Goal: Task Accomplishment & Management: Manage account settings

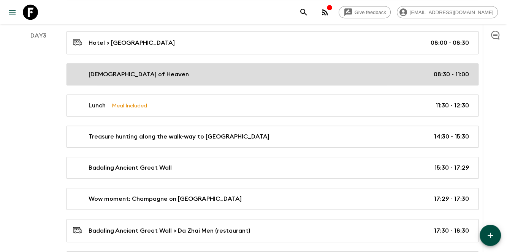
scroll to position [698, 0]
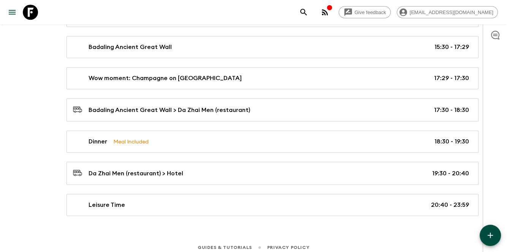
click at [492, 230] on button "button" at bounding box center [489, 235] width 21 height 21
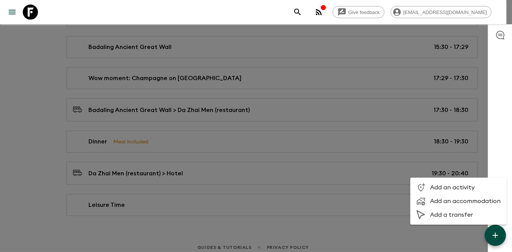
click at [459, 213] on span "Add a transfer" at bounding box center [465, 215] width 71 height 8
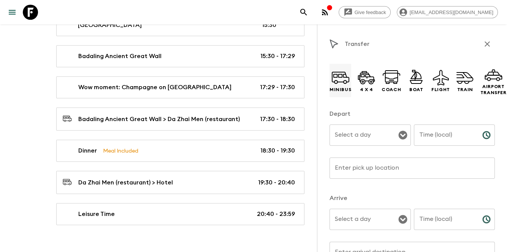
click at [336, 71] on icon at bounding box center [340, 77] width 18 height 18
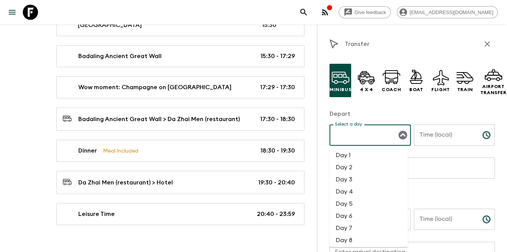
click at [369, 133] on input "Select a day" at bounding box center [364, 135] width 63 height 14
click at [336, 191] on li "Day 4" at bounding box center [368, 192] width 78 height 12
type input "Day 4"
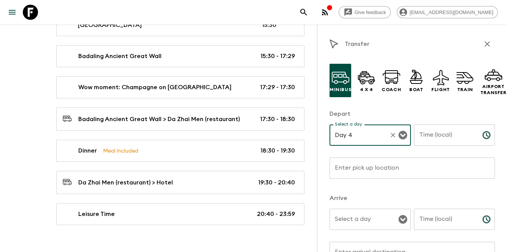
click at [358, 227] on input "Select a day" at bounding box center [364, 219] width 63 height 14
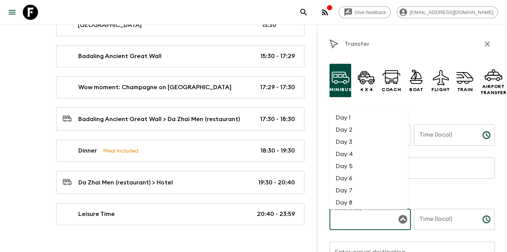
click at [367, 155] on li "Day 4" at bounding box center [368, 154] width 78 height 12
type input "Day 4"
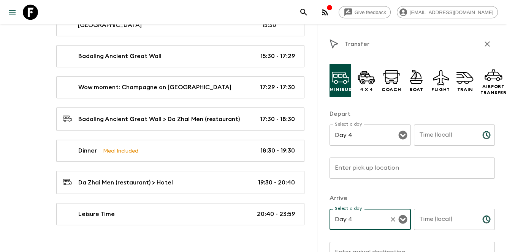
click at [451, 138] on input "Time (local)" at bounding box center [445, 135] width 62 height 21
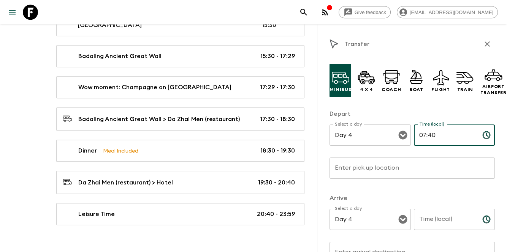
type input "07:40"
click at [441, 217] on input "Time (local)" at bounding box center [445, 219] width 62 height 21
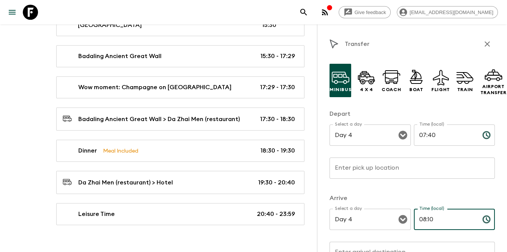
drag, startPoint x: 433, startPoint y: 220, endPoint x: 424, endPoint y: 218, distance: 8.6
click at [424, 218] on input "08:10" at bounding box center [445, 219] width 62 height 21
type input "08:20"
click at [360, 156] on div "Depart Select a day Day 4 Select a day ​ Time (local) 07:40 Time (local) ​ Ente…" at bounding box center [411, 148] width 165 height 78
click at [374, 164] on div "Enter pick up location Enter pick up location ​" at bounding box center [411, 173] width 165 height 30
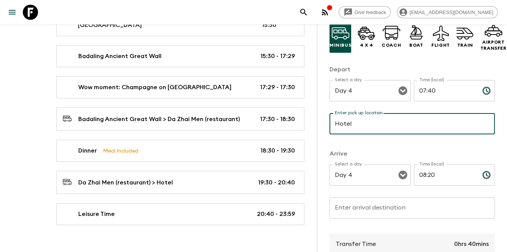
scroll to position [76, 0]
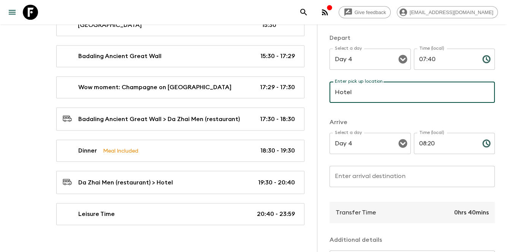
type input "Hotel"
click at [380, 179] on input "Enter arrival destination" at bounding box center [411, 176] width 165 height 21
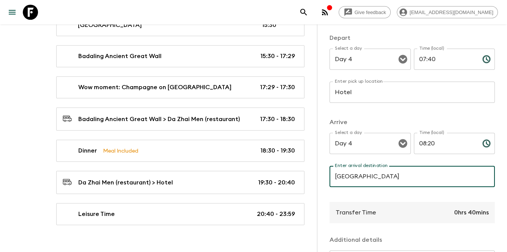
drag, startPoint x: 366, startPoint y: 178, endPoint x: 362, endPoint y: 177, distance: 4.3
click at [362, 177] on input "[GEOGRAPHIC_DATA]" at bounding box center [411, 176] width 165 height 21
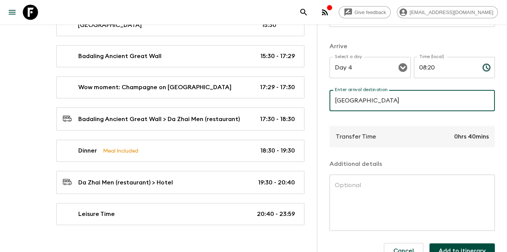
type input "[GEOGRAPHIC_DATA]"
click at [393, 190] on textarea at bounding box center [412, 203] width 155 height 44
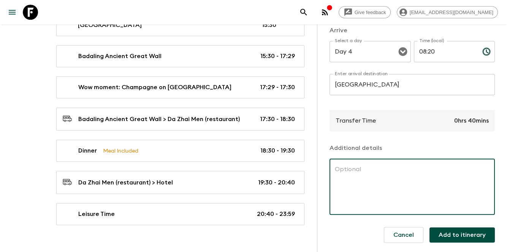
scroll to position [174, 0]
click at [391, 183] on textarea at bounding box center [412, 187] width 155 height 44
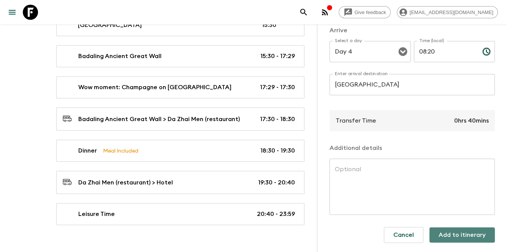
click at [460, 229] on button "Add to itinerary" at bounding box center [461, 235] width 65 height 15
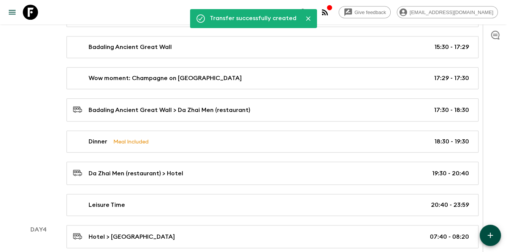
click at [488, 237] on icon "button" at bounding box center [489, 235] width 9 height 9
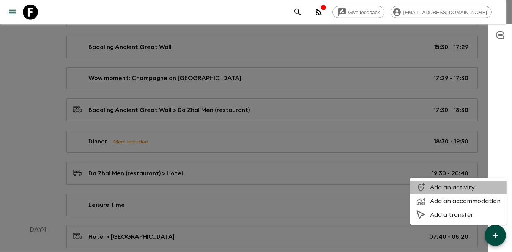
click at [453, 191] on li "Add an activity" at bounding box center [459, 188] width 96 height 14
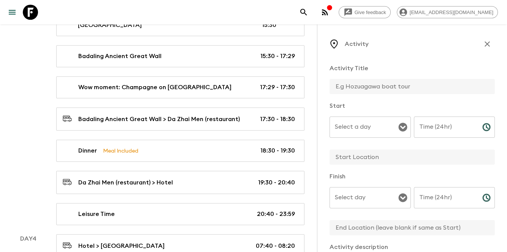
click at [482, 45] on icon "button" at bounding box center [486, 44] width 9 height 9
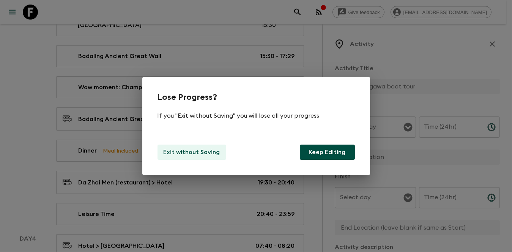
click at [175, 149] on p "Exit without Saving" at bounding box center [192, 152] width 57 height 9
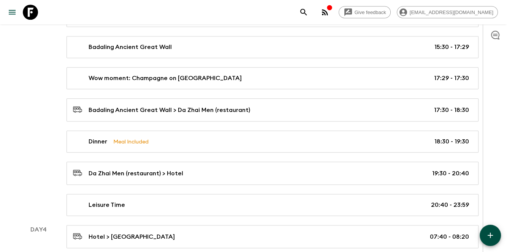
click at [493, 233] on icon "button" at bounding box center [489, 235] width 9 height 9
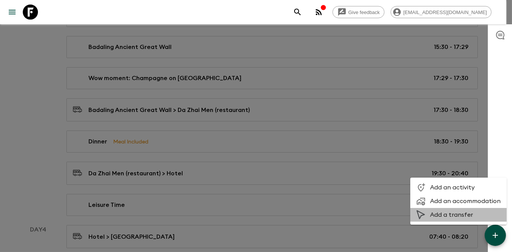
click at [465, 220] on li "Add a transfer" at bounding box center [459, 215] width 96 height 14
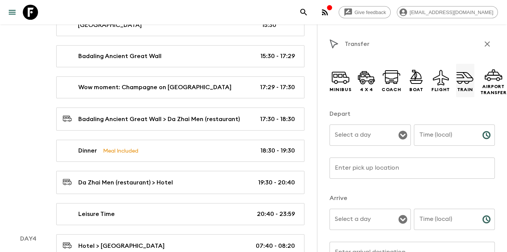
click at [467, 86] on icon at bounding box center [465, 77] width 18 height 18
click at [352, 133] on input "Select a day" at bounding box center [364, 135] width 63 height 14
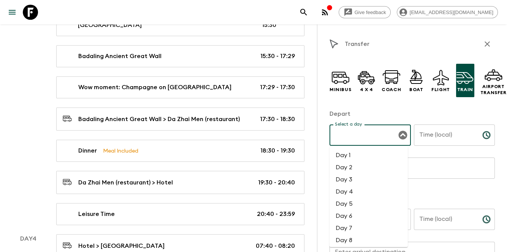
drag, startPoint x: 357, startPoint y: 186, endPoint x: 363, endPoint y: 220, distance: 34.4
click at [356, 186] on li "Day 4" at bounding box center [368, 192] width 78 height 12
type input "Day 4"
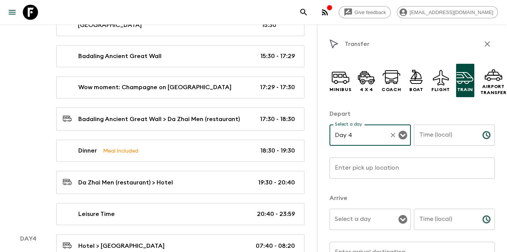
click at [363, 222] on input "Select a day" at bounding box center [364, 219] width 63 height 14
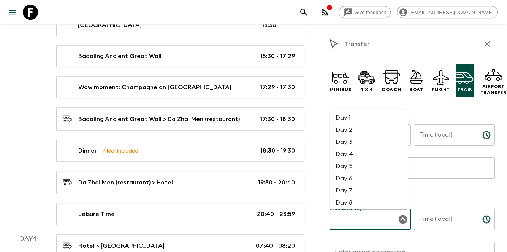
click at [351, 149] on li "Day 4" at bounding box center [368, 154] width 78 height 12
type input "Day 4"
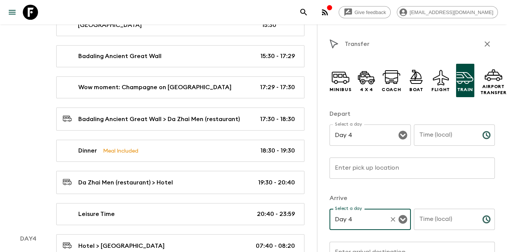
drag, startPoint x: 425, startPoint y: 150, endPoint x: 433, endPoint y: 145, distance: 9.0
click at [425, 150] on p "​" at bounding box center [454, 151] width 71 height 8
click at [437, 144] on input "Time (local)" at bounding box center [445, 135] width 62 height 21
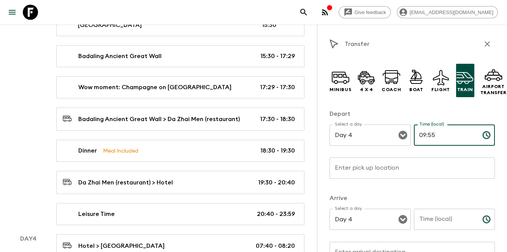
type input "09:55"
click at [439, 213] on div "Time (local) Time (local) ​" at bounding box center [454, 224] width 81 height 30
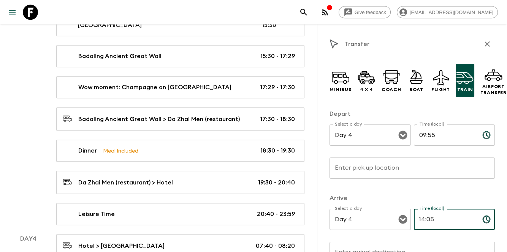
type input "14:05"
click at [358, 164] on input "Enter pick up location" at bounding box center [411, 168] width 165 height 21
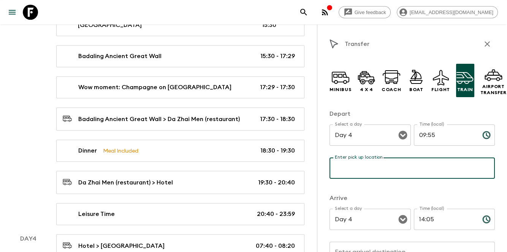
click at [357, 168] on input "Enter pick up location" at bounding box center [411, 168] width 165 height 21
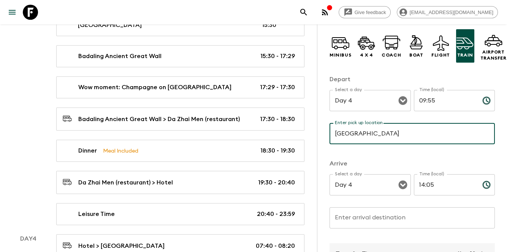
scroll to position [76, 0]
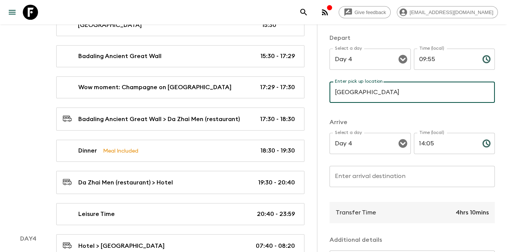
type input "[GEOGRAPHIC_DATA]"
click at [385, 185] on input "Enter arrival destination" at bounding box center [411, 176] width 165 height 21
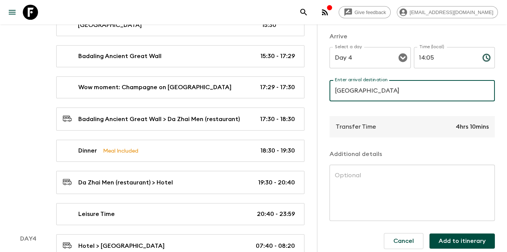
scroll to position [174, 0]
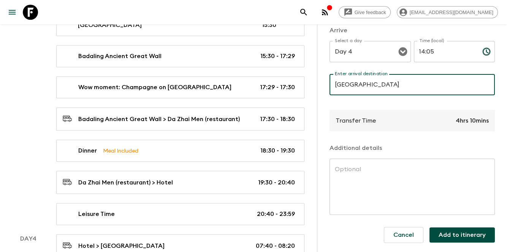
type input "[GEOGRAPHIC_DATA]"
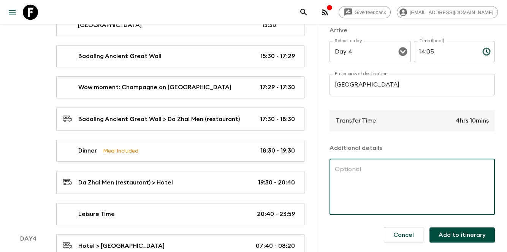
click at [436, 165] on textarea at bounding box center [412, 187] width 155 height 44
click at [452, 228] on button "Add to itinerary" at bounding box center [461, 235] width 65 height 15
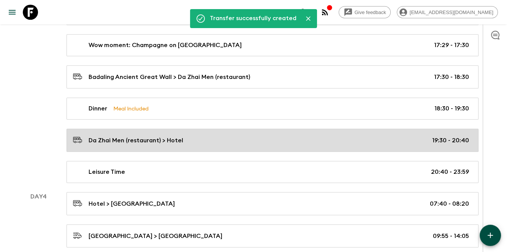
scroll to position [762, 0]
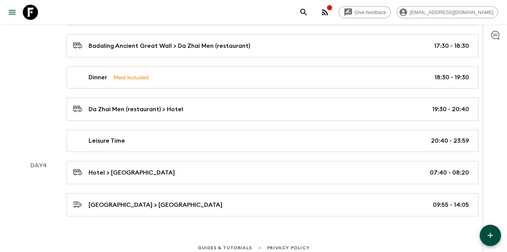
click at [491, 238] on icon "button" at bounding box center [489, 235] width 9 height 9
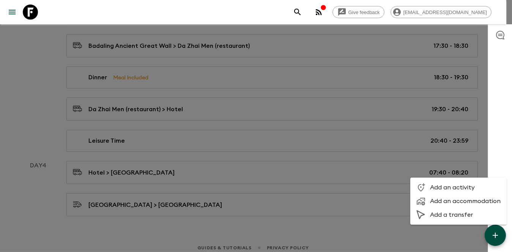
click at [449, 214] on span "Add a transfer" at bounding box center [465, 215] width 71 height 8
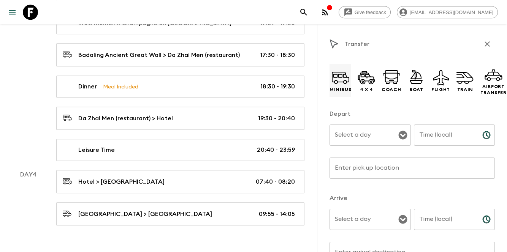
click at [341, 80] on icon at bounding box center [340, 77] width 18 height 18
click at [366, 141] on input "Select a day" at bounding box center [364, 135] width 63 height 14
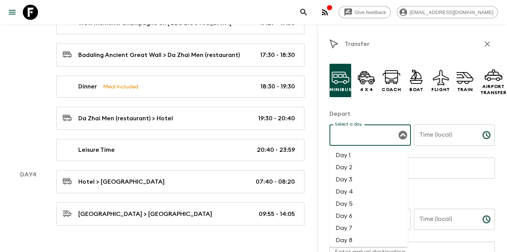
click at [347, 191] on li "Day 4" at bounding box center [368, 192] width 78 height 12
type input "Day 4"
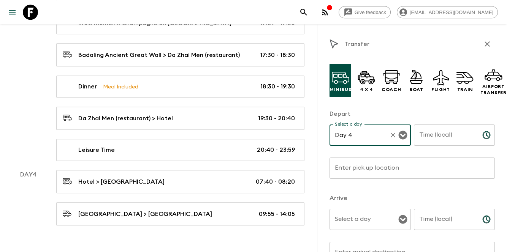
click at [352, 218] on input "Select a day" at bounding box center [364, 219] width 63 height 14
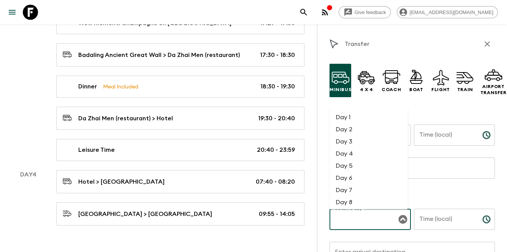
click at [355, 152] on li "Day 4" at bounding box center [368, 154] width 78 height 12
type input "Day 4"
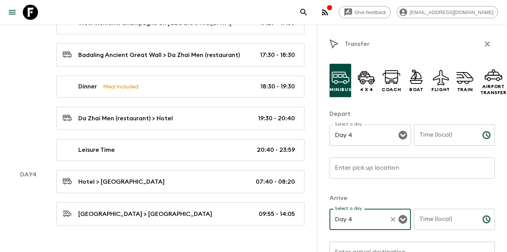
click at [440, 141] on input "Time (local)" at bounding box center [445, 135] width 62 height 21
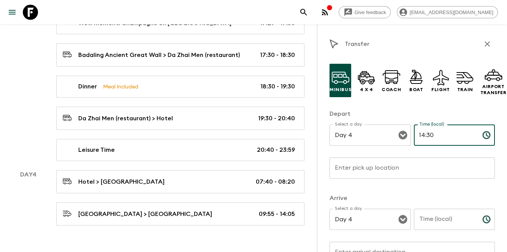
type input "14:30"
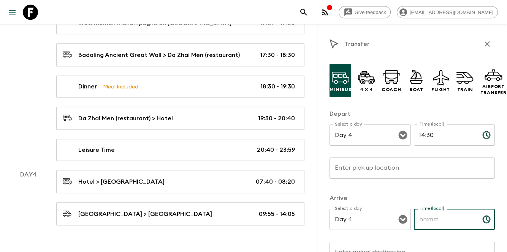
click at [455, 215] on input "Time (local)" at bounding box center [445, 219] width 62 height 21
type input "15:30"
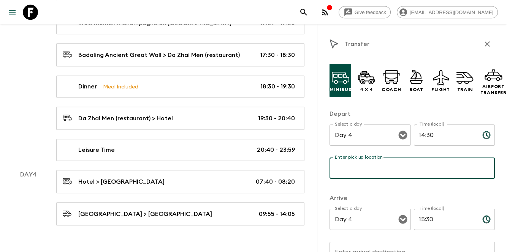
click at [380, 166] on input "Enter pick up location" at bounding box center [411, 168] width 165 height 21
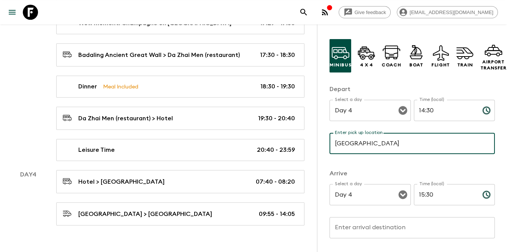
scroll to position [76, 0]
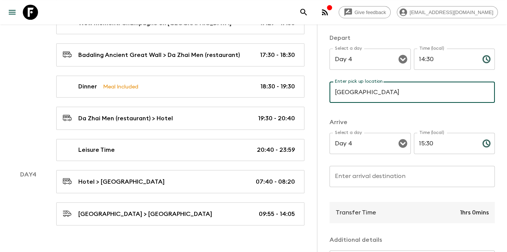
type input "[GEOGRAPHIC_DATA]"
click at [387, 186] on input "Enter arrival destination" at bounding box center [411, 176] width 165 height 21
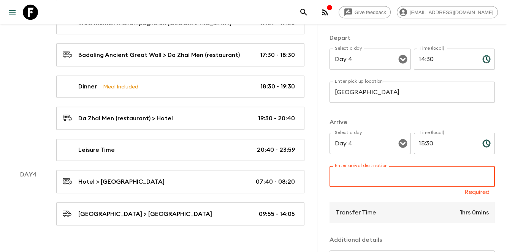
paste input "Encient City Wall"
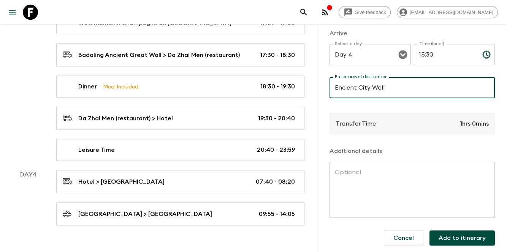
scroll to position [174, 0]
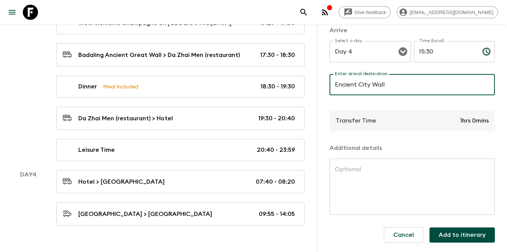
type input "Encient City Wall"
click at [394, 119] on div "Transfer Time 1hrs 0mins" at bounding box center [411, 120] width 165 height 21
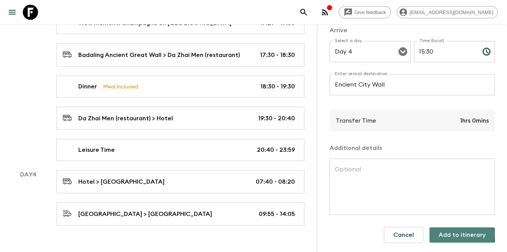
click at [456, 228] on button "Add to itinerary" at bounding box center [461, 235] width 65 height 15
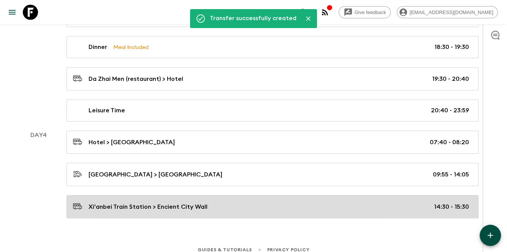
scroll to position [794, 0]
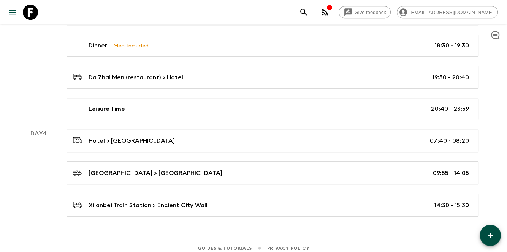
click at [494, 238] on icon "button" at bounding box center [489, 235] width 9 height 9
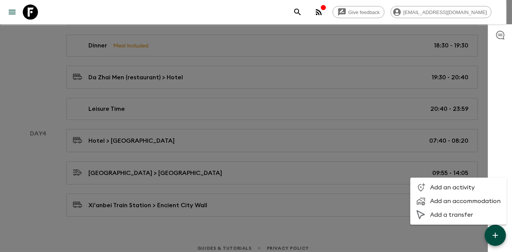
click at [446, 187] on span "Add an activity" at bounding box center [465, 188] width 71 height 8
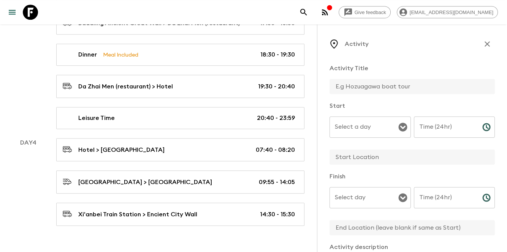
click at [375, 92] on input "text" at bounding box center [408, 86] width 159 height 15
drag, startPoint x: 366, startPoint y: 88, endPoint x: 327, endPoint y: 82, distance: 39.2
click at [327, 82] on div "Activity Activity Title Encient Start Select a day Select a day ​ Time (24hr) T…" at bounding box center [412, 150] width 190 height 252
paste input "City Wall"
type input "Encient City Wall"
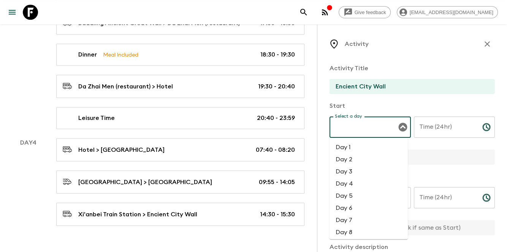
click at [389, 125] on input "Select a day" at bounding box center [364, 127] width 63 height 14
click at [375, 180] on li "Day 4" at bounding box center [368, 184] width 78 height 12
type input "Day 4"
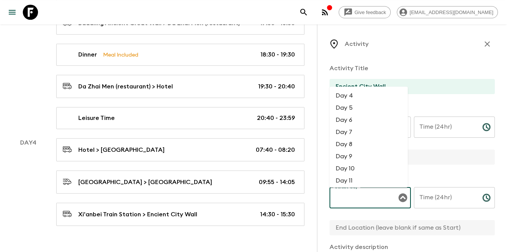
drag, startPoint x: 353, startPoint y: 199, endPoint x: 355, endPoint y: 221, distance: 22.1
click at [353, 199] on div "Select day Select day ​" at bounding box center [369, 202] width 81 height 30
click at [362, 100] on li "Day 4" at bounding box center [368, 96] width 78 height 12
type input "Day 4"
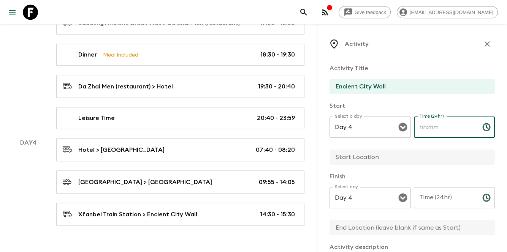
click at [428, 130] on input "Time (24hr)" at bounding box center [445, 127] width 62 height 21
type input "15:30"
click at [442, 205] on input "Time (24hr)" at bounding box center [445, 197] width 62 height 21
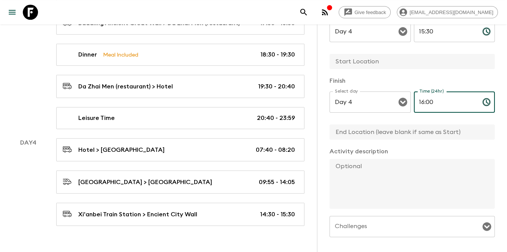
scroll to position [25, 0]
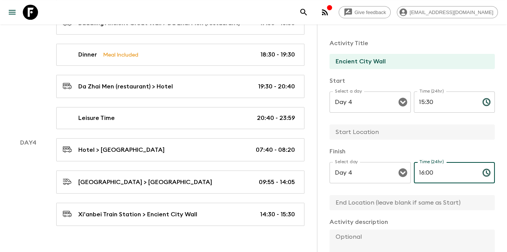
type input "16:00"
click at [360, 134] on input "text" at bounding box center [408, 132] width 159 height 15
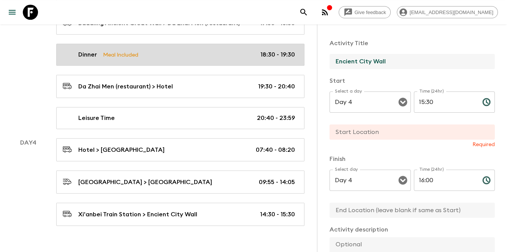
drag, startPoint x: 397, startPoint y: 61, endPoint x: 297, endPoint y: 50, distance: 100.5
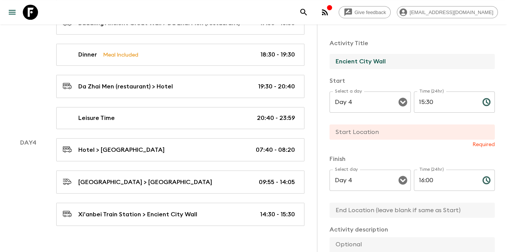
click at [384, 137] on input "text" at bounding box center [408, 132] width 159 height 15
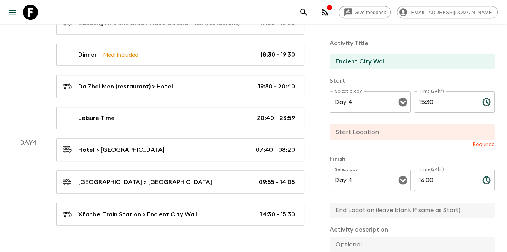
paste input "Encient City Wall"
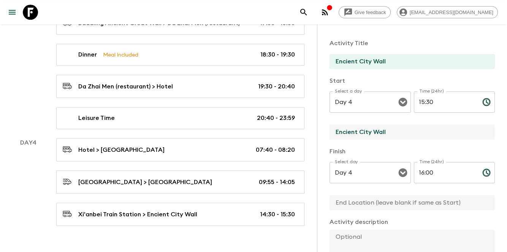
type input "Encient City Wall"
click at [342, 207] on input "text" at bounding box center [408, 202] width 159 height 15
paste input "Encient City Wall"
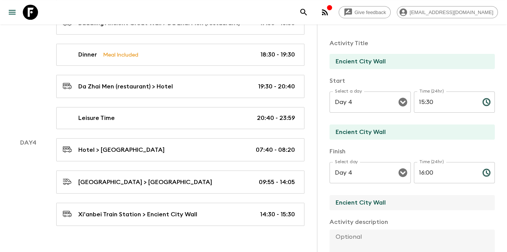
scroll to position [152, 0]
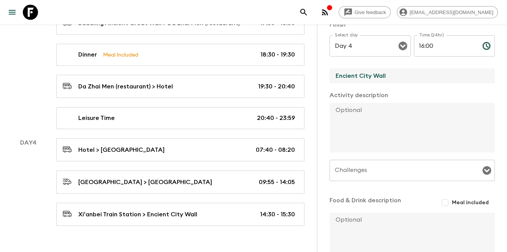
type input "Encient City Wall"
click at [379, 115] on textarea at bounding box center [408, 128] width 159 height 50
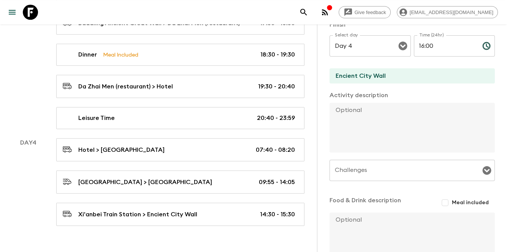
paste textarea "The Ancient City Wall is one of the oldest city walls in [GEOGRAPHIC_DATA] and …"
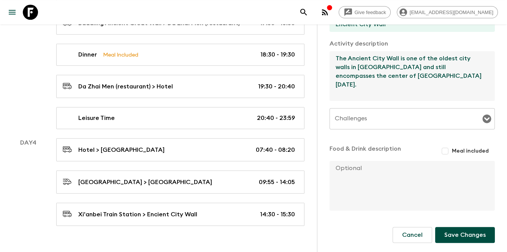
scroll to position [204, 0]
type textarea "The Ancient City Wall is one of the oldest city walls in [GEOGRAPHIC_DATA] and …"
click at [452, 234] on button "Save Changes" at bounding box center [465, 235] width 60 height 16
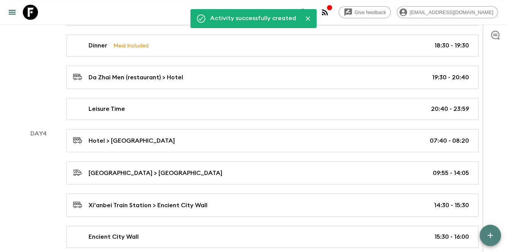
click at [483, 234] on button "button" at bounding box center [489, 235] width 21 height 21
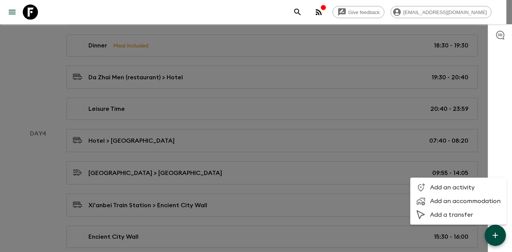
click at [448, 191] on li "Add an activity" at bounding box center [459, 188] width 96 height 14
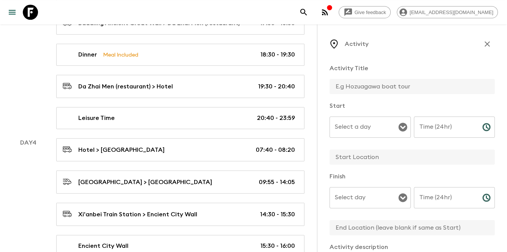
click at [364, 90] on input "text" at bounding box center [408, 86] width 159 height 15
paste input "Explore the [DEMOGRAPHIC_DATA] Quarter"
type input "Explore the [DEMOGRAPHIC_DATA] Quarter"
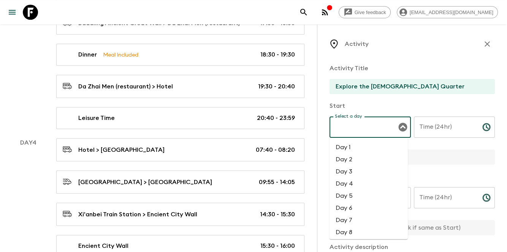
click at [340, 123] on div "Select a day Select a day ​" at bounding box center [369, 132] width 81 height 30
click at [356, 188] on li "Day 4" at bounding box center [368, 184] width 78 height 12
type input "Day 4"
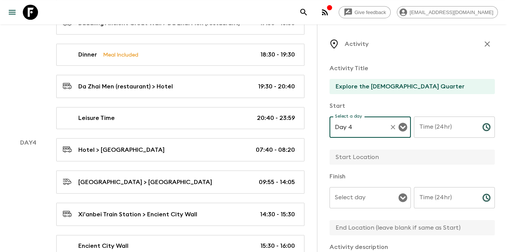
click at [357, 196] on div "Select day Select day ​" at bounding box center [369, 202] width 81 height 30
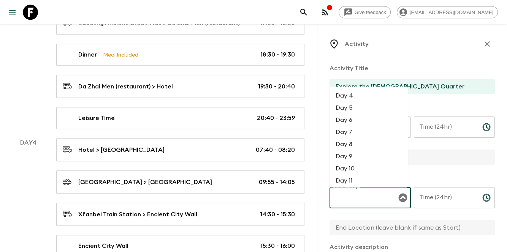
click at [355, 100] on li "Day 4" at bounding box center [368, 96] width 78 height 12
type input "Day 4"
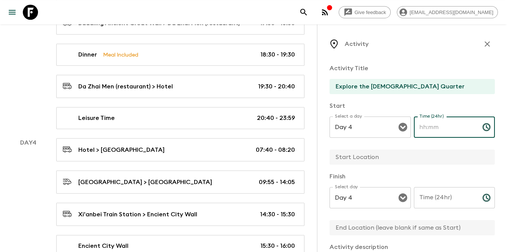
click at [427, 133] on input "Time (24hr)" at bounding box center [445, 127] width 62 height 21
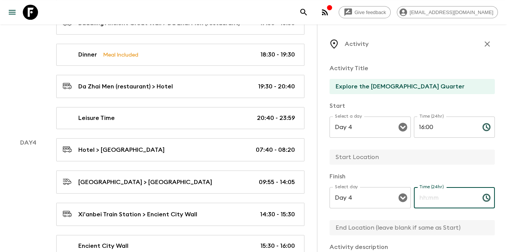
click at [450, 198] on input "Time (24hr)" at bounding box center [445, 197] width 62 height 21
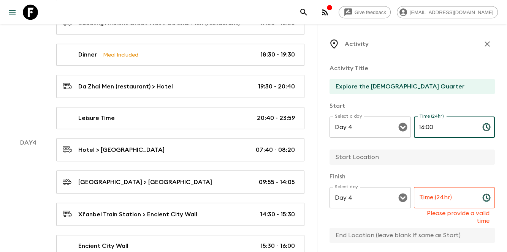
drag, startPoint x: 422, startPoint y: 128, endPoint x: 448, endPoint y: 127, distance: 25.5
click at [448, 127] on input "16:00" at bounding box center [445, 127] width 62 height 21
type input "16:15"
click at [446, 193] on input "Time (24hr)" at bounding box center [445, 197] width 62 height 21
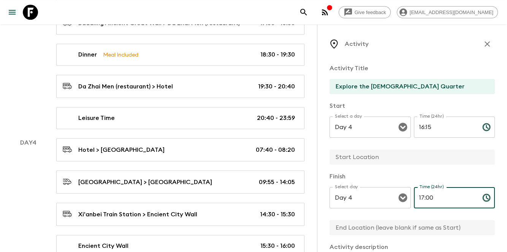
type input "17:00"
click at [374, 161] on input "text" at bounding box center [408, 157] width 159 height 15
click at [335, 87] on input "Explore the [DEMOGRAPHIC_DATA] Quarter" at bounding box center [408, 86] width 159 height 15
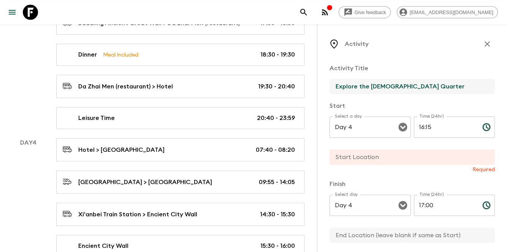
drag, startPoint x: 369, startPoint y: 84, endPoint x: 438, endPoint y: 89, distance: 69.3
click at [438, 89] on input "Explore the [DEMOGRAPHIC_DATA] Quarter" at bounding box center [408, 86] width 159 height 15
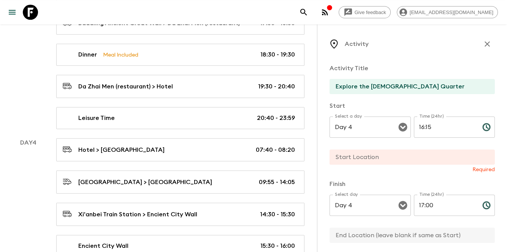
click at [368, 150] on input "text" at bounding box center [408, 157] width 159 height 15
paste input "[DEMOGRAPHIC_DATA] Quarter"
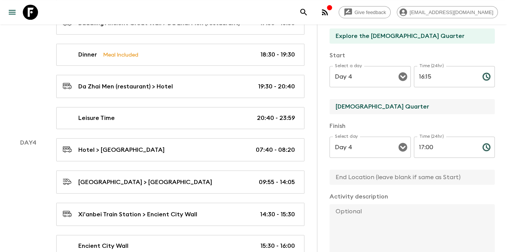
type input "[DEMOGRAPHIC_DATA] Quarter"
click at [371, 177] on input "text" at bounding box center [408, 177] width 159 height 15
paste input "[DEMOGRAPHIC_DATA] Quarter"
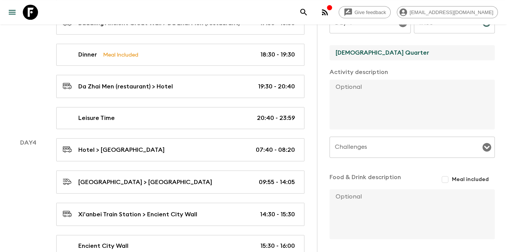
scroll to position [177, 0]
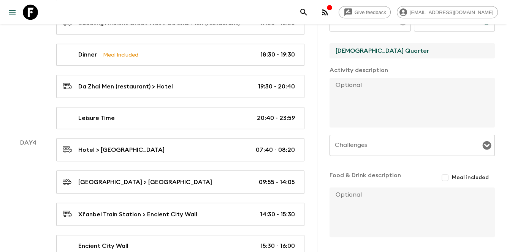
type input "[DEMOGRAPHIC_DATA] Quarter"
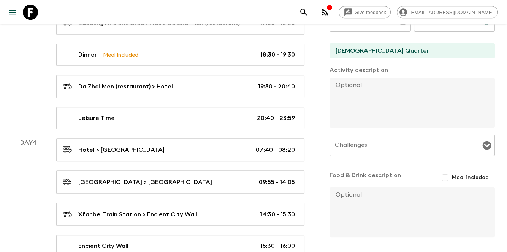
click at [381, 198] on textarea at bounding box center [408, 213] width 159 height 50
click at [360, 107] on textarea at bounding box center [408, 103] width 159 height 50
paste textarea "The [DEMOGRAPHIC_DATA] Snack Street is full of mouth-watering delicacies and sn…"
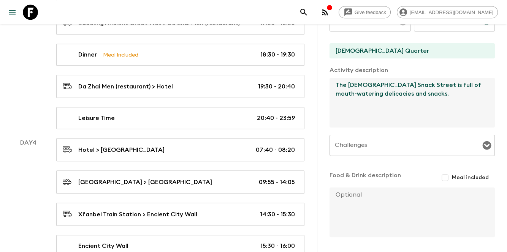
scroll to position [204, 0]
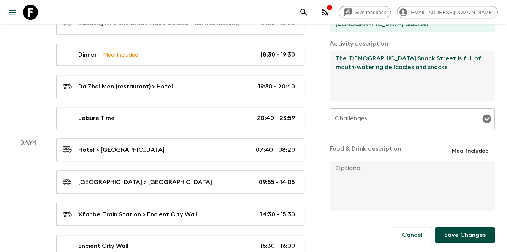
type textarea "The [DEMOGRAPHIC_DATA] Snack Street is full of mouth-watering delicacies and sn…"
click at [452, 243] on form "Activity Title Explore the [DEMOGRAPHIC_DATA] Quarter Start Select a day Day 4 …" at bounding box center [411, 59] width 165 height 410
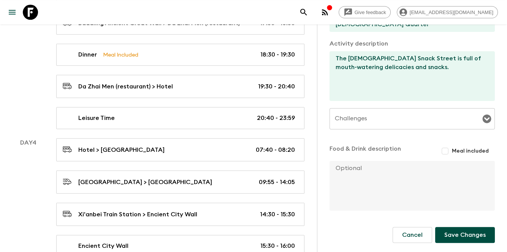
click at [452, 242] on button "Save Changes" at bounding box center [465, 235] width 60 height 16
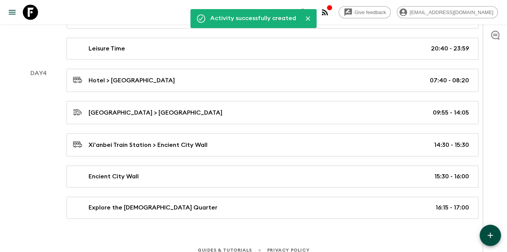
scroll to position [856, 0]
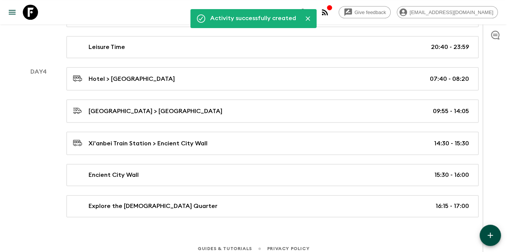
click at [494, 237] on icon "button" at bounding box center [489, 235] width 9 height 9
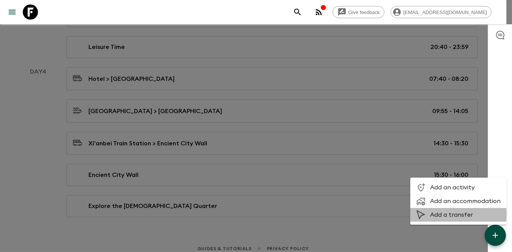
click at [447, 214] on span "Add a transfer" at bounding box center [465, 215] width 71 height 8
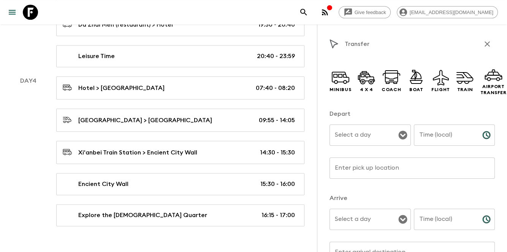
click at [358, 125] on div "Select a day" at bounding box center [369, 135] width 81 height 21
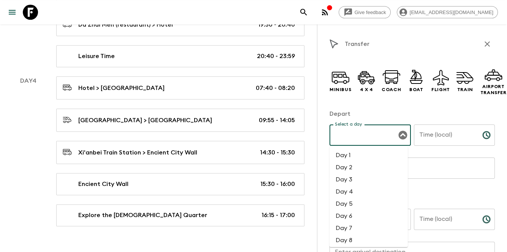
click at [355, 195] on li "Day 4" at bounding box center [368, 192] width 78 height 12
type input "Day 4"
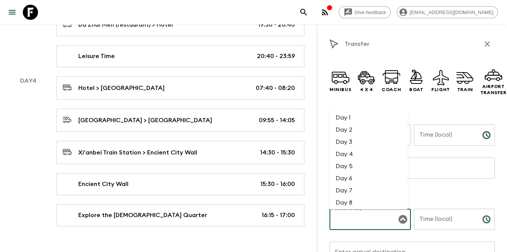
click at [362, 219] on input "Select a day" at bounding box center [364, 219] width 63 height 14
click at [340, 156] on li "Day 4" at bounding box center [368, 154] width 78 height 12
type input "Day 4"
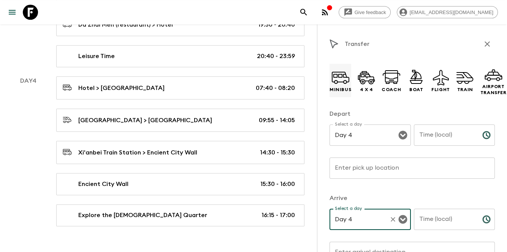
click at [330, 86] on div "Minibus" at bounding box center [340, 80] width 22 height 33
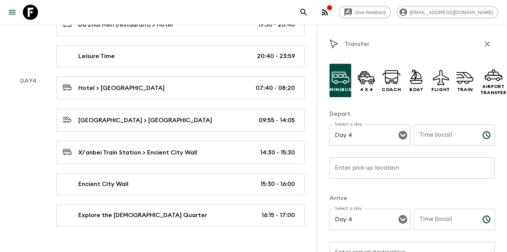
click at [431, 138] on input "Time (local)" at bounding box center [445, 135] width 62 height 21
type input "17:00"
click at [423, 227] on input "Time (local)" at bounding box center [445, 219] width 62 height 21
click at [439, 222] on input "Time (local)" at bounding box center [445, 219] width 62 height 21
type input "17:10"
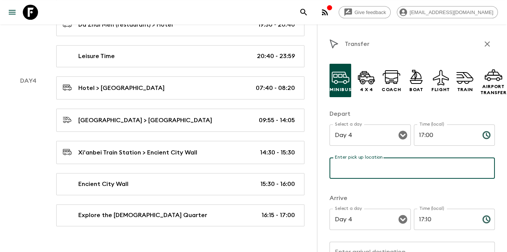
click at [400, 164] on input "Enter pick up location" at bounding box center [411, 168] width 165 height 21
type input "[DEMOGRAPHIC_DATA] Quarter"
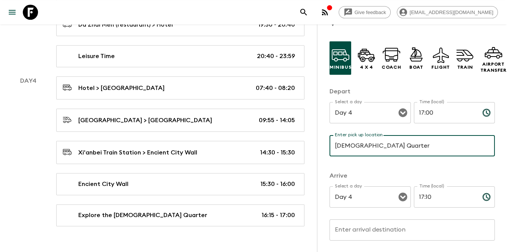
scroll to position [51, 0]
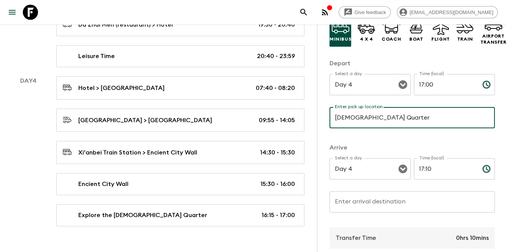
drag, startPoint x: 373, startPoint y: 190, endPoint x: 370, endPoint y: 222, distance: 32.4
click at [374, 191] on div "Arrive Select a day Day 4 Select a day ​ Time (local) 17:10 Time (local) ​ Ente…" at bounding box center [411, 182] width 165 height 78
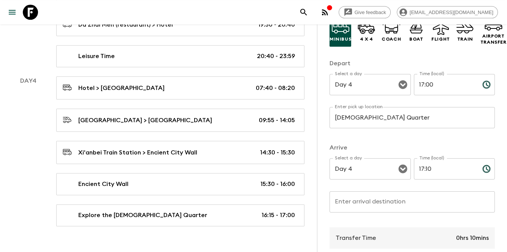
click at [382, 210] on input "Enter arrival destination" at bounding box center [411, 201] width 165 height 21
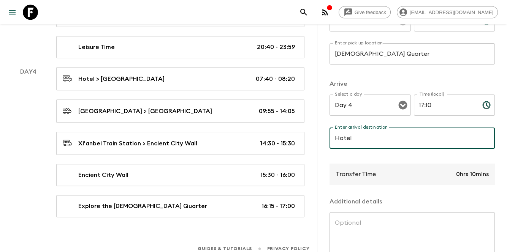
scroll to position [174, 0]
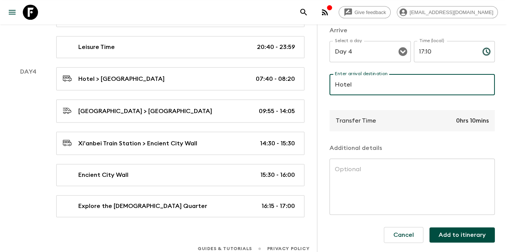
type input "Hotel"
click at [459, 230] on button "Add to itinerary" at bounding box center [461, 235] width 65 height 15
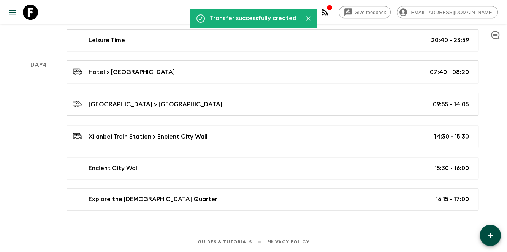
scroll to position [856, 0]
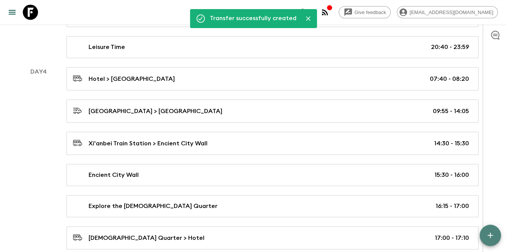
click at [491, 235] on icon "button" at bounding box center [489, 235] width 5 height 5
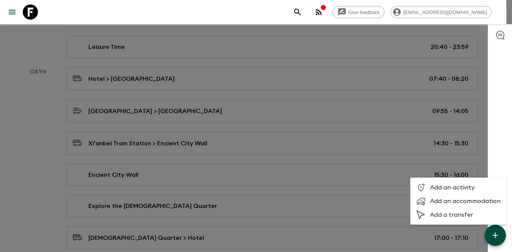
click at [465, 190] on span "Add an activity" at bounding box center [465, 188] width 71 height 8
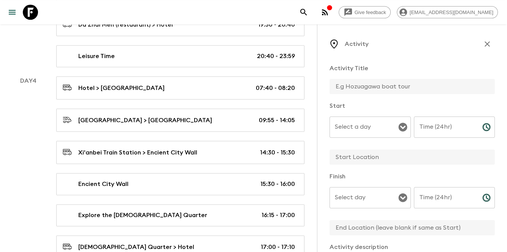
click at [388, 91] on input "text" at bounding box center [408, 86] width 159 height 15
type input "Leisure Time"
click at [422, 129] on input "Time (24hr)" at bounding box center [445, 127] width 62 height 21
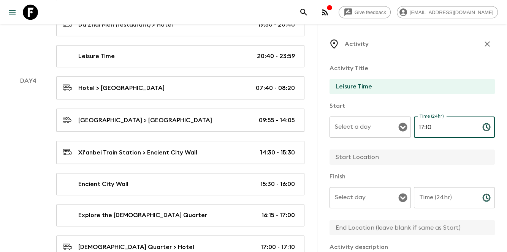
type input "17:10"
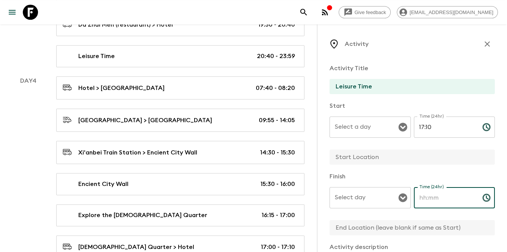
click at [427, 199] on input "Time (24hr)" at bounding box center [445, 197] width 62 height 21
type input "23:59"
click at [367, 120] on input "Select a day" at bounding box center [364, 127] width 63 height 14
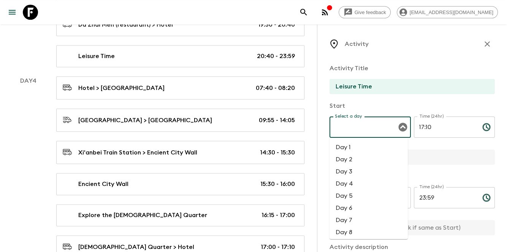
click at [350, 181] on li "Day 4" at bounding box center [368, 184] width 78 height 12
type input "Day 4"
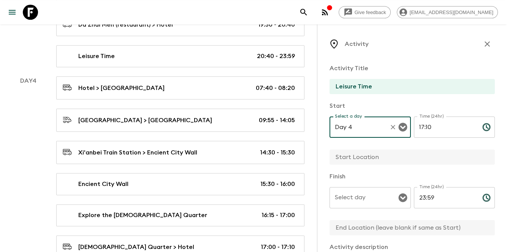
drag, startPoint x: 350, startPoint y: 199, endPoint x: 353, endPoint y: 194, distance: 5.2
click at [350, 199] on input "Select day" at bounding box center [364, 198] width 63 height 14
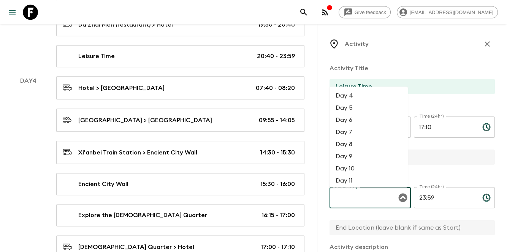
click at [357, 96] on li "Day 4" at bounding box center [368, 96] width 78 height 12
type input "Day 4"
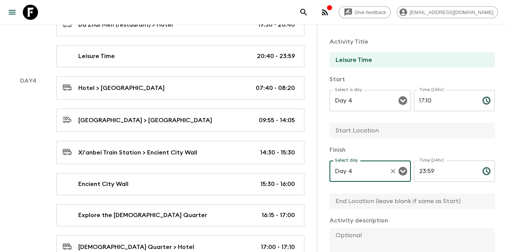
scroll to position [26, 0]
click at [382, 127] on input "text" at bounding box center [408, 130] width 159 height 15
type input "Hotel"
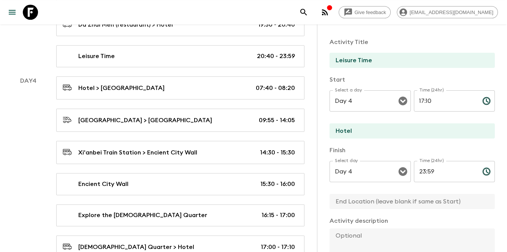
click at [372, 212] on div "Activity Title Leisure Time Start Select a day Day 4 Select a day ​ Time (24hr)…" at bounding box center [411, 211] width 165 height 358
click at [378, 207] on input "text" at bounding box center [408, 201] width 159 height 15
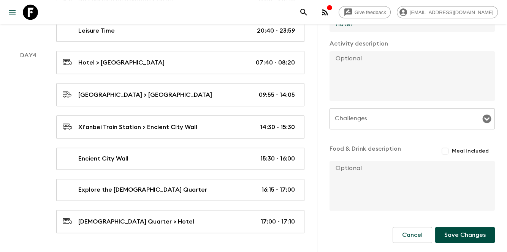
scroll to position [897, 0]
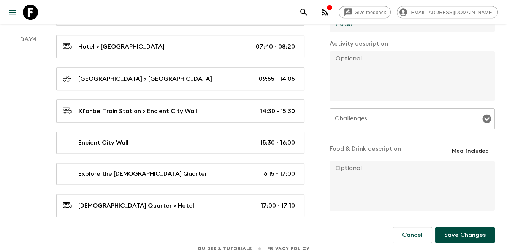
type input "Hotel"
click at [451, 234] on button "Save Changes" at bounding box center [465, 235] width 60 height 16
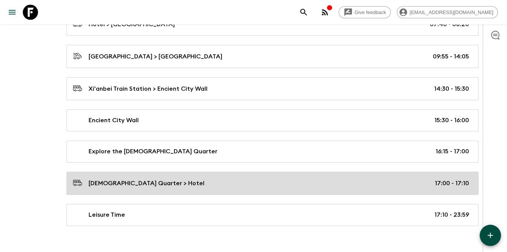
scroll to position [919, 0]
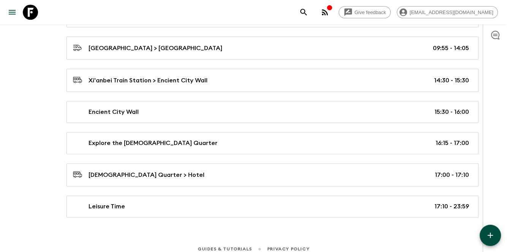
click at [498, 235] on button "button" at bounding box center [489, 235] width 21 height 21
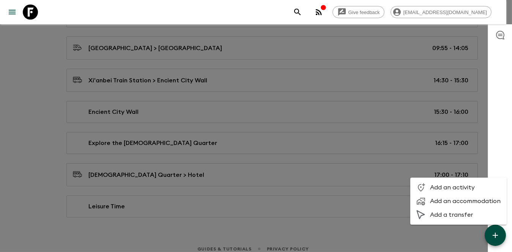
click at [448, 215] on span "Add a transfer" at bounding box center [465, 215] width 71 height 8
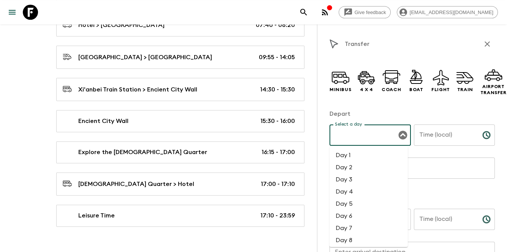
click at [359, 137] on input "Select a day" at bounding box center [364, 135] width 63 height 14
click at [361, 207] on li "Day 5" at bounding box center [368, 204] width 78 height 12
type input "Day 5"
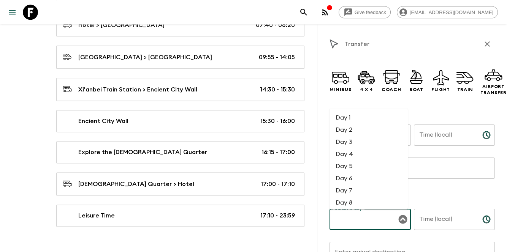
click at [360, 214] on div "Select a day Select a day ​" at bounding box center [369, 224] width 81 height 30
click at [349, 164] on li "Day 5" at bounding box center [368, 166] width 78 height 12
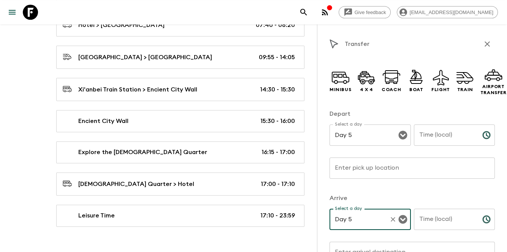
type input "Day 5"
click at [343, 92] on p "Minibus" at bounding box center [340, 90] width 22 height 6
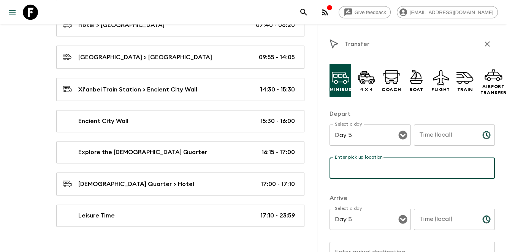
click at [428, 173] on input "Enter pick up location" at bounding box center [411, 168] width 165 height 21
type input "Hotel"
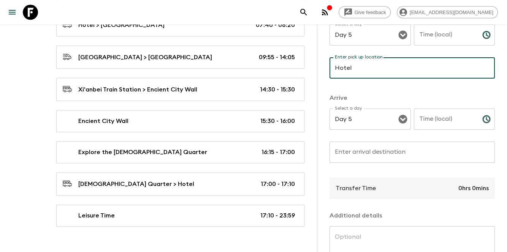
scroll to position [101, 0]
click at [374, 154] on input "Enter arrival destination" at bounding box center [411, 151] width 165 height 21
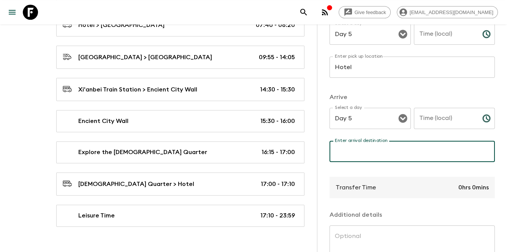
paste input "Terracotta Warriors Museum"
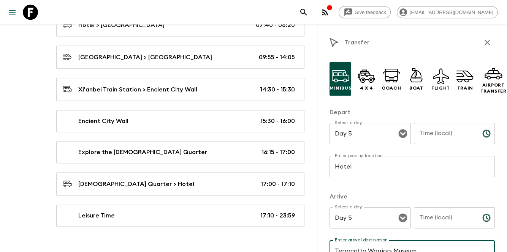
scroll to position [0, 0]
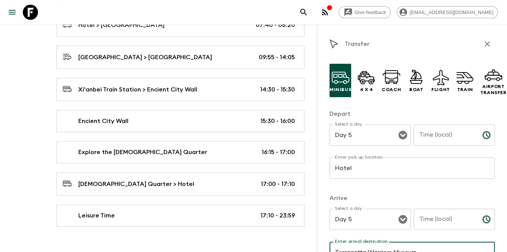
type input "Terracotta Warriors Museum"
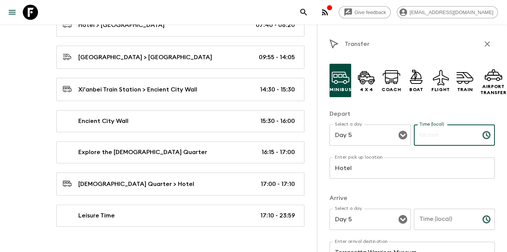
click at [443, 136] on input "Time (local)" at bounding box center [445, 135] width 62 height 21
click at [446, 135] on input "07:40" at bounding box center [445, 135] width 62 height 21
drag, startPoint x: 446, startPoint y: 135, endPoint x: 405, endPoint y: 136, distance: 41.4
click at [405, 136] on div "Select a day Day 5 Select a day ​ Time (local) 07:40 Time (local) ​" at bounding box center [411, 140] width 165 height 30
type input "08:00"
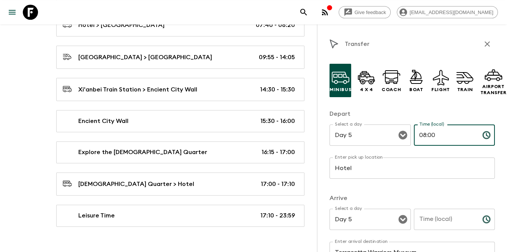
click at [444, 220] on input "Time (local)" at bounding box center [445, 219] width 62 height 21
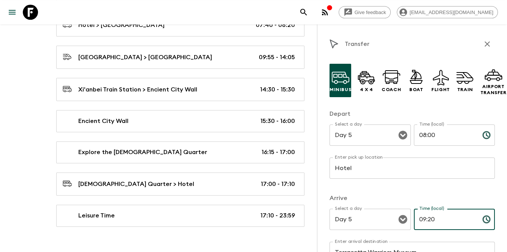
scroll to position [126, 0]
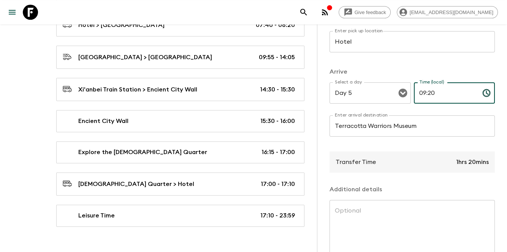
click at [421, 190] on p "Additional details" at bounding box center [411, 189] width 165 height 9
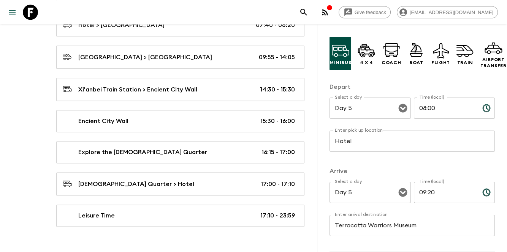
scroll to position [25, 0]
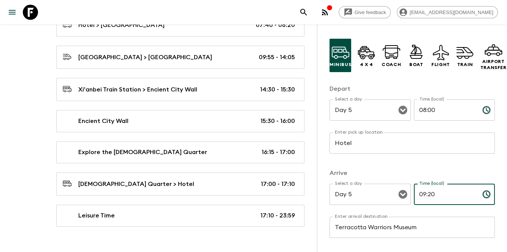
drag, startPoint x: 425, startPoint y: 194, endPoint x: 449, endPoint y: 191, distance: 23.5
click at [449, 191] on input "09:20" at bounding box center [445, 194] width 62 height 21
type input "09:30"
click at [452, 155] on p "​" at bounding box center [412, 159] width 155 height 8
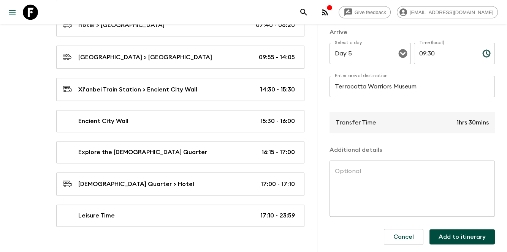
scroll to position [174, 0]
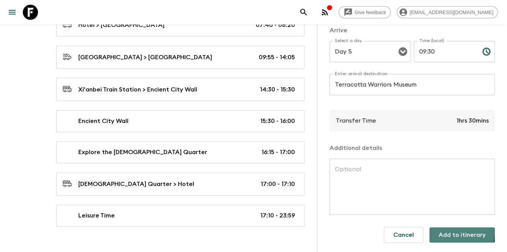
click at [449, 228] on button "Add to itinerary" at bounding box center [461, 235] width 65 height 15
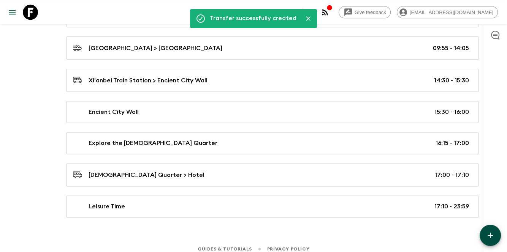
click at [490, 240] on button "button" at bounding box center [489, 235] width 21 height 21
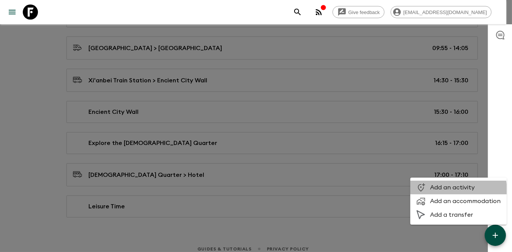
click at [451, 191] on span "Add an activity" at bounding box center [465, 188] width 71 height 8
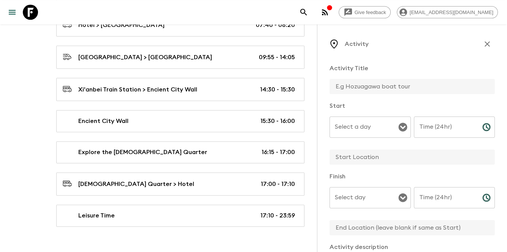
click at [405, 84] on input "text" at bounding box center [408, 86] width 159 height 15
paste input "Terracotta Warriors Museum"
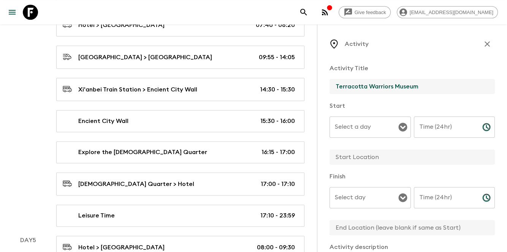
type input "Terracotta Warriors Museum"
click at [392, 132] on input "Select a day" at bounding box center [364, 127] width 63 height 14
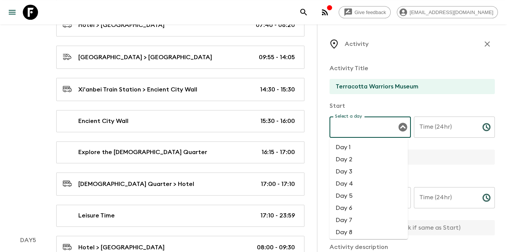
click at [347, 193] on li "Day 5" at bounding box center [368, 196] width 78 height 12
type input "Day 5"
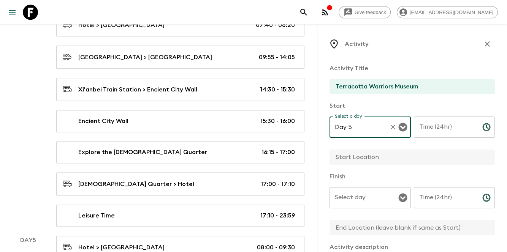
click at [352, 198] on input "Select day" at bounding box center [364, 198] width 63 height 14
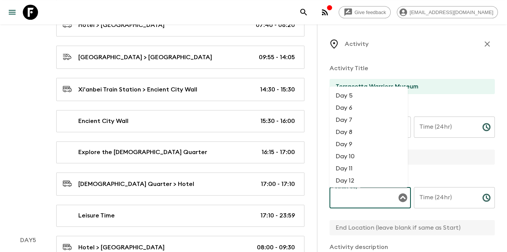
click at [363, 96] on li "Day 5" at bounding box center [368, 96] width 78 height 12
type input "Day 5"
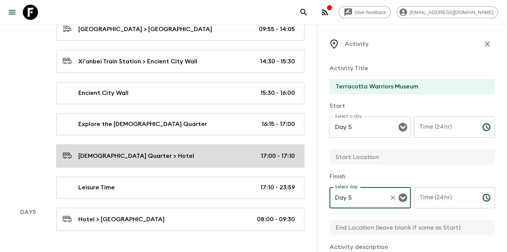
scroll to position [960, 0]
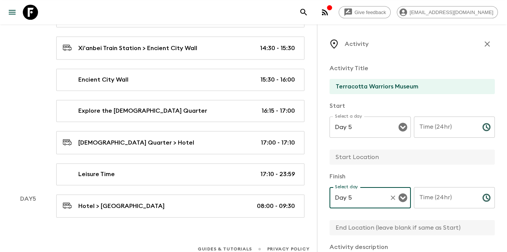
click at [445, 129] on input "Time (24hr)" at bounding box center [445, 127] width 62 height 21
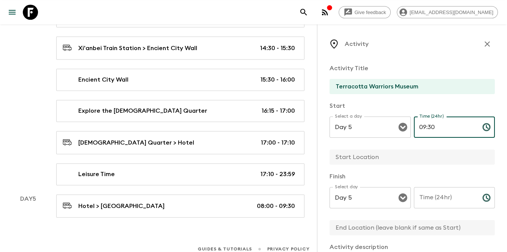
type input "09:30"
click at [451, 200] on input "Time (24hr)" at bounding box center [445, 197] width 62 height 21
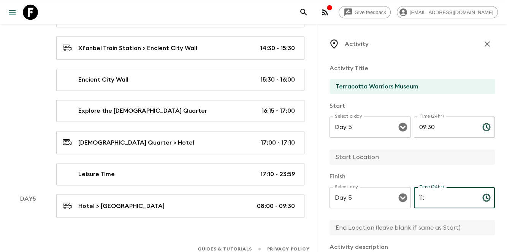
type input "1"
type input "11:00"
click at [429, 158] on input "text" at bounding box center [408, 157] width 159 height 15
click at [412, 169] on div "Activity Title Terracotta Warriors Museum Start Select a day Day 5 Select a day…" at bounding box center [411, 237] width 165 height 358
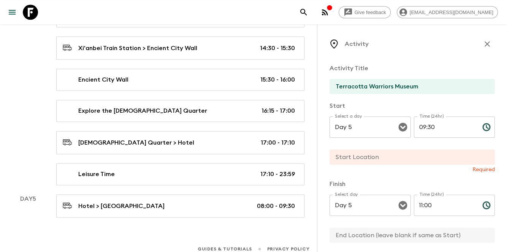
click at [409, 157] on input "text" at bounding box center [408, 157] width 159 height 15
click at [325, 168] on div "Activity Activity Title Terracotta Warriors Museum Start Select a day Day 5 Sel…" at bounding box center [412, 150] width 190 height 252
click at [400, 166] on p "Required" at bounding box center [411, 170] width 165 height 8
click at [408, 161] on input "text" at bounding box center [408, 157] width 159 height 15
paste input "Terracotta Warriors Museum"
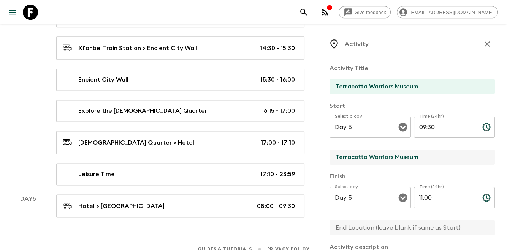
type input "Terracotta Warriors Museum"
click at [360, 220] on div "Finish Select day Day 5 Select day ​ Time (24hr) 11:00 Time (24hr) ​" at bounding box center [411, 204] width 165 height 65
click at [358, 225] on input "text" at bounding box center [408, 227] width 159 height 15
paste input "Terracotta Warriors Museum"
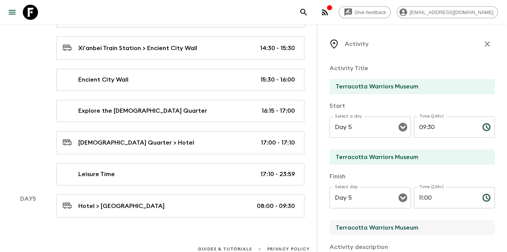
type input "Terracotta Warriors Museum"
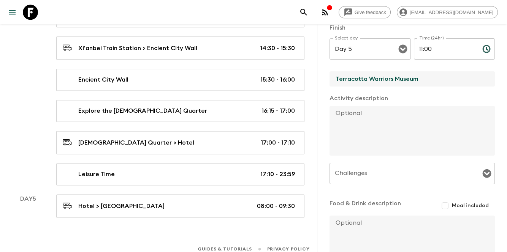
scroll to position [152, 0]
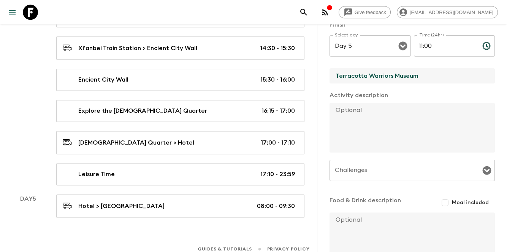
click at [388, 116] on textarea at bounding box center [408, 128] width 159 height 50
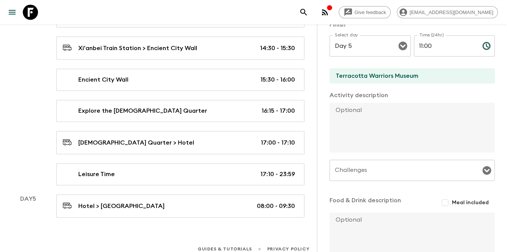
paste textarea "The Museum of Terracotta Warriors and Horses (UNESCO) is one of the greatest ar…"
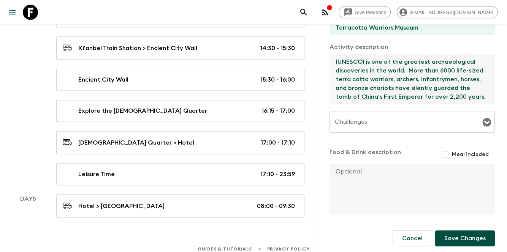
scroll to position [204, 0]
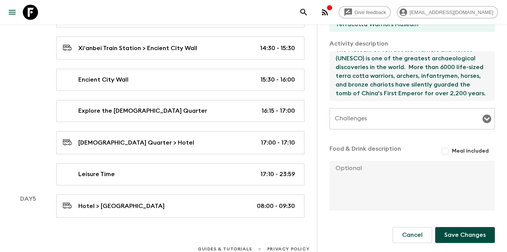
type textarea "The Museum of Terracotta Warriors and Horses (UNESCO) is one of the greatest ar…"
click at [457, 238] on button "Save Changes" at bounding box center [465, 235] width 60 height 16
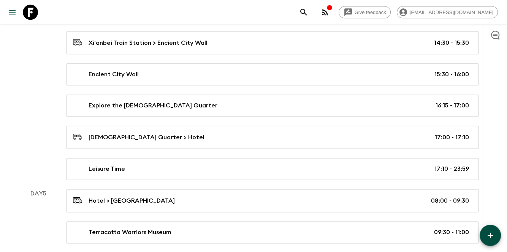
scroll to position [982, 0]
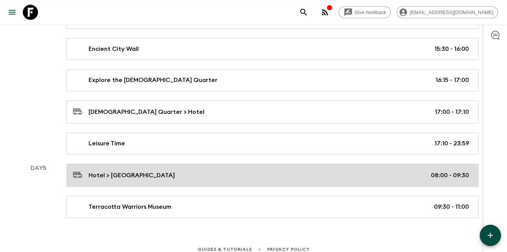
click at [352, 164] on link "Hotel > [GEOGRAPHIC_DATA] 08:00 - 09:30" at bounding box center [272, 175] width 412 height 23
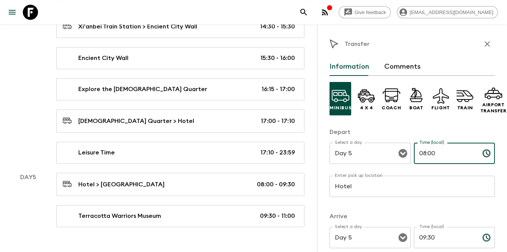
click at [422, 152] on input "08:00" at bounding box center [445, 153] width 62 height 21
click at [445, 154] on input "08:00" at bounding box center [445, 153] width 62 height 21
drag, startPoint x: 426, startPoint y: 153, endPoint x: 403, endPoint y: 153, distance: 22.8
click at [403, 153] on div "Select a day Day 5 Select a day ​ Time (local) 08:00 Time (local) ​" at bounding box center [411, 158] width 165 height 30
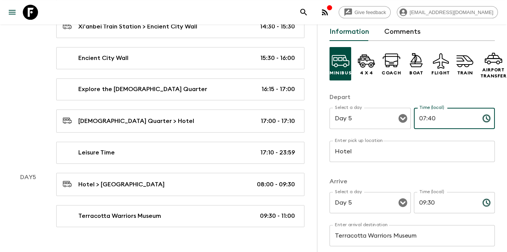
scroll to position [76, 0]
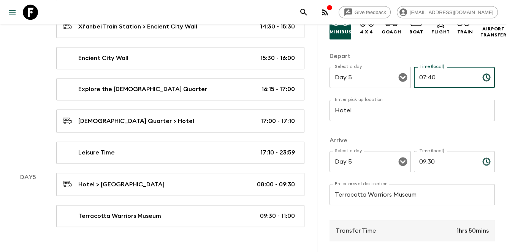
type input "07:40"
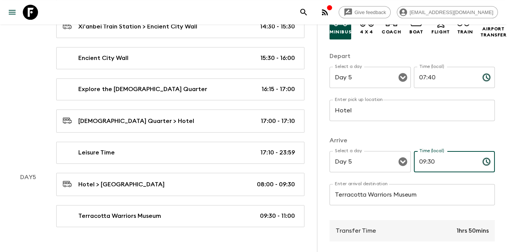
drag, startPoint x: 440, startPoint y: 159, endPoint x: 409, endPoint y: 160, distance: 31.2
click at [409, 160] on div "Select a day Day 5 Select a day ​ Time (local) 09:30 Time (local) ​" at bounding box center [411, 166] width 165 height 30
type input "09:00"
click at [409, 235] on div "Transfer Time 1hrs 20mins" at bounding box center [411, 230] width 165 height 21
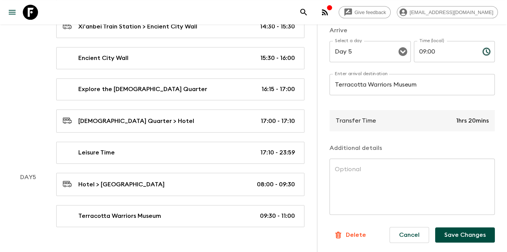
scroll to position [192, 0]
click at [454, 233] on button "Save Changes" at bounding box center [465, 235] width 60 height 15
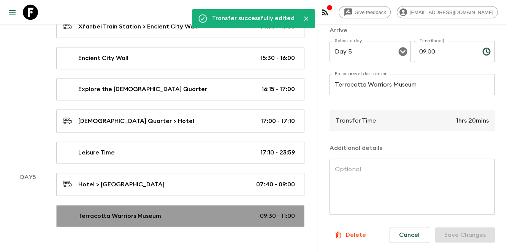
click at [239, 216] on link "Terracotta Warriors Museum 09:30 - 11:00" at bounding box center [180, 216] width 248 height 22
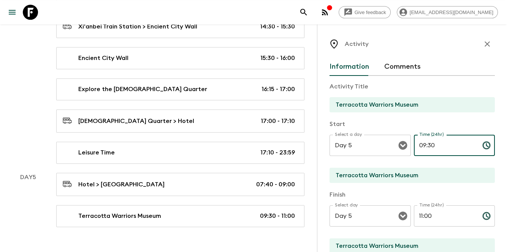
drag, startPoint x: 431, startPoint y: 141, endPoint x: 425, endPoint y: 141, distance: 6.1
click at [425, 141] on input "09:30" at bounding box center [445, 145] width 62 height 21
type input "09:00"
click at [456, 166] on div "Start Select a day Day 5 Select a day ​ Time (24hr) 09:00 Time (24hr) ​ Terraco…" at bounding box center [411, 152] width 165 height 65
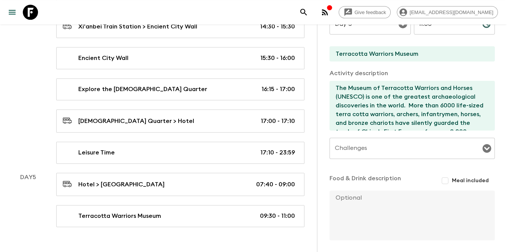
scroll to position [222, 0]
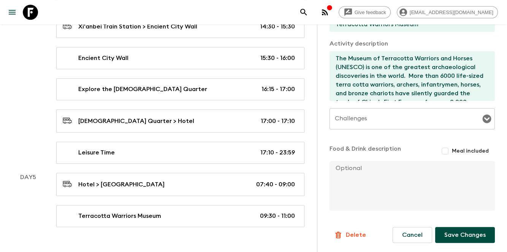
click at [482, 240] on button "Save Changes" at bounding box center [465, 235] width 60 height 16
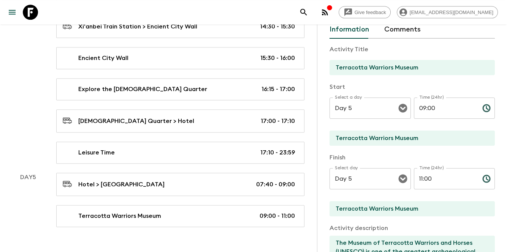
scroll to position [0, 0]
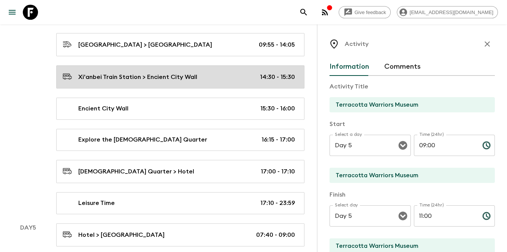
drag, startPoint x: 485, startPoint y: 38, endPoint x: 466, endPoint y: 58, distance: 28.5
click at [485, 38] on button "button" at bounding box center [486, 43] width 15 height 15
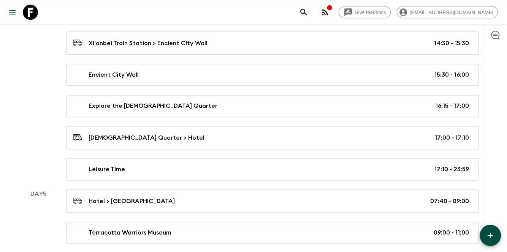
scroll to position [982, 0]
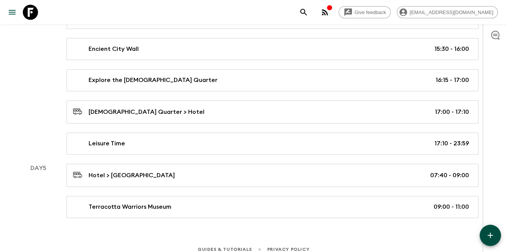
click at [486, 235] on icon "button" at bounding box center [489, 235] width 9 height 9
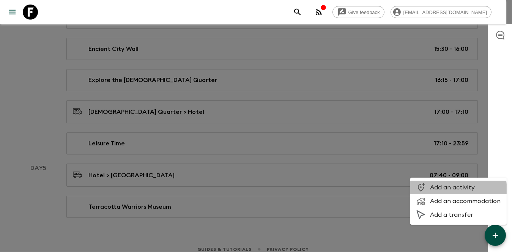
click at [433, 191] on li "Add an activity" at bounding box center [459, 188] width 96 height 14
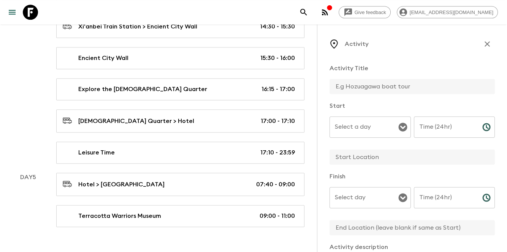
click at [420, 85] on input "text" at bounding box center [408, 86] width 159 height 15
paste input "make a mini Terracotta Warrior by hand"
click at [339, 85] on input "make a mini Terracotta Warrior by hand" at bounding box center [408, 86] width 159 height 15
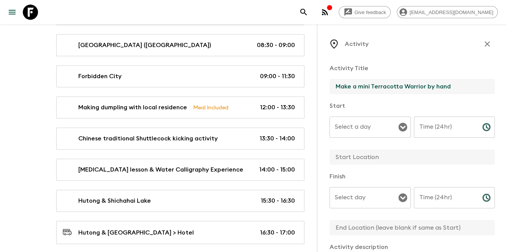
scroll to position [298, 0]
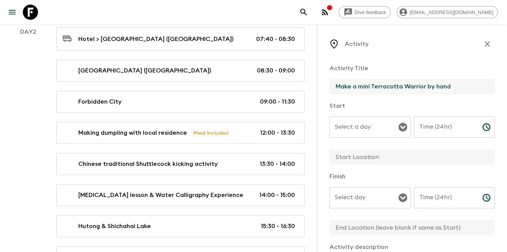
drag, startPoint x: 352, startPoint y: 86, endPoint x: 347, endPoint y: 85, distance: 4.6
click at [347, 85] on input "Make a mini Terracotta Warrior by hand" at bounding box center [408, 86] width 159 height 15
click at [381, 117] on div "Select a day" at bounding box center [369, 127] width 81 height 21
type input "Making a mini Terracotta Warrior by hand"
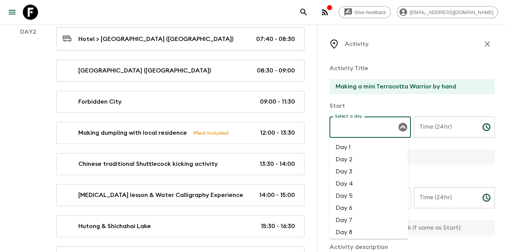
click at [371, 193] on li "Day 5" at bounding box center [368, 196] width 78 height 12
type input "Day 5"
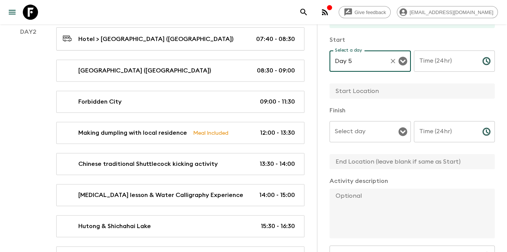
scroll to position [101, 0]
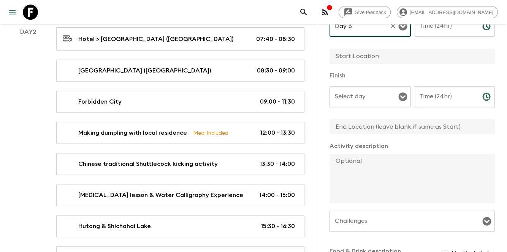
click at [373, 102] on input "Select day" at bounding box center [364, 97] width 63 height 14
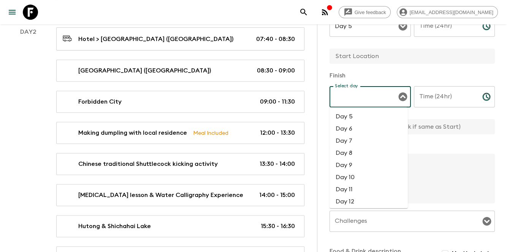
click at [370, 120] on li "Day 5" at bounding box center [368, 117] width 78 height 12
type input "Day 5"
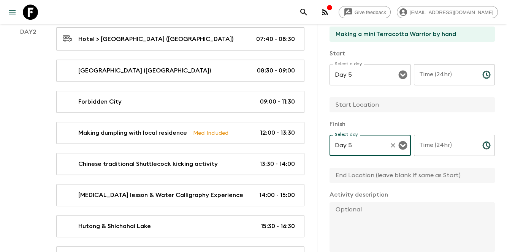
scroll to position [0, 0]
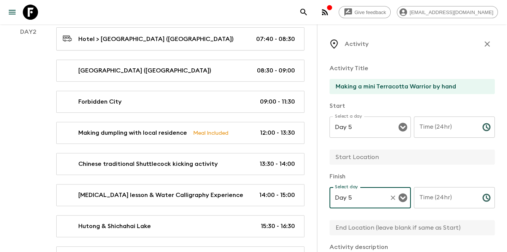
click at [441, 132] on input "Time (24hr)" at bounding box center [445, 127] width 62 height 21
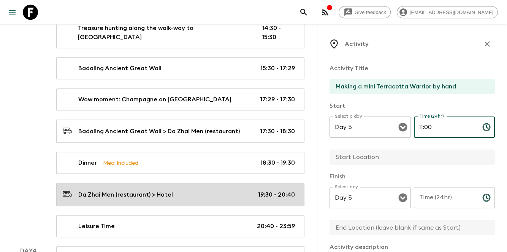
scroll to position [760, 0]
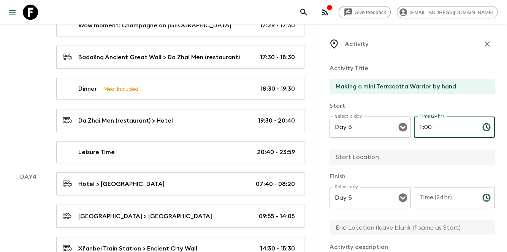
type input "11:00"
click at [441, 204] on input "Time (24hr)" at bounding box center [445, 197] width 62 height 21
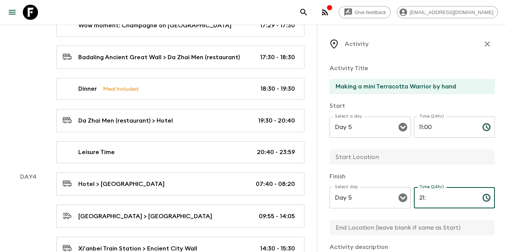
type input "2"
type input "12:00"
click at [427, 145] on p "​" at bounding box center [454, 143] width 71 height 8
click at [389, 155] on input "text" at bounding box center [408, 157] width 159 height 15
click at [394, 174] on div "Activity Title Making a mini Terracotta Warrior by hand Start Select a day Day …" at bounding box center [411, 237] width 165 height 358
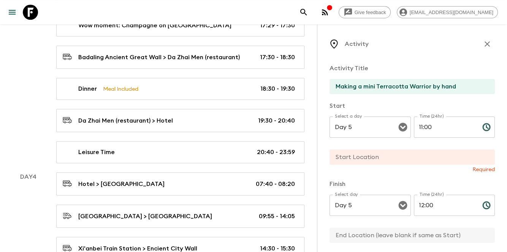
click at [378, 152] on input "text" at bounding box center [408, 157] width 159 height 15
click at [371, 158] on input "text" at bounding box center [408, 157] width 159 height 15
click at [376, 175] on div "Activity Title Making a mini Terracotta Warrior by hand Start Select a day Day …" at bounding box center [411, 240] width 165 height 365
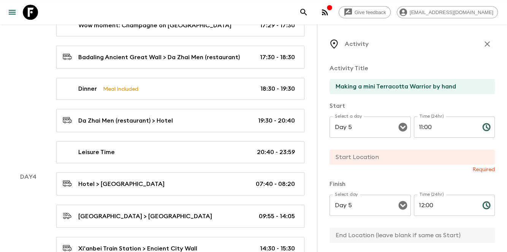
click at [376, 155] on input "text" at bounding box center [408, 157] width 159 height 15
click at [397, 164] on input "text" at bounding box center [408, 157] width 159 height 15
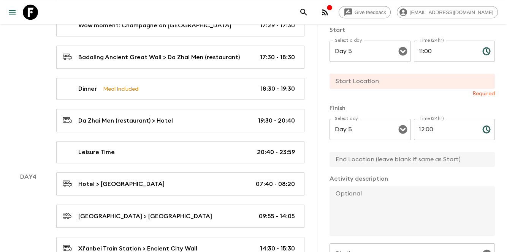
click at [388, 191] on textarea at bounding box center [408, 211] width 159 height 50
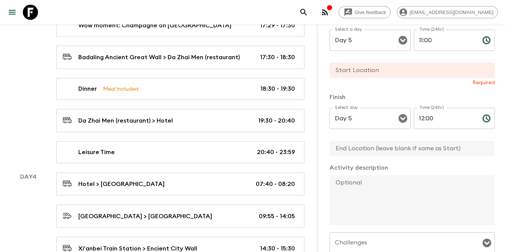
scroll to position [76, 0]
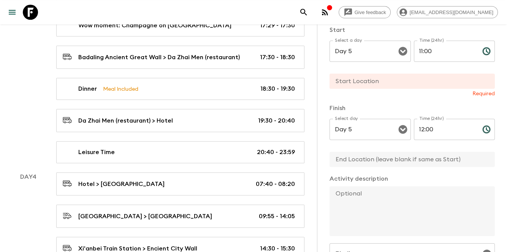
click at [386, 194] on textarea at bounding box center [408, 211] width 159 height 50
paste textarea "make a mini Terracotta Warrior by hand"
drag, startPoint x: 340, startPoint y: 194, endPoint x: 332, endPoint y: 195, distance: 8.5
click at [332, 195] on textarea "make a mini Terracotta Warrior by hand" at bounding box center [408, 211] width 159 height 50
click at [351, 196] on textarea "Make a mini Terracotta Warrior by hand" at bounding box center [408, 211] width 159 height 50
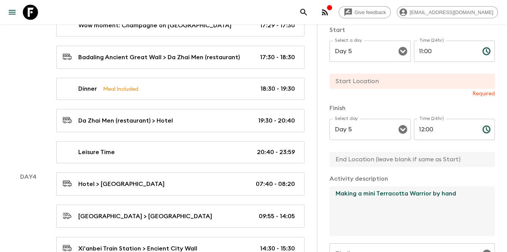
drag, startPoint x: 443, startPoint y: 194, endPoint x: 504, endPoint y: 185, distance: 61.9
click at [504, 185] on div "Activity Activity Title Making a mini Terracotta Warrior by hand Start Select a…" at bounding box center [412, 150] width 190 height 252
click at [450, 198] on textarea "Making a mini Terracotta Warrior by youselves" at bounding box center [408, 211] width 159 height 50
click at [450, 211] on textarea "Making a mini Terracotta Warrior by yourselves" at bounding box center [408, 211] width 159 height 50
type textarea "Making a mini Terracotta Warrior by yourselves"
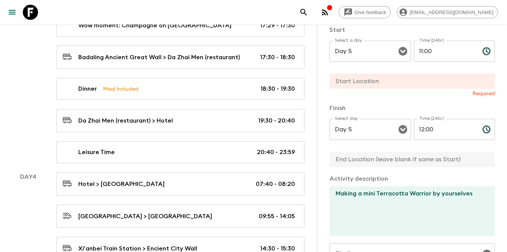
click at [355, 82] on input "text" at bounding box center [408, 81] width 159 height 15
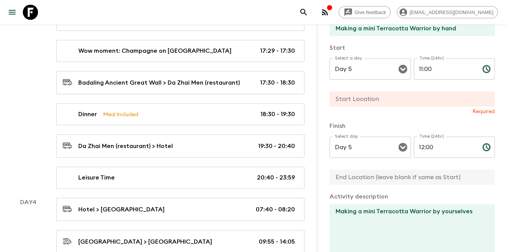
scroll to position [0, 0]
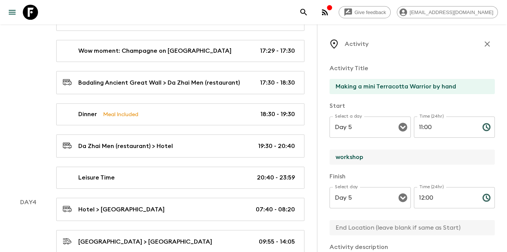
type input "workshop"
click at [357, 223] on input "text" at bounding box center [408, 227] width 159 height 15
paste input "workshop"
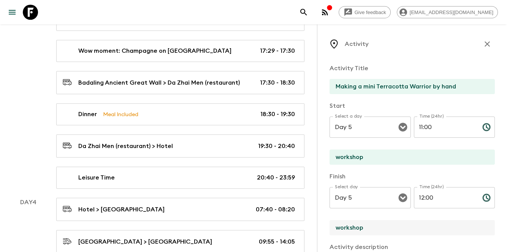
type input "workshop"
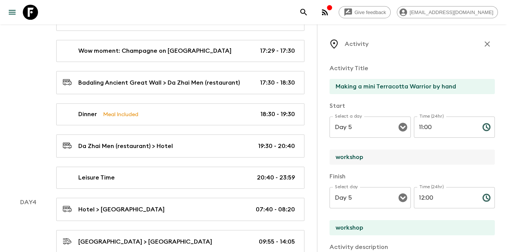
click at [360, 160] on input "workshop" at bounding box center [408, 157] width 159 height 15
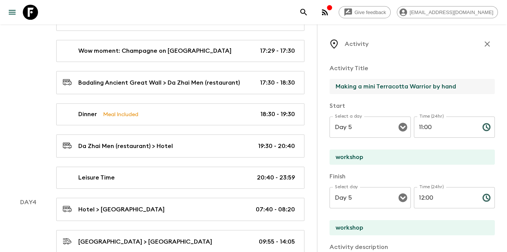
drag, startPoint x: 363, startPoint y: 87, endPoint x: 431, endPoint y: 83, distance: 68.1
click at [431, 83] on input "Making a mini Terracotta Warrior by hand" at bounding box center [408, 86] width 159 height 15
click at [335, 154] on input "workshop" at bounding box center [408, 157] width 159 height 15
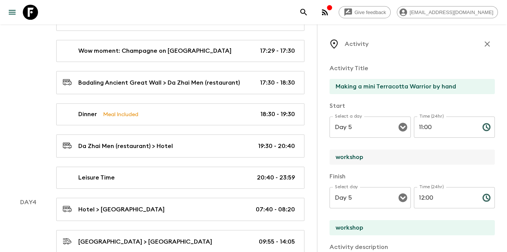
paste input "mini Terracotta Warrior"
type input "mini Terracotta Warrior workshop"
click at [336, 227] on input "workshop" at bounding box center [408, 227] width 159 height 15
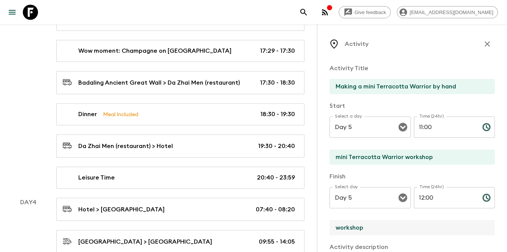
paste input "mini Terracotta Warrior"
type input "mini Terracotta Warrior workshop"
click at [463, 217] on p "​" at bounding box center [454, 214] width 71 height 8
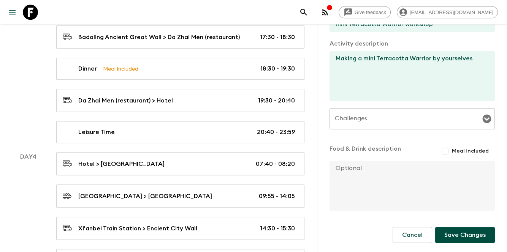
scroll to position [810, 0]
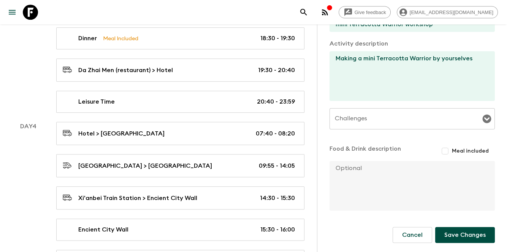
click at [448, 237] on button "Save Changes" at bounding box center [465, 235] width 60 height 16
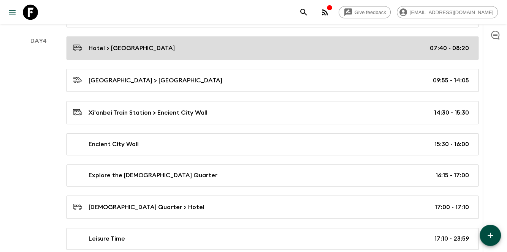
scroll to position [1013, 0]
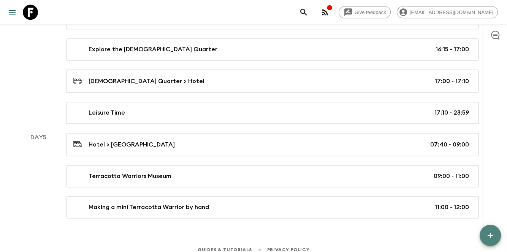
click at [492, 233] on icon "button" at bounding box center [489, 235] width 9 height 9
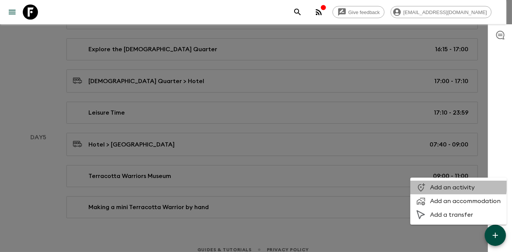
click at [439, 184] on span "Add an activity" at bounding box center [465, 188] width 71 height 8
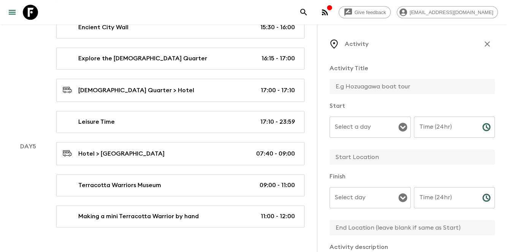
click at [361, 120] on div "Select a day" at bounding box center [369, 127] width 81 height 21
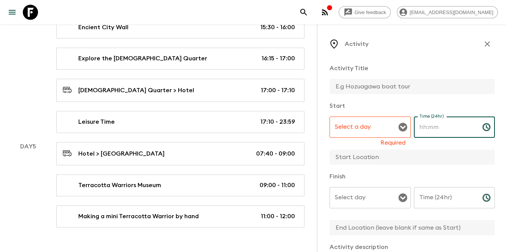
click at [462, 124] on input "Time (24hr)" at bounding box center [445, 127] width 62 height 21
type input "12:30"
click at [452, 204] on input "Time (24hr)" at bounding box center [445, 197] width 62 height 21
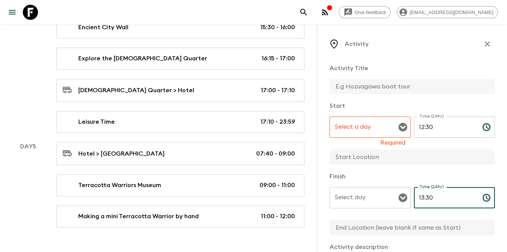
type input "13:30"
click at [369, 126] on input "Select a day" at bounding box center [364, 127] width 63 height 14
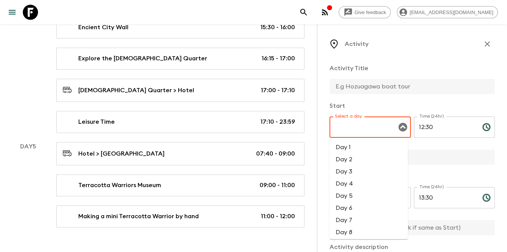
click at [345, 197] on li "Day 5" at bounding box center [368, 196] width 78 height 12
type input "Day 5"
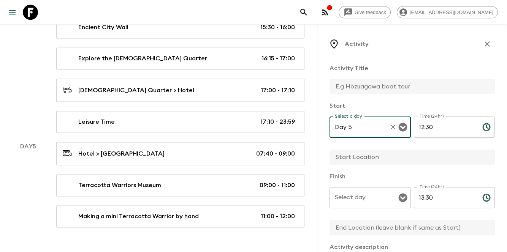
click at [352, 205] on div "Select day" at bounding box center [369, 197] width 81 height 21
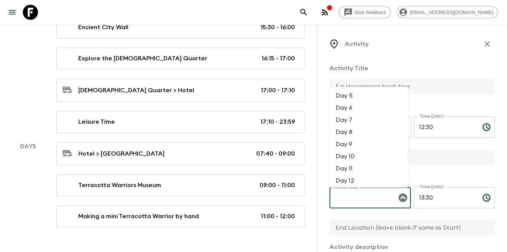
click at [351, 95] on li "Day 5" at bounding box center [368, 96] width 78 height 12
type input "Day 5"
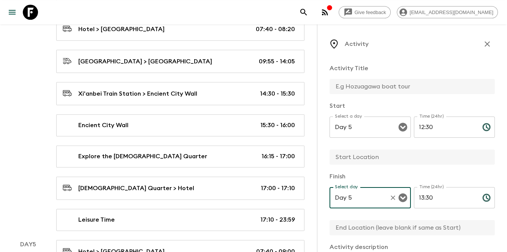
scroll to position [886, 0]
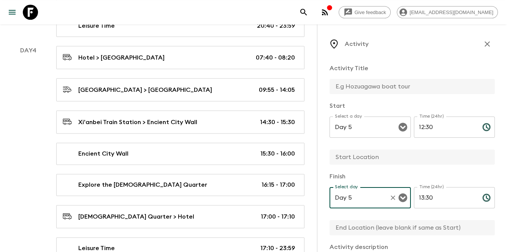
click at [357, 83] on input "text" at bounding box center [408, 86] width 159 height 15
type input "Lunch"
click at [364, 154] on input "text" at bounding box center [408, 157] width 159 height 15
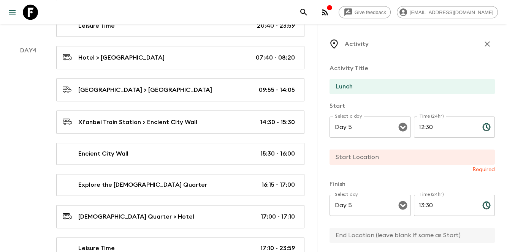
paste input "[PERSON_NAME] [PERSON_NAME] [PERSON_NAME] restaurant"
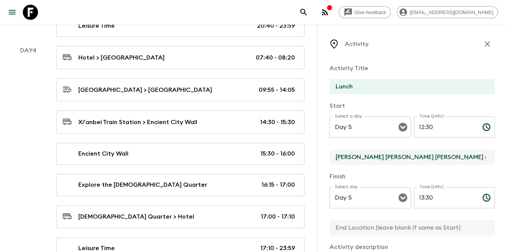
click at [410, 155] on input "[PERSON_NAME] [PERSON_NAME] [PERSON_NAME] restaurant" at bounding box center [408, 157] width 159 height 15
click at [459, 150] on input "[PERSON_NAME] [PERSON_NAME] [PERSON_NAME] (restaurant" at bounding box center [408, 157] width 159 height 15
type input "[PERSON_NAME] [PERSON_NAME] [PERSON_NAME] (restaurant)"
click at [391, 224] on input "text" at bounding box center [408, 227] width 159 height 15
paste input "[PERSON_NAME] [PERSON_NAME] [PERSON_NAME] (restaurant)"
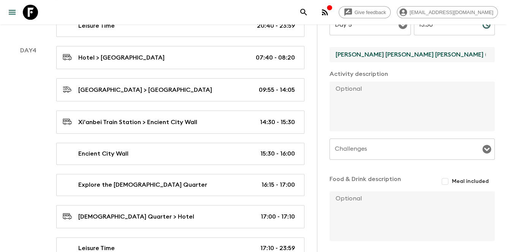
scroll to position [177, 0]
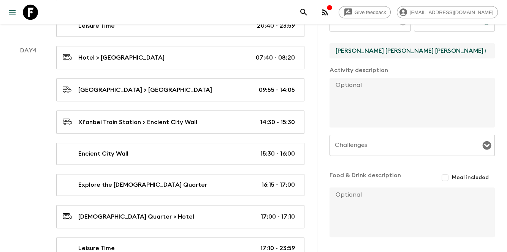
type input "[PERSON_NAME] [PERSON_NAME] [PERSON_NAME] (restaurant)"
click at [444, 177] on input "Meal included" at bounding box center [445, 178] width 14 height 14
checkbox input "true"
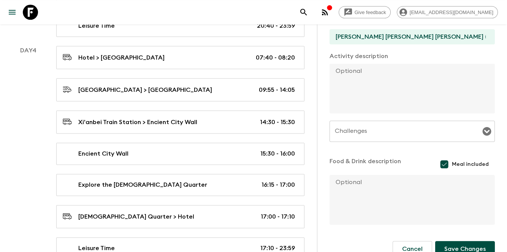
scroll to position [205, 0]
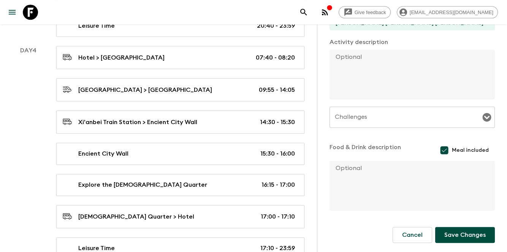
click at [475, 235] on button "Save Changes" at bounding box center [465, 235] width 60 height 16
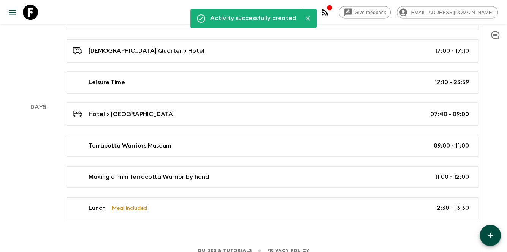
scroll to position [1044, 0]
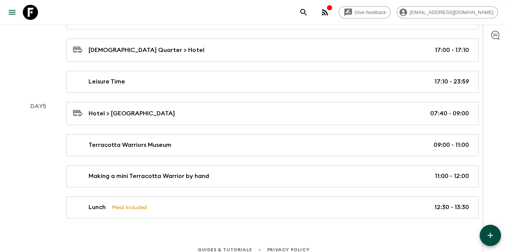
click at [496, 237] on button "button" at bounding box center [489, 235] width 21 height 21
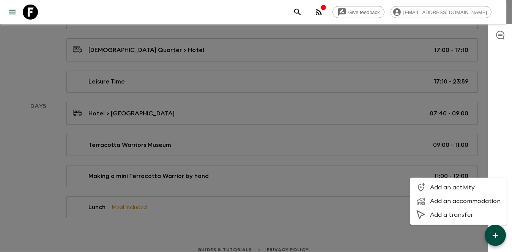
click at [349, 194] on div at bounding box center [256, 126] width 512 height 252
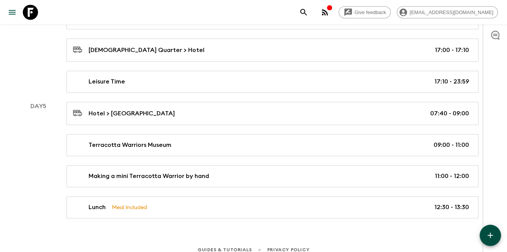
click at [486, 240] on icon "button" at bounding box center [489, 235] width 9 height 9
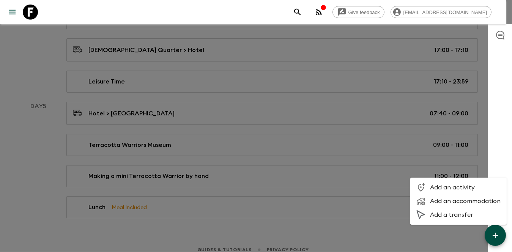
click at [164, 216] on div at bounding box center [256, 126] width 512 height 252
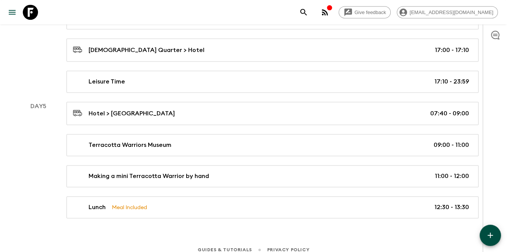
click at [494, 232] on icon "button" at bounding box center [489, 235] width 9 height 9
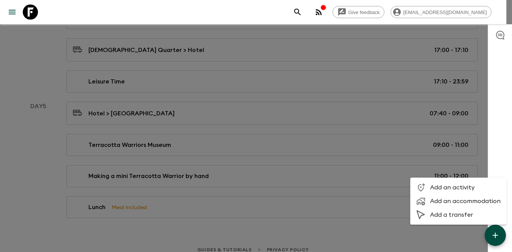
click at [454, 188] on span "Add an activity" at bounding box center [465, 188] width 71 height 8
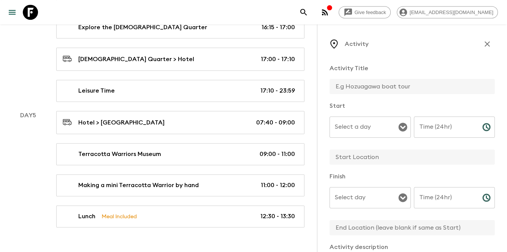
click at [357, 86] on input "text" at bounding box center [408, 86] width 159 height 15
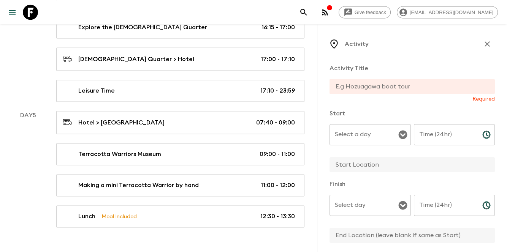
click at [394, 84] on input "text" at bounding box center [408, 86] width 159 height 15
paste input "Giant Wild Goose Pagoda"
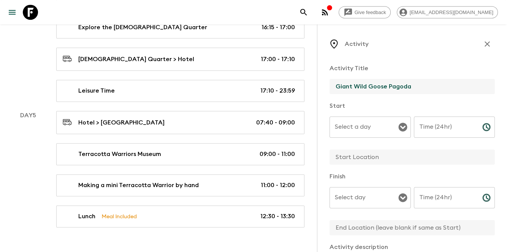
type input "Giant Wild Goose Pagoda"
click at [362, 130] on input "Select a day" at bounding box center [364, 127] width 63 height 14
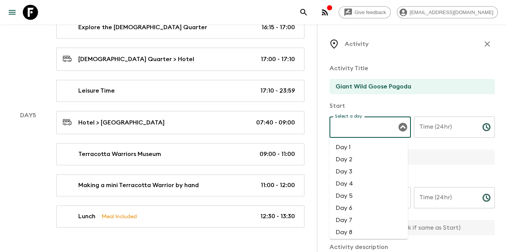
click at [354, 193] on li "Day 5" at bounding box center [368, 196] width 78 height 12
type input "Day 5"
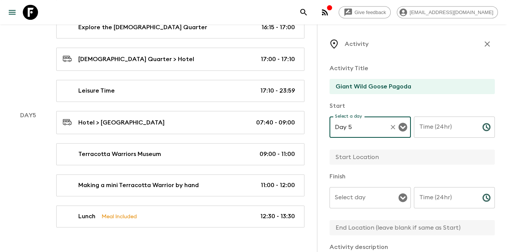
click at [354, 193] on div "Select day Select day ​" at bounding box center [369, 202] width 81 height 30
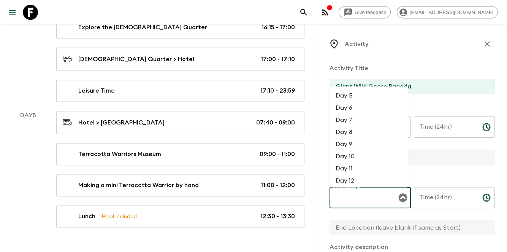
click at [362, 93] on li "Day 5" at bounding box center [368, 96] width 78 height 12
type input "Day 5"
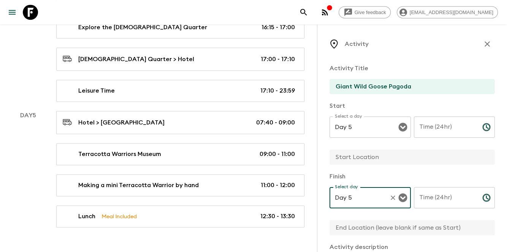
click at [424, 123] on input "Time (24hr)" at bounding box center [445, 127] width 62 height 21
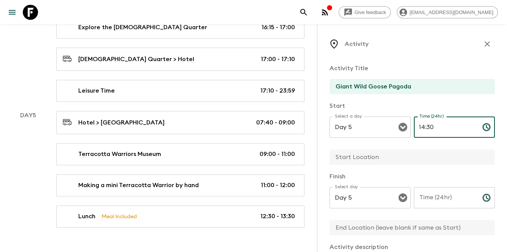
type input "14:30"
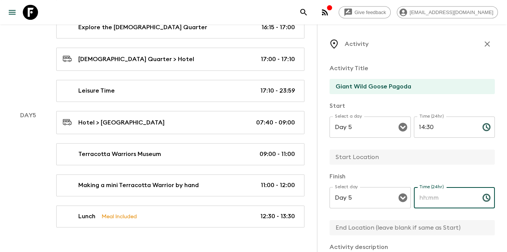
click at [435, 194] on div "Time (24hr) Time (24hr) ​" at bounding box center [454, 202] width 81 height 30
drag, startPoint x: 447, startPoint y: 197, endPoint x: 405, endPoint y: 197, distance: 42.2
click at [405, 197] on div "Select day Day 5 Select day ​ Time (24hr) 15:30 Time (24hr) ​" at bounding box center [411, 202] width 165 height 30
type input "15:30"
click at [413, 81] on input "Giant Wild Goose Pagoda" at bounding box center [408, 86] width 159 height 15
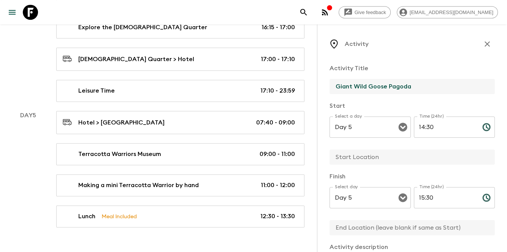
drag, startPoint x: 415, startPoint y: 83, endPoint x: 326, endPoint y: 81, distance: 89.3
click at [326, 81] on div "Activity Activity Title Giant Wild Goose Pagoda Start Select a day Day 5 Select…" at bounding box center [412, 150] width 190 height 252
click at [361, 163] on input "text" at bounding box center [408, 157] width 159 height 15
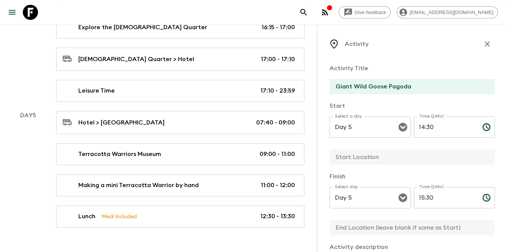
paste input "Giant Wild Goose Pagoda"
type input "Giant Wild Goose Pagoda"
click at [360, 226] on input "text" at bounding box center [408, 227] width 159 height 15
paste input "Giant Wild Goose Pagoda"
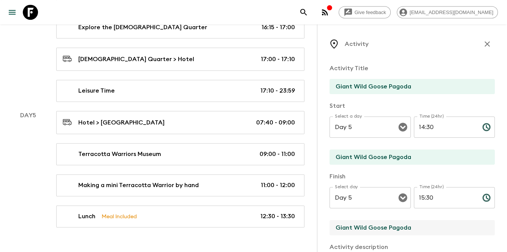
type input "Giant Wild Goose Pagoda"
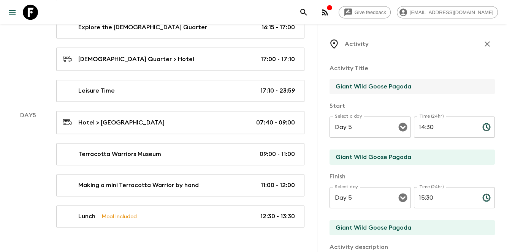
click at [422, 91] on input "Giant Wild Goose Pagoda" at bounding box center [408, 86] width 159 height 15
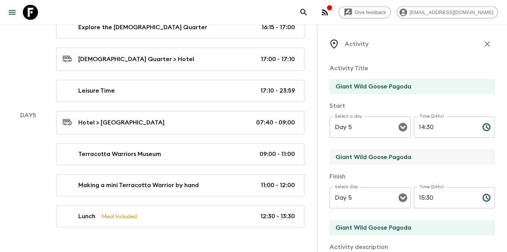
click at [427, 161] on input "Giant Wild Goose Pagoda" at bounding box center [408, 157] width 159 height 15
paste input "(tower-climbing excluded)"
type input "Giant Wild Goose Pagoda (tower-climbing excluded)"
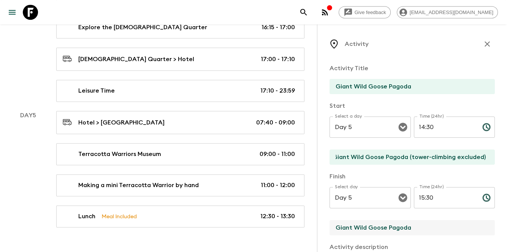
click at [419, 229] on input "Giant Wild Goose Pagoda" at bounding box center [408, 227] width 159 height 15
paste input "(tower-climbing excluded)"
click at [405, 230] on input "Giant Wild Goose Pagoda(tower-climbing excluded)" at bounding box center [408, 227] width 159 height 15
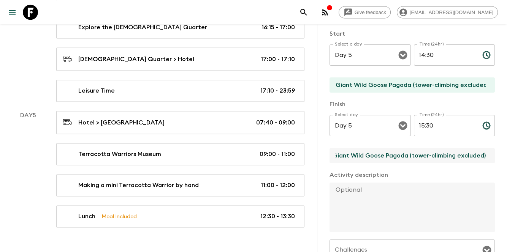
scroll to position [76, 0]
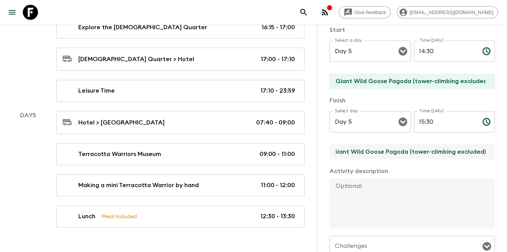
type input "Giant Wild Goose Pagoda (tower-climbing excluded)"
click at [376, 188] on textarea at bounding box center [408, 204] width 159 height 50
click at [433, 198] on textarea at bounding box center [408, 204] width 159 height 50
paste textarea "The [GEOGRAPHIC_DATA], a Tang Dynasty landmark, is a seven-story [DEMOGRAPHIC_D…"
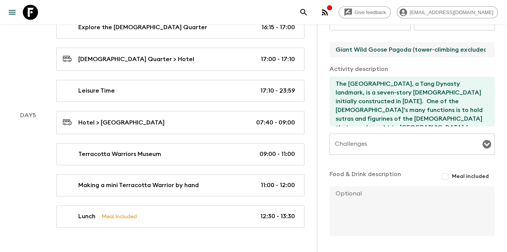
scroll to position [0, 5]
drag, startPoint x: 410, startPoint y: 48, endPoint x: 496, endPoint y: 42, distance: 85.7
click at [496, 42] on div "Activity Activity Title Giant Wild Goose Pagoda Start Select a day Day 5 Select…" at bounding box center [412, 150] width 190 height 252
click at [415, 84] on textarea "The [GEOGRAPHIC_DATA], a Tang Dynasty landmark, is a seven-story [DEMOGRAPHIC_D…" at bounding box center [408, 102] width 159 height 50
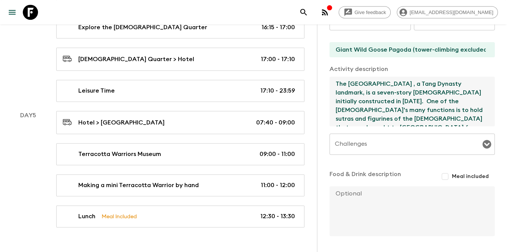
paste textarea "(tower-climbing excluded)"
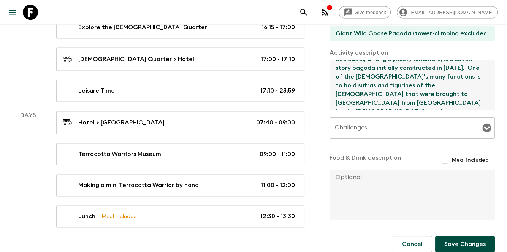
scroll to position [204, 0]
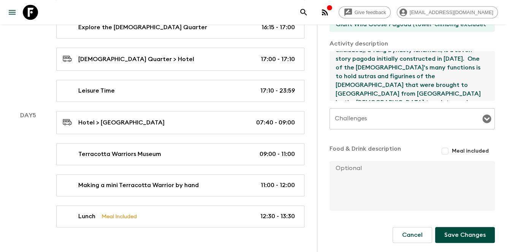
type textarea "The [GEOGRAPHIC_DATA] (tower-climbing excluded), a Tang Dynasty landmark, is a …"
click at [448, 233] on button "Save Changes" at bounding box center [465, 235] width 60 height 16
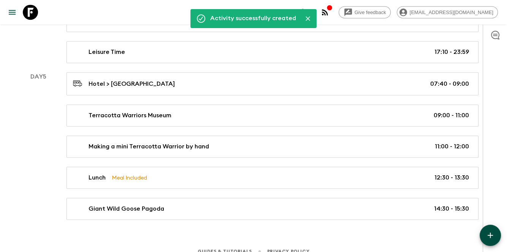
scroll to position [1075, 0]
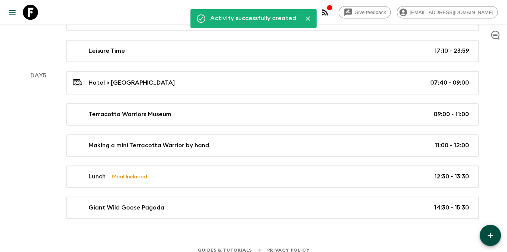
click at [487, 235] on icon "button" at bounding box center [489, 235] width 9 height 9
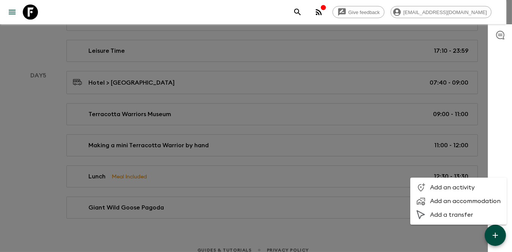
click at [444, 190] on span "Add an activity" at bounding box center [465, 188] width 71 height 8
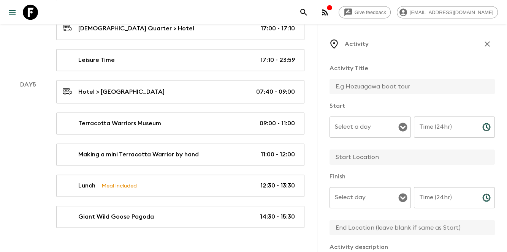
click at [367, 88] on input "text" at bounding box center [408, 86] width 159 height 15
paste input "traditional Chinese costume experience at the [GEOGRAPHIC_DATA]"
drag, startPoint x: 348, startPoint y: 81, endPoint x: 319, endPoint y: 77, distance: 29.1
click at [319, 77] on div "Activity Activity Title traditional Chinese costume experience at the Tang Ever…" at bounding box center [412, 150] width 190 height 252
click at [339, 91] on input "traditional Chinese costume experience at the [GEOGRAPHIC_DATA]" at bounding box center [408, 86] width 159 height 15
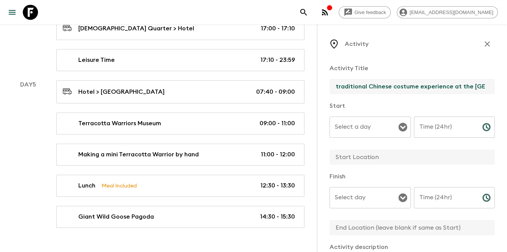
drag, startPoint x: 338, startPoint y: 89, endPoint x: 330, endPoint y: 83, distance: 9.3
click at [330, 83] on input "traditional Chinese costume experience at the [GEOGRAPHIC_DATA]" at bounding box center [408, 86] width 159 height 15
click at [419, 87] on input "Traditional Chinese costume experience at the [GEOGRAPHIC_DATA]" at bounding box center [408, 86] width 159 height 15
click at [392, 86] on input "Traditional Chinese costume experience at the [GEOGRAPHIC_DATA]" at bounding box center [408, 86] width 159 height 15
drag, startPoint x: 424, startPoint y: 87, endPoint x: 419, endPoint y: 87, distance: 4.2
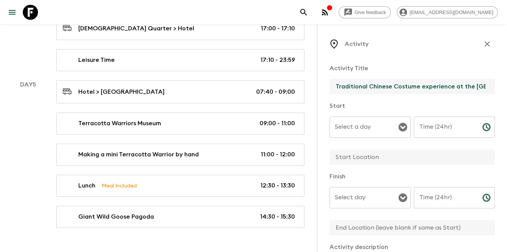
click at [419, 87] on input "Traditional Chinese Costume experience at the [GEOGRAPHIC_DATA]" at bounding box center [408, 86] width 159 height 15
drag, startPoint x: 466, startPoint y: 85, endPoint x: 482, endPoint y: 85, distance: 15.2
click at [482, 85] on input "Traditional Chinese Costume Experience at the [GEOGRAPHIC_DATA]" at bounding box center [408, 86] width 159 height 15
click at [427, 86] on input "Traditional Chinese Costume Experience at the [GEOGRAPHIC_DATA]" at bounding box center [408, 86] width 159 height 15
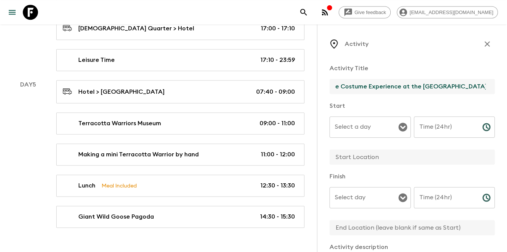
drag, startPoint x: 399, startPoint y: 135, endPoint x: 372, endPoint y: 135, distance: 27.3
click at [399, 134] on div "Select a day" at bounding box center [369, 127] width 81 height 21
type input "Traditional Chinese Costume Experience at the [GEOGRAPHIC_DATA]"
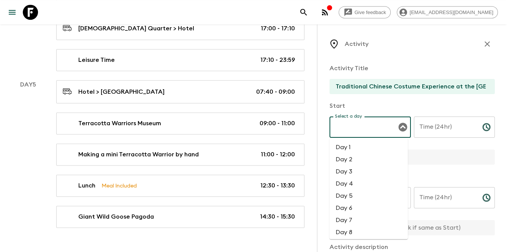
click at [367, 199] on li "Day 5" at bounding box center [368, 196] width 78 height 12
type input "Day 5"
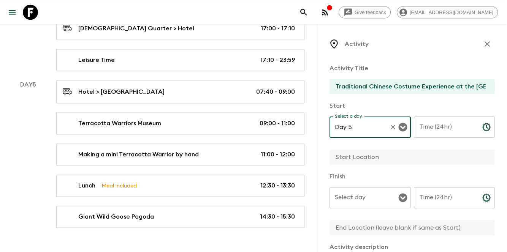
click at [360, 202] on input "Select day" at bounding box center [364, 198] width 63 height 14
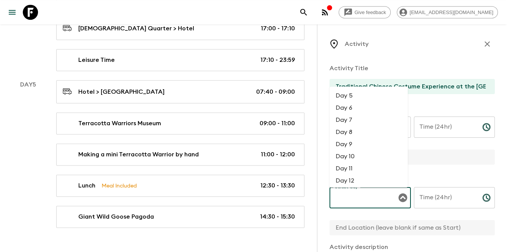
click at [365, 96] on li "Day 5" at bounding box center [368, 96] width 78 height 12
type input "Day 5"
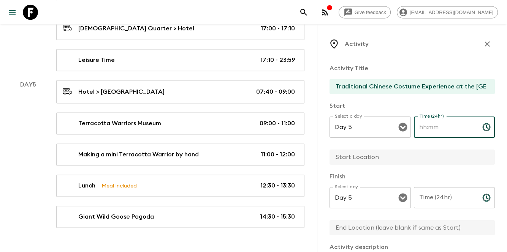
click at [433, 119] on div "Time (24hr) Time (24hr) ​" at bounding box center [454, 132] width 81 height 30
type input "16:00"
click at [366, 153] on input "text" at bounding box center [408, 157] width 159 height 15
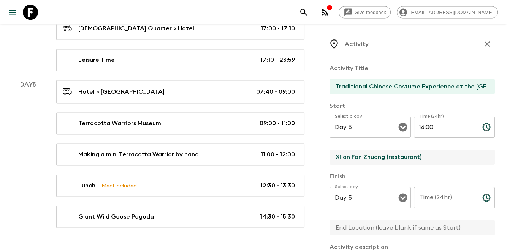
drag, startPoint x: 450, startPoint y: 159, endPoint x: 291, endPoint y: 162, distance: 159.9
click at [440, 158] on input "Xi'an Fan Zhuang (restaurant)" at bounding box center [408, 157] width 159 height 15
type input "Xi'an Fan Zhuang (restaurant)"
click at [482, 46] on icon "button" at bounding box center [486, 44] width 9 height 9
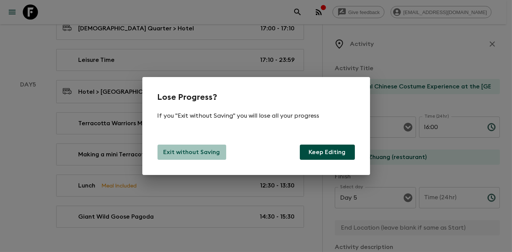
click at [215, 151] on p "Exit without Saving" at bounding box center [192, 152] width 57 height 9
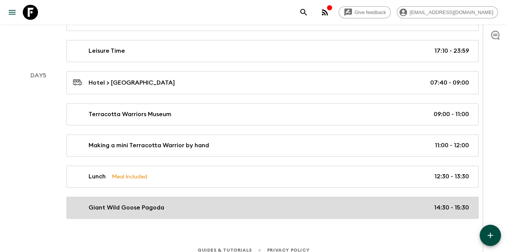
click at [427, 203] on div "Giant Wild Goose Pagoda 14:30 - 15:30" at bounding box center [271, 207] width 396 height 9
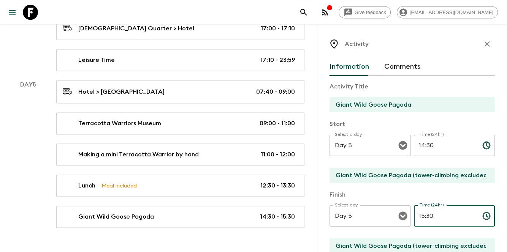
drag, startPoint x: 430, startPoint y: 220, endPoint x: 408, endPoint y: 213, distance: 23.4
click at [408, 213] on div "Select day Day 5 Select day ​ Time (24hr) 15:30 Time (24hr) ​" at bounding box center [411, 220] width 165 height 30
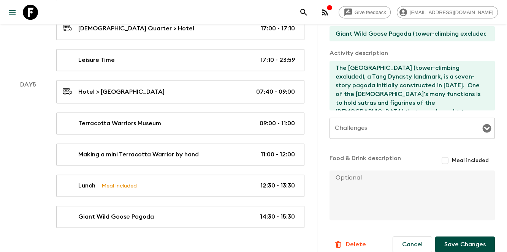
scroll to position [222, 0]
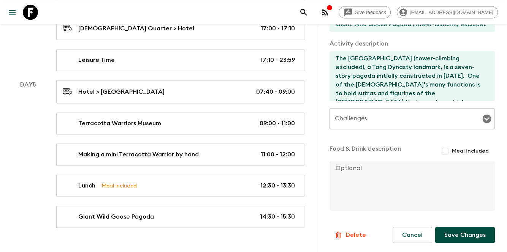
type input "16:00"
click at [440, 232] on button "Save Changes" at bounding box center [465, 235] width 60 height 16
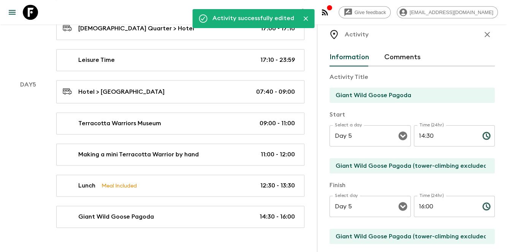
scroll to position [0, 0]
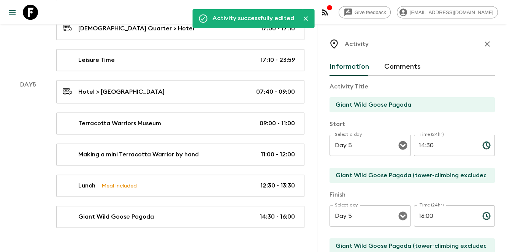
click at [482, 42] on icon "button" at bounding box center [486, 44] width 9 height 9
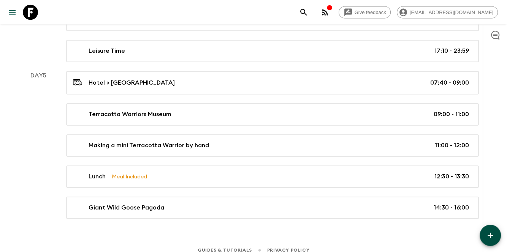
click at [485, 227] on button "button" at bounding box center [489, 235] width 21 height 21
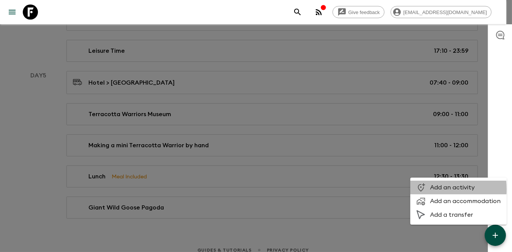
click at [427, 190] on div at bounding box center [424, 187] width 14 height 9
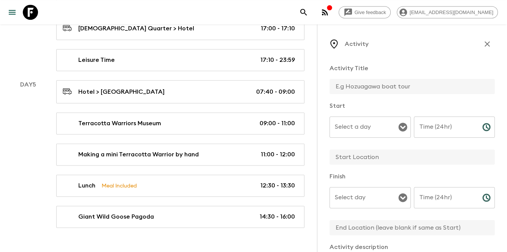
click at [369, 162] on input "text" at bounding box center [408, 157] width 159 height 15
paste input "Xi'an Fan Zhuang (restaurant)"
type input "Xi'an Fan Zhuang (restaurant)"
click at [356, 220] on div "Finish Select day Select day ​ Time (24hr) Time (24hr) ​" at bounding box center [411, 204] width 165 height 65
click at [356, 227] on input "text" at bounding box center [408, 227] width 159 height 15
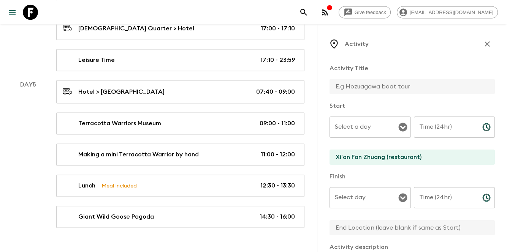
paste input "Xi'an Fan Zhuang (restaurant)"
click at [365, 118] on div "Select a day" at bounding box center [369, 127] width 81 height 21
type input "Xi'an Fan Zhuang (restaurant)"
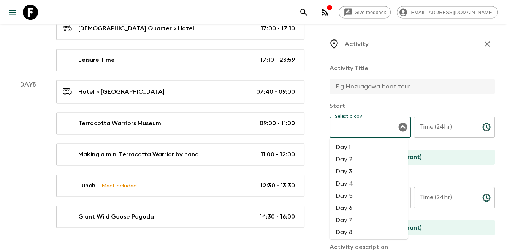
click at [359, 200] on li "Day 5" at bounding box center [368, 196] width 78 height 12
type input "Day 5"
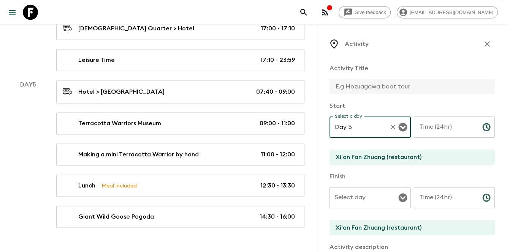
click at [359, 199] on input "Select day" at bounding box center [364, 198] width 63 height 14
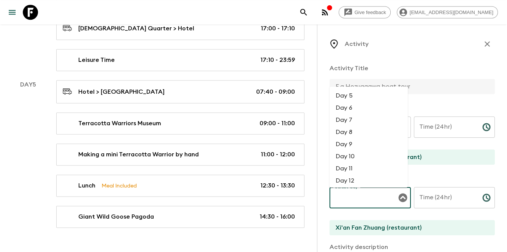
click at [368, 98] on li "Day 5" at bounding box center [368, 96] width 78 height 12
type input "Day 5"
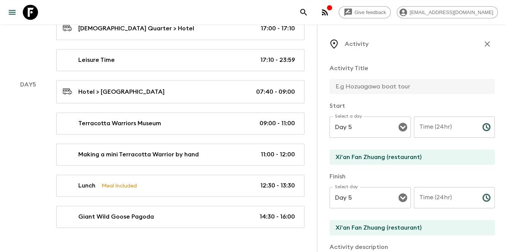
click at [377, 88] on input "text" at bounding box center [408, 86] width 159 height 15
type input "Dinner"
click at [431, 127] on input "Time (24hr)" at bounding box center [445, 127] width 62 height 21
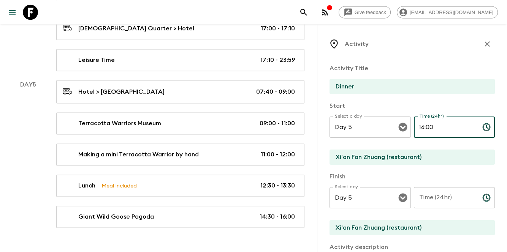
type input "16:00"
click at [428, 203] on input "Time (24hr)" at bounding box center [445, 197] width 62 height 21
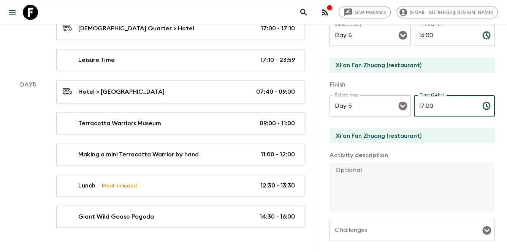
scroll to position [101, 0]
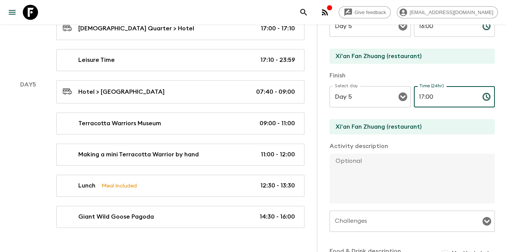
type input "17:00"
click at [428, 180] on textarea at bounding box center [408, 179] width 159 height 50
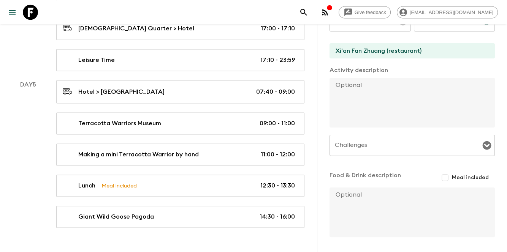
click at [439, 179] on input "Meal included" at bounding box center [445, 178] width 14 height 14
checkbox input "true"
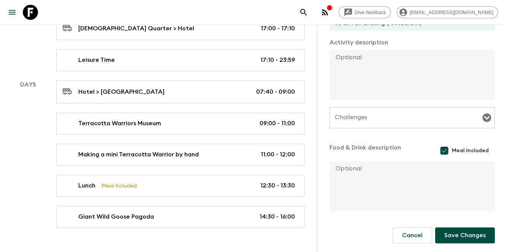
scroll to position [205, 0]
click at [453, 230] on button "Save Changes" at bounding box center [465, 235] width 60 height 16
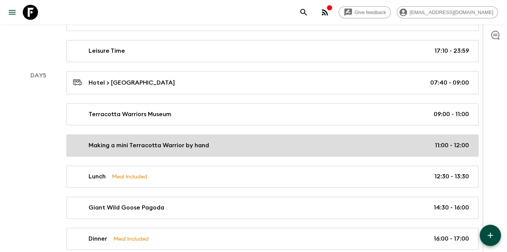
scroll to position [1106, 0]
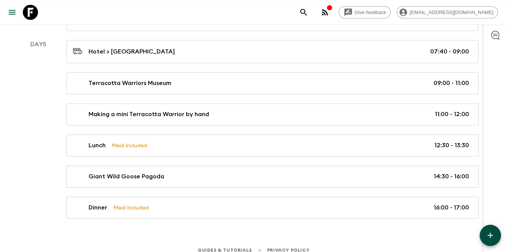
click at [488, 235] on icon "button" at bounding box center [489, 235] width 5 height 5
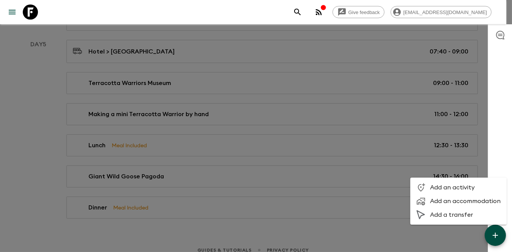
click at [457, 190] on span "Add an activity" at bounding box center [465, 188] width 71 height 8
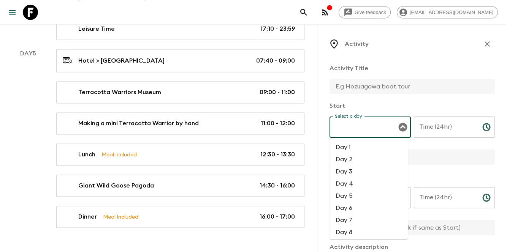
drag, startPoint x: 369, startPoint y: 132, endPoint x: 364, endPoint y: 150, distance: 18.9
click at [369, 132] on input "Select a day" at bounding box center [364, 127] width 63 height 14
click at [347, 198] on li "Day 5" at bounding box center [368, 196] width 78 height 12
type input "Day 5"
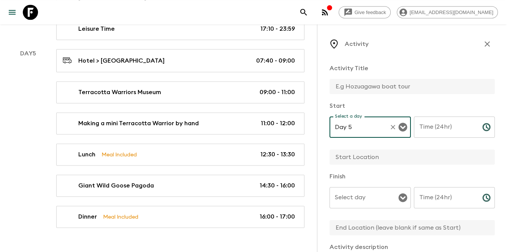
click at [352, 204] on input "Select day" at bounding box center [364, 198] width 63 height 14
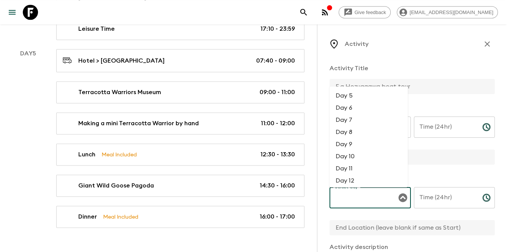
click at [357, 92] on li "Day 5" at bounding box center [368, 96] width 78 height 12
type input "Day 5"
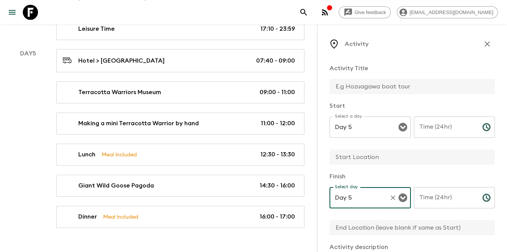
click at [441, 137] on input "Time (24hr)" at bounding box center [445, 127] width 62 height 21
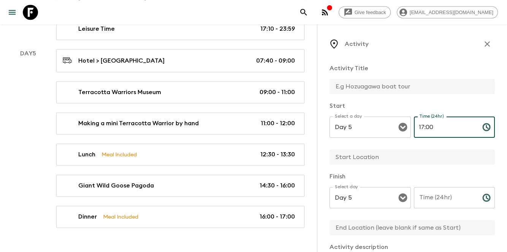
type input "17:00"
click at [427, 198] on input "Time (24hr)" at bounding box center [445, 197] width 62 height 21
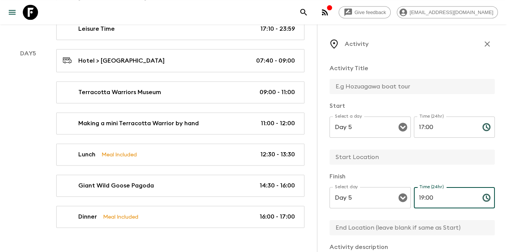
type input "19:00"
click at [352, 93] on input "text" at bounding box center [408, 86] width 159 height 15
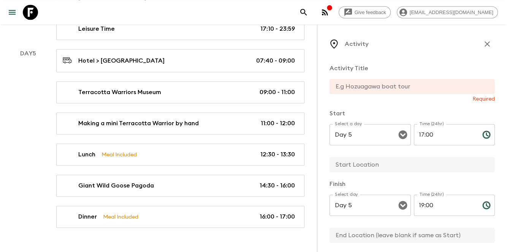
click at [452, 72] on p "Activity Title" at bounding box center [411, 68] width 165 height 9
click at [400, 88] on input "text" at bounding box center [408, 86] width 159 height 15
paste input "traditional Chinese costume experience at the [GEOGRAPHIC_DATA]"
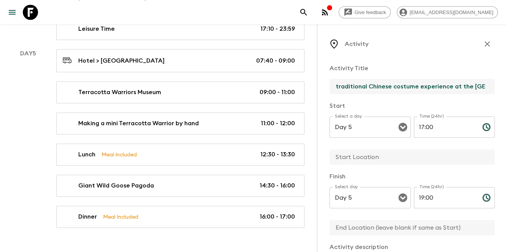
drag, startPoint x: 344, startPoint y: 88, endPoint x: 326, endPoint y: 89, distance: 17.5
click at [326, 89] on div "Activity Activity Title traditional Chinese costume experience at the Tang Ever…" at bounding box center [412, 150] width 190 height 252
click at [335, 87] on input "traditional Chinese costume experience at the [GEOGRAPHIC_DATA]" at bounding box center [408, 86] width 159 height 15
drag, startPoint x: 393, startPoint y: 89, endPoint x: 397, endPoint y: 87, distance: 4.1
click at [397, 87] on input "Traditional Chinese costume experience at the [GEOGRAPHIC_DATA]" at bounding box center [408, 86] width 159 height 15
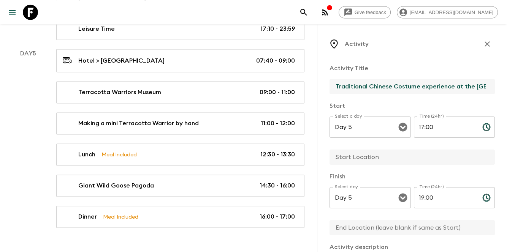
drag, startPoint x: 421, startPoint y: 85, endPoint x: 418, endPoint y: 88, distance: 4.6
click at [418, 88] on input "Traditional Chinese Costume experience at the [GEOGRAPHIC_DATA]" at bounding box center [408, 86] width 159 height 15
click at [424, 89] on input "Traditional Chinese Costume experience at the [GEOGRAPHIC_DATA]" at bounding box center [408, 86] width 159 height 15
drag, startPoint x: 462, startPoint y: 83, endPoint x: 490, endPoint y: 79, distance: 27.7
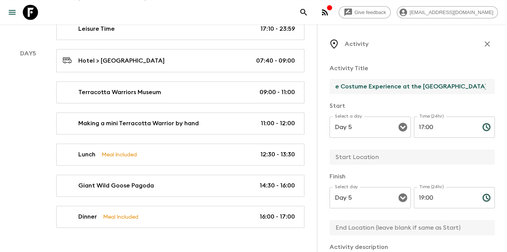
click at [490, 79] on div "Activity Activity Title Traditional Chinese Costume Experience at the Tang Ever…" at bounding box center [412, 150] width 190 height 252
type input "Traditional Chinese Costume Experience at the [GEOGRAPHIC_DATA]"
click at [457, 98] on div "Activity Title Traditional Chinese Costume Experience at the Tang Ever-bright C…" at bounding box center [411, 237] width 165 height 358
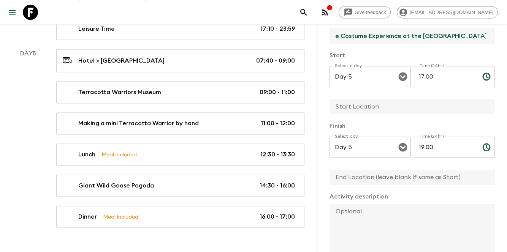
drag, startPoint x: 425, startPoint y: 34, endPoint x: 485, endPoint y: 36, distance: 60.0
click at [485, 36] on div "Traditional Chinese Costume Experience at the [GEOGRAPHIC_DATA]" at bounding box center [411, 35] width 165 height 15
click at [455, 41] on input "Traditional Chinese Costume Experience at the [GEOGRAPHIC_DATA]" at bounding box center [408, 35] width 159 height 15
drag, startPoint x: 418, startPoint y: 36, endPoint x: 487, endPoint y: 34, distance: 68.4
click at [487, 34] on div "Traditional Chinese Costume Experience at the [GEOGRAPHIC_DATA]" at bounding box center [411, 35] width 165 height 15
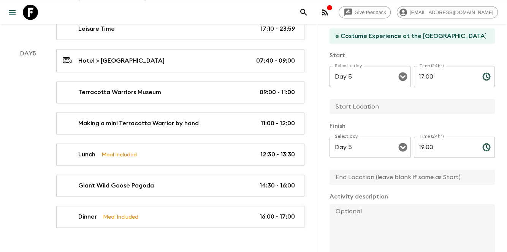
click at [400, 110] on input "text" at bounding box center [408, 106] width 159 height 15
paste input "Tang Ever-[GEOGRAPHIC_DATA]"
type input "Tang Ever-[GEOGRAPHIC_DATA]"
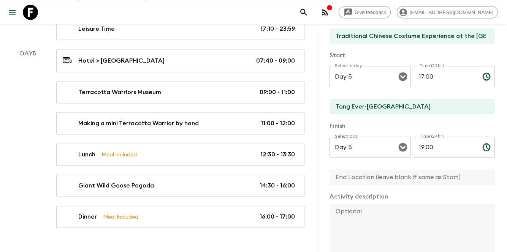
click at [360, 176] on input "text" at bounding box center [408, 177] width 159 height 15
paste input "Tang Ever-[GEOGRAPHIC_DATA]"
click at [329, 92] on div "Select a day Day 5 Select a day ​" at bounding box center [369, 81] width 81 height 30
type input "Tang Ever-[GEOGRAPHIC_DATA]"
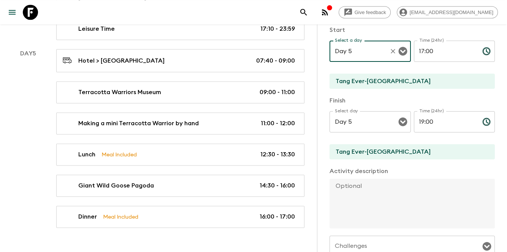
scroll to position [101, 0]
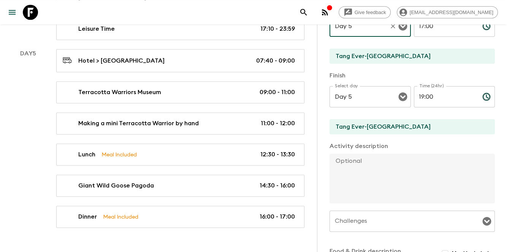
click at [365, 184] on textarea at bounding box center [408, 179] width 159 height 50
click at [370, 174] on textarea at bounding box center [408, 179] width 159 height 50
paste textarea "Enjoy a traditional Chinese costume experience at the [GEOGRAPHIC_DATA] (with m…"
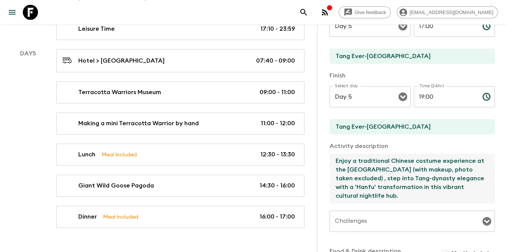
type textarea "Enjoy a traditional Chinese costume experience at the [GEOGRAPHIC_DATA] (with m…"
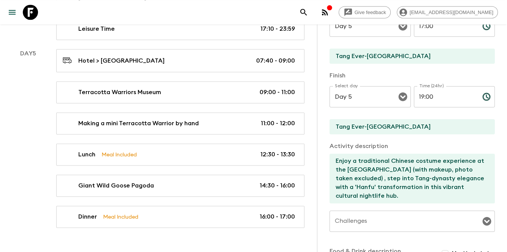
click at [324, 204] on div "Activity Activity Title Traditional Chinese Costume Experience at the Tang Ever…" at bounding box center [412, 150] width 190 height 252
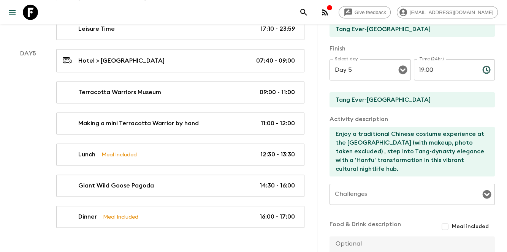
scroll to position [204, 0]
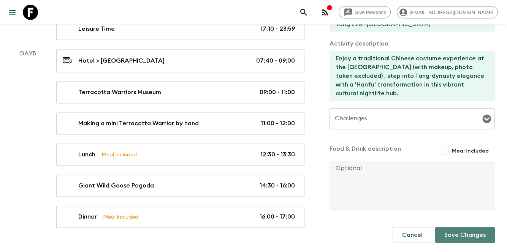
click at [461, 237] on button "Save Changes" at bounding box center [465, 235] width 60 height 16
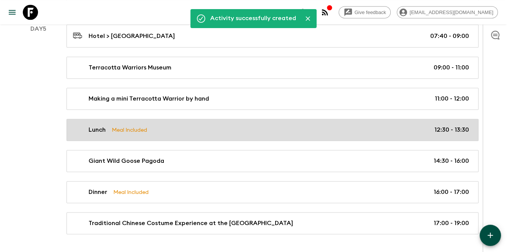
scroll to position [1136, 0]
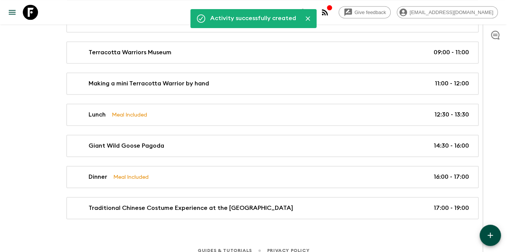
click at [493, 235] on icon "button" at bounding box center [489, 235] width 9 height 9
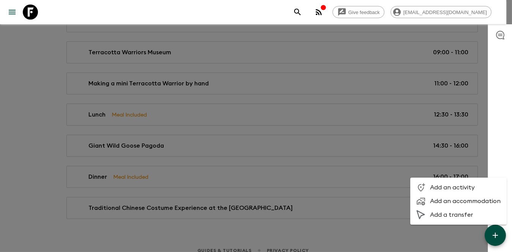
click at [452, 238] on div at bounding box center [256, 126] width 512 height 252
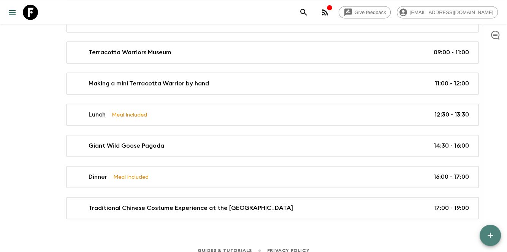
click at [486, 233] on icon "button" at bounding box center [489, 235] width 9 height 9
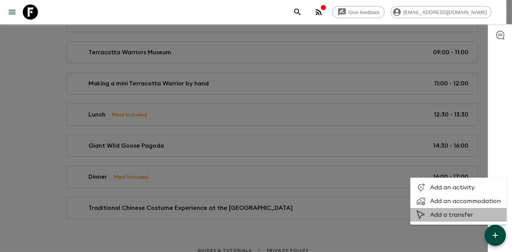
click at [460, 216] on span "Add a transfer" at bounding box center [465, 215] width 71 height 8
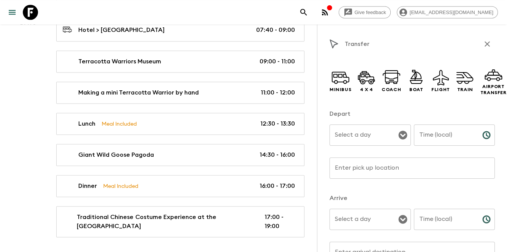
click at [431, 130] on div "Time (local) Time (local) ​" at bounding box center [454, 140] width 81 height 30
type input "19:00"
click at [483, 38] on button "button" at bounding box center [486, 43] width 15 height 15
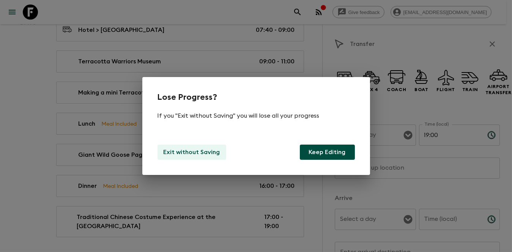
click at [185, 153] on p "Exit without Saving" at bounding box center [192, 152] width 57 height 9
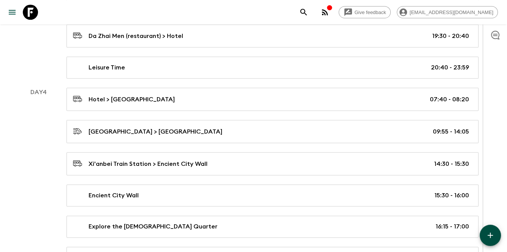
scroll to position [833, 0]
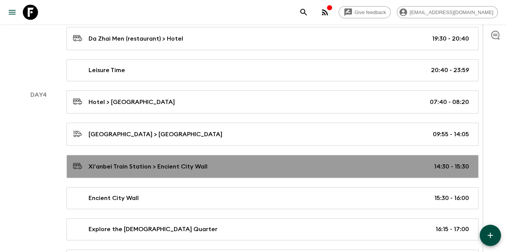
click at [277, 163] on div "Xi'anbei Train Station > Encient City Wall 14:30 - 15:30" at bounding box center [271, 166] width 396 height 10
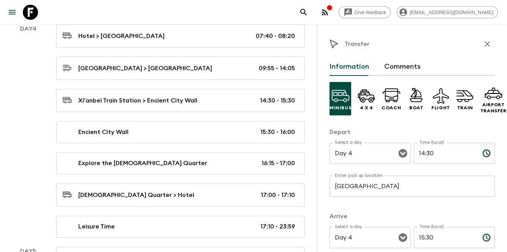
scroll to position [909, 0]
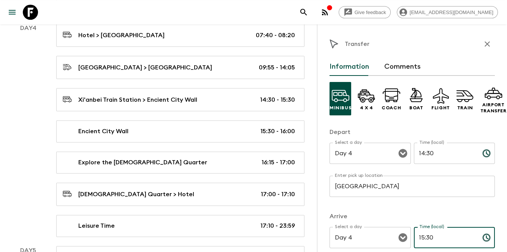
click at [436, 238] on input "15:30" at bounding box center [445, 237] width 62 height 21
drag, startPoint x: 436, startPoint y: 238, endPoint x: 410, endPoint y: 249, distance: 28.2
click at [414, 249] on div "Time (local) 15:30 Time (local) ​" at bounding box center [454, 242] width 81 height 30
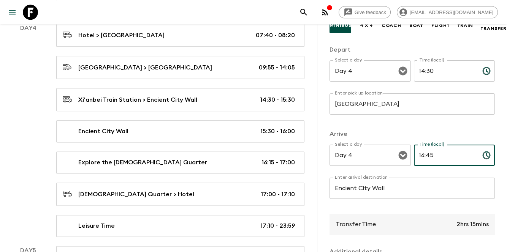
scroll to position [192, 0]
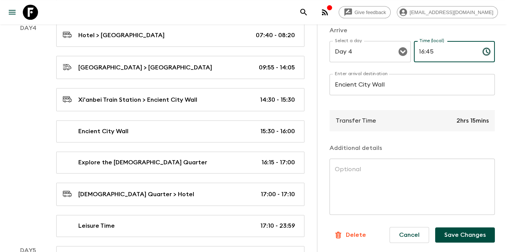
type input "16:45"
click at [455, 232] on button "Save Changes" at bounding box center [465, 235] width 60 height 15
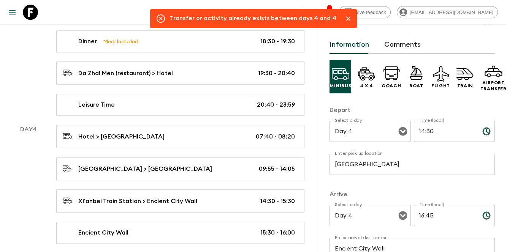
scroll to position [0, 0]
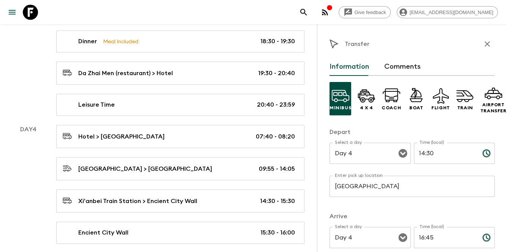
click at [482, 46] on icon "button" at bounding box center [486, 44] width 9 height 9
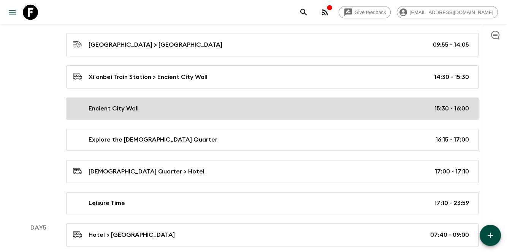
scroll to position [934, 0]
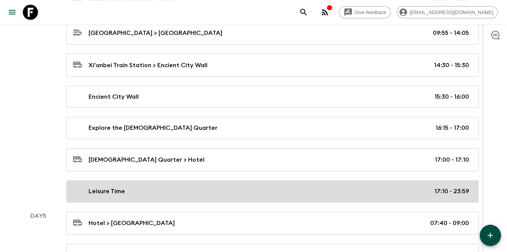
click at [346, 189] on link "Leisure Time 17:10 - 23:59" at bounding box center [272, 191] width 412 height 22
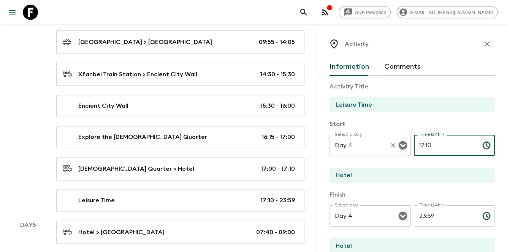
drag, startPoint x: 441, startPoint y: 150, endPoint x: 398, endPoint y: 159, distance: 43.8
click at [398, 159] on div "Select a day Day 4 Select a day ​ Time (24hr) 17:10 Time (24hr) ​" at bounding box center [411, 150] width 165 height 30
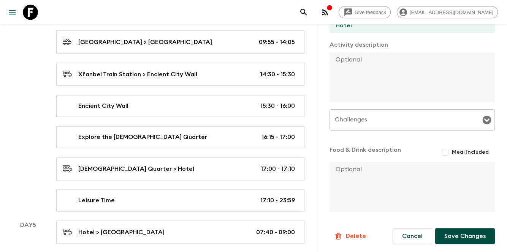
scroll to position [222, 0]
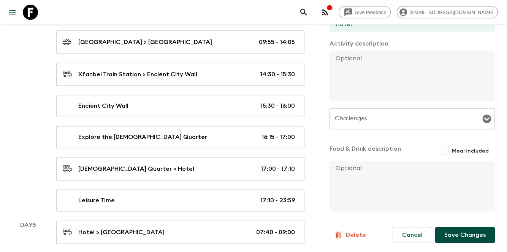
type input "20:00"
click at [454, 237] on button "Save Changes" at bounding box center [465, 235] width 60 height 16
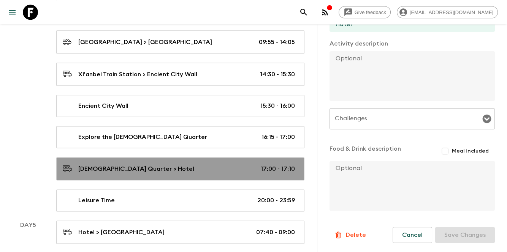
click at [207, 168] on link "[DEMOGRAPHIC_DATA] Quarter > Hotel 17:00 - 17:10" at bounding box center [180, 168] width 248 height 23
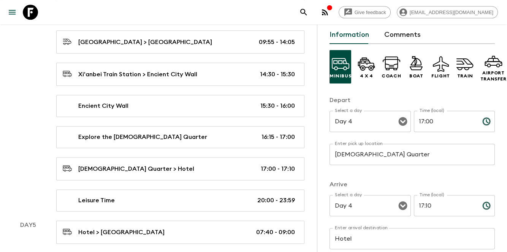
scroll to position [76, 0]
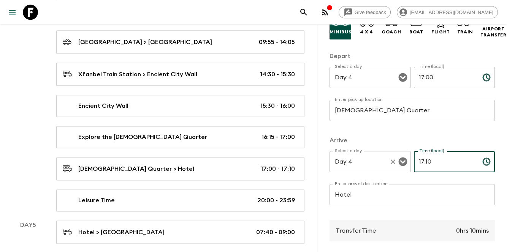
drag, startPoint x: 439, startPoint y: 160, endPoint x: 402, endPoint y: 170, distance: 38.1
click at [402, 170] on div "Select a day Day 4 Select a day ​ Time (local) 17:10 Time (local) ​" at bounding box center [411, 166] width 165 height 30
type input "20:00"
click at [449, 79] on input "17:00" at bounding box center [445, 77] width 62 height 21
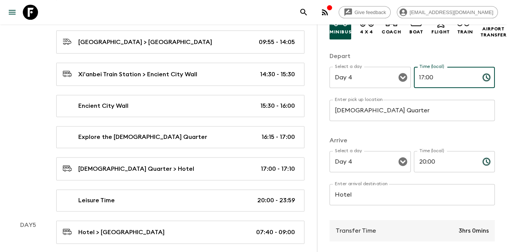
drag, startPoint x: 449, startPoint y: 76, endPoint x: 411, endPoint y: 79, distance: 38.9
click at [414, 79] on input "17:00" at bounding box center [445, 77] width 62 height 21
type input "2"
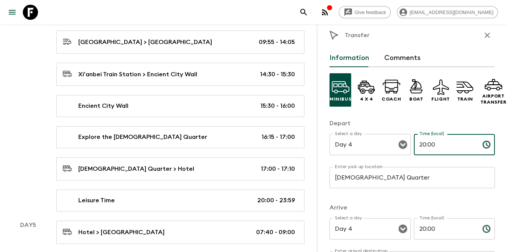
scroll to position [0, 0]
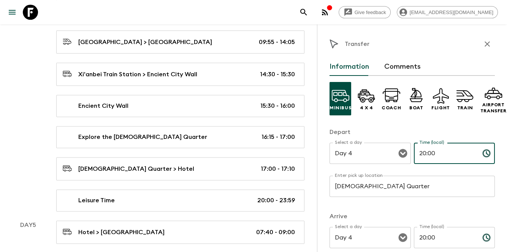
drag, startPoint x: 414, startPoint y: 155, endPoint x: 445, endPoint y: 149, distance: 31.0
click at [445, 149] on input "20:00" at bounding box center [445, 153] width 62 height 21
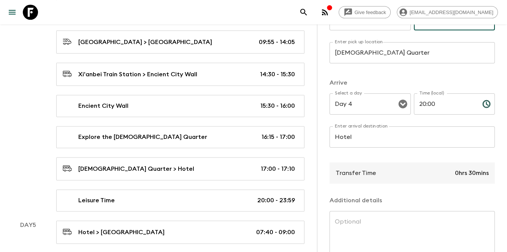
scroll to position [192, 0]
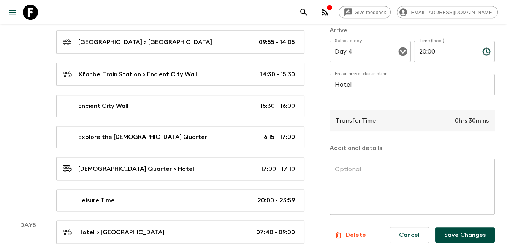
type input "19:30"
click at [460, 228] on button "Save Changes" at bounding box center [465, 235] width 60 height 15
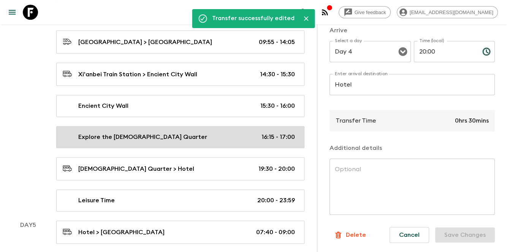
click at [258, 133] on div "Explore the [DEMOGRAPHIC_DATA] Quarter 16:15 - 17:00" at bounding box center [179, 137] width 232 height 9
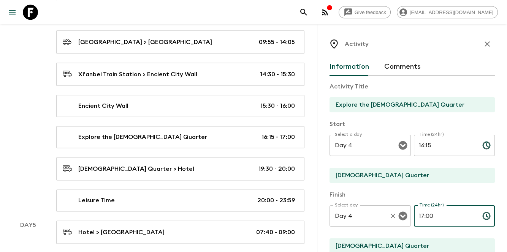
drag, startPoint x: 447, startPoint y: 215, endPoint x: 349, endPoint y: 208, distance: 97.9
click at [349, 208] on div "Select day Day 4 Select day ​ Time (24hr) 17:00 Time (24hr) ​" at bounding box center [411, 220] width 165 height 30
type input "19:30"
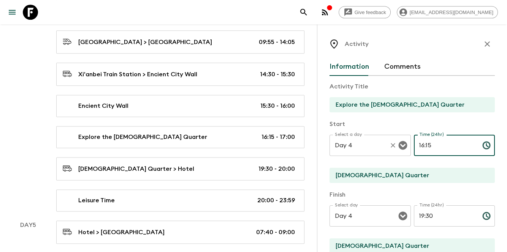
drag, startPoint x: 459, startPoint y: 154, endPoint x: 406, endPoint y: 148, distance: 53.9
click at [406, 148] on div "Select a day Day 4 Select a day ​ Time (24hr) 16:15 Time (24hr) ​" at bounding box center [411, 150] width 165 height 30
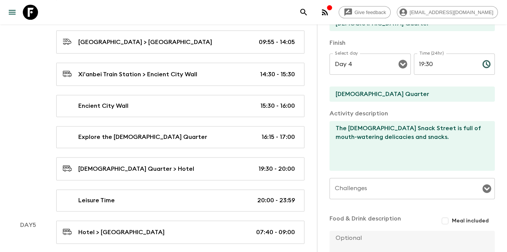
scroll to position [222, 0]
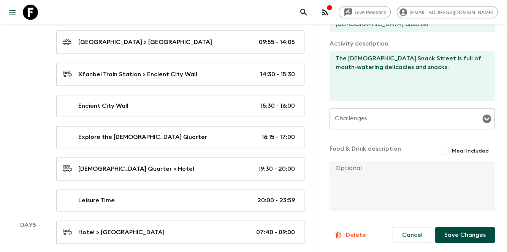
type input "18:20"
click at [457, 238] on button "Save Changes" at bounding box center [465, 235] width 60 height 16
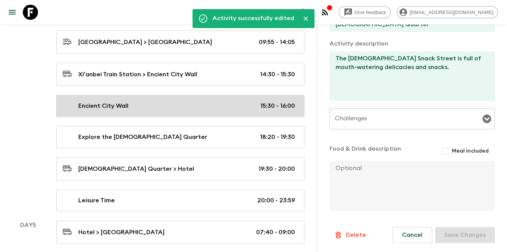
click at [242, 101] on div "Encient City Wall 15:30 - 16:00" at bounding box center [179, 105] width 232 height 9
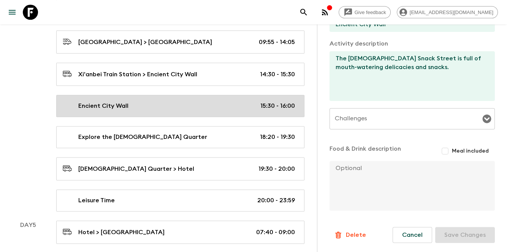
type input "Encient City Wall"
type textarea "The Ancient City Wall is one of the oldest city walls in [GEOGRAPHIC_DATA] and …"
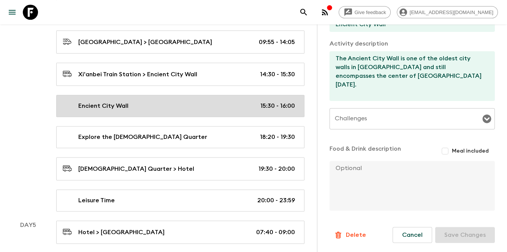
type input "15:30"
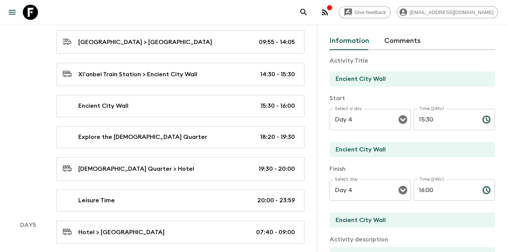
scroll to position [19, 0]
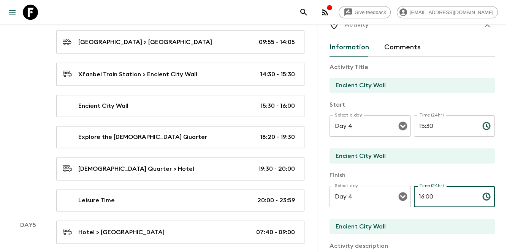
drag, startPoint x: 455, startPoint y: 196, endPoint x: 408, endPoint y: 201, distance: 47.0
click at [408, 201] on div "Select day Day 4 Select day ​ Time (24hr) 16:00 Time (24hr) ​" at bounding box center [411, 201] width 165 height 30
type input "18:00"
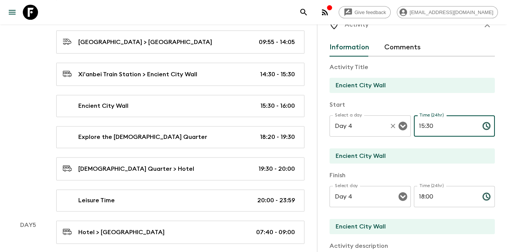
drag, startPoint x: 447, startPoint y: 128, endPoint x: 386, endPoint y: 122, distance: 61.5
click at [386, 122] on div "Select a day Day 4 Select a day ​ Time (24hr) 15:30 Time (24hr) ​" at bounding box center [411, 130] width 165 height 30
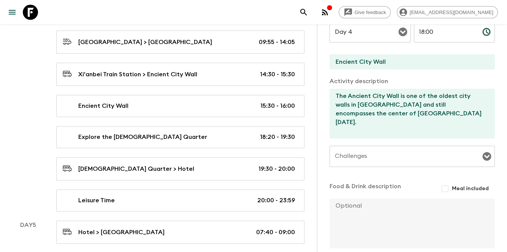
scroll to position [222, 0]
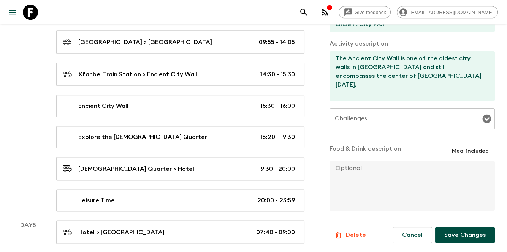
type input "16:45"
click at [458, 226] on form "Activity Title Encient City Wall Start Select a day Day 4 Select a day ​ Time (…" at bounding box center [411, 48] width 165 height 389
click at [457, 230] on button "Save Changes" at bounding box center [465, 235] width 60 height 16
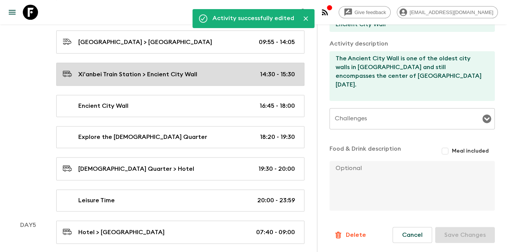
scroll to position [909, 0]
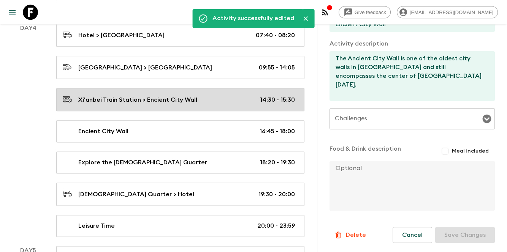
click at [257, 104] on link "Xi'anbei Train Station > Encient City Wall 14:30 - 15:30" at bounding box center [180, 99] width 248 height 23
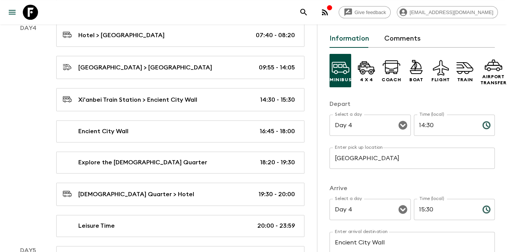
scroll to position [76, 0]
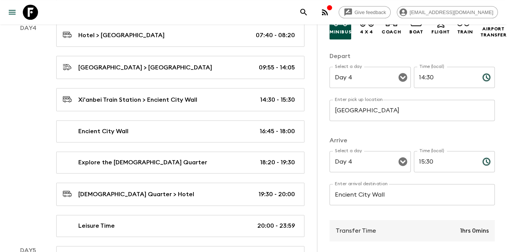
drag, startPoint x: 435, startPoint y: 154, endPoint x: 460, endPoint y: 162, distance: 27.0
click at [409, 159] on div "Select a day Day 4 Select a day ​ Time (local) 15:30 Time (local) ​" at bounding box center [411, 166] width 165 height 30
click at [406, 161] on div "Select a day Day 4 Select a day ​ Time (local) 15:30 Time (local) ​" at bounding box center [411, 166] width 165 height 30
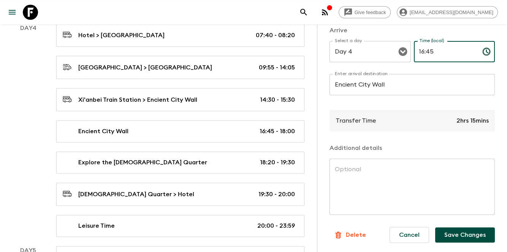
scroll to position [192, 0]
type input "16:45"
click at [450, 228] on button "Save Changes" at bounding box center [465, 235] width 60 height 15
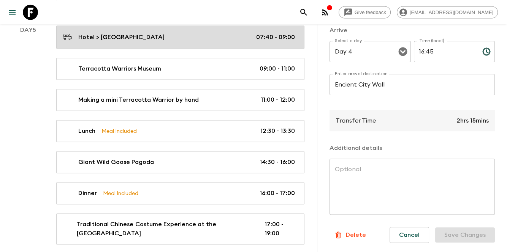
scroll to position [1155, 0]
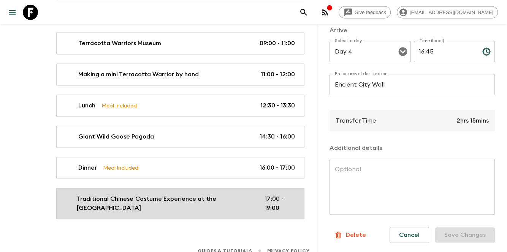
click at [207, 203] on p "Traditional Chinese Costume Experience at the [GEOGRAPHIC_DATA]" at bounding box center [164, 203] width 175 height 18
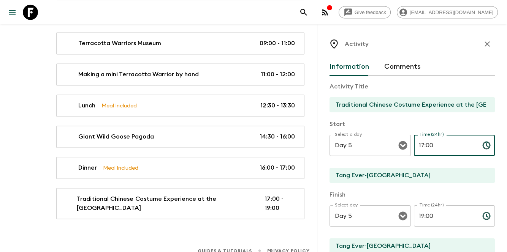
drag, startPoint x: 438, startPoint y: 141, endPoint x: 409, endPoint y: 140, distance: 28.5
click at [409, 140] on div "Select a day Day 5 Select a day ​ Time (24hr) 17:00 Time (24hr) ​" at bounding box center [411, 150] width 165 height 30
type input "16:00"
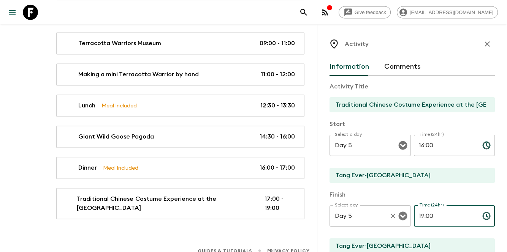
click at [394, 220] on div "Select day Day 5 Select day ​ Time (24hr) 19:00 Time (24hr) ​" at bounding box center [411, 220] width 165 height 30
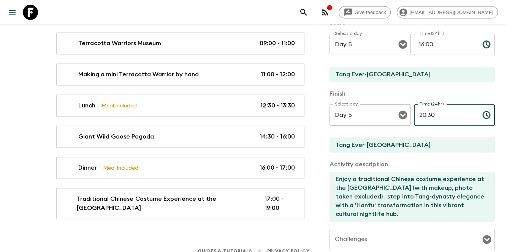
scroll to position [222, 0]
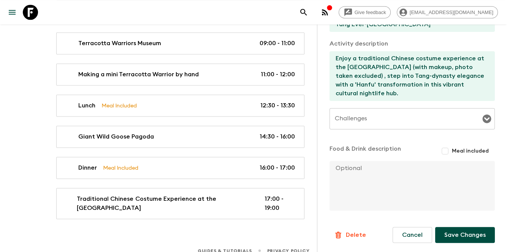
type input "20:30"
click at [457, 237] on button "Save Changes" at bounding box center [465, 235] width 60 height 16
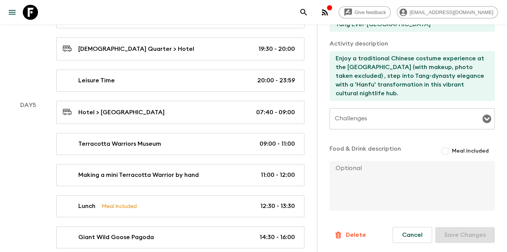
scroll to position [1053, 0]
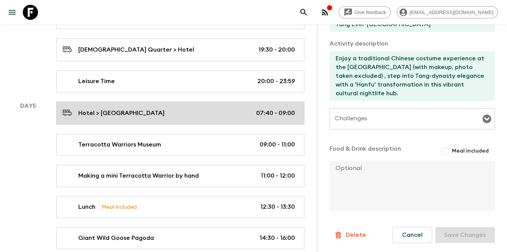
click at [238, 109] on div "Hotel > [GEOGRAPHIC_DATA] 07:40 - 09:00" at bounding box center [179, 113] width 232 height 10
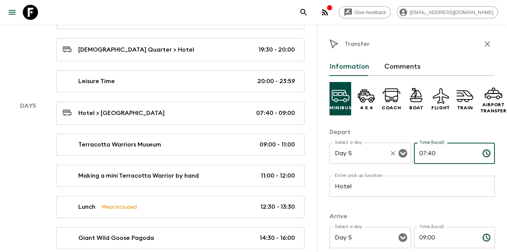
drag, startPoint x: 458, startPoint y: 161, endPoint x: 351, endPoint y: 146, distance: 107.9
click at [351, 146] on div "Select a day Day 5 Select a day ​ Time (local) 07:40 Time (local) ​" at bounding box center [411, 158] width 165 height 30
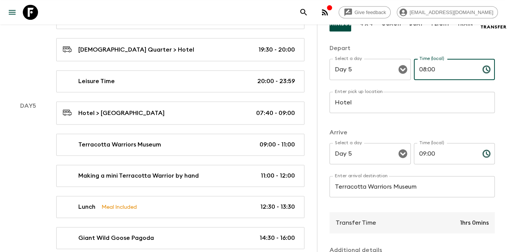
scroll to position [192, 0]
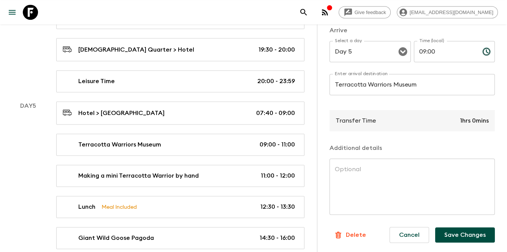
type input "08:00"
click at [449, 228] on button "Save Changes" at bounding box center [465, 235] width 60 height 15
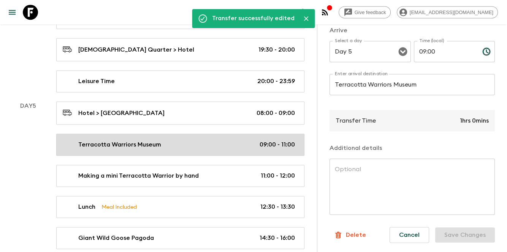
click at [251, 140] on div "Terracotta Warriors Museum 09:00 - 11:00" at bounding box center [179, 144] width 232 height 9
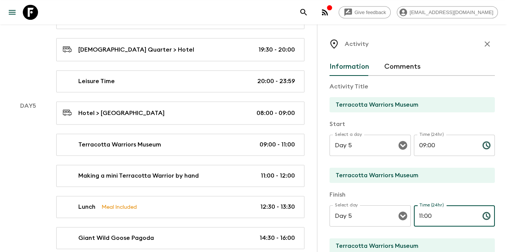
drag, startPoint x: 435, startPoint y: 217, endPoint x: 411, endPoint y: 211, distance: 25.1
click at [414, 211] on input "11:00" at bounding box center [445, 215] width 62 height 21
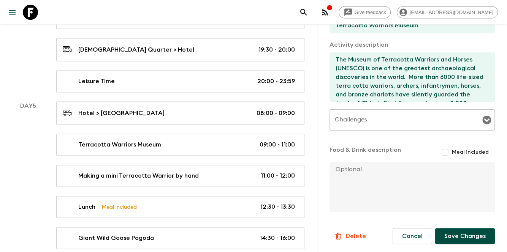
scroll to position [222, 0]
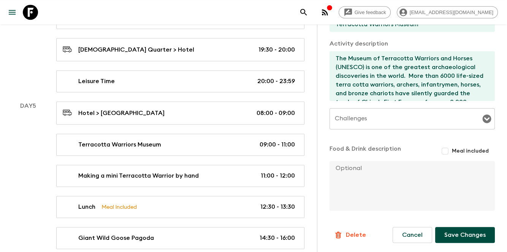
type input "11:30"
click at [453, 228] on button "Save Changes" at bounding box center [465, 235] width 60 height 16
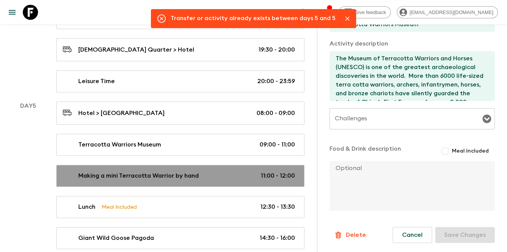
click at [242, 165] on link "Making a mini Terracotta Warrior by hand 11:00 - 12:00" at bounding box center [180, 176] width 248 height 22
type input "Making a mini Terracotta Warrior by hand"
type input "mini Terracotta Warrior workshop"
type textarea "Making a mini Terracotta Warrior by yourselves"
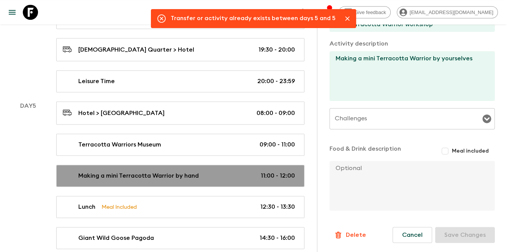
type input "11:00"
type input "12:00"
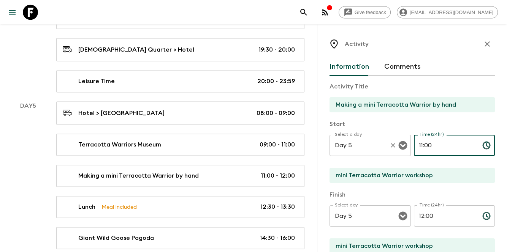
drag, startPoint x: 445, startPoint y: 148, endPoint x: 392, endPoint y: 140, distance: 53.5
click at [392, 140] on div "Select a day Day 5 Select a day ​ Time (24hr) 11:00 Time (24hr) ​" at bounding box center [411, 150] width 165 height 30
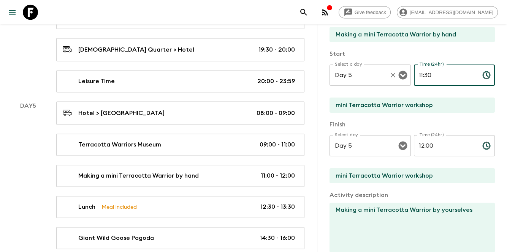
scroll to position [222, 0]
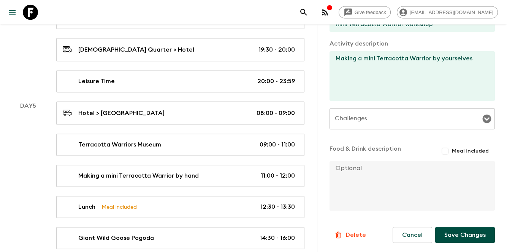
type input "11:30"
click at [443, 226] on form "Activity Title Making a mini Terracotta Warrior by hand Start Select a day Day …" at bounding box center [411, 48] width 165 height 389
click at [445, 231] on button "Save Changes" at bounding box center [465, 235] width 60 height 16
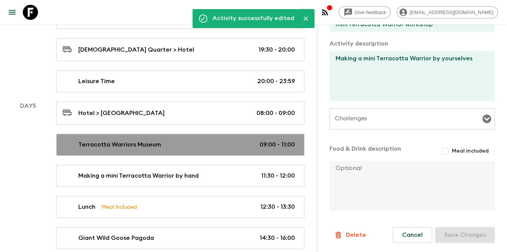
click at [224, 146] on link "Terracotta Warriors Museum 09:00 - 11:00" at bounding box center [180, 145] width 248 height 22
type input "Terracotta Warriors Museum"
type textarea "The Museum of Terracotta Warriors and Horses (UNESCO) is one of the greatest ar…"
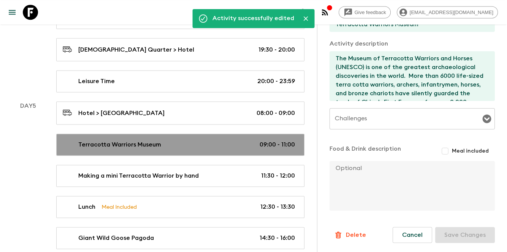
type input "09:00"
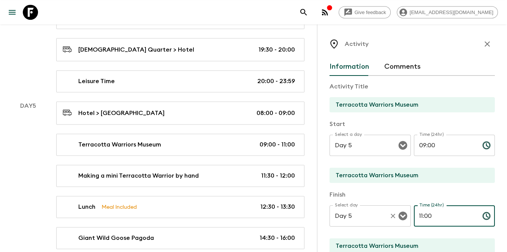
drag, startPoint x: 385, startPoint y: 218, endPoint x: 381, endPoint y: 218, distance: 4.2
click at [381, 218] on div "Select day Day 5 Select day ​ Time (24hr) 11:00 Time (24hr) ​" at bounding box center [411, 220] width 165 height 30
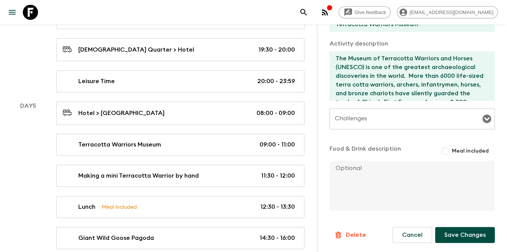
type input "11:30"
click at [458, 231] on button "Save Changes" at bounding box center [465, 235] width 60 height 16
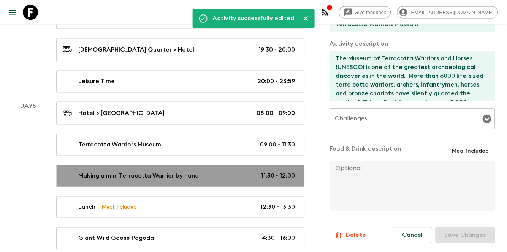
click at [226, 172] on div "Making a mini Terracotta Warrior by hand 11:30 - 12:00" at bounding box center [179, 175] width 232 height 9
type input "Making a mini Terracotta Warrior by hand"
type input "mini Terracotta Warrior workshop"
type textarea "Making a mini Terracotta Warrior by yourselves"
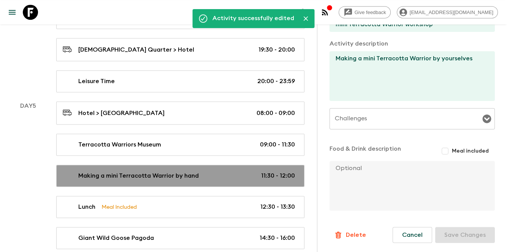
type input "11:30"
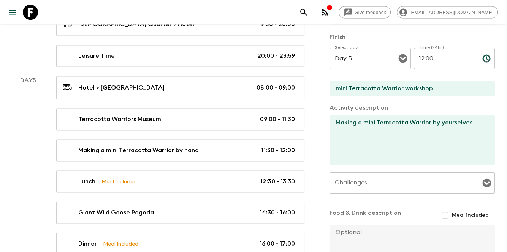
scroll to position [70, 0]
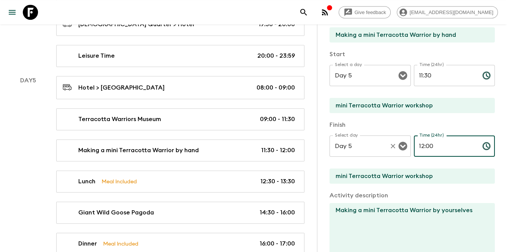
drag, startPoint x: 431, startPoint y: 147, endPoint x: 381, endPoint y: 147, distance: 49.8
click at [381, 147] on div "Select day Day 5 Select day ​ Time (24hr) 12:00 Time (24hr) ​" at bounding box center [411, 151] width 165 height 30
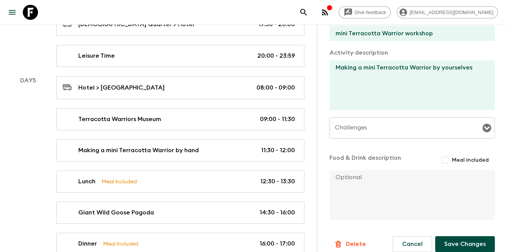
scroll to position [222, 0]
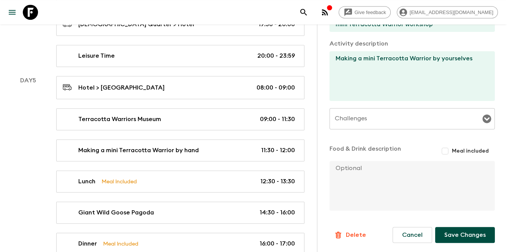
type input "12:30"
click at [458, 237] on button "Save Changes" at bounding box center [465, 235] width 60 height 16
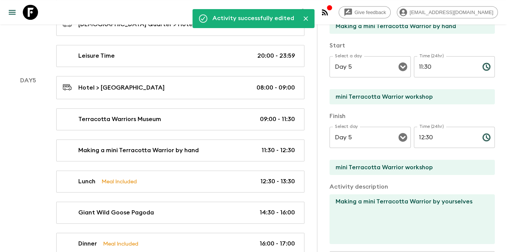
scroll to position [70, 0]
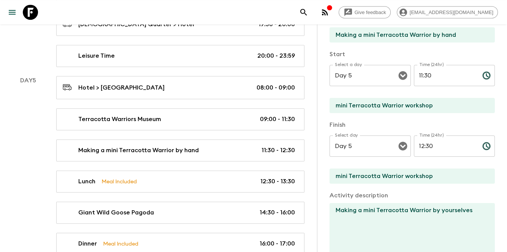
click at [460, 107] on input "mini Terracotta Warrior workshop" at bounding box center [408, 105] width 159 height 15
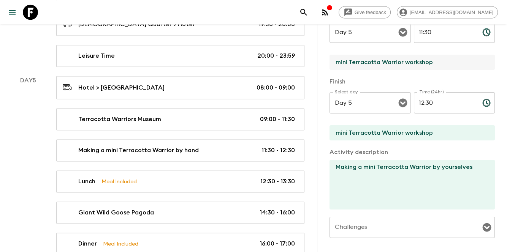
scroll to position [120, 0]
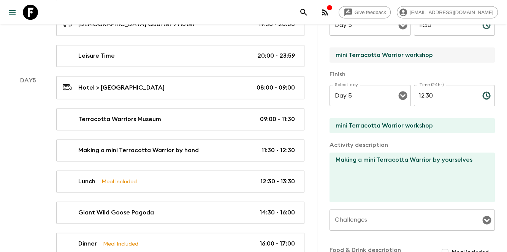
click at [481, 166] on textarea "Making a mini Terracotta Warrior by yourselves" at bounding box center [408, 178] width 159 height 50
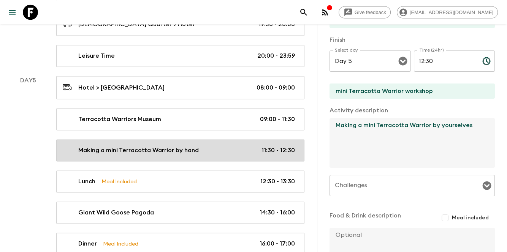
scroll to position [196, 0]
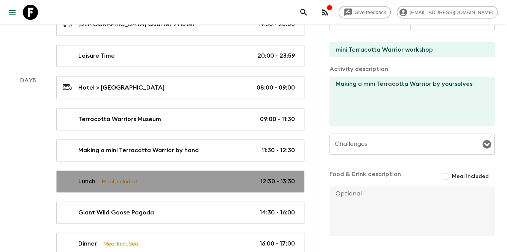
click at [183, 177] on div "Lunch Meal Included 12:30 - 13:30" at bounding box center [179, 181] width 232 height 9
type input "Lunch"
type input "[PERSON_NAME] [PERSON_NAME] [PERSON_NAME] (restaurant)"
checkbox input "true"
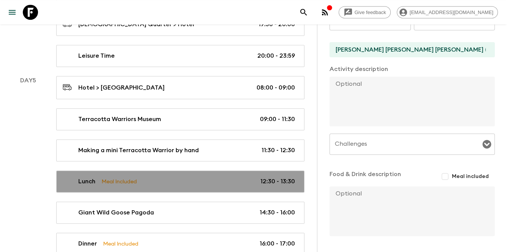
type input "12:30"
type input "13:30"
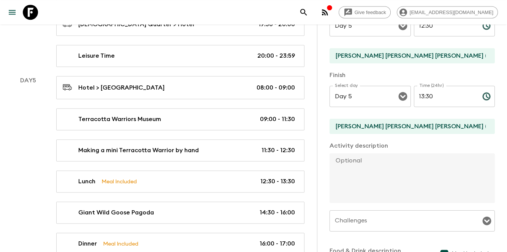
scroll to position [19, 0]
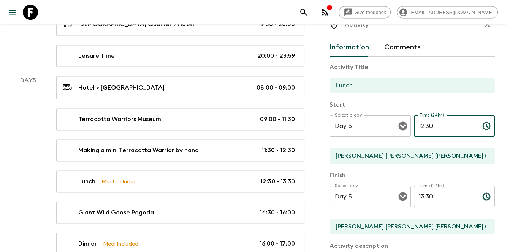
drag, startPoint x: 452, startPoint y: 129, endPoint x: 416, endPoint y: 130, distance: 36.5
click at [416, 130] on input "12:30" at bounding box center [445, 125] width 62 height 21
type input "13:00"
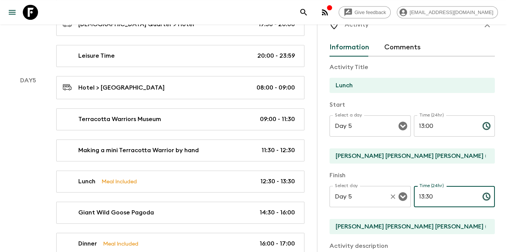
drag, startPoint x: 442, startPoint y: 194, endPoint x: 390, endPoint y: 196, distance: 51.3
click at [390, 196] on div "Select day Day 5 Select day ​ Time (24hr) 13:30 Time (24hr) ​" at bounding box center [411, 201] width 165 height 30
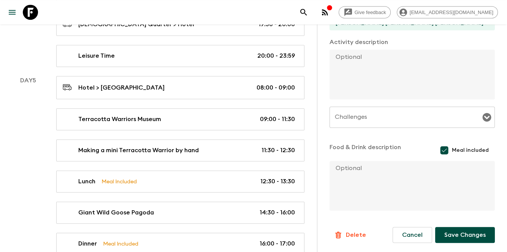
type input "14:00"
click at [468, 237] on button "Save Changes" at bounding box center [465, 235] width 60 height 16
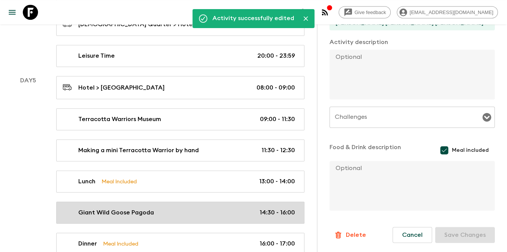
click at [191, 208] on div "Giant Wild Goose Pagoda 14:30 - 16:00" at bounding box center [179, 212] width 232 height 9
type input "Giant Wild Goose Pagoda"
type input "Giant Wild Goose Pagoda (tower-climbing excluded)"
type textarea "The [GEOGRAPHIC_DATA] (tower-climbing excluded), a Tang Dynasty landmark, is a …"
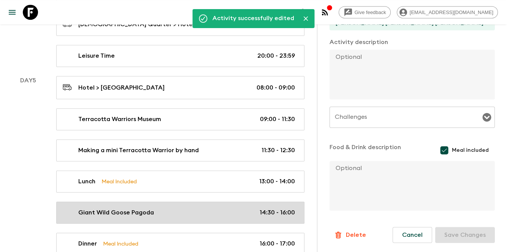
checkbox input "false"
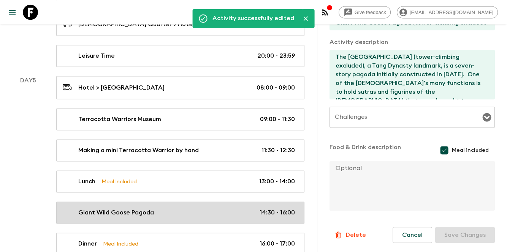
type input "14:30"
type input "16:00"
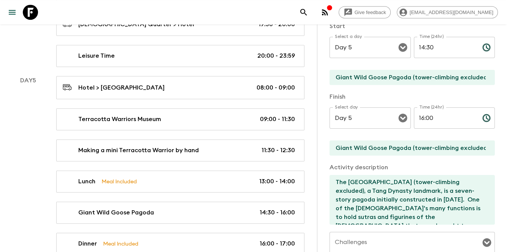
scroll to position [95, 0]
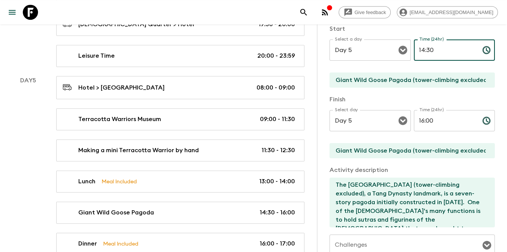
drag, startPoint x: 443, startPoint y: 50, endPoint x: 410, endPoint y: 53, distance: 33.2
click at [410, 53] on div "Select a day Day 5 Select a day ​ Time (24hr) 14:30 Time (24hr) ​" at bounding box center [411, 55] width 165 height 30
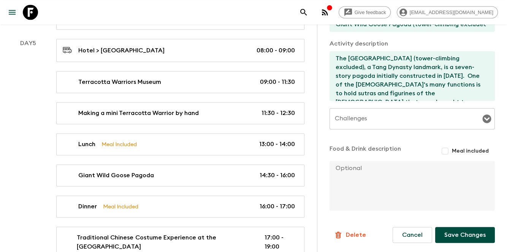
scroll to position [1155, 0]
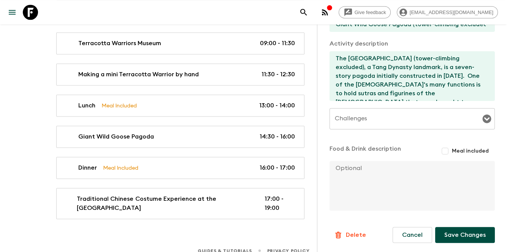
type input "15:00"
click at [457, 229] on button "Save Changes" at bounding box center [465, 235] width 60 height 16
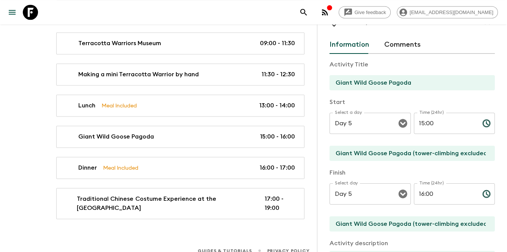
scroll to position [0, 0]
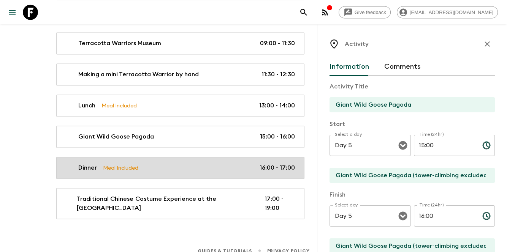
click at [261, 163] on p "16:00 - 17:00" at bounding box center [276, 167] width 35 height 9
type input "Dinner"
type input "Xi'an Fan Zhuang (restaurant)"
checkbox input "true"
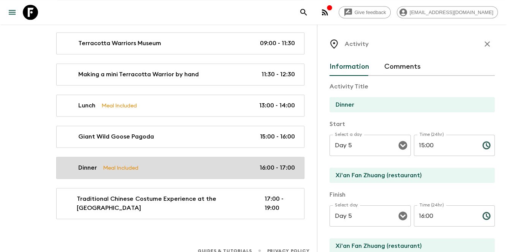
type input "16:00"
type input "17:00"
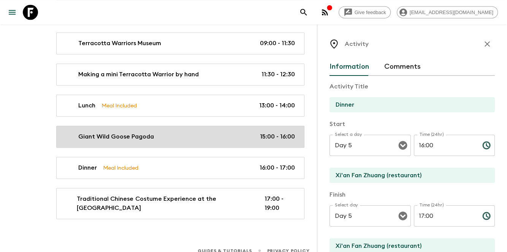
click at [262, 132] on p "15:00 - 16:00" at bounding box center [277, 136] width 35 height 9
type input "Giant Wild Goose Pagoda"
type input "Giant Wild Goose Pagoda (tower-climbing excluded)"
type textarea "The [GEOGRAPHIC_DATA] (tower-climbing excluded), a Tang Dynasty landmark, is a …"
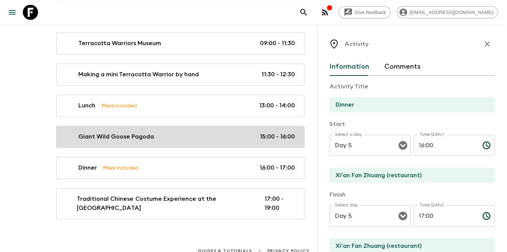
checkbox input "false"
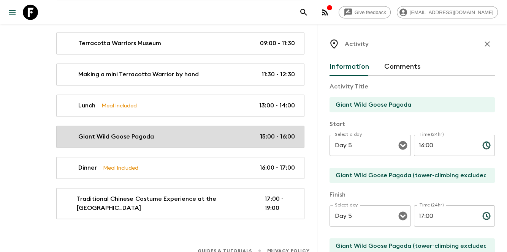
type input "15:00"
type input "16:00"
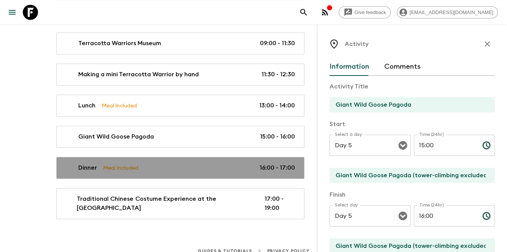
click at [266, 157] on link "Dinner Meal Included 16:00 - 17:00" at bounding box center [180, 168] width 248 height 22
type input "Dinner"
type input "Xi'an Fan Zhuang (restaurant)"
checkbox input "true"
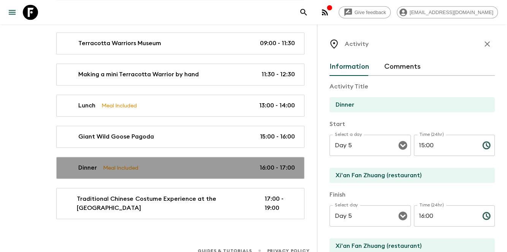
type input "16:00"
type input "17:00"
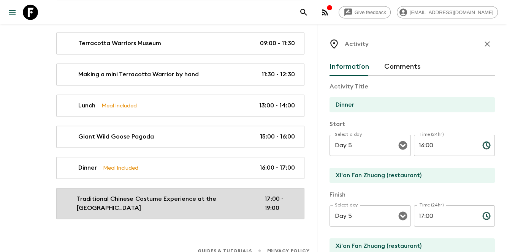
click at [224, 194] on p "Traditional Chinese Costume Experience at the [GEOGRAPHIC_DATA]" at bounding box center [164, 203] width 175 height 18
type input "Traditional Chinese Costume Experience at the [GEOGRAPHIC_DATA]"
type input "Tang Ever-[GEOGRAPHIC_DATA]"
type textarea "Enjoy a traditional Chinese costume experience at the [GEOGRAPHIC_DATA] (with m…"
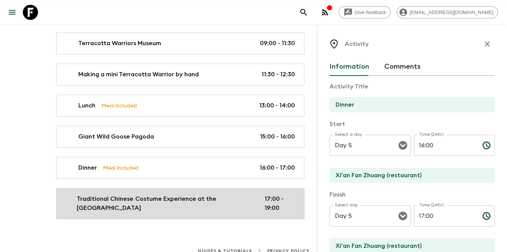
checkbox input "false"
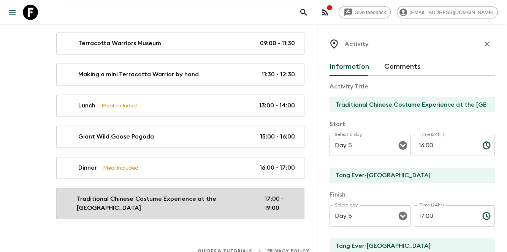
type input "17:00"
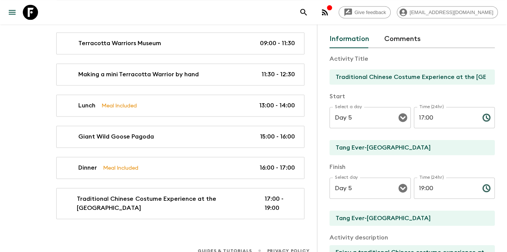
scroll to position [101, 0]
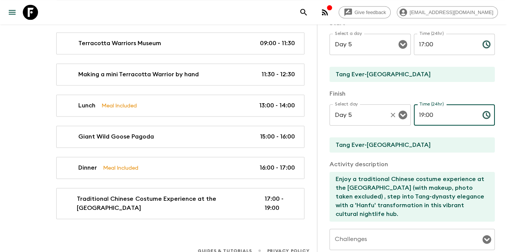
drag, startPoint x: 452, startPoint y: 111, endPoint x: 407, endPoint y: 114, distance: 45.3
click at [407, 114] on div "Select day Day 5 Select day ​ Time (24hr) 19:00 Time (24hr) ​" at bounding box center [411, 119] width 165 height 30
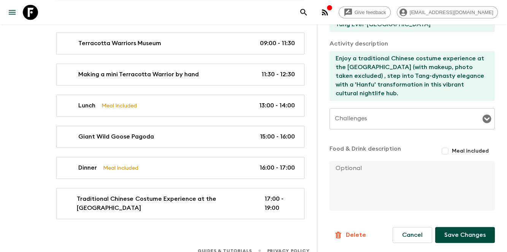
scroll to position [222, 0]
click at [465, 229] on button "Save Changes" at bounding box center [465, 235] width 60 height 16
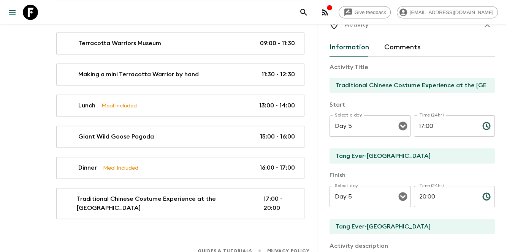
scroll to position [0, 0]
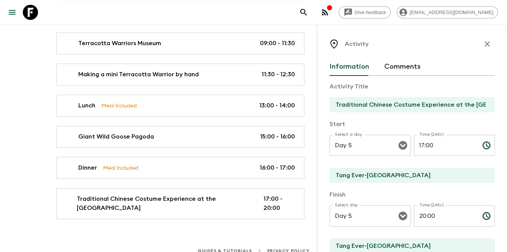
click at [482, 46] on icon "button" at bounding box center [486, 44] width 9 height 9
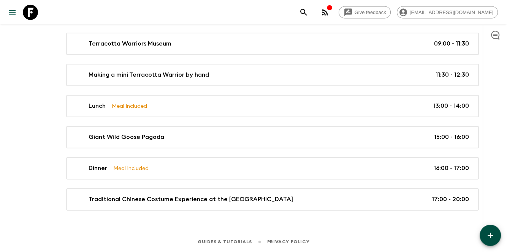
scroll to position [1136, 0]
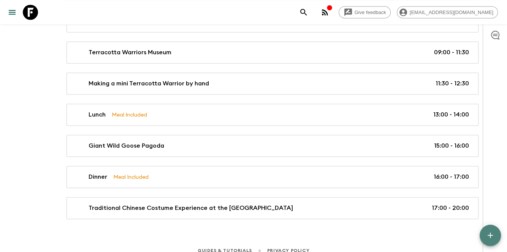
click at [487, 242] on button "button" at bounding box center [489, 235] width 21 height 21
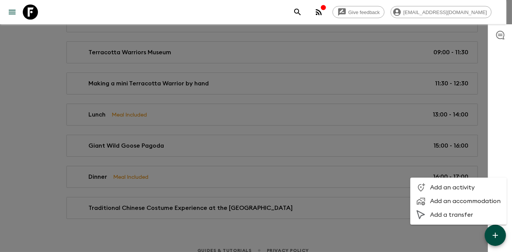
click at [439, 212] on span "Add a transfer" at bounding box center [465, 215] width 71 height 8
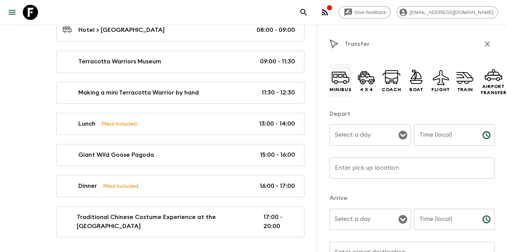
click at [342, 81] on icon at bounding box center [340, 77] width 18 height 18
click at [360, 146] on div "Select a day Select a day ​" at bounding box center [369, 140] width 81 height 30
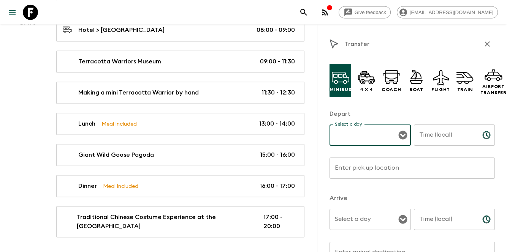
click at [382, 141] on input "Select a day" at bounding box center [364, 135] width 63 height 14
click at [343, 201] on li "Day 5" at bounding box center [368, 204] width 78 height 12
click at [372, 212] on div "Select a day" at bounding box center [369, 219] width 81 height 21
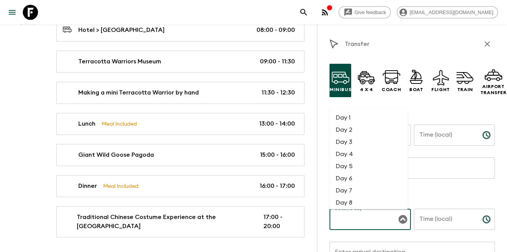
click at [363, 168] on li "Day 5" at bounding box center [368, 166] width 78 height 12
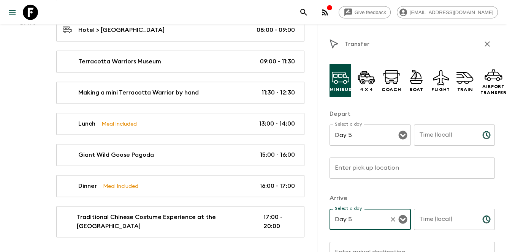
click at [443, 141] on input "Time (local)" at bounding box center [445, 135] width 62 height 21
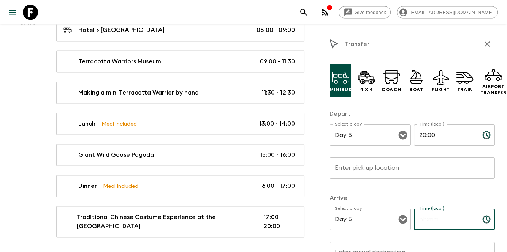
click at [446, 227] on input "Time (local)" at bounding box center [445, 219] width 62 height 21
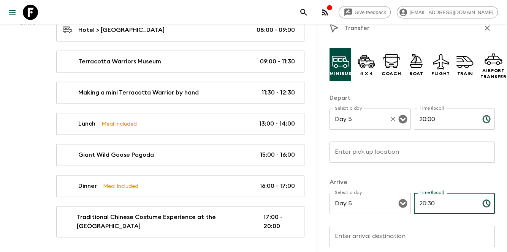
scroll to position [25, 0]
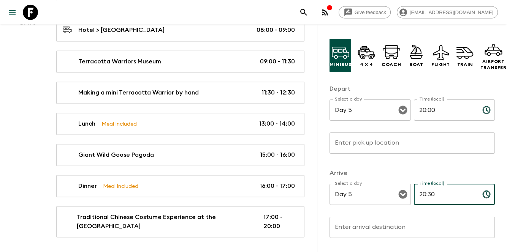
click at [360, 134] on input "Enter pick up location" at bounding box center [411, 143] width 165 height 21
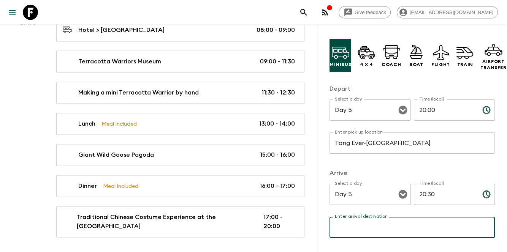
click at [371, 232] on input "Enter arrival destination" at bounding box center [411, 227] width 165 height 21
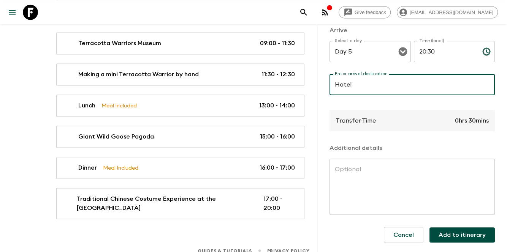
scroll to position [174, 0]
click at [450, 229] on button "Add to itinerary" at bounding box center [461, 235] width 65 height 15
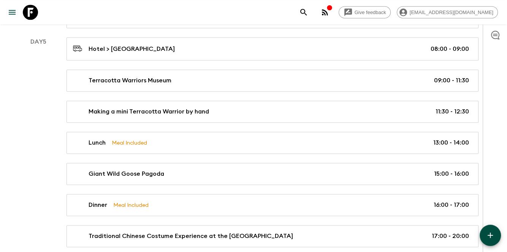
scroll to position [1169, 0]
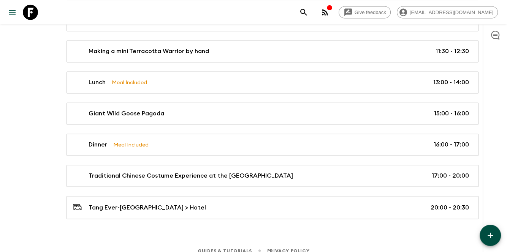
click at [483, 234] on button "button" at bounding box center [489, 235] width 21 height 21
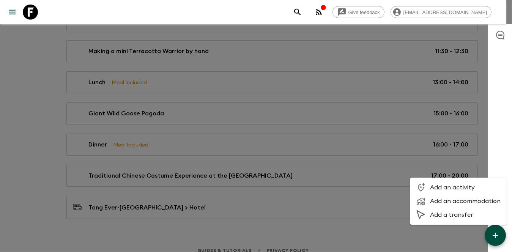
click at [433, 185] on span "Add an activity" at bounding box center [465, 188] width 71 height 8
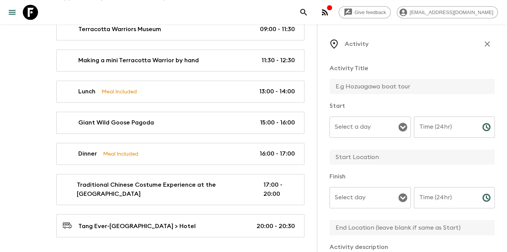
click at [386, 91] on input "text" at bounding box center [408, 86] width 159 height 15
click at [427, 124] on div "Time (24hr) Time (24hr) ​" at bounding box center [454, 132] width 81 height 30
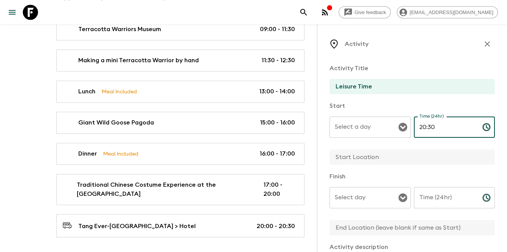
click at [438, 193] on div "Time (24hr) Time (24hr) ​" at bounding box center [454, 202] width 81 height 30
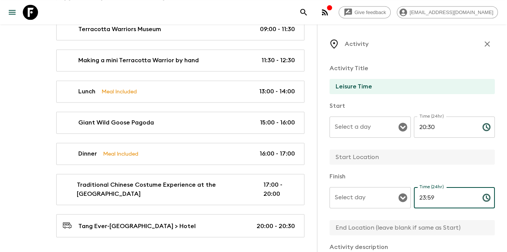
click at [359, 117] on div "Select a day" at bounding box center [369, 127] width 81 height 21
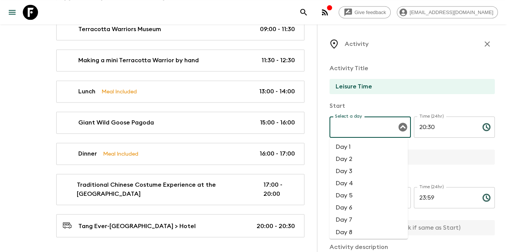
click at [348, 199] on li "Day 5" at bounding box center [368, 196] width 78 height 12
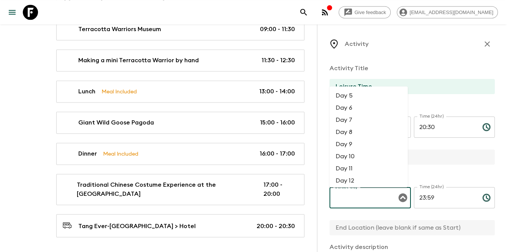
click at [353, 198] on div "Select day Select day ​" at bounding box center [369, 202] width 81 height 30
click at [354, 99] on li "Day 5" at bounding box center [368, 96] width 78 height 12
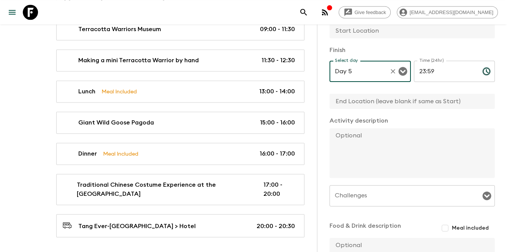
scroll to position [76, 0]
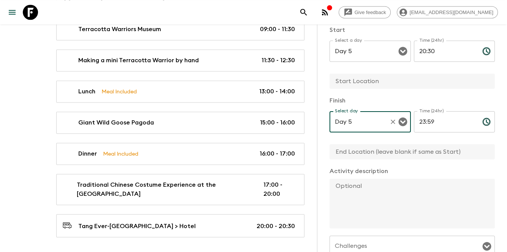
click at [377, 75] on input "text" at bounding box center [408, 81] width 159 height 15
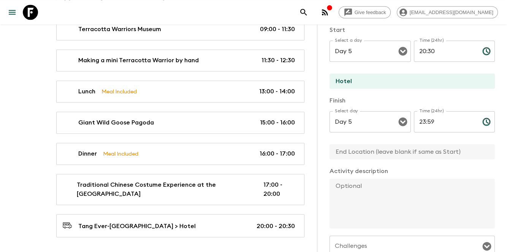
click at [368, 149] on input "text" at bounding box center [408, 151] width 159 height 15
paste input "Hotel"
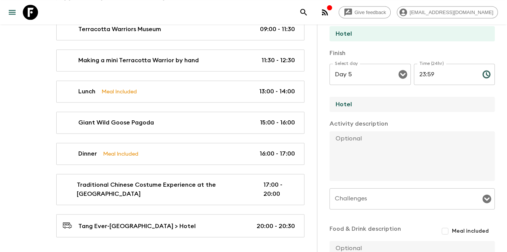
scroll to position [204, 0]
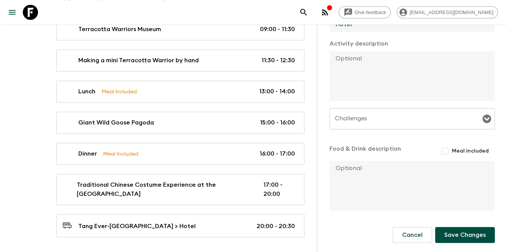
click at [453, 233] on button "Save Changes" at bounding box center [465, 235] width 60 height 16
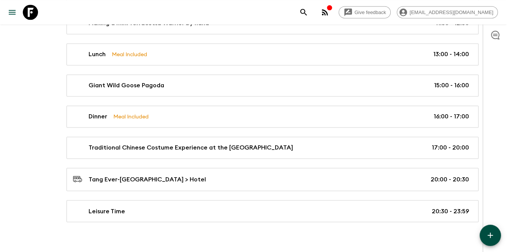
scroll to position [1200, 0]
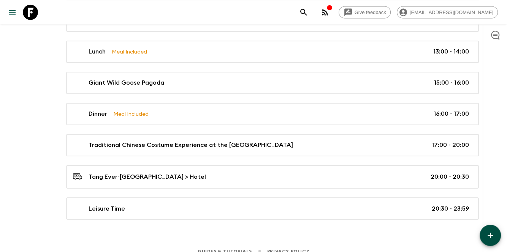
click at [496, 240] on button "button" at bounding box center [489, 235] width 21 height 21
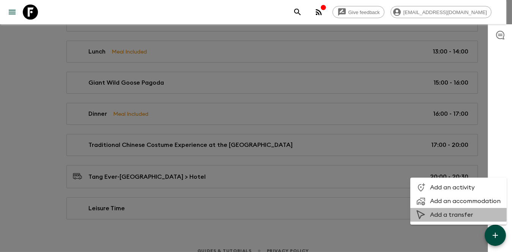
click at [443, 213] on span "Add a transfer" at bounding box center [465, 215] width 71 height 8
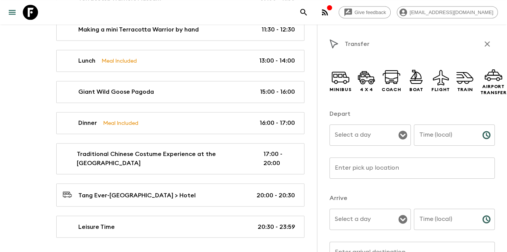
click at [357, 127] on div "Select a day" at bounding box center [369, 135] width 81 height 21
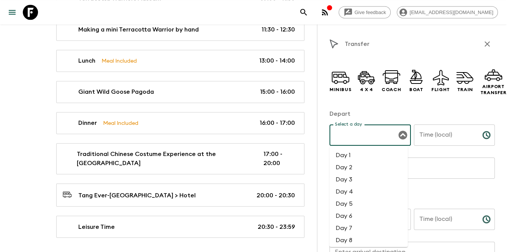
click at [346, 214] on li "Day 6" at bounding box center [368, 216] width 78 height 12
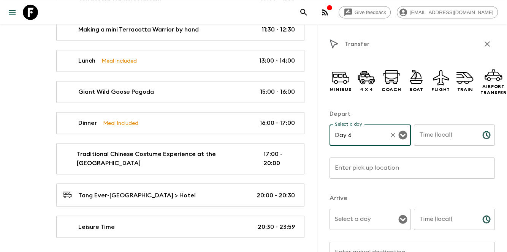
click at [356, 212] on div "Select a day" at bounding box center [369, 219] width 81 height 21
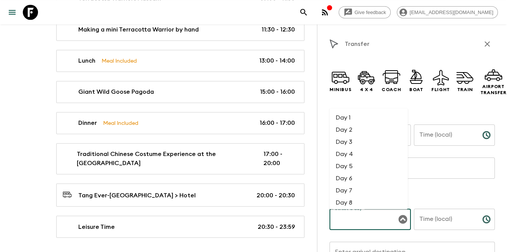
click at [350, 176] on li "Day 6" at bounding box center [368, 178] width 78 height 12
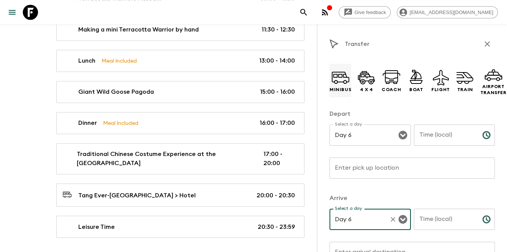
click at [337, 84] on icon at bounding box center [340, 77] width 18 height 18
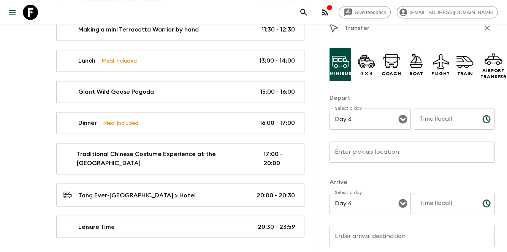
scroll to position [25, 0]
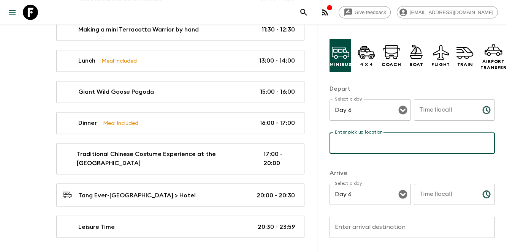
click at [381, 141] on input "Enter pick up location" at bounding box center [411, 143] width 165 height 21
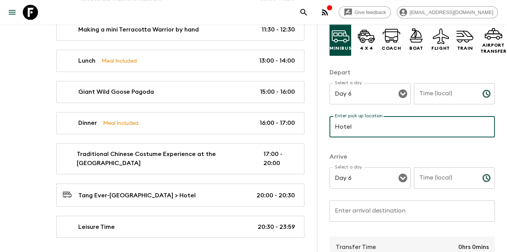
scroll to position [51, 0]
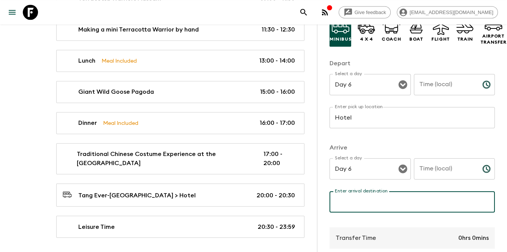
click at [354, 208] on input "Enter arrival destination" at bounding box center [411, 201] width 165 height 21
drag, startPoint x: 422, startPoint y: 57, endPoint x: 432, endPoint y: 70, distance: 15.4
click at [423, 57] on div "Minibus 4 x 4 Coach Boat Flight Train Airport Transfer Depart Select a day Day …" at bounding box center [411, 194] width 165 height 375
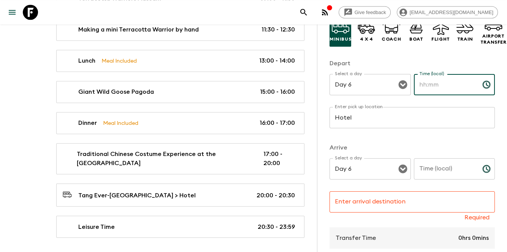
click at [433, 85] on input "Time (local)" at bounding box center [445, 84] width 62 height 21
click at [457, 173] on input "Time (local)" at bounding box center [445, 168] width 62 height 21
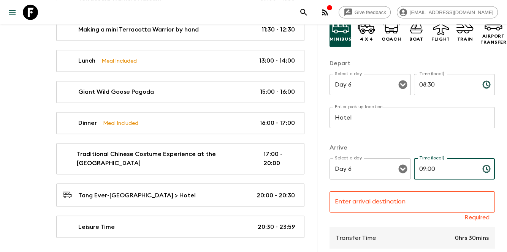
click at [392, 206] on input "Enter arrival destination" at bounding box center [411, 201] width 165 height 21
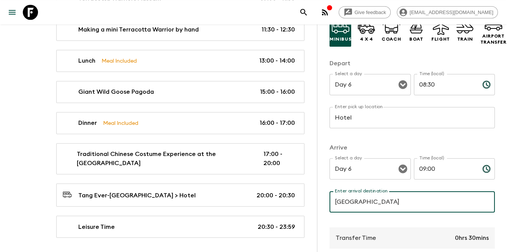
click at [426, 134] on p "​" at bounding box center [412, 134] width 155 height 8
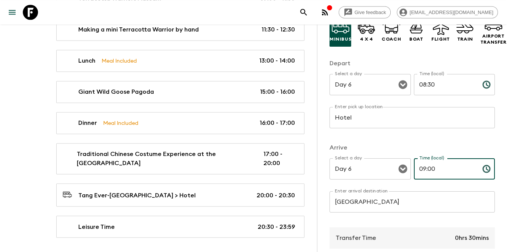
drag, startPoint x: 453, startPoint y: 173, endPoint x: 383, endPoint y: 193, distance: 72.5
click at [383, 193] on div "Arrive Select a day Day 6 Select a day ​ Time (local) 09:00 Time (local) ​ Ente…" at bounding box center [411, 182] width 165 height 78
click at [395, 141] on div "Minibus 4 x 4 Coach Boat Flight Train Airport Transfer Depart Select a day Day …" at bounding box center [411, 194] width 165 height 375
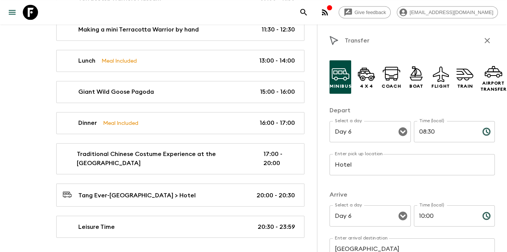
scroll to position [0, 0]
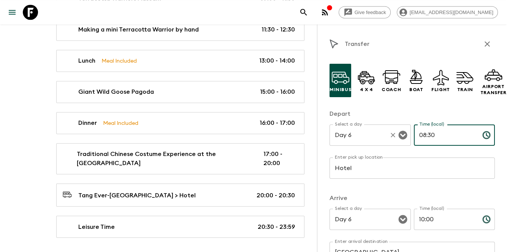
drag, startPoint x: 451, startPoint y: 133, endPoint x: 395, endPoint y: 152, distance: 59.3
click at [395, 152] on div "Select a day Day 6 Select a day ​ Time (local) 08:30 Time (local) ​" at bounding box center [411, 140] width 165 height 30
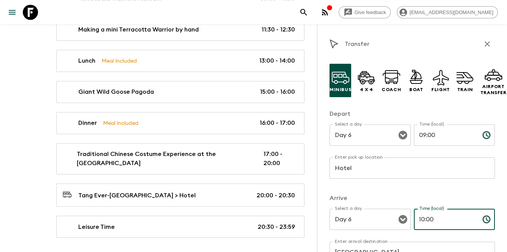
drag, startPoint x: 442, startPoint y: 215, endPoint x: 425, endPoint y: 225, distance: 20.1
click at [425, 225] on input "10:00" at bounding box center [445, 219] width 62 height 21
click at [416, 200] on p "Arrive" at bounding box center [411, 198] width 165 height 9
drag, startPoint x: 425, startPoint y: 220, endPoint x: 438, endPoint y: 216, distance: 13.4
click at [438, 216] on input "10:00" at bounding box center [445, 219] width 62 height 21
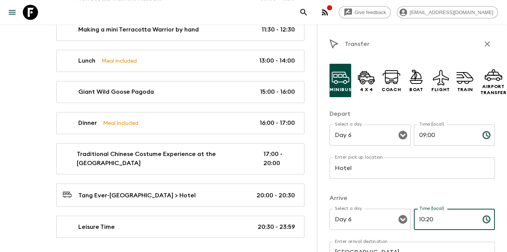
click at [448, 199] on p "Arrive" at bounding box center [411, 198] width 165 height 9
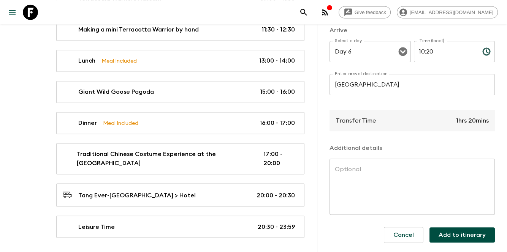
scroll to position [1218, 0]
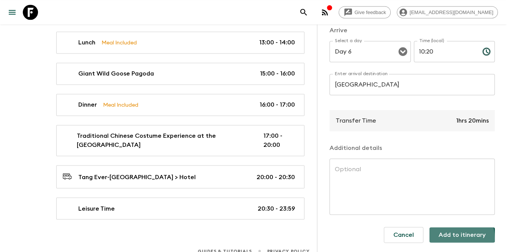
click at [444, 232] on button "Add to itinerary" at bounding box center [461, 235] width 65 height 15
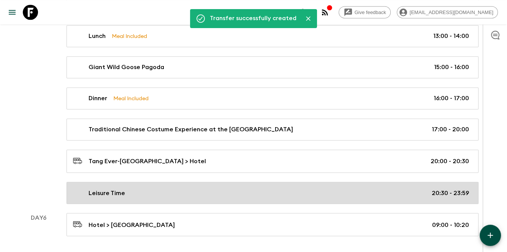
scroll to position [1231, 0]
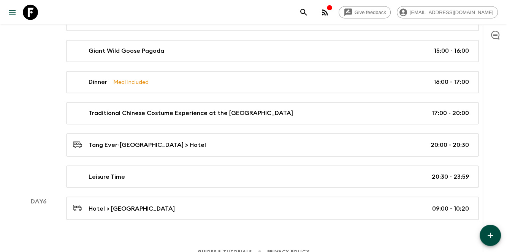
click at [479, 242] on div "Guides & Tutorials Privacy Policy" at bounding box center [253, 250] width 507 height 24
click at [482, 240] on button "button" at bounding box center [489, 235] width 21 height 21
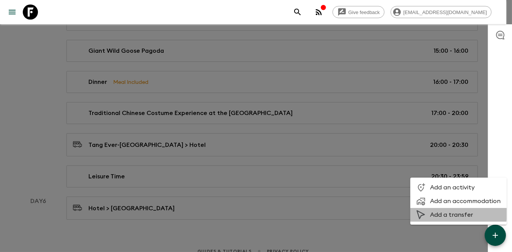
click at [441, 213] on span "Add a transfer" at bounding box center [465, 215] width 71 height 8
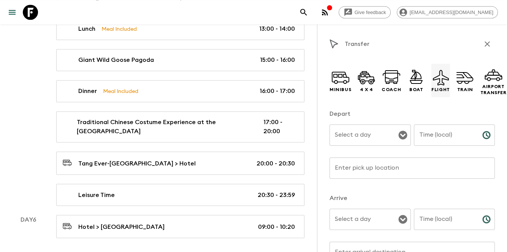
click at [433, 74] on icon at bounding box center [440, 77] width 18 height 18
click at [354, 146] on div "Select a day Select a day ​" at bounding box center [369, 140] width 81 height 30
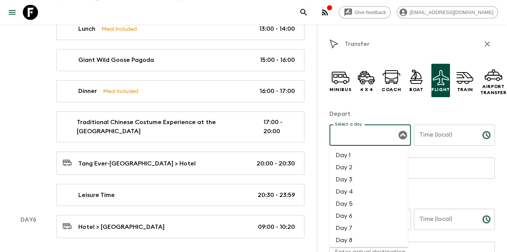
click at [360, 141] on input "Select a day" at bounding box center [364, 135] width 63 height 14
click at [342, 219] on li "Day 6" at bounding box center [368, 216] width 78 height 12
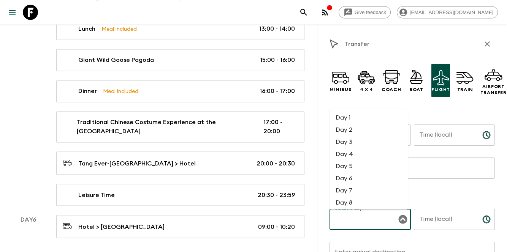
click at [349, 218] on div "Select a day Select a day ​" at bounding box center [369, 224] width 81 height 30
click at [346, 172] on li "Day 5" at bounding box center [368, 166] width 78 height 12
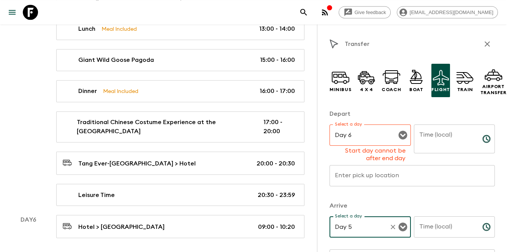
click at [356, 226] on input "Day 5" at bounding box center [359, 227] width 53 height 14
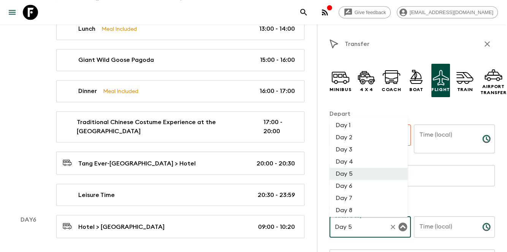
click at [351, 191] on li "Day 6" at bounding box center [368, 186] width 78 height 12
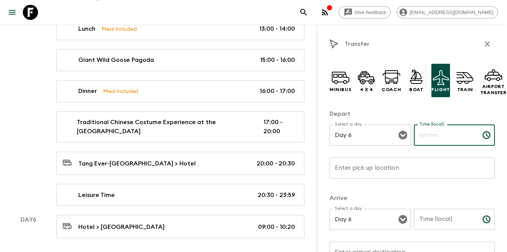
click at [415, 135] on input "Time (local)" at bounding box center [445, 135] width 62 height 21
click at [431, 229] on input "Time (local)" at bounding box center [445, 219] width 62 height 21
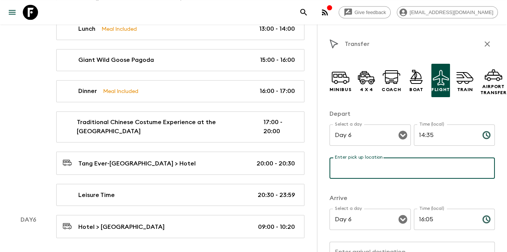
click at [387, 172] on input "Enter pick up location" at bounding box center [411, 168] width 165 height 21
click at [383, 192] on div "Minibus 4 x 4 Coach Boat Flight Train Airport Transfer Depart Select a day Day …" at bounding box center [411, 245] width 165 height 375
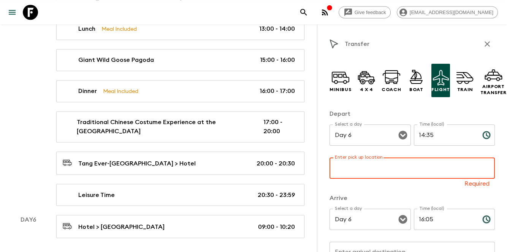
click at [366, 161] on div "Enter pick up location Enter pick up location Required" at bounding box center [411, 173] width 165 height 30
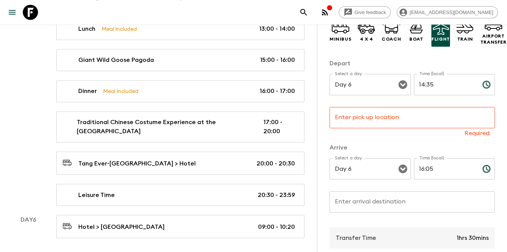
click at [323, 101] on div "Transfer Minibus 4 x 4 Coach Boat Flight Train Airport Transfer Depart Select a…" at bounding box center [412, 150] width 190 height 252
click at [384, 117] on input "Enter pick up location" at bounding box center [411, 117] width 165 height 21
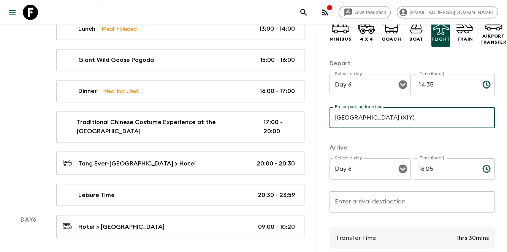
drag, startPoint x: 398, startPoint y: 119, endPoint x: 370, endPoint y: 119, distance: 28.5
click at [370, 119] on input "[GEOGRAPHIC_DATA] (XIY)" at bounding box center [411, 117] width 165 height 21
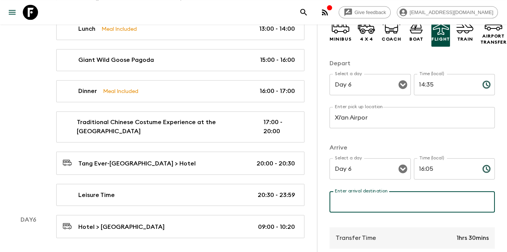
click at [388, 202] on input "Enter arrival destination" at bounding box center [411, 201] width 165 height 21
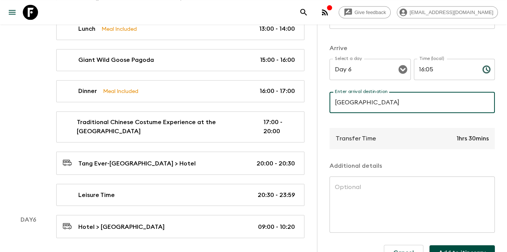
scroll to position [174, 0]
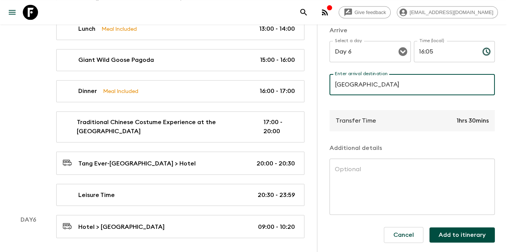
click at [457, 228] on button "Add to itinerary" at bounding box center [461, 235] width 65 height 15
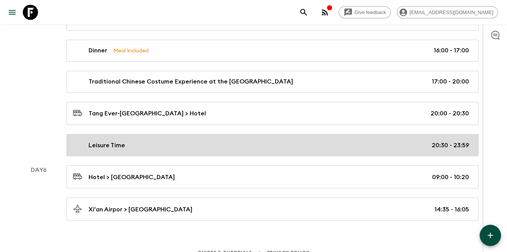
scroll to position [1264, 0]
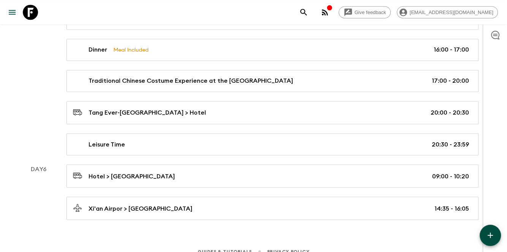
click at [494, 242] on button "button" at bounding box center [489, 235] width 21 height 21
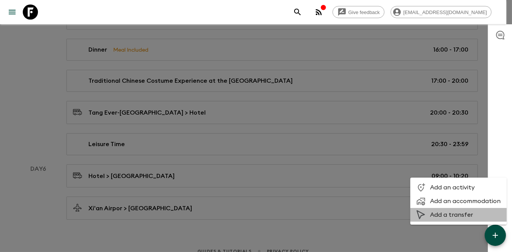
click at [482, 220] on li "Add a transfer" at bounding box center [459, 215] width 96 height 14
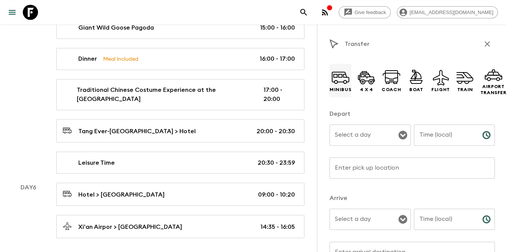
click at [346, 77] on icon at bounding box center [340, 77] width 18 height 18
click at [361, 120] on div "Depart Select a day Select a day ​ Time (local) Time (local) ​ Enter pick up lo…" at bounding box center [411, 148] width 165 height 78
click at [346, 134] on input "Select a day" at bounding box center [364, 135] width 63 height 14
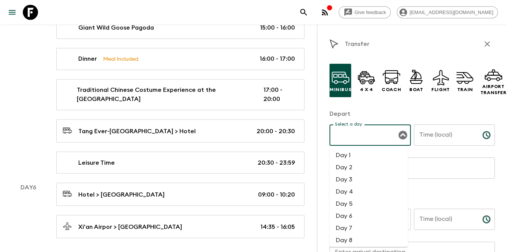
click at [353, 220] on li "Day 6" at bounding box center [368, 216] width 78 height 12
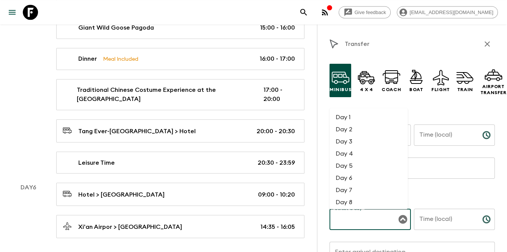
drag, startPoint x: 353, startPoint y: 212, endPoint x: 354, endPoint y: 220, distance: 7.6
click at [353, 212] on div "Select a day Select a day ​" at bounding box center [369, 224] width 81 height 30
click at [357, 177] on li "Day 6" at bounding box center [368, 178] width 78 height 12
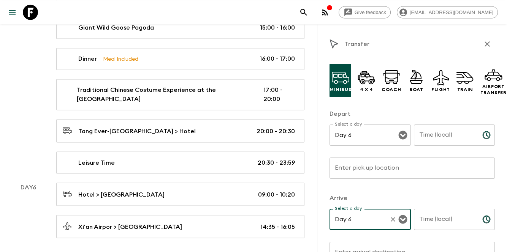
click at [435, 137] on input "Time (local)" at bounding box center [445, 135] width 62 height 21
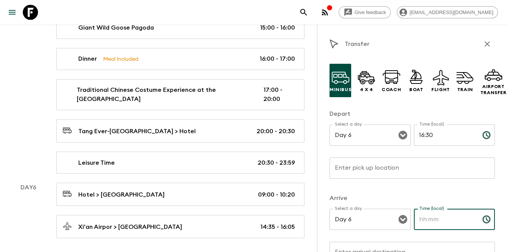
click at [450, 215] on input "Time (local)" at bounding box center [445, 219] width 62 height 21
click at [450, 215] on input "17:00" at bounding box center [445, 219] width 62 height 21
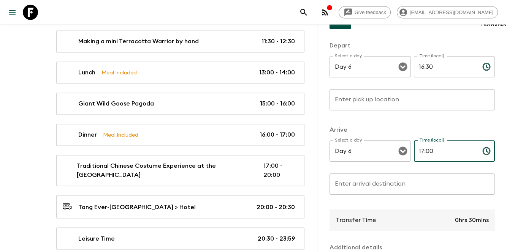
scroll to position [76, 0]
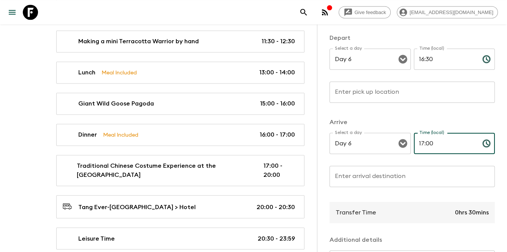
drag, startPoint x: 425, startPoint y: 142, endPoint x: 441, endPoint y: 146, distance: 16.5
click at [415, 149] on input "17:00" at bounding box center [445, 143] width 62 height 21
click at [467, 145] on input "17:00" at bounding box center [445, 143] width 62 height 21
drag, startPoint x: 450, startPoint y: 141, endPoint x: 409, endPoint y: 144, distance: 41.1
click at [409, 144] on div "Select a day Day 6 Select a day ​ Time (local) 17:00 Time (local) ​" at bounding box center [411, 148] width 165 height 30
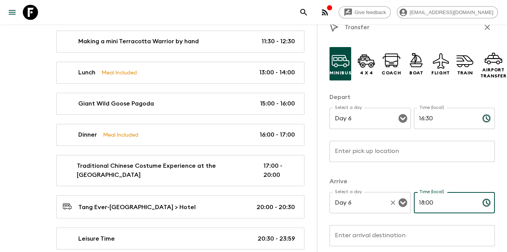
scroll to position [0, 0]
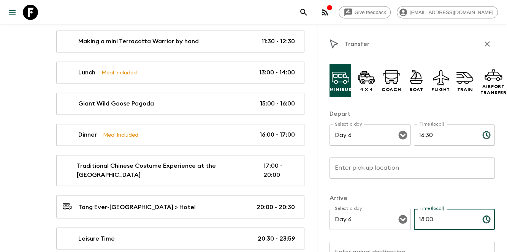
click at [393, 169] on input "Enter pick up location" at bounding box center [411, 168] width 165 height 21
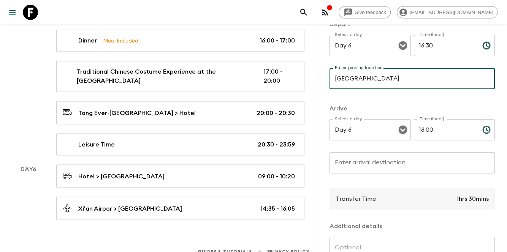
scroll to position [126, 0]
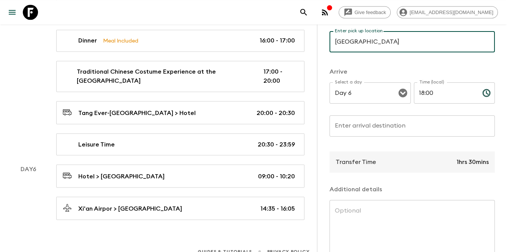
click at [402, 127] on input "Enter arrival destination" at bounding box center [411, 125] width 165 height 21
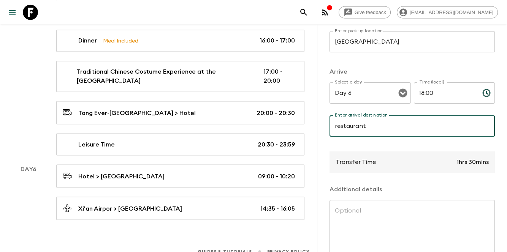
drag, startPoint x: 336, startPoint y: 125, endPoint x: 332, endPoint y: 125, distance: 4.2
click at [332, 125] on input "restaurant" at bounding box center [411, 125] width 165 height 21
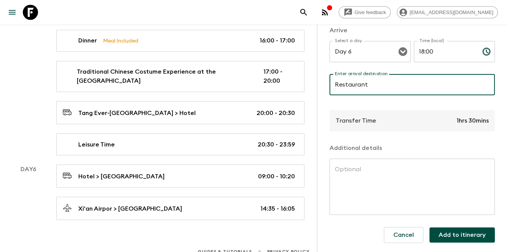
scroll to position [174, 0]
click at [448, 228] on button "Add to itinerary" at bounding box center [461, 235] width 65 height 15
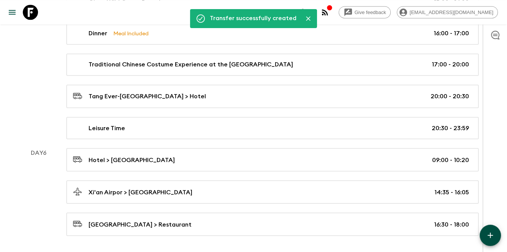
scroll to position [1289, 0]
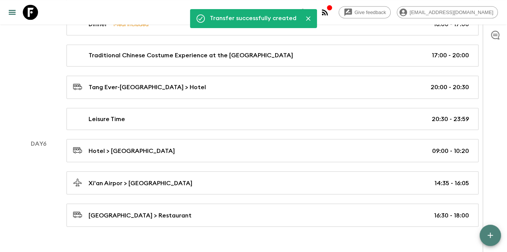
click at [485, 238] on icon "button" at bounding box center [489, 235] width 9 height 9
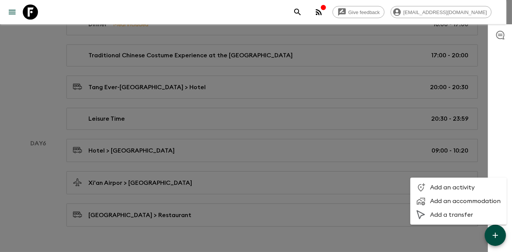
click at [441, 184] on span "Add an activity" at bounding box center [465, 188] width 71 height 8
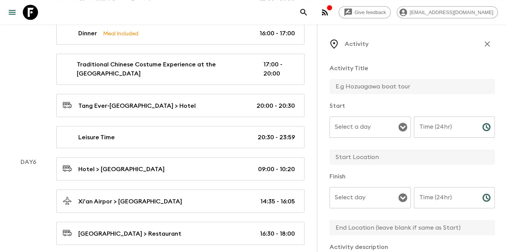
click at [374, 87] on input "text" at bounding box center [408, 86] width 159 height 15
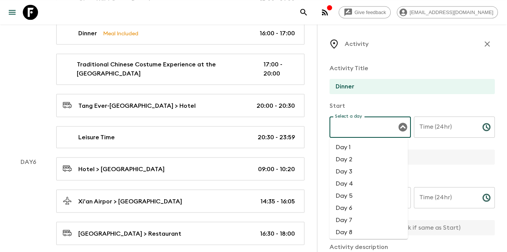
click at [379, 127] on input "Select a day" at bounding box center [364, 127] width 63 height 14
click at [362, 203] on li "Day 6" at bounding box center [368, 208] width 78 height 12
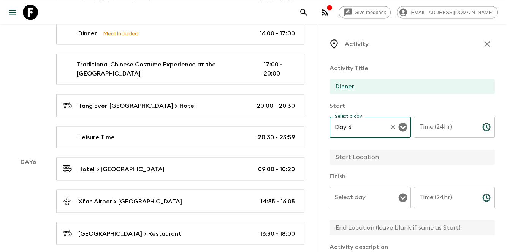
click at [362, 203] on input "Select day" at bounding box center [364, 198] width 63 height 14
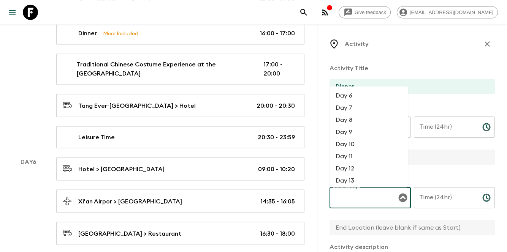
click at [356, 97] on li "Day 6" at bounding box center [368, 96] width 78 height 12
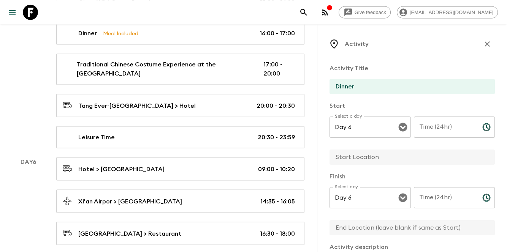
click at [470, 128] on div "Time (24hr)" at bounding box center [454, 127] width 81 height 21
click at [438, 194] on div "Time (24hr) Time (24hr) ​" at bounding box center [454, 202] width 81 height 30
click at [382, 163] on input "text" at bounding box center [408, 157] width 159 height 15
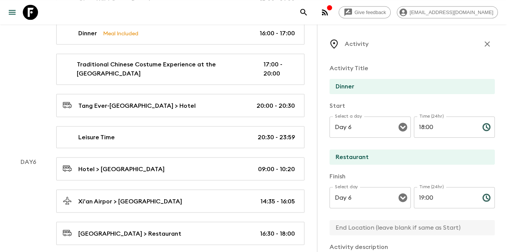
click at [367, 228] on input "text" at bounding box center [408, 227] width 159 height 15
paste input "Restaurant"
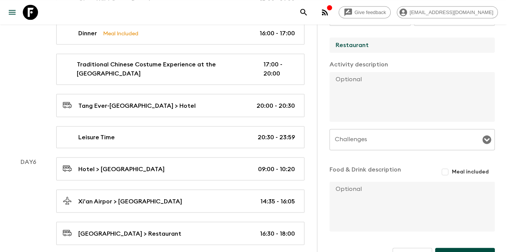
scroll to position [202, 0]
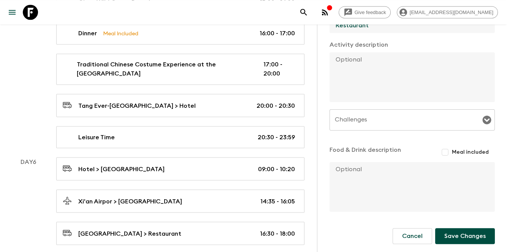
drag, startPoint x: 439, startPoint y: 157, endPoint x: 439, endPoint y: 163, distance: 5.7
click at [439, 157] on input "Meal included" at bounding box center [445, 152] width 14 height 14
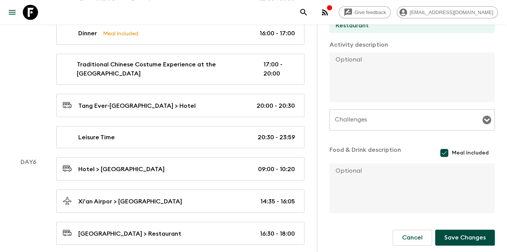
click at [461, 235] on button "Save Changes" at bounding box center [465, 238] width 60 height 16
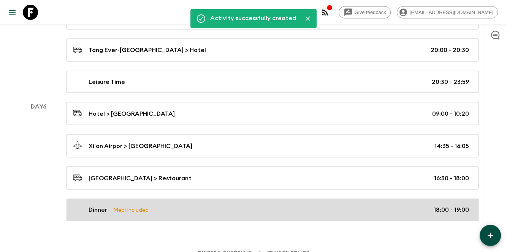
scroll to position [1327, 0]
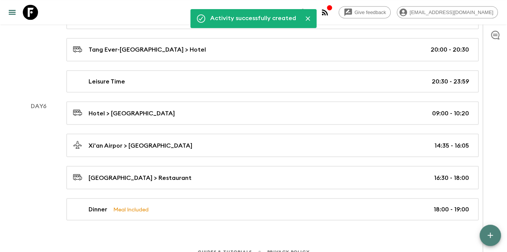
click at [496, 228] on button "button" at bounding box center [489, 235] width 21 height 21
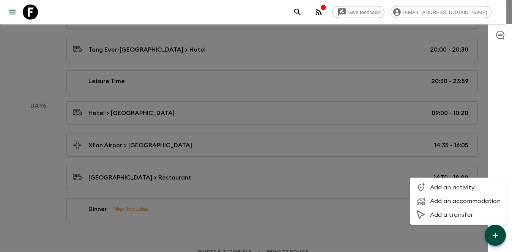
click at [455, 185] on span "Add an activity" at bounding box center [465, 188] width 71 height 8
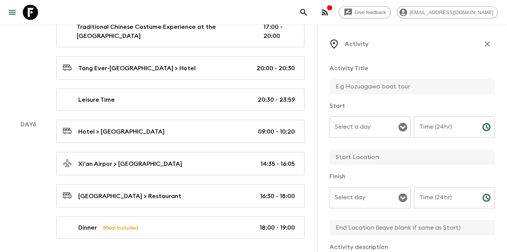
click at [406, 86] on input "text" at bounding box center [408, 86] width 159 height 15
click at [408, 73] on div "Activity Title" at bounding box center [411, 80] width 165 height 32
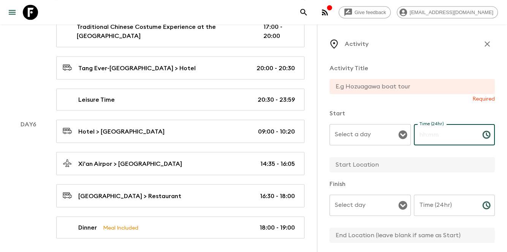
click at [431, 130] on input "Time (24hr)" at bounding box center [445, 134] width 62 height 21
click at [440, 211] on input "Time (24hr)" at bounding box center [445, 205] width 62 height 21
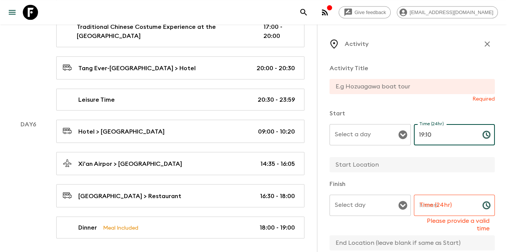
drag, startPoint x: 445, startPoint y: 132, endPoint x: 406, endPoint y: 140, distance: 39.6
click at [406, 140] on div "Select a day Select a day ​ Time (24hr) 19:10 Time (24hr) ​" at bounding box center [411, 139] width 165 height 30
click at [440, 135] on input "19:10" at bounding box center [445, 134] width 62 height 21
click at [414, 141] on input "19:10" at bounding box center [445, 134] width 62 height 21
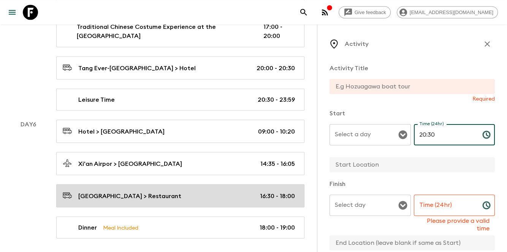
click at [284, 191] on p "16:30 - 18:00" at bounding box center [277, 195] width 35 height 9
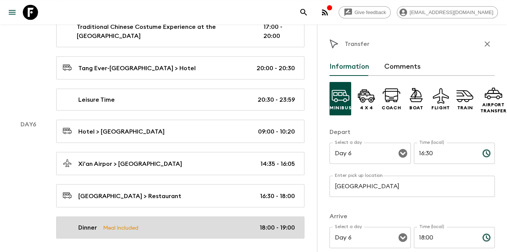
click at [264, 223] on p "18:00 - 19:00" at bounding box center [276, 227] width 35 height 9
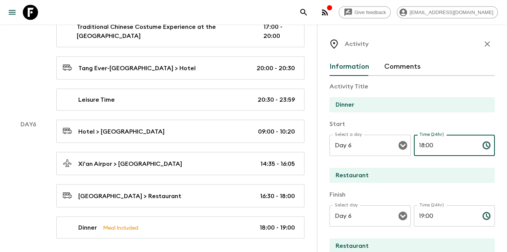
drag, startPoint x: 423, startPoint y: 145, endPoint x: 432, endPoint y: 145, distance: 9.1
click at [432, 145] on input "18:00" at bounding box center [445, 145] width 62 height 21
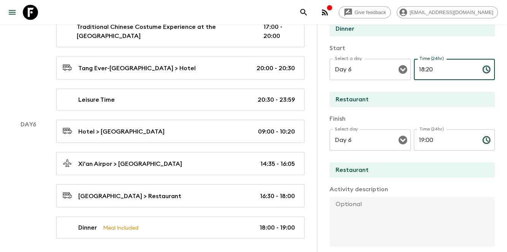
scroll to position [223, 0]
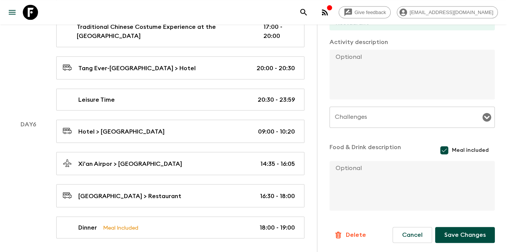
click at [465, 237] on button "Save Changes" at bounding box center [465, 235] width 60 height 16
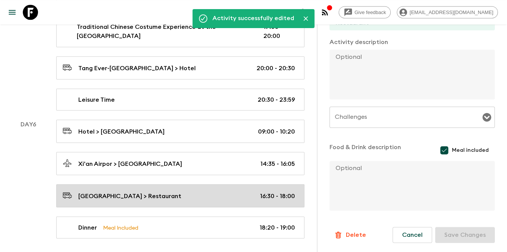
drag, startPoint x: 229, startPoint y: 182, endPoint x: 265, endPoint y: 178, distance: 35.6
click at [229, 191] on div "[GEOGRAPHIC_DATA] > Restaurant 16:30 - 18:00" at bounding box center [179, 196] width 232 height 10
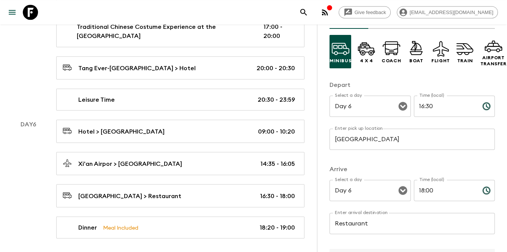
scroll to position [101, 0]
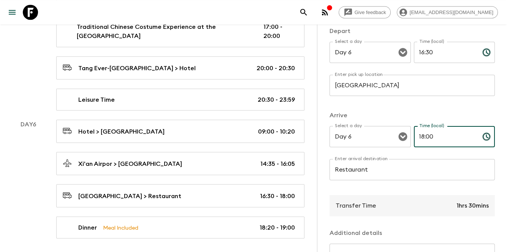
drag, startPoint x: 425, startPoint y: 137, endPoint x: 438, endPoint y: 134, distance: 13.5
click at [438, 135] on input "18:00" at bounding box center [445, 136] width 62 height 21
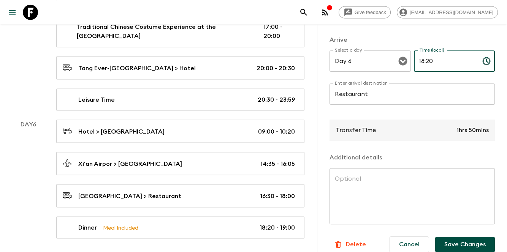
scroll to position [192, 0]
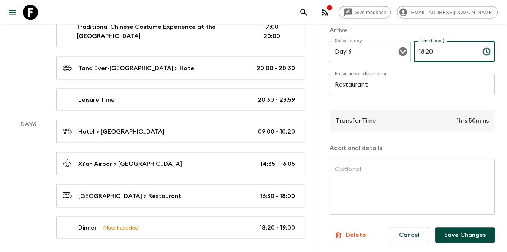
click at [438, 228] on button "Save Changes" at bounding box center [465, 235] width 60 height 15
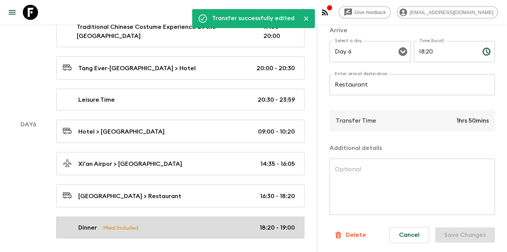
click at [254, 223] on div "Dinner Meal Included 18:20 - 19:00" at bounding box center [179, 227] width 232 height 9
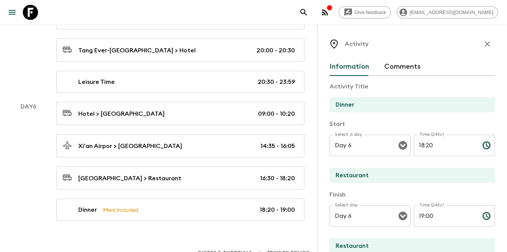
scroll to position [1345, 0]
click at [425, 217] on input "19:00" at bounding box center [445, 215] width 62 height 21
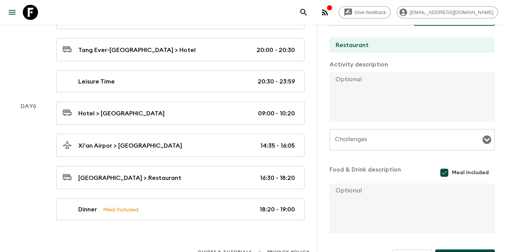
scroll to position [223, 0]
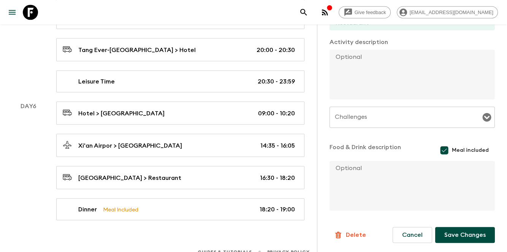
drag, startPoint x: 466, startPoint y: 243, endPoint x: 468, endPoint y: 232, distance: 11.9
click at [466, 243] on div "Information Comments Activity Title Dinner Start Select a day Day 6 Select a da…" at bounding box center [411, 49] width 165 height 430
click at [468, 232] on button "Save Changes" at bounding box center [465, 235] width 60 height 16
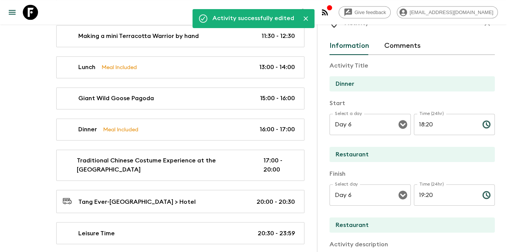
scroll to position [0, 0]
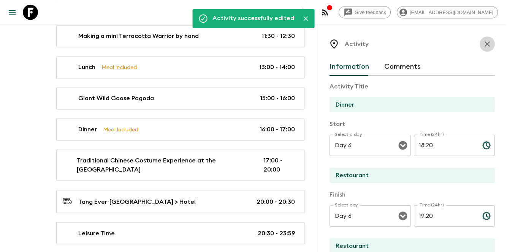
click at [484, 44] on icon "button" at bounding box center [486, 43] width 5 height 5
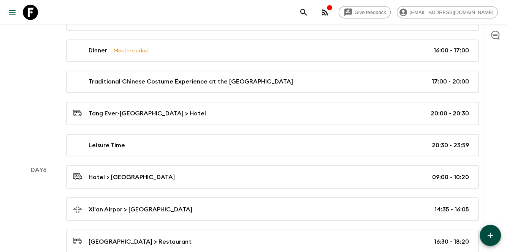
scroll to position [1327, 0]
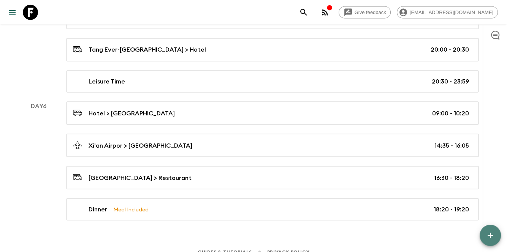
click at [485, 234] on button "button" at bounding box center [489, 235] width 21 height 21
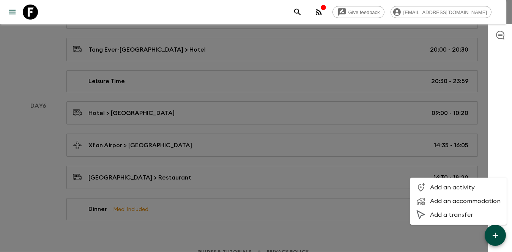
click at [449, 189] on span "Add an activity" at bounding box center [465, 188] width 71 height 8
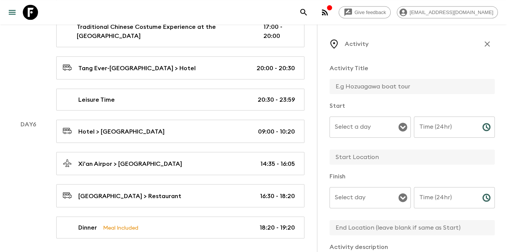
click at [371, 86] on input "text" at bounding box center [408, 86] width 159 height 15
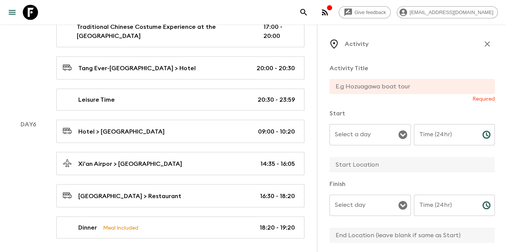
click at [394, 81] on input "text" at bounding box center [408, 86] width 159 height 15
paste input "Furong Town (night view)"
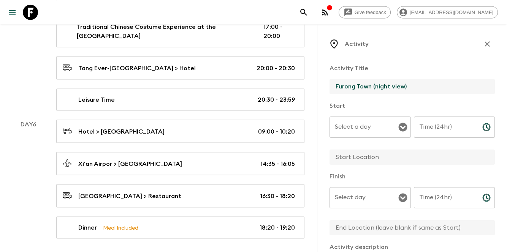
click at [356, 85] on input "Furong Town (night view)" at bounding box center [408, 86] width 159 height 15
click at [464, 88] on input "[GEOGRAPHIC_DATA] (night view)" at bounding box center [408, 86] width 159 height 15
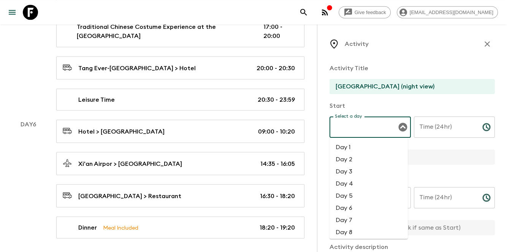
click at [376, 131] on input "Select a day" at bounding box center [364, 127] width 63 height 14
click at [359, 204] on li "Day 6" at bounding box center [368, 208] width 78 height 12
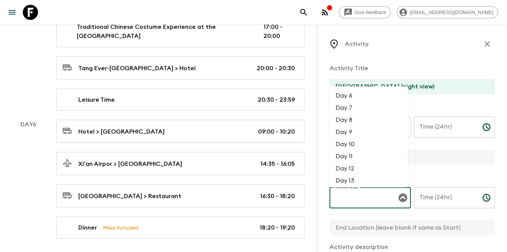
drag, startPoint x: 358, startPoint y: 193, endPoint x: 359, endPoint y: 212, distance: 18.6
click at [358, 193] on div "Select day Select day ​" at bounding box center [369, 202] width 81 height 30
click at [355, 98] on li "Day 6" at bounding box center [368, 96] width 78 height 12
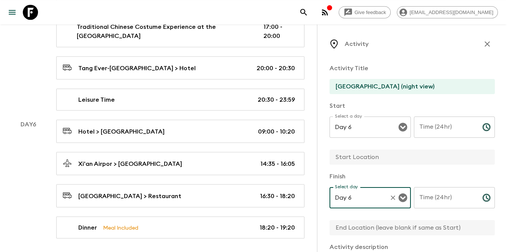
click at [431, 120] on div "Time (24hr) Time (24hr) ​" at bounding box center [454, 132] width 81 height 30
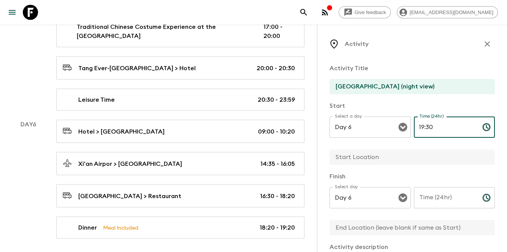
click at [457, 202] on input "Time (24hr)" at bounding box center [445, 197] width 62 height 21
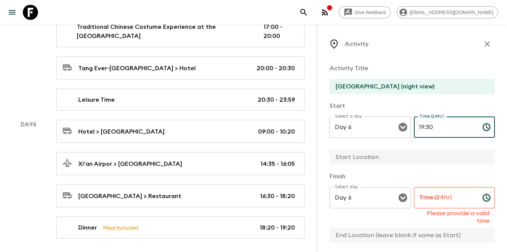
drag, startPoint x: 453, startPoint y: 127, endPoint x: 416, endPoint y: 131, distance: 37.5
click at [416, 131] on input "19:30" at bounding box center [445, 127] width 62 height 21
click at [431, 204] on input "Time (24hr)" at bounding box center [445, 197] width 62 height 21
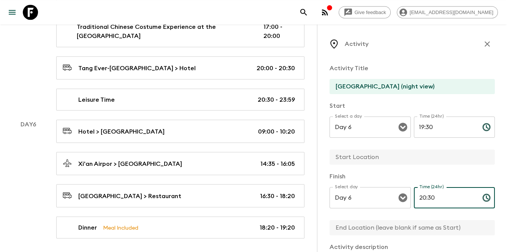
drag, startPoint x: 458, startPoint y: 119, endPoint x: 453, endPoint y: 119, distance: 4.6
click at [457, 119] on input "19:30" at bounding box center [445, 127] width 62 height 21
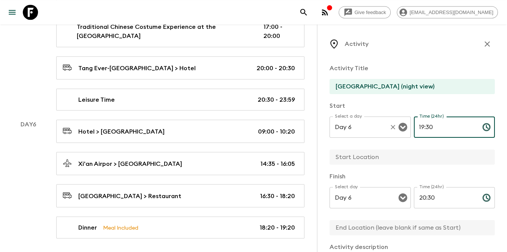
drag, startPoint x: 436, startPoint y: 123, endPoint x: 397, endPoint y: 125, distance: 39.5
click at [397, 125] on div "Select a day Day 6 Select a day ​ Time (24hr) 19:30 Time (24hr) ​" at bounding box center [411, 132] width 165 height 30
drag, startPoint x: 443, startPoint y: 124, endPoint x: 410, endPoint y: 139, distance: 35.5
click at [414, 139] on div "Time (24hr) 20:00 Time (24hr) ​" at bounding box center [454, 132] width 81 height 30
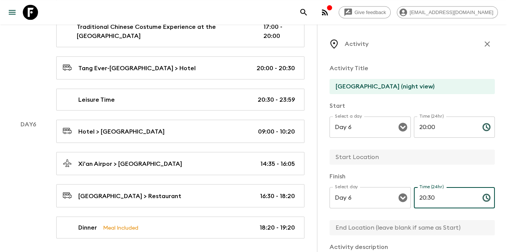
click at [435, 200] on input "20:30" at bounding box center [445, 197] width 62 height 21
drag, startPoint x: 444, startPoint y: 202, endPoint x: 408, endPoint y: 204, distance: 36.5
click at [408, 204] on div "Select day Day 6 Select day ​ Time (24hr) 20:30 Time (24hr) ​" at bounding box center [411, 202] width 165 height 30
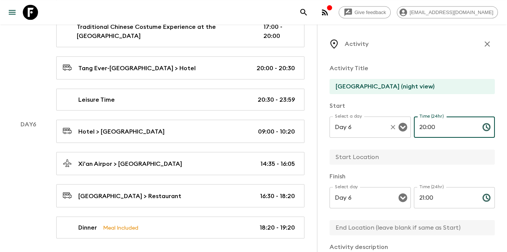
drag, startPoint x: 440, startPoint y: 130, endPoint x: 406, endPoint y: 131, distance: 33.5
click at [406, 131] on div "Select a day Day 6 Select a day ​ Time (24hr) 20:00 Time (24hr) ​" at bounding box center [411, 132] width 165 height 30
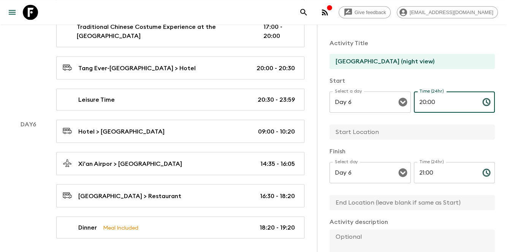
click at [440, 80] on p "Start" at bounding box center [411, 80] width 165 height 9
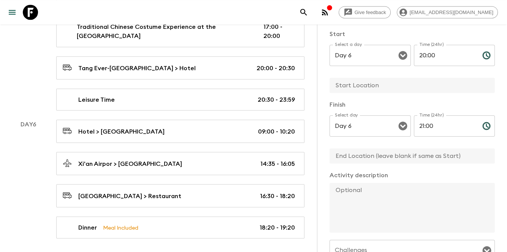
scroll to position [0, 0]
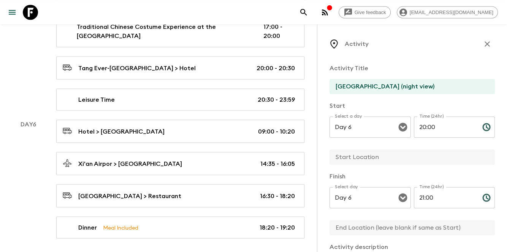
click at [394, 58] on div "Activity Title [GEOGRAPHIC_DATA] (night view) Start Select a day Day 6 Select a…" at bounding box center [411, 237] width 165 height 358
click at [398, 155] on input "text" at bounding box center [408, 157] width 159 height 15
click at [330, 76] on div "Activity Title [GEOGRAPHIC_DATA] (night view)" at bounding box center [411, 80] width 165 height 32
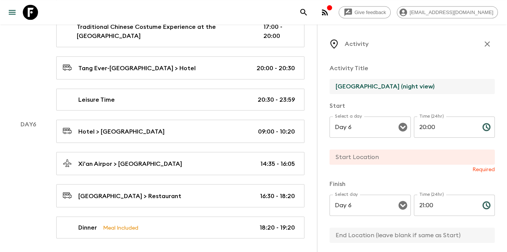
drag, startPoint x: 395, startPoint y: 85, endPoint x: 327, endPoint y: 90, distance: 67.8
click at [327, 90] on div "Activity Activity Title [GEOGRAPHIC_DATA] (night view) Start Select a day Day 6…" at bounding box center [412, 150] width 190 height 252
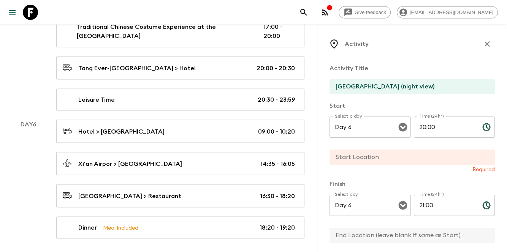
drag, startPoint x: 350, startPoint y: 152, endPoint x: 350, endPoint y: 159, distance: 7.2
click at [350, 152] on input "text" at bounding box center [408, 157] width 159 height 15
paste input "Furong Ancient Town"
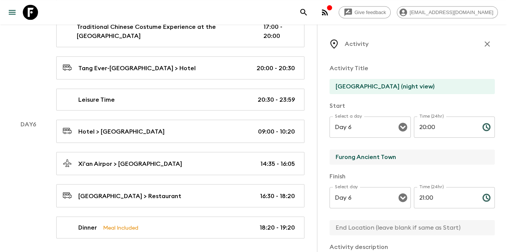
click at [351, 229] on input "text" at bounding box center [408, 227] width 159 height 15
paste input "Furong Ancient Town"
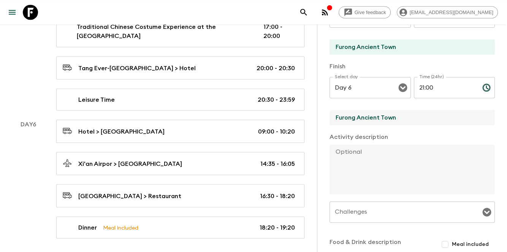
scroll to position [126, 0]
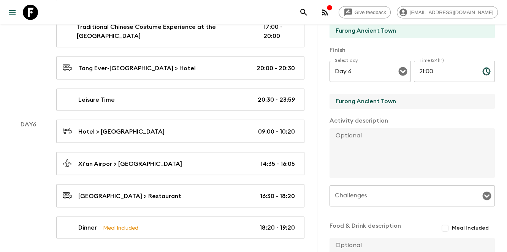
click at [397, 171] on textarea at bounding box center [408, 153] width 159 height 50
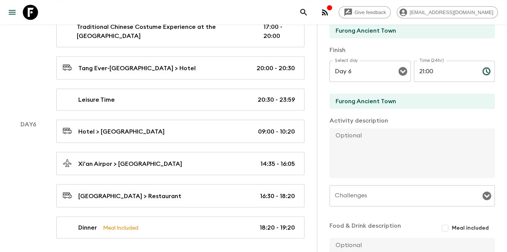
paste textarea "Nestled amid mountains and [PERSON_NAME] Town is famed for its time-honored sti…"
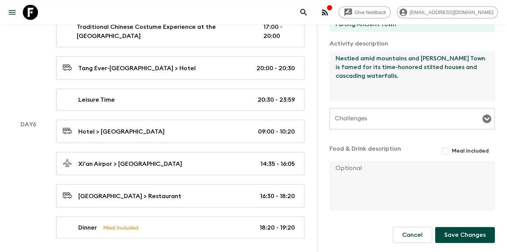
scroll to position [1345, 0]
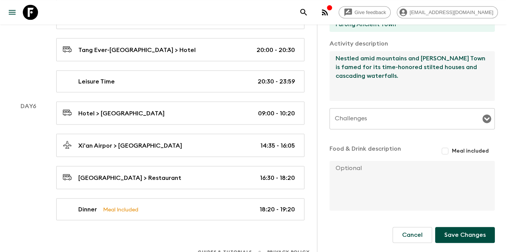
click at [449, 236] on button "Save Changes" at bounding box center [465, 235] width 60 height 16
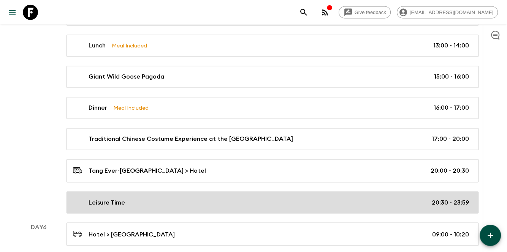
scroll to position [1358, 0]
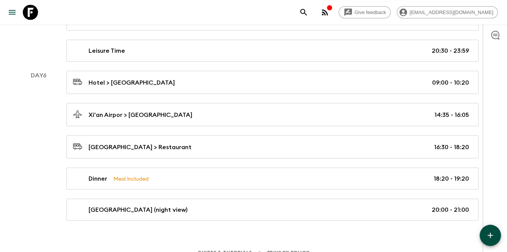
click at [483, 233] on button "button" at bounding box center [489, 235] width 21 height 21
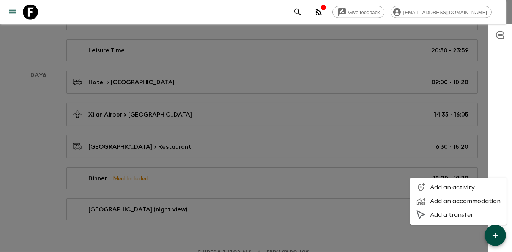
click at [460, 190] on span "Add an activity" at bounding box center [465, 188] width 71 height 8
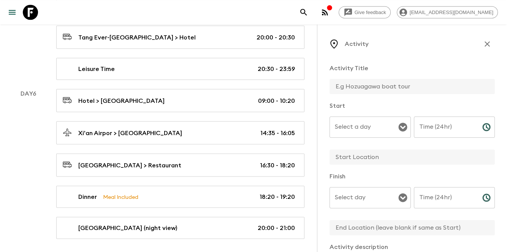
click at [401, 87] on input "text" at bounding box center [408, 86] width 159 height 15
click at [376, 128] on input "Select a day" at bounding box center [364, 127] width 63 height 14
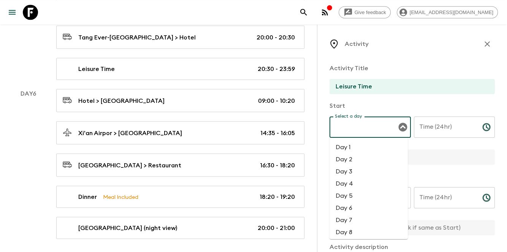
click at [353, 205] on li "Day 6" at bounding box center [368, 208] width 78 height 12
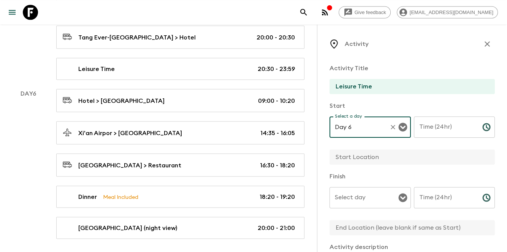
click at [362, 206] on div "Select day" at bounding box center [369, 197] width 81 height 21
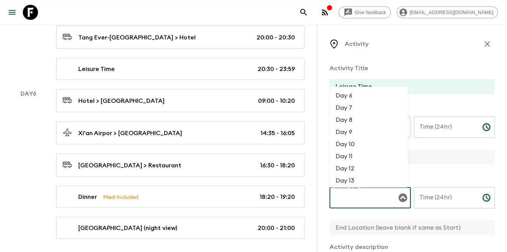
click at [371, 100] on li "Day 6" at bounding box center [368, 96] width 78 height 12
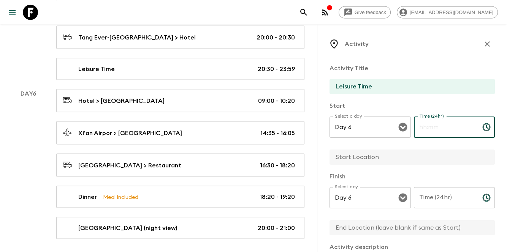
click at [436, 130] on input "Time (24hr)" at bounding box center [445, 127] width 62 height 21
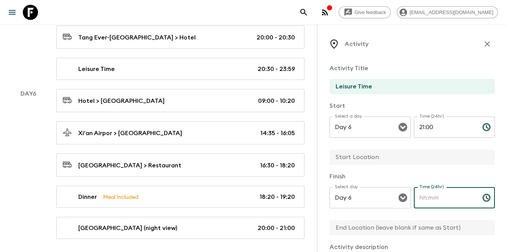
click at [420, 207] on input "Time (24hr)" at bounding box center [445, 197] width 62 height 21
click at [401, 157] on input "text" at bounding box center [408, 157] width 159 height 15
click at [383, 223] on input "text" at bounding box center [408, 227] width 159 height 15
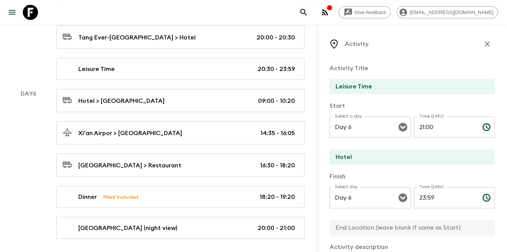
paste input "Hotel"
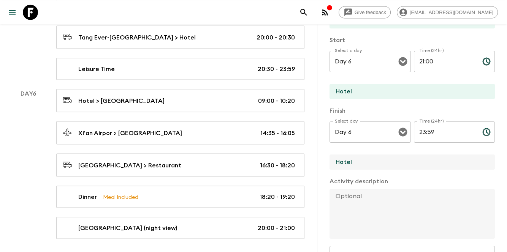
scroll to position [204, 0]
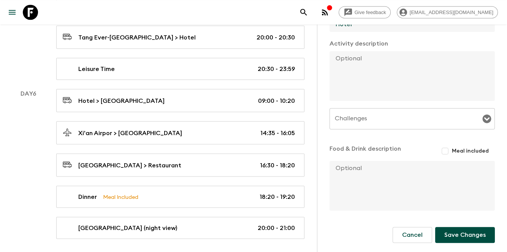
click at [462, 237] on button "Save Changes" at bounding box center [465, 235] width 60 height 16
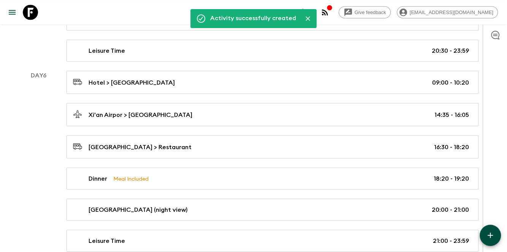
click at [493, 246] on div at bounding box center [494, 138] width 24 height 228
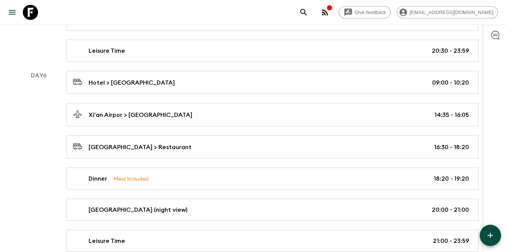
click at [492, 229] on button "button" at bounding box center [489, 235] width 21 height 21
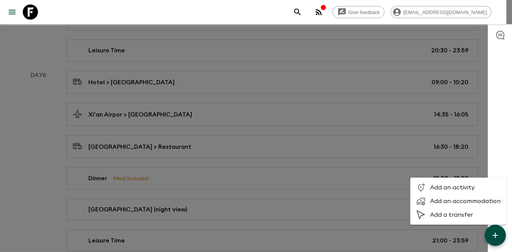
click at [427, 188] on div at bounding box center [424, 187] width 14 height 9
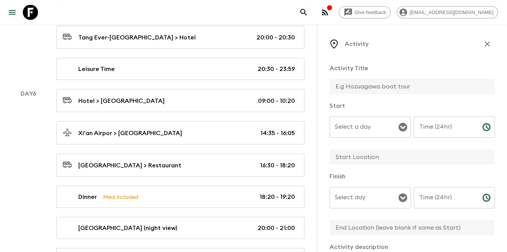
click at [433, 124] on input "Time (24hr)" at bounding box center [445, 127] width 62 height 21
click at [446, 210] on p "​" at bounding box center [454, 214] width 71 height 8
click at [437, 204] on input "Time (24hr)" at bounding box center [445, 197] width 62 height 21
click at [384, 91] on input "text" at bounding box center [408, 86] width 159 height 15
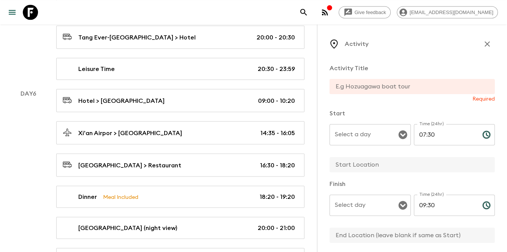
click at [430, 83] on input "text" at bounding box center [408, 86] width 159 height 15
paste input "Furong Ancient Town."
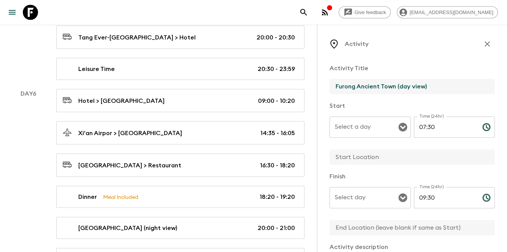
click at [381, 153] on input "text" at bounding box center [408, 157] width 159 height 15
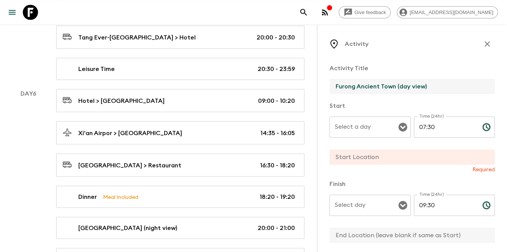
drag, startPoint x: 337, startPoint y: 85, endPoint x: 395, endPoint y: 85, distance: 58.1
click at [395, 85] on input "Furong Ancient Town (day view)" at bounding box center [408, 86] width 159 height 15
drag, startPoint x: 335, startPoint y: 84, endPoint x: 394, endPoint y: 86, distance: 58.6
click at [394, 86] on input "Furong Ancient Town (day view)" at bounding box center [408, 86] width 159 height 15
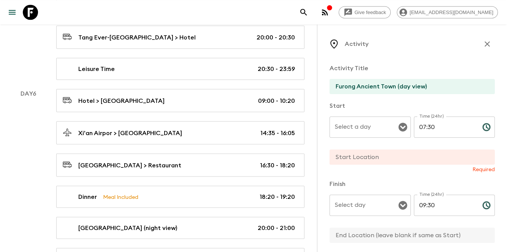
drag, startPoint x: 390, startPoint y: 161, endPoint x: 383, endPoint y: 188, distance: 28.2
click at [390, 161] on input "text" at bounding box center [408, 157] width 159 height 15
paste input "Furong Ancient Town"
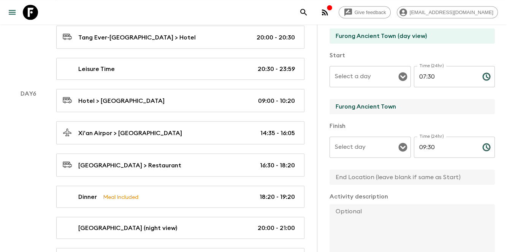
click at [387, 182] on input "text" at bounding box center [408, 177] width 159 height 15
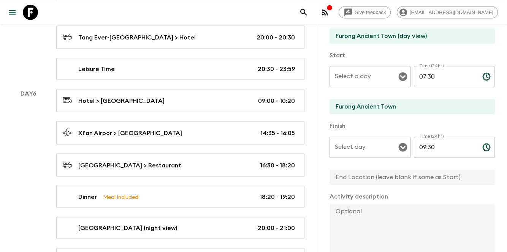
paste input "Furong Ancient Town"
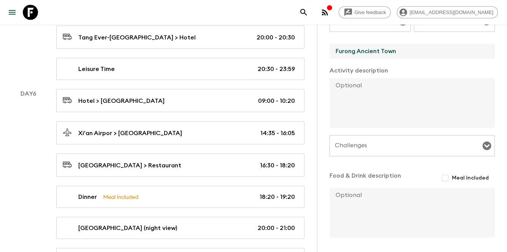
scroll to position [204, 0]
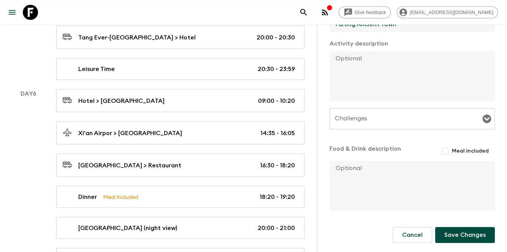
click at [445, 240] on button "Save Changes" at bounding box center [465, 235] width 60 height 16
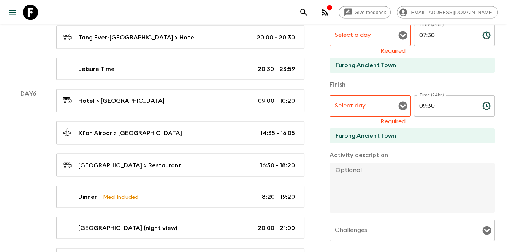
scroll to position [1, 0]
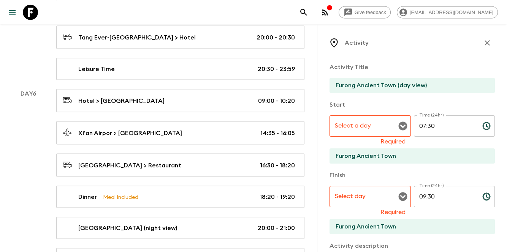
click at [384, 119] on input "Select a day" at bounding box center [364, 126] width 63 height 14
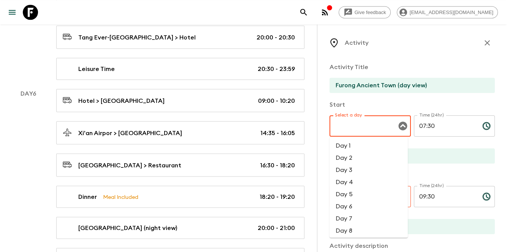
click at [346, 205] on li "Day 6" at bounding box center [368, 207] width 78 height 12
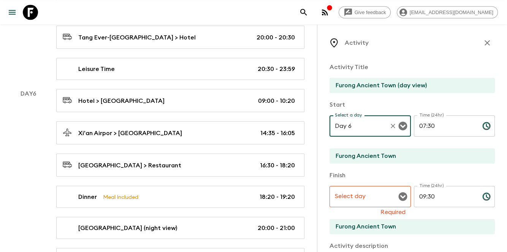
scroll to position [1407, 0]
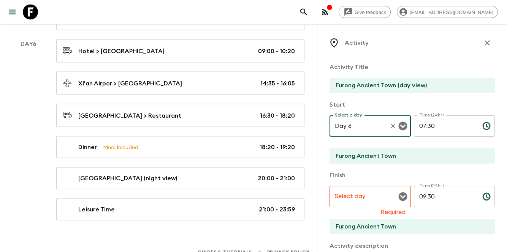
click at [371, 131] on input "Day 6" at bounding box center [359, 126] width 53 height 14
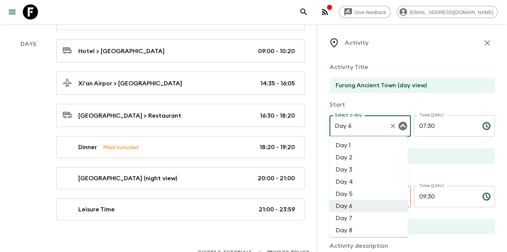
click at [352, 220] on li "Day 7" at bounding box center [368, 218] width 78 height 12
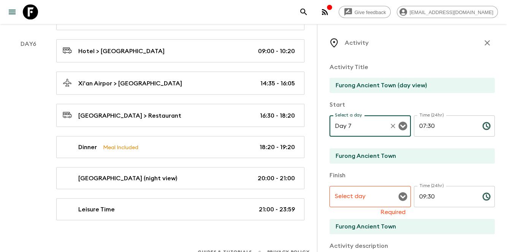
click at [353, 198] on div "Select day Select day Required" at bounding box center [369, 201] width 81 height 30
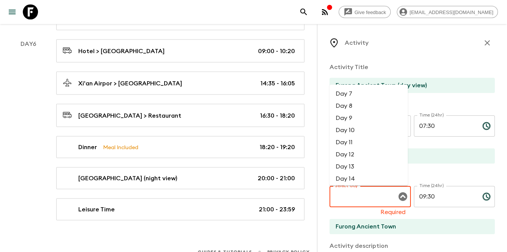
click at [359, 93] on li "Day 7" at bounding box center [368, 94] width 78 height 12
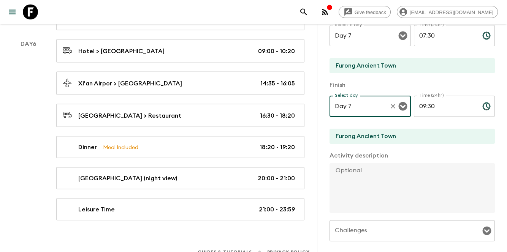
scroll to position [204, 0]
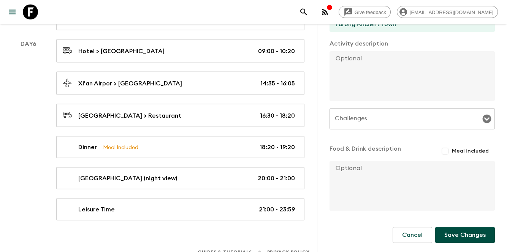
click at [450, 237] on button "Save Changes" at bounding box center [465, 235] width 60 height 16
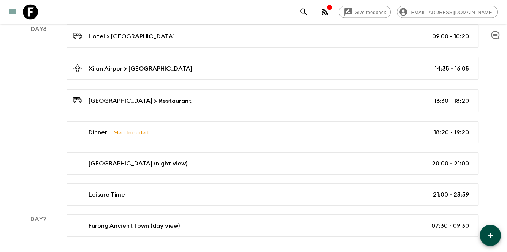
scroll to position [1419, 0]
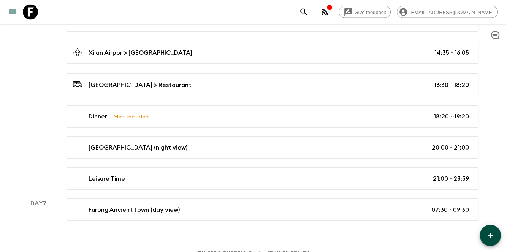
click at [479, 239] on div "Guides & Tutorials Privacy Policy" at bounding box center [253, 251] width 507 height 24
click at [485, 230] on button "button" at bounding box center [489, 235] width 21 height 21
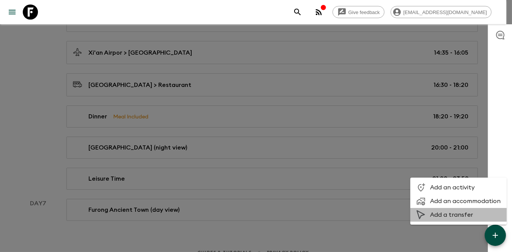
click at [470, 217] on span "Add a transfer" at bounding box center [465, 215] width 71 height 8
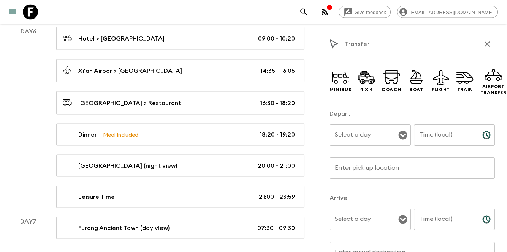
click at [317, 82] on div "Transfer Minibus 4 x 4 Coach Boat Flight Train Airport Transfer Depart Select a…" at bounding box center [412, 150] width 190 height 252
click at [327, 82] on div "Transfer Minibus 4 x 4 Coach Boat Flight Train Airport Transfer Depart Select a…" at bounding box center [412, 150] width 190 height 252
click at [362, 92] on p "4 x 4" at bounding box center [366, 90] width 13 height 6
click at [345, 89] on p "Minibus" at bounding box center [340, 90] width 22 height 6
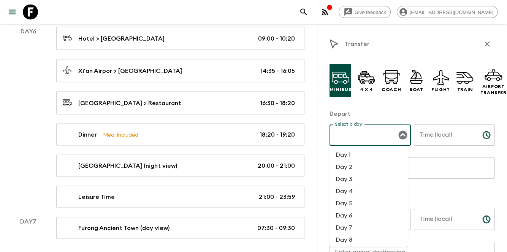
click at [355, 134] on input "Select a day" at bounding box center [364, 135] width 63 height 14
click at [355, 225] on li "Day 7" at bounding box center [368, 228] width 78 height 12
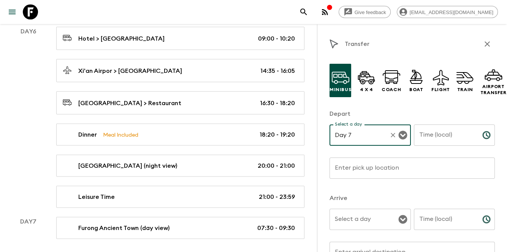
click at [346, 217] on input "Select a day" at bounding box center [364, 219] width 63 height 14
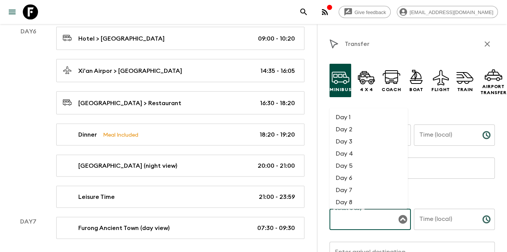
click at [365, 192] on li "Day 7" at bounding box center [368, 190] width 78 height 12
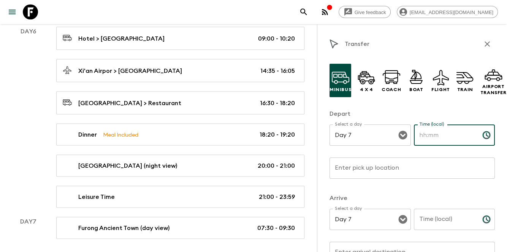
click at [429, 138] on input "Time (local)" at bounding box center [445, 135] width 62 height 21
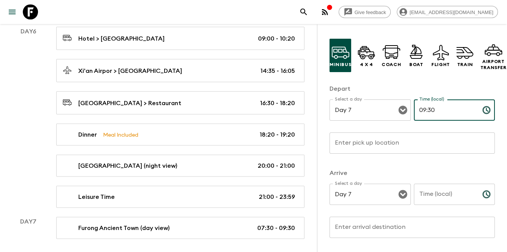
click at [432, 193] on input "Time (local)" at bounding box center [445, 194] width 62 height 21
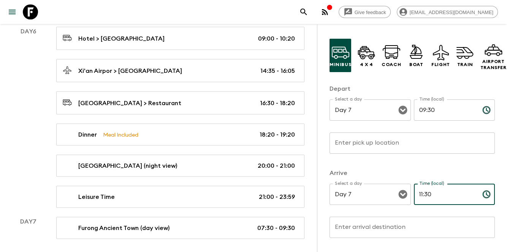
click at [376, 137] on div "Enter pick up location Enter pick up location ​" at bounding box center [411, 148] width 165 height 30
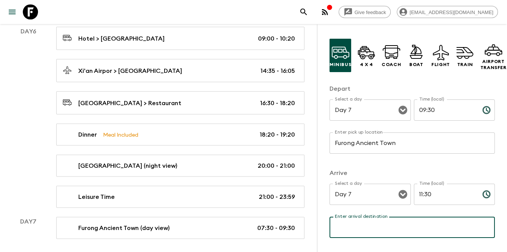
click at [351, 228] on input "Enter arrival destination" at bounding box center [411, 227] width 165 height 21
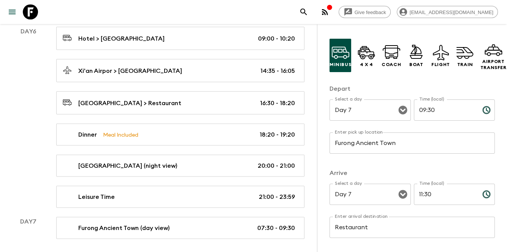
click at [422, 163] on div "Minibus 4 x 4 Coach Boat Flight Train Airport Transfer Depart Select a day Day …" at bounding box center [411, 220] width 165 height 375
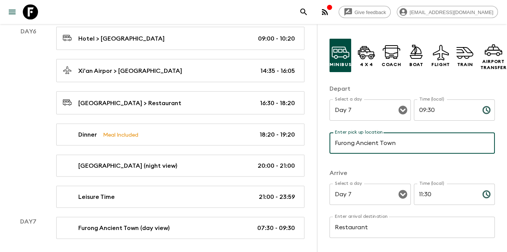
click at [409, 147] on input "Furong Ancient Town" at bounding box center [411, 143] width 165 height 21
click at [401, 168] on div "Minibus 4 x 4 Coach Boat Flight Train Airport Transfer Depart Select a day Day …" at bounding box center [411, 220] width 165 height 375
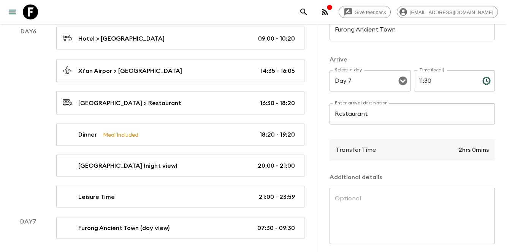
scroll to position [73, 0]
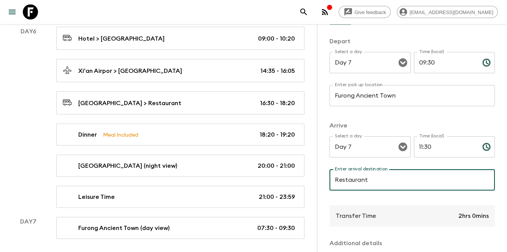
click at [387, 176] on input "Restaurant" at bounding box center [411, 179] width 165 height 21
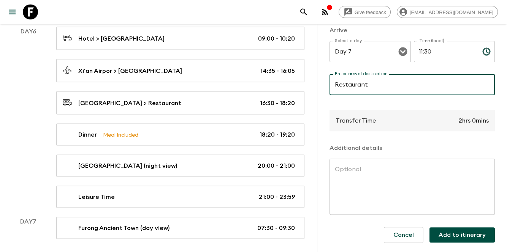
scroll to position [174, 0]
click at [387, 175] on textarea at bounding box center [412, 187] width 155 height 44
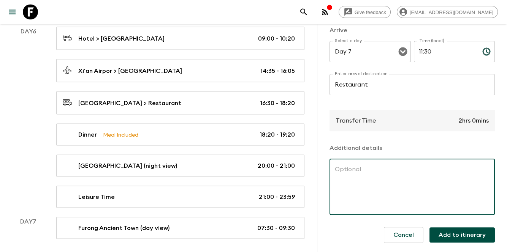
click at [439, 228] on button "Add to itinerary" at bounding box center [461, 235] width 65 height 15
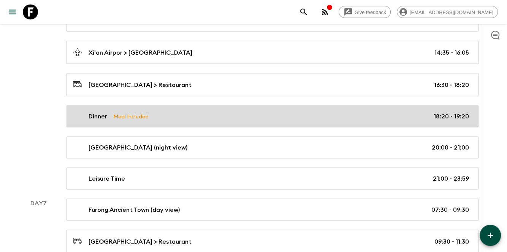
scroll to position [1369, 0]
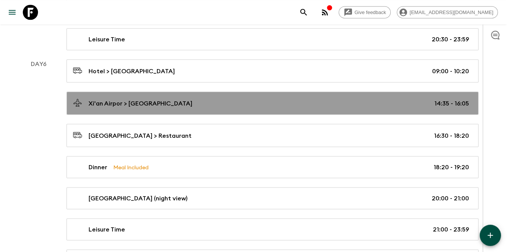
click at [104, 101] on link "Xi'an Airpor > [GEOGRAPHIC_DATA] 14:35 - 16:05" at bounding box center [272, 103] width 412 height 23
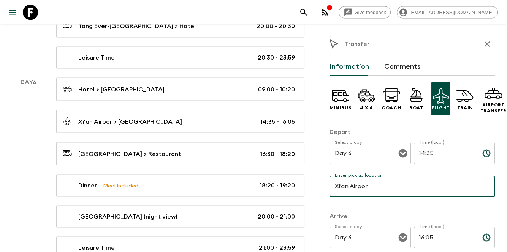
click at [369, 183] on input "Xi'an Airpor" at bounding box center [411, 186] width 165 height 21
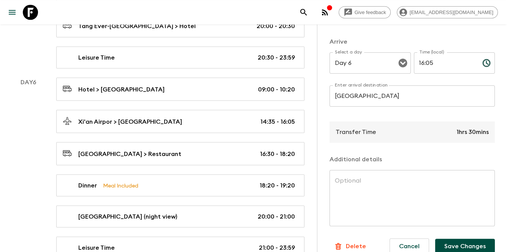
scroll to position [192, 0]
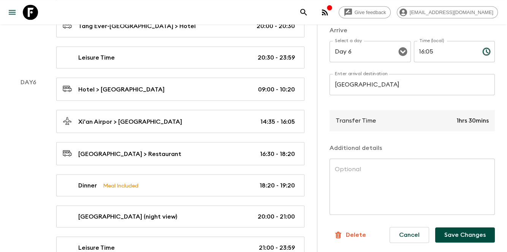
click at [444, 228] on button "Save Changes" at bounding box center [465, 235] width 60 height 15
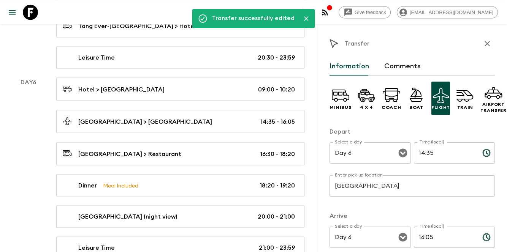
scroll to position [0, 0]
click at [482, 48] on icon "button" at bounding box center [486, 44] width 9 height 9
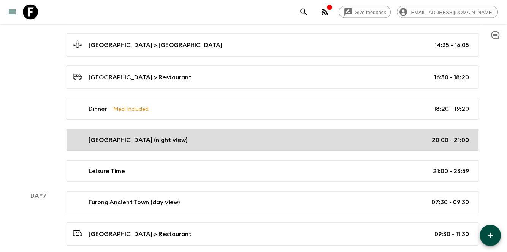
scroll to position [1451, 0]
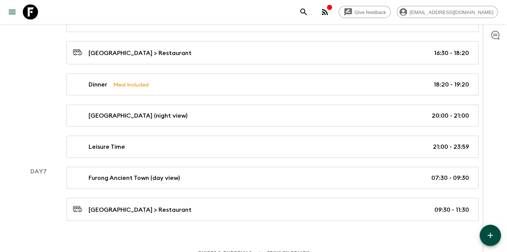
click at [486, 235] on icon "button" at bounding box center [489, 235] width 9 height 9
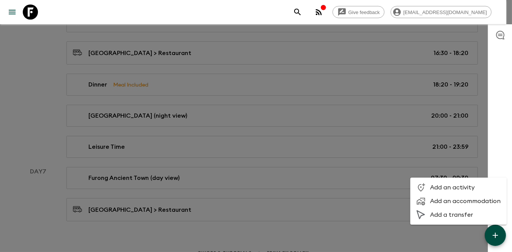
click at [436, 189] on span "Add an activity" at bounding box center [465, 188] width 71 height 8
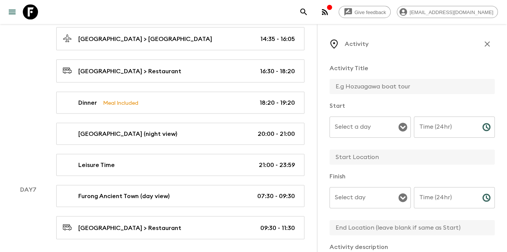
click at [360, 87] on input "text" at bounding box center [408, 86] width 159 height 15
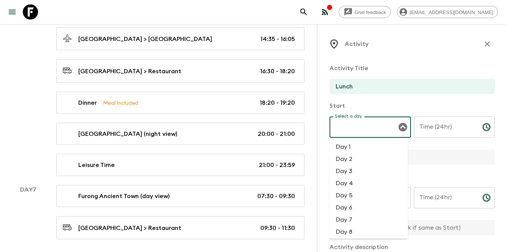
click at [337, 127] on input "Select a day" at bounding box center [364, 127] width 63 height 14
click at [350, 220] on li "Day 7" at bounding box center [368, 220] width 78 height 12
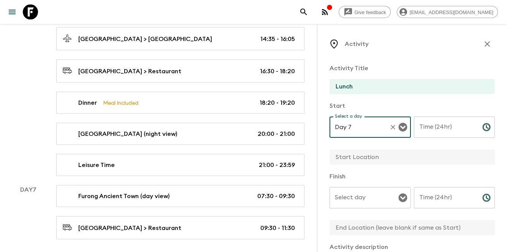
click at [360, 194] on div "Select day Select day ​" at bounding box center [369, 202] width 81 height 30
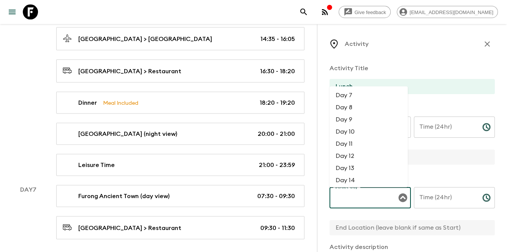
click at [352, 100] on li "Day 7" at bounding box center [368, 96] width 78 height 12
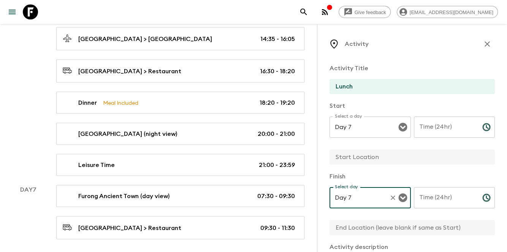
click at [425, 121] on div "Time (24hr) Time (24hr) ​" at bounding box center [454, 132] width 81 height 30
drag, startPoint x: 447, startPoint y: 209, endPoint x: 439, endPoint y: 204, distance: 9.4
click at [447, 209] on div "Time (24hr) Time (24hr) ​" at bounding box center [454, 202] width 81 height 30
click at [438, 202] on input "Time (24hr)" at bounding box center [445, 197] width 62 height 21
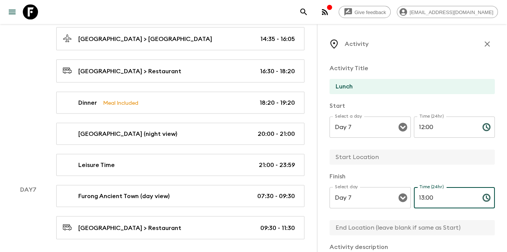
click at [383, 160] on input "text" at bounding box center [408, 157] width 159 height 15
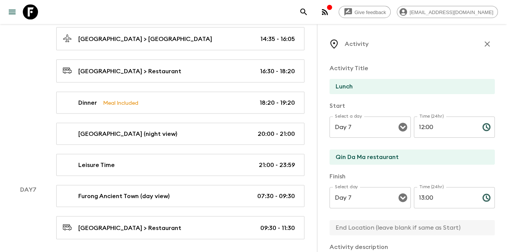
click at [360, 232] on input "text" at bounding box center [408, 227] width 159 height 15
paste input "Qin Da Ma restaurant"
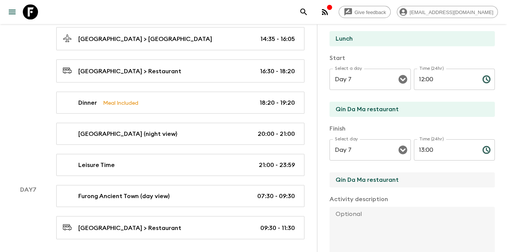
scroll to position [152, 0]
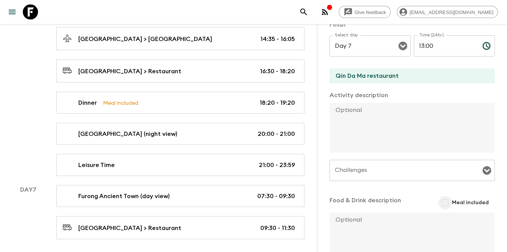
click at [438, 206] on input "Meal included" at bounding box center [445, 203] width 14 height 14
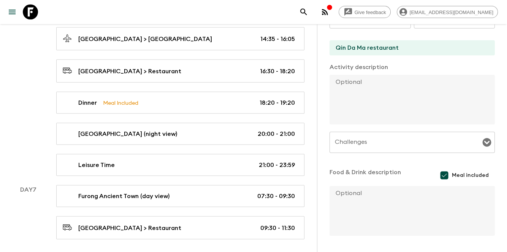
scroll to position [205, 0]
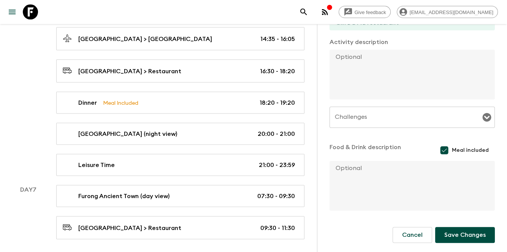
click at [452, 246] on form "Activity Title Lunch Start Select a day Day 7 Select a day ​ Time (24hr) 12:00 …" at bounding box center [411, 59] width 165 height 412
click at [463, 238] on button "Save Changes" at bounding box center [465, 235] width 60 height 16
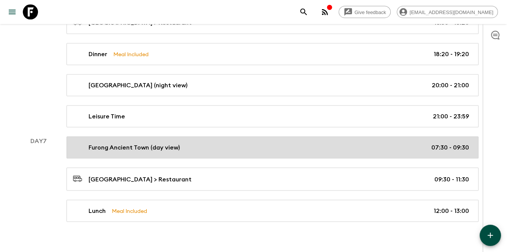
scroll to position [1482, 0]
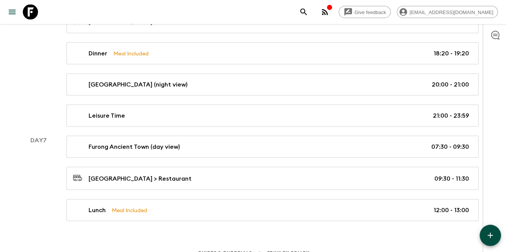
click at [489, 238] on icon "button" at bounding box center [489, 235] width 9 height 9
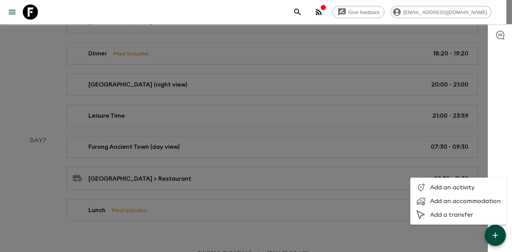
click at [469, 192] on li "Add an activity" at bounding box center [459, 188] width 96 height 14
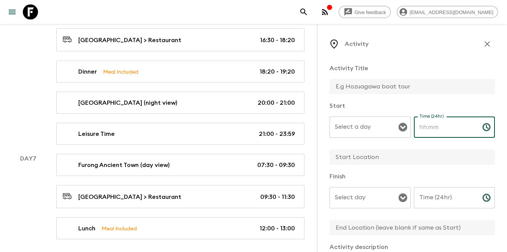
click at [446, 125] on input "Time (24hr)" at bounding box center [445, 127] width 62 height 21
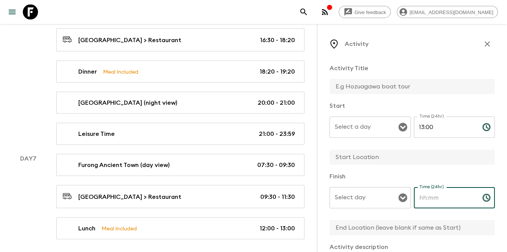
click at [445, 200] on input "Time (24hr)" at bounding box center [445, 197] width 62 height 21
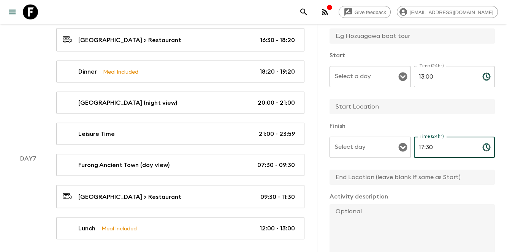
click at [447, 217] on textarea at bounding box center [408, 229] width 159 height 50
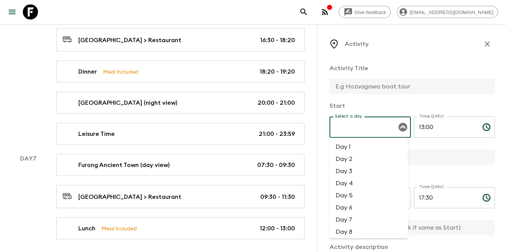
click at [367, 125] on input "Select a day" at bounding box center [364, 127] width 63 height 14
click at [362, 222] on li "Day 7" at bounding box center [368, 220] width 78 height 12
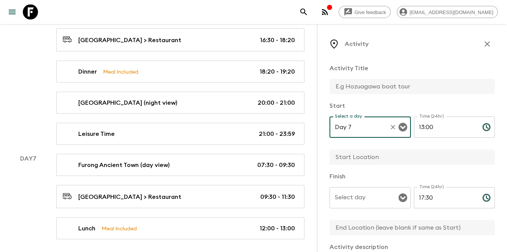
click at [362, 204] on input "Select day" at bounding box center [364, 198] width 63 height 14
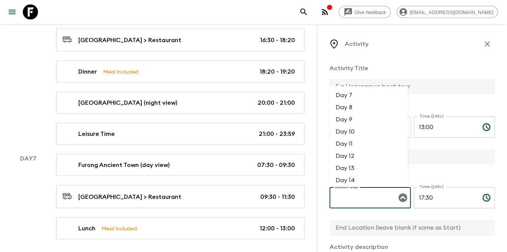
click at [370, 90] on li "Day 7" at bounding box center [368, 96] width 78 height 12
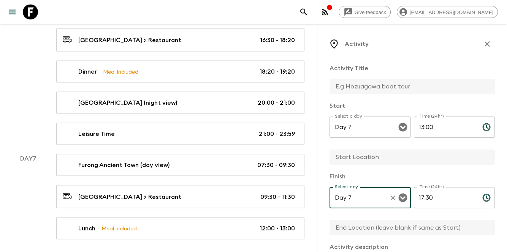
click at [366, 87] on input "text" at bounding box center [408, 86] width 159 height 15
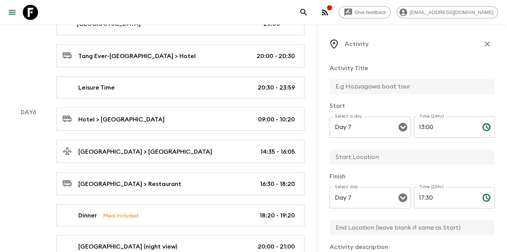
scroll to position [1331, 0]
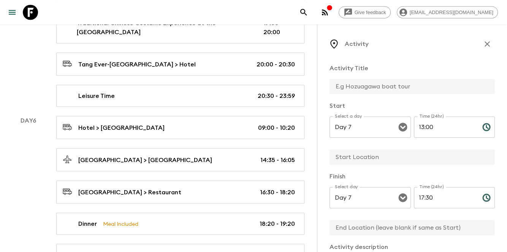
paste input "[GEOGRAPHIC_DATA]"
click at [382, 158] on input "text" at bounding box center [408, 157] width 159 height 15
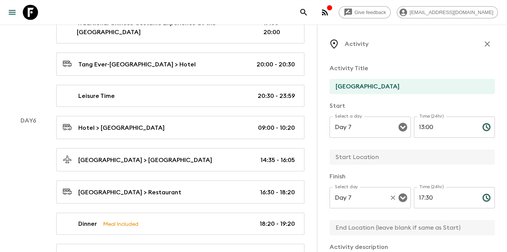
paste input "[GEOGRAPHIC_DATA]"
click at [369, 226] on input "text" at bounding box center [408, 227] width 159 height 15
paste input "[GEOGRAPHIC_DATA]"
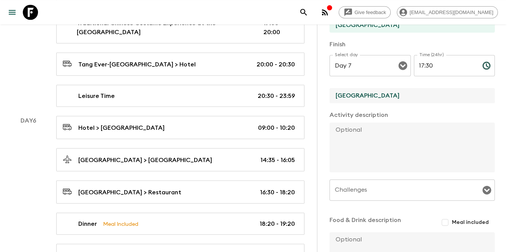
scroll to position [152, 0]
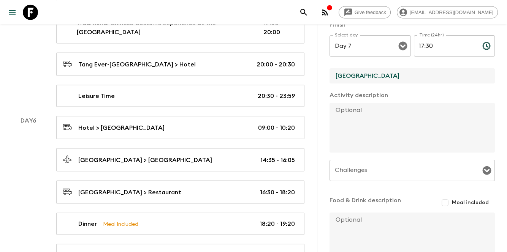
click at [382, 106] on textarea at bounding box center [408, 128] width 159 height 50
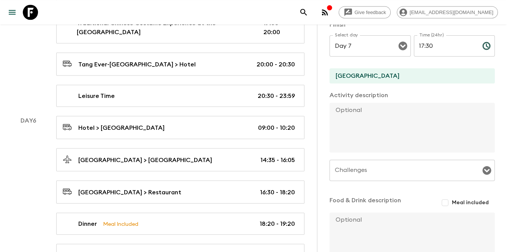
drag, startPoint x: 354, startPoint y: 221, endPoint x: 409, endPoint y: 188, distance: 64.2
click at [354, 221] on textarea at bounding box center [408, 238] width 159 height 50
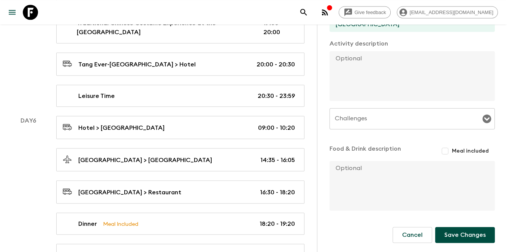
scroll to position [178, 0]
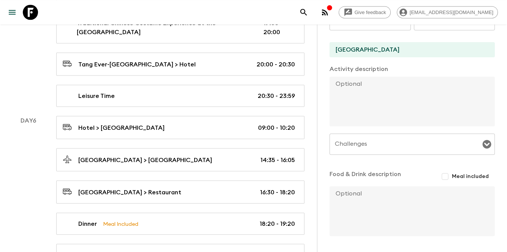
click at [375, 88] on textarea at bounding box center [408, 102] width 159 height 50
paste textarea "[GEOGRAPHIC_DATA], a breathtaking natural wonder featuring the iconic [GEOGRAPH…"
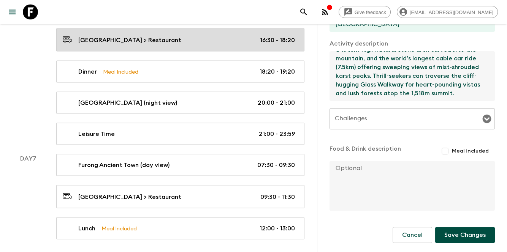
scroll to position [1501, 0]
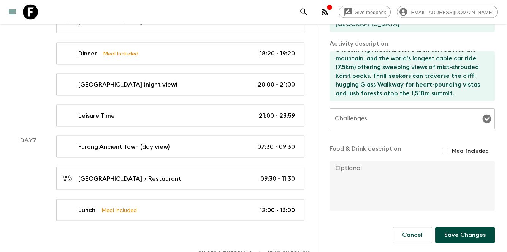
click at [463, 245] on form "Activity Title [GEOGRAPHIC_DATA] Start Select a day Day 7 Select a day ​ Time (…" at bounding box center [411, 59] width 165 height 410
click at [463, 242] on button "Save Changes" at bounding box center [465, 235] width 60 height 16
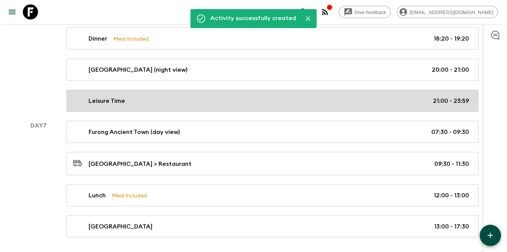
scroll to position [1513, 0]
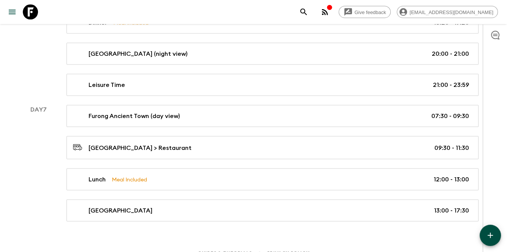
click at [487, 239] on icon "button" at bounding box center [489, 235] width 9 height 9
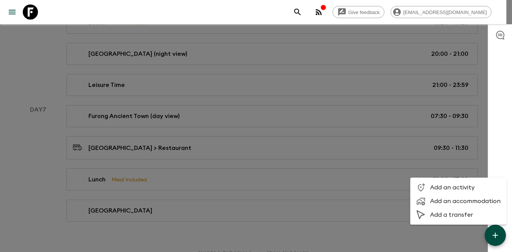
click at [454, 217] on span "Add a transfer" at bounding box center [465, 215] width 71 height 8
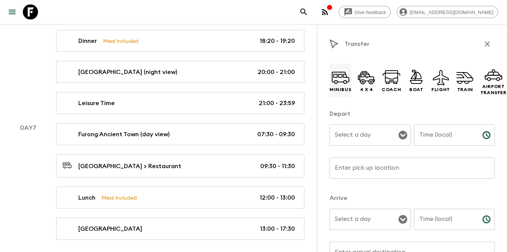
click at [340, 73] on icon at bounding box center [340, 77] width 18 height 18
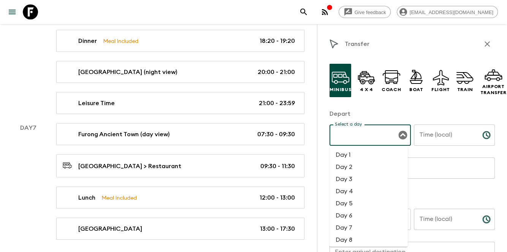
click at [354, 136] on input "Select a day" at bounding box center [364, 135] width 63 height 14
click at [347, 225] on li "Day 7" at bounding box center [368, 228] width 78 height 12
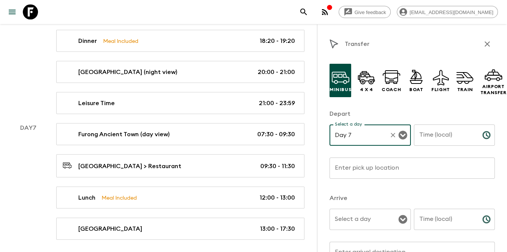
click at [360, 219] on input "Select a day" at bounding box center [364, 219] width 63 height 14
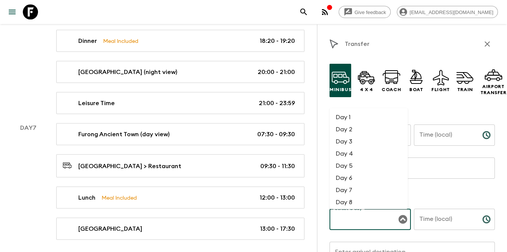
click at [355, 191] on li "Day 7" at bounding box center [368, 191] width 78 height 12
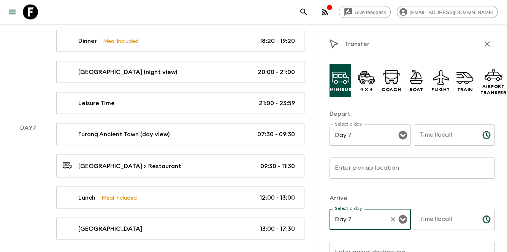
click at [444, 134] on input "Time (local)" at bounding box center [445, 135] width 62 height 21
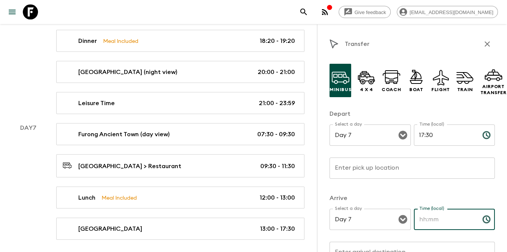
click at [440, 220] on input "Time (local)" at bounding box center [445, 219] width 62 height 21
click at [452, 178] on input "Enter pick up location" at bounding box center [411, 168] width 165 height 21
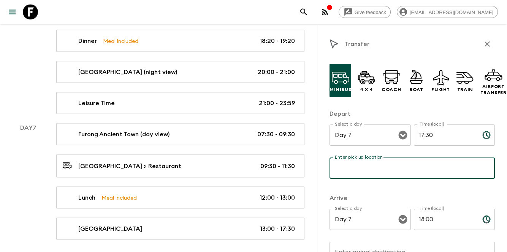
paste input "[GEOGRAPHIC_DATA], a breathtaking natural wonder featuring the iconic [GEOGRAPH…"
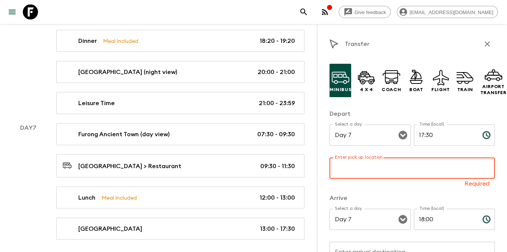
paste input "[GEOGRAPHIC_DATA]"
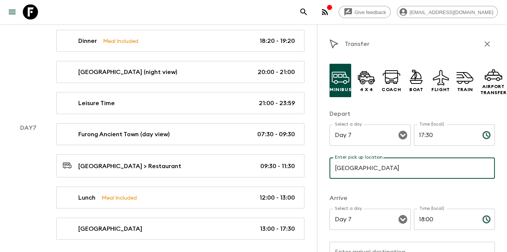
drag, startPoint x: 334, startPoint y: 167, endPoint x: 329, endPoint y: 165, distance: 5.3
click at [329, 165] on input "[GEOGRAPHIC_DATA]" at bounding box center [411, 168] width 165 height 21
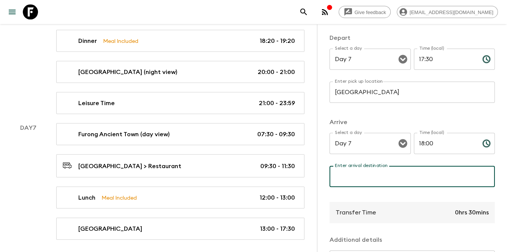
drag, startPoint x: 382, startPoint y: 173, endPoint x: 387, endPoint y: 176, distance: 6.1
click at [383, 175] on input "Enter arrival destination" at bounding box center [411, 176] width 165 height 21
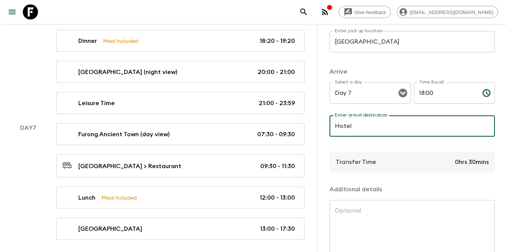
click at [423, 160] on div "Transfer Time 0hrs 30mins" at bounding box center [411, 162] width 165 height 21
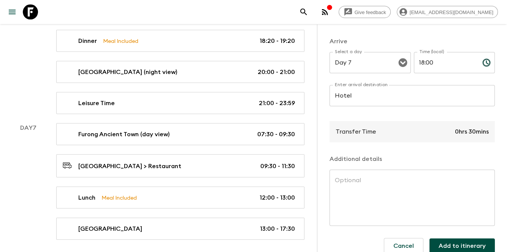
scroll to position [174, 0]
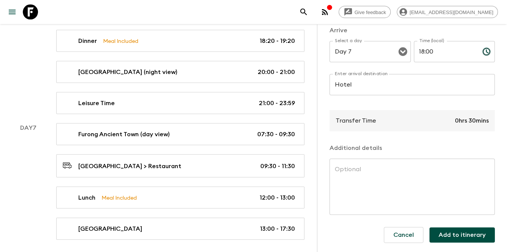
click at [459, 234] on button "Add to itinerary" at bounding box center [461, 235] width 65 height 15
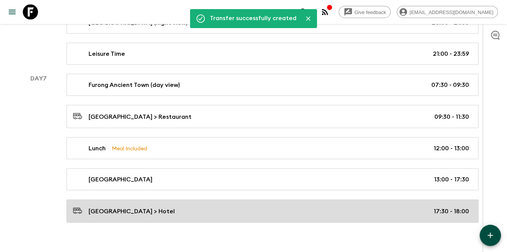
scroll to position [1546, 0]
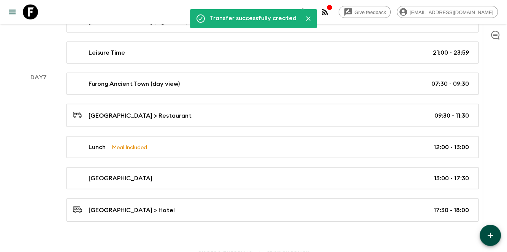
drag, startPoint x: 503, startPoint y: 234, endPoint x: 492, endPoint y: 234, distance: 11.8
click at [503, 234] on div at bounding box center [494, 138] width 24 height 228
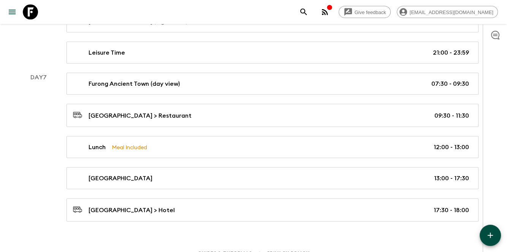
click at [473, 240] on div "Guides & Tutorials Privacy Policy" at bounding box center [253, 252] width 507 height 24
click at [484, 234] on button "button" at bounding box center [489, 235] width 21 height 21
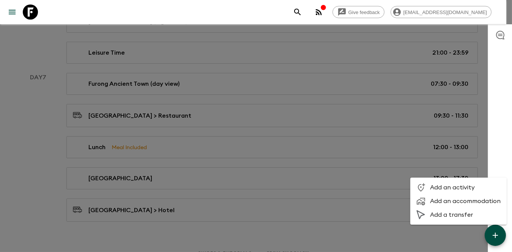
click at [464, 189] on span "Add an activity" at bounding box center [465, 188] width 71 height 8
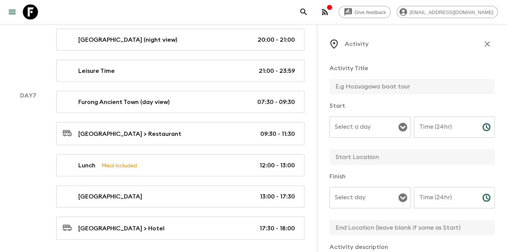
click at [381, 87] on input "text" at bounding box center [408, 86] width 159 height 15
click at [387, 131] on input "Select a day" at bounding box center [364, 127] width 63 height 14
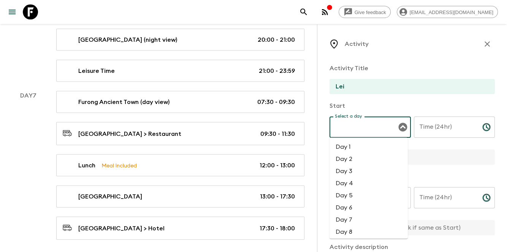
click at [373, 88] on input "Lei" at bounding box center [408, 86] width 159 height 15
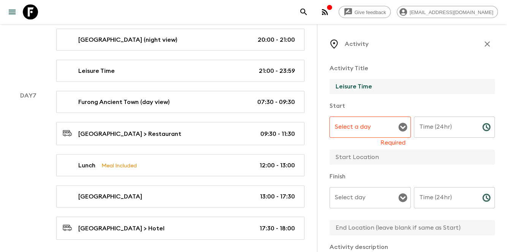
click at [436, 123] on div "Time (24hr) Time (24hr) ​" at bounding box center [454, 132] width 81 height 30
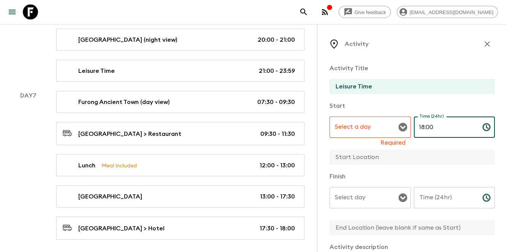
click at [430, 190] on div "Time (24hr) Time (24hr) ​" at bounding box center [454, 202] width 81 height 30
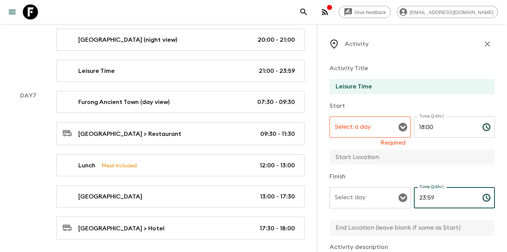
click at [376, 127] on input "Select a day" at bounding box center [364, 127] width 63 height 14
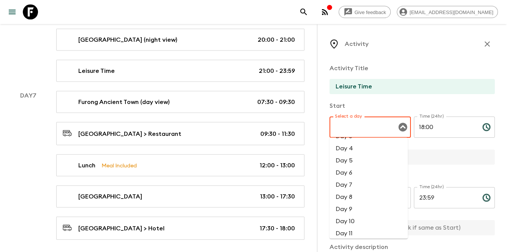
scroll to position [76, 0]
click at [362, 146] on li "Day 7" at bounding box center [368, 144] width 78 height 12
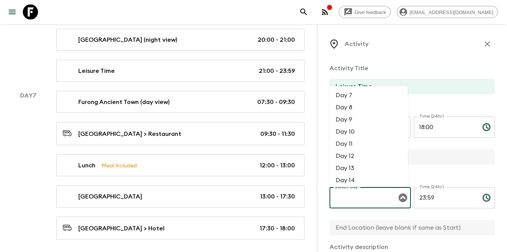
click at [370, 201] on input "Select day" at bounding box center [364, 198] width 63 height 14
click at [357, 92] on li "Day 7" at bounding box center [368, 96] width 78 height 12
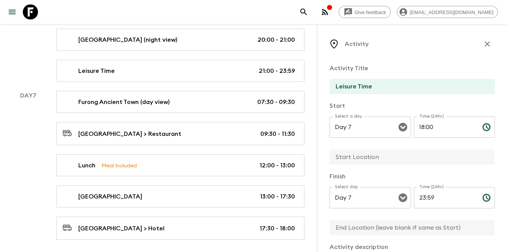
click at [381, 164] on input "text" at bounding box center [408, 157] width 159 height 15
click at [384, 228] on input "text" at bounding box center [408, 227] width 159 height 15
paste input "Hotel"
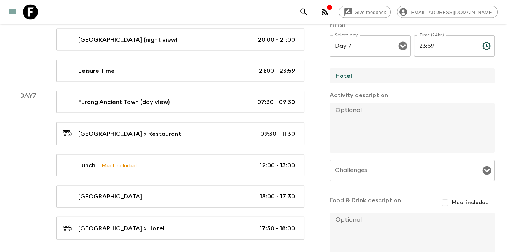
scroll to position [204, 0]
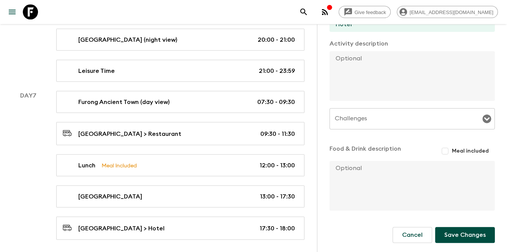
drag, startPoint x: 484, startPoint y: 194, endPoint x: 472, endPoint y: 226, distance: 34.0
click at [484, 194] on div "x" at bounding box center [411, 186] width 165 height 50
drag, startPoint x: 466, startPoint y: 231, endPoint x: 460, endPoint y: 231, distance: 6.5
click at [466, 231] on button "Save Changes" at bounding box center [465, 235] width 60 height 16
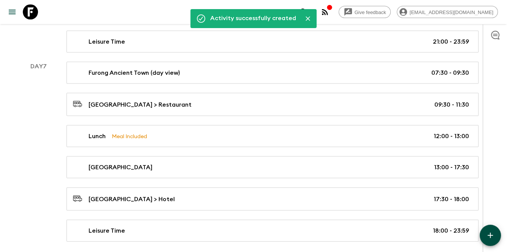
scroll to position [1576, 0]
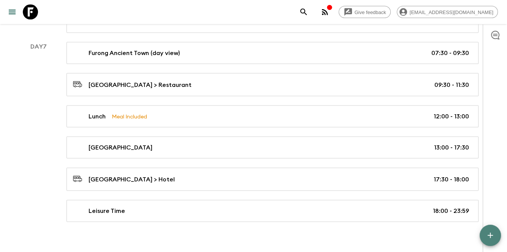
click at [487, 234] on icon "button" at bounding box center [489, 235] width 9 height 9
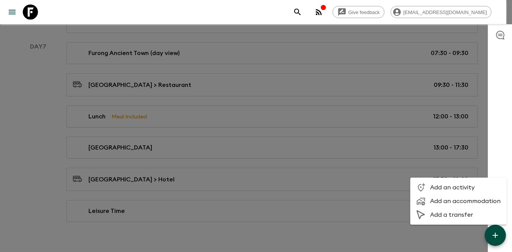
click at [462, 221] on li "Add a transfer" at bounding box center [459, 215] width 96 height 14
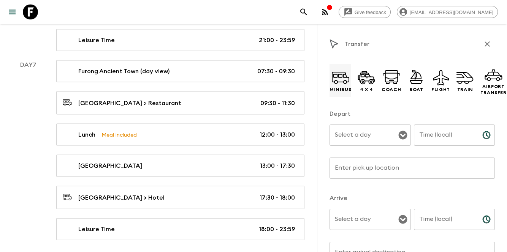
click at [346, 83] on icon at bounding box center [340, 77] width 18 height 18
click at [344, 137] on input "Select a day" at bounding box center [364, 135] width 63 height 14
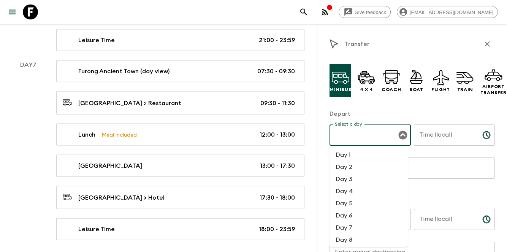
click at [347, 236] on li "Day 8" at bounding box center [368, 240] width 78 height 12
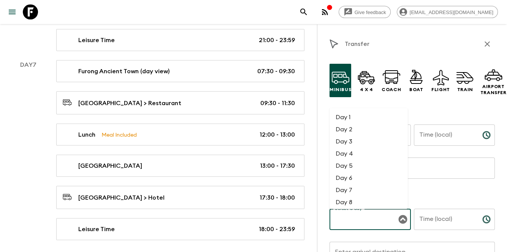
click at [372, 218] on input "Select a day" at bounding box center [364, 219] width 63 height 14
click at [365, 204] on li "Day 8" at bounding box center [368, 202] width 78 height 12
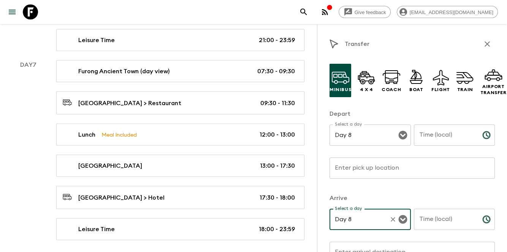
click at [437, 118] on p "Depart" at bounding box center [411, 113] width 165 height 9
click at [432, 140] on input "Time (local)" at bounding box center [445, 135] width 62 height 21
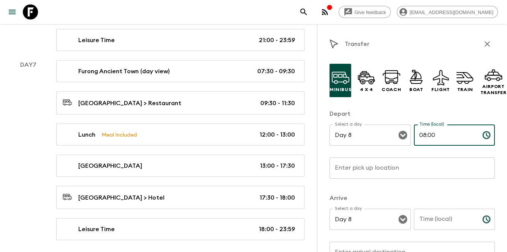
drag, startPoint x: 413, startPoint y: 222, endPoint x: 422, endPoint y: 220, distance: 8.9
click at [414, 222] on input "Time (local)" at bounding box center [445, 219] width 62 height 21
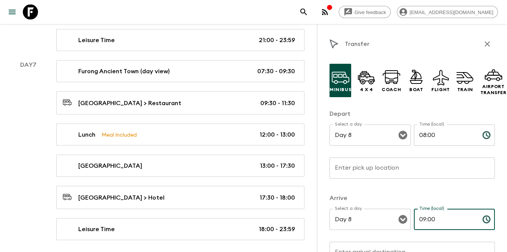
click at [431, 160] on input "Enter pick up location" at bounding box center [411, 168] width 165 height 21
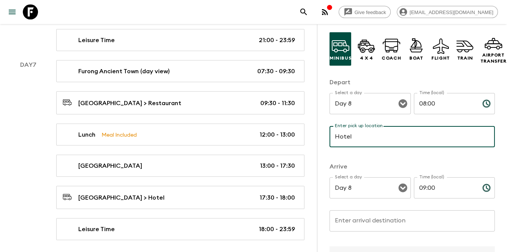
scroll to position [101, 0]
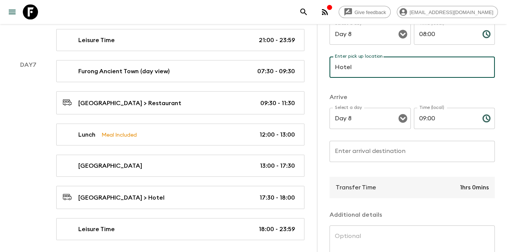
click at [393, 150] on input "Enter arrival destination" at bounding box center [411, 151] width 165 height 21
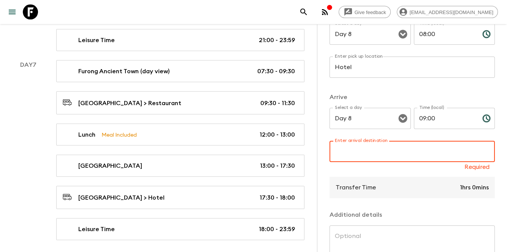
paste input "Tianzi Mountain"
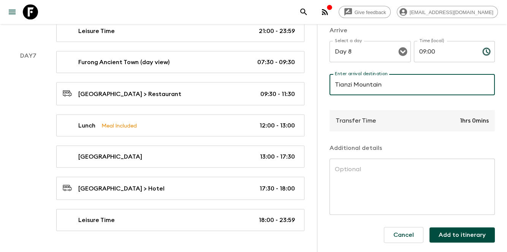
scroll to position [1595, 0]
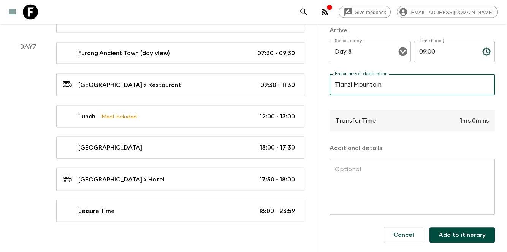
click at [445, 230] on button "Add to itinerary" at bounding box center [461, 235] width 65 height 15
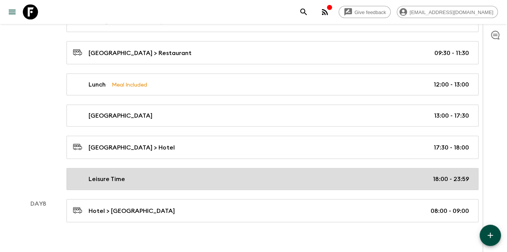
scroll to position [1608, 0]
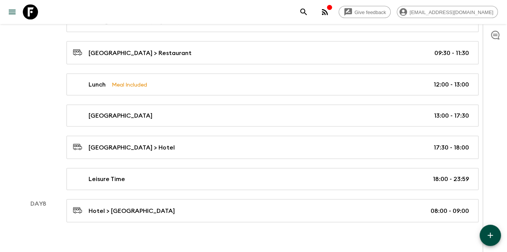
click at [484, 239] on button "button" at bounding box center [489, 235] width 21 height 21
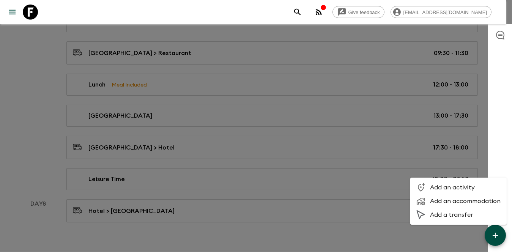
click at [438, 185] on span "Add an activity" at bounding box center [465, 188] width 71 height 8
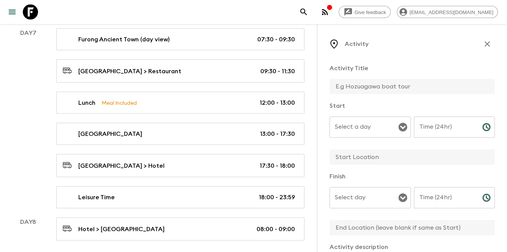
click at [395, 78] on div "Activity Title" at bounding box center [411, 80] width 165 height 32
click at [385, 87] on input "text" at bounding box center [408, 86] width 159 height 15
paste input "Tianzi Mountain"
click at [363, 136] on div "Select a day" at bounding box center [369, 127] width 81 height 21
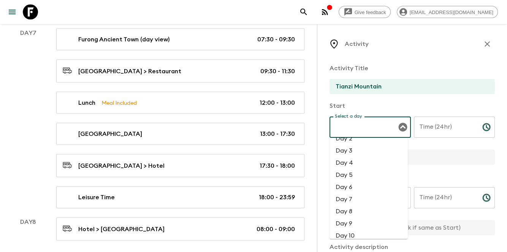
scroll to position [51, 0]
click at [356, 182] on li "Day 8" at bounding box center [368, 182] width 78 height 12
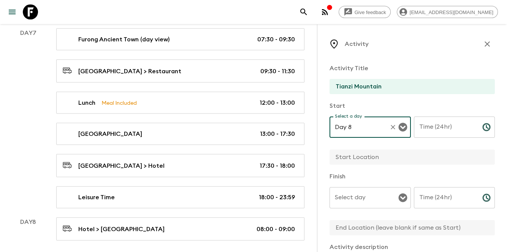
click at [354, 198] on input "Select day" at bounding box center [364, 198] width 63 height 14
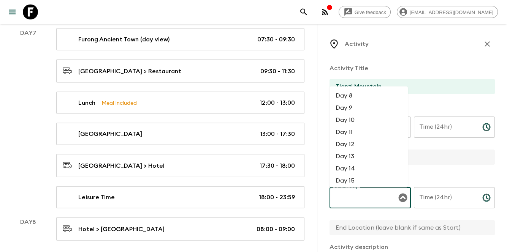
click at [366, 97] on li "Day 8" at bounding box center [368, 96] width 78 height 12
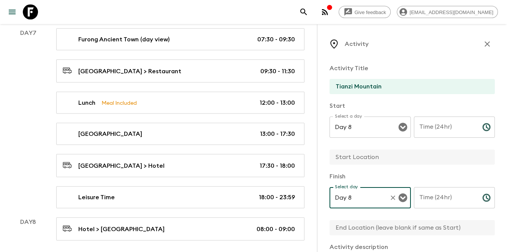
click at [439, 130] on input "Time (24hr)" at bounding box center [445, 127] width 62 height 21
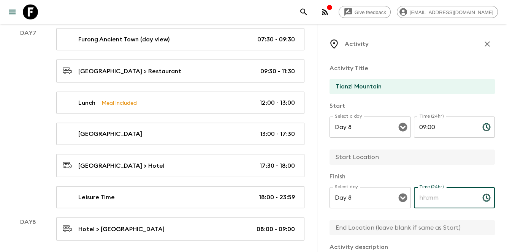
click at [456, 206] on input "Time (24hr)" at bounding box center [445, 197] width 62 height 21
click at [359, 156] on input "text" at bounding box center [408, 157] width 159 height 15
paste input "Tianzi Mountain"
click at [368, 230] on input "text" at bounding box center [408, 227] width 159 height 15
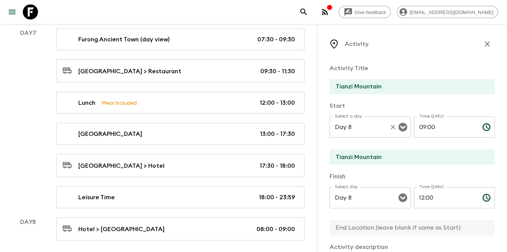
scroll to position [25, 0]
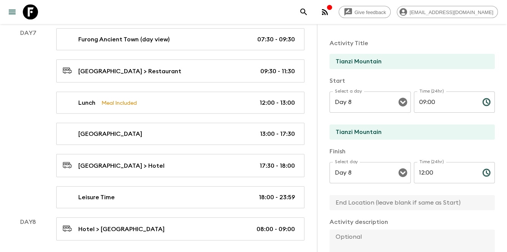
click at [341, 203] on input "text" at bounding box center [408, 202] width 159 height 15
click at [362, 200] on input "Restaurant" at bounding box center [408, 202] width 159 height 15
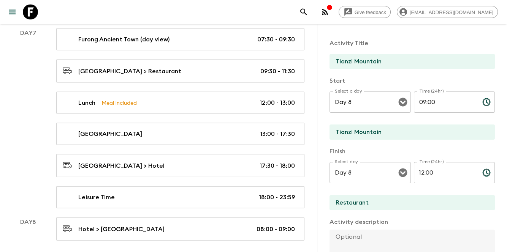
click at [401, 218] on p "Activity description" at bounding box center [411, 222] width 165 height 9
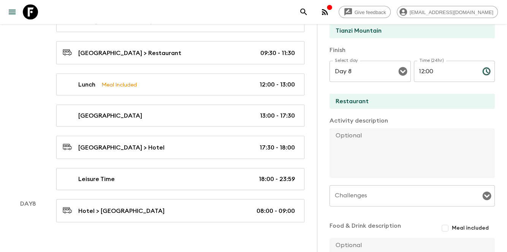
scroll to position [126, 0]
click at [383, 139] on textarea at bounding box center [408, 153] width 159 height 50
paste textarea "Visit the World Natural Heritage [GEOGRAPHIC_DATA] (including entrance tickets …"
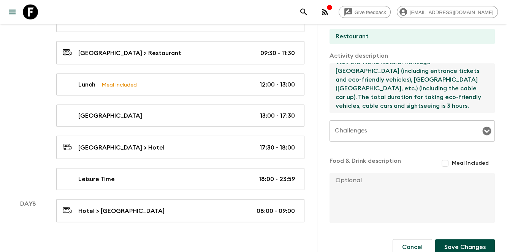
scroll to position [204, 0]
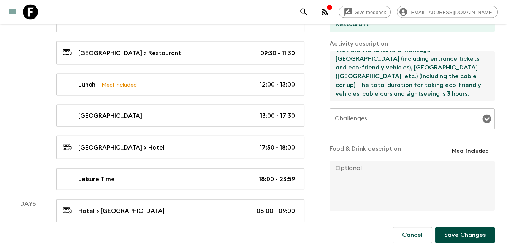
click at [452, 236] on button "Save Changes" at bounding box center [465, 235] width 60 height 16
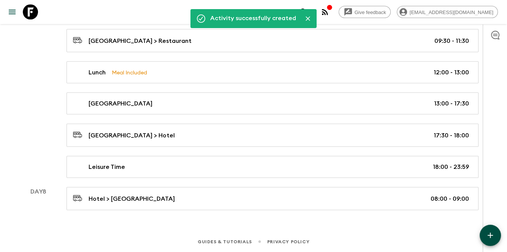
scroll to position [1608, 0]
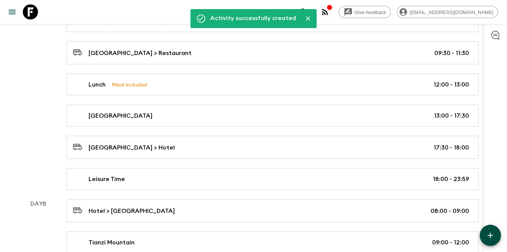
click at [489, 235] on icon "button" at bounding box center [489, 235] width 5 height 5
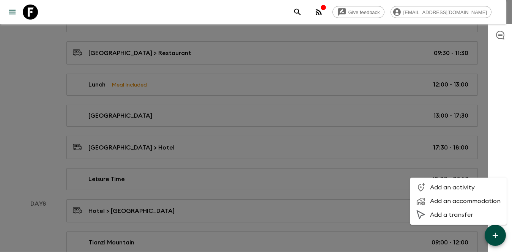
click at [441, 186] on span "Add an activity" at bounding box center [465, 188] width 71 height 8
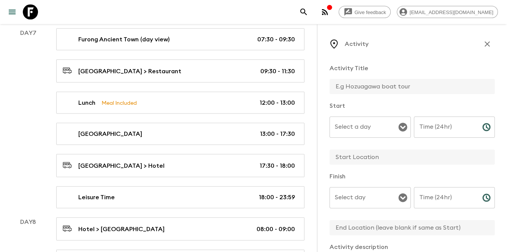
click at [389, 92] on input "text" at bounding box center [408, 86] width 159 height 15
click at [335, 127] on div "Select a day Select a day ​" at bounding box center [369, 132] width 81 height 30
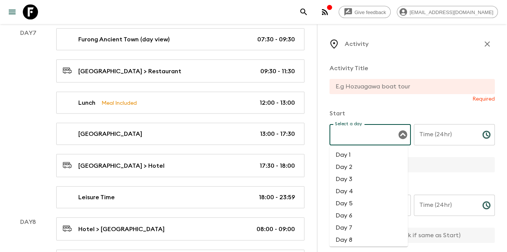
click at [354, 243] on li "Day 8" at bounding box center [368, 240] width 78 height 12
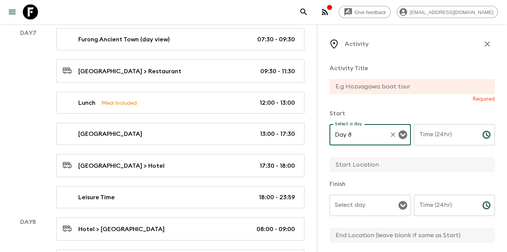
drag, startPoint x: 362, startPoint y: 188, endPoint x: 362, endPoint y: 193, distance: 4.2
click at [362, 189] on div "Finish Select day Select day ​ Time (24hr) Time (24hr) ​" at bounding box center [411, 212] width 165 height 65
click at [354, 205] on div "Select day Select day ​" at bounding box center [369, 210] width 81 height 30
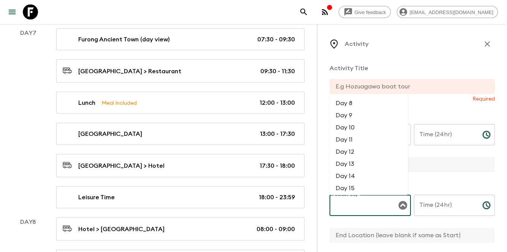
click at [360, 106] on li "Day 8" at bounding box center [368, 104] width 78 height 12
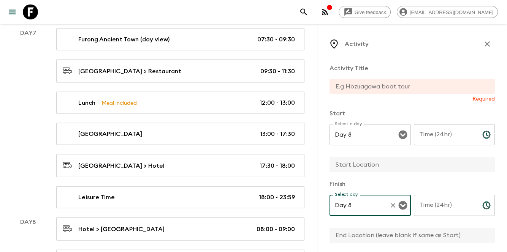
click at [430, 132] on input "Time (24hr)" at bounding box center [445, 134] width 62 height 21
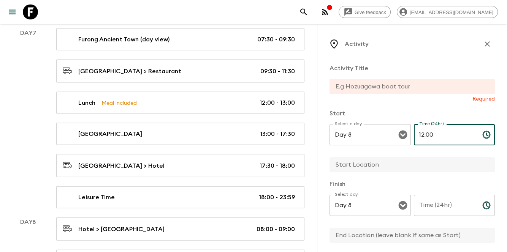
click at [428, 207] on input "Time (24hr)" at bounding box center [445, 205] width 62 height 21
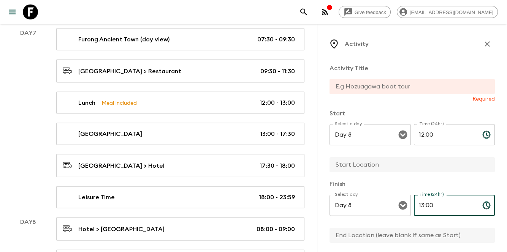
click at [394, 84] on input "text" at bounding box center [408, 86] width 159 height 15
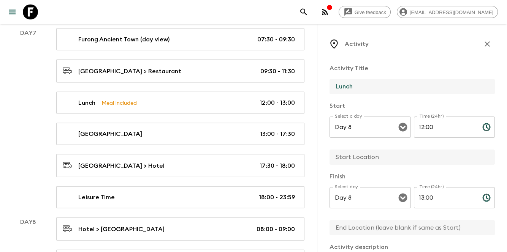
click at [384, 156] on input "text" at bounding box center [408, 157] width 159 height 15
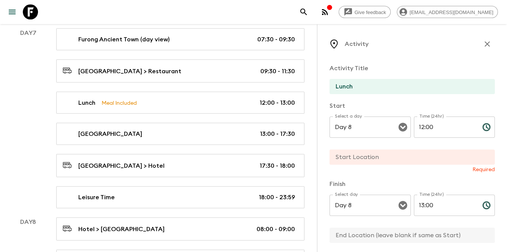
click at [400, 161] on input "text" at bounding box center [408, 157] width 159 height 15
paste input "Tianzishan Jiahe Restaurant or Yuanjiajie Avatar Restaurant"
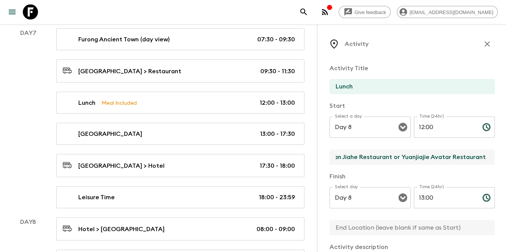
click at [390, 230] on input "text" at bounding box center [408, 227] width 159 height 15
paste input "Tianzishan Jiahe Restaurant or Yuanjiajie Avatar Restaurant"
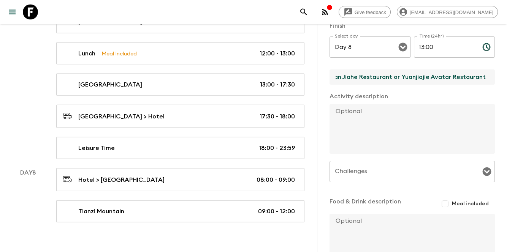
scroll to position [152, 0]
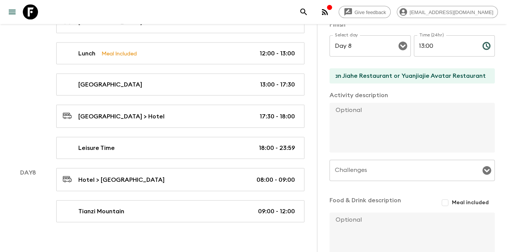
click at [418, 136] on textarea at bounding box center [408, 128] width 159 height 50
click at [439, 208] on input "Meal included" at bounding box center [445, 203] width 14 height 14
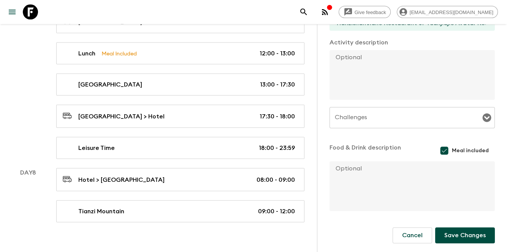
scroll to position [205, 0]
click at [467, 230] on button "Save Changes" at bounding box center [465, 235] width 60 height 16
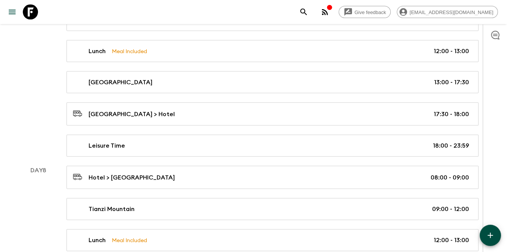
scroll to position [1670, 0]
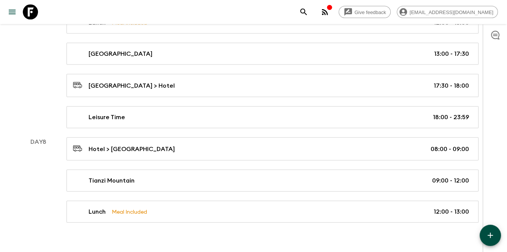
click at [485, 232] on button "button" at bounding box center [489, 235] width 21 height 21
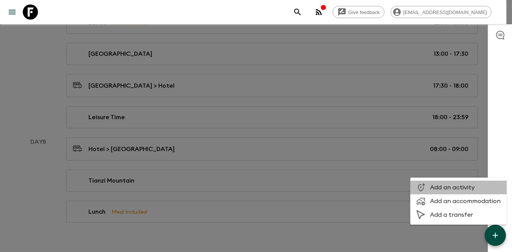
click at [433, 183] on li "Add an activity" at bounding box center [459, 188] width 96 height 14
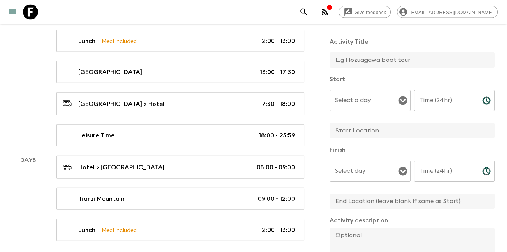
scroll to position [101, 0]
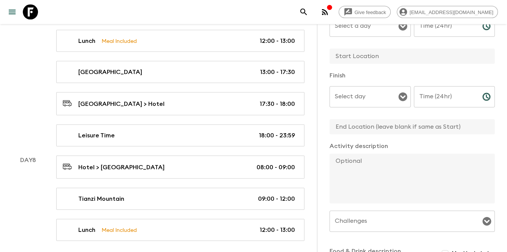
click at [378, 179] on textarea at bounding box center [408, 179] width 159 height 50
paste textarea "Proceed to [Yuanjiajie Scenic Area] (including the [GEOGRAPHIC_DATA] down) to v…"
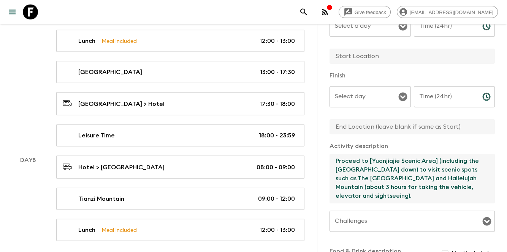
click at [371, 161] on textarea "Proceed to [Yuanjiajie Scenic Area] (including the [GEOGRAPHIC_DATA] down) to v…" at bounding box center [408, 179] width 159 height 50
click at [371, 162] on textarea "Proceed to [Yuanjiajie Scenic Area] (including the [GEOGRAPHIC_DATA] down) to v…" at bounding box center [408, 179] width 159 height 50
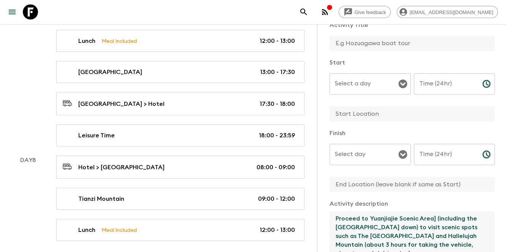
scroll to position [0, 0]
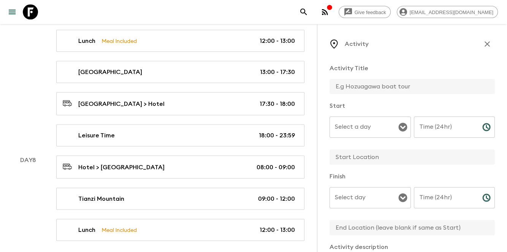
click at [394, 87] on input "text" at bounding box center [408, 86] width 159 height 15
paste input "Yuanjiajie Scenic area"
click at [378, 161] on input "text" at bounding box center [408, 157] width 159 height 15
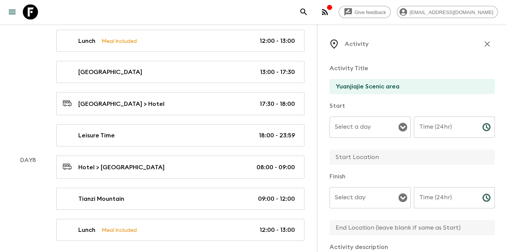
paste input "Yuanjiajie Scenic area"
click at [370, 231] on input "text" at bounding box center [408, 227] width 159 height 15
paste input "Yuanjiajie Scenic area"
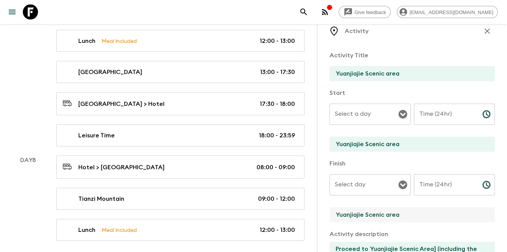
scroll to position [25, 0]
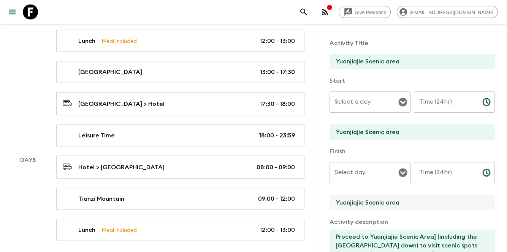
click at [371, 100] on input "Select a day" at bounding box center [364, 102] width 63 height 14
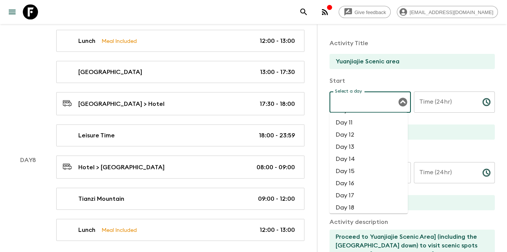
scroll to position [76, 0]
click at [357, 131] on li "Day 8" at bounding box center [368, 131] width 78 height 12
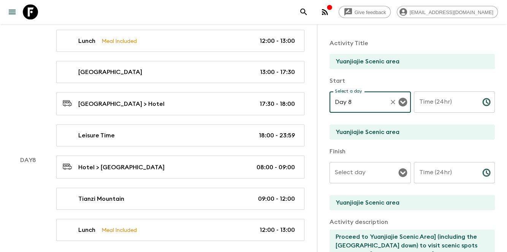
click at [390, 170] on input "Select day" at bounding box center [364, 173] width 63 height 14
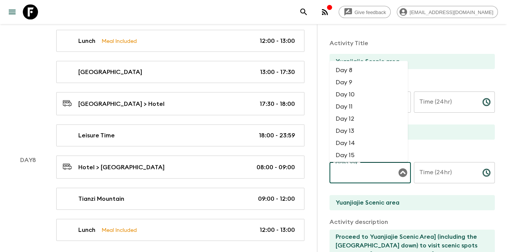
click at [363, 71] on li "Day 8" at bounding box center [368, 70] width 78 height 12
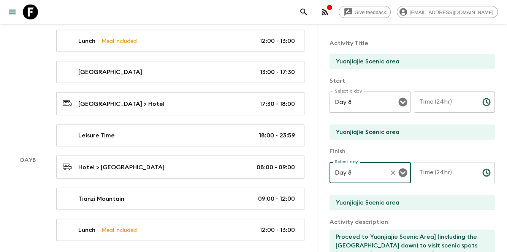
click at [446, 100] on input "Time (24hr)" at bounding box center [445, 102] width 62 height 21
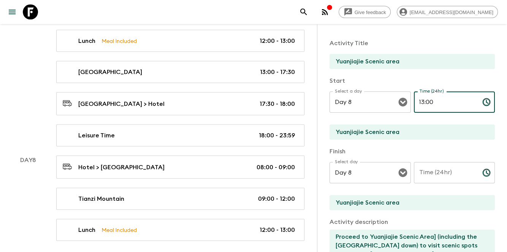
click at [431, 173] on input "Time (24hr)" at bounding box center [445, 172] width 62 height 21
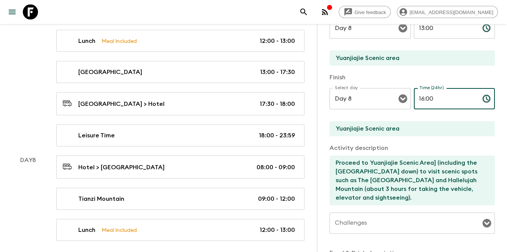
scroll to position [101, 0]
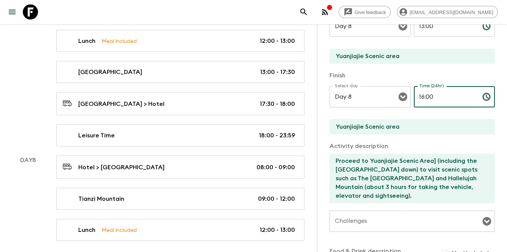
click at [433, 161] on textarea "Proceed to Yuanjiajie Scenic Area] (including the [GEOGRAPHIC_DATA] down) to vi…" at bounding box center [408, 179] width 159 height 50
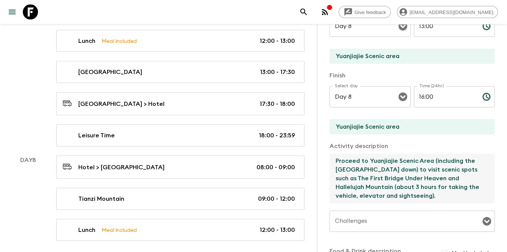
click at [424, 192] on textarea "Proceed to Yuanjiajie Scenic Area (including the [GEOGRAPHIC_DATA] down) to vis…" at bounding box center [408, 179] width 159 height 50
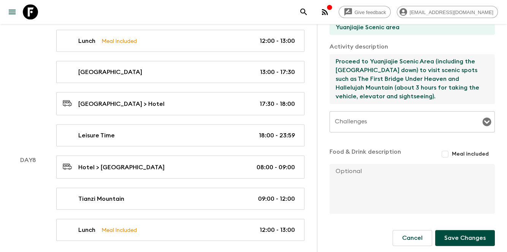
scroll to position [204, 0]
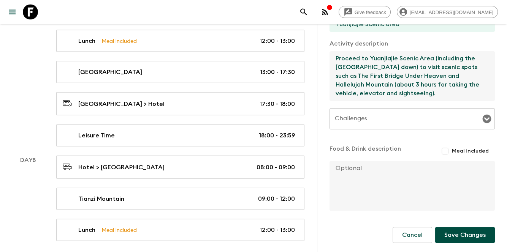
click at [461, 233] on button "Save Changes" at bounding box center [465, 235] width 60 height 16
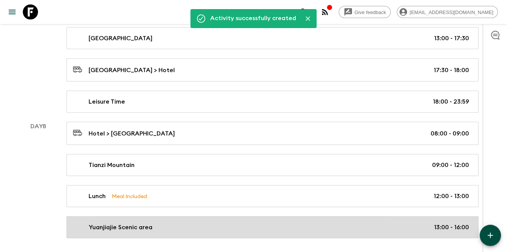
scroll to position [1701, 0]
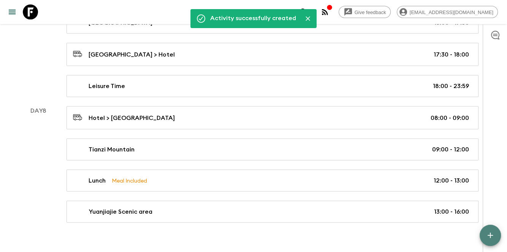
click at [490, 237] on icon "button" at bounding box center [489, 235] width 5 height 5
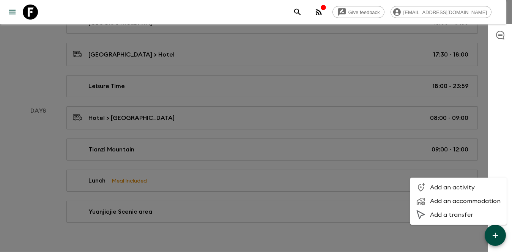
click at [459, 185] on span "Add an activity" at bounding box center [465, 188] width 71 height 8
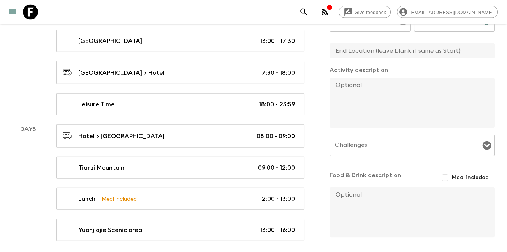
scroll to position [202, 0]
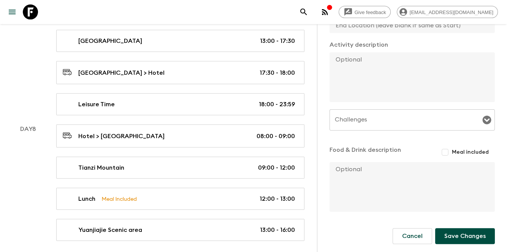
click at [372, 65] on textarea at bounding box center [408, 77] width 159 height 50
paste textarea "Visit [GEOGRAPHIC_DATA] -- [Jinbianxi Scenic Area] (about 1 hour) to explore sc…"
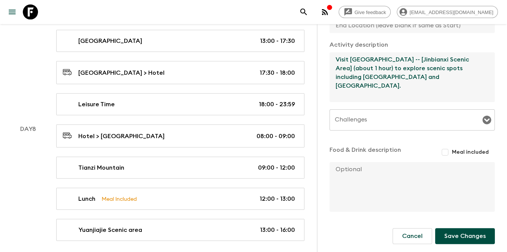
drag, startPoint x: 452, startPoint y: 59, endPoint x: 443, endPoint y: 61, distance: 9.3
click at [443, 61] on textarea "Visit [GEOGRAPHIC_DATA] -- [Jinbianxi Scenic Area] (about 1 hour) to explore sc…" at bounding box center [408, 77] width 159 height 50
click at [368, 68] on textarea "Visit [GEOGRAPHIC_DATA] - [GEOGRAPHIC_DATA] Scenic Area] (about 1 hour) to expl…" at bounding box center [408, 77] width 159 height 50
drag, startPoint x: 447, startPoint y: 61, endPoint x: 473, endPoint y: 60, distance: 25.5
click at [473, 60] on textarea "Visit [GEOGRAPHIC_DATA] - [GEOGRAPHIC_DATA] Scenic Area (about 1 hour) to explo…" at bounding box center [408, 77] width 159 height 50
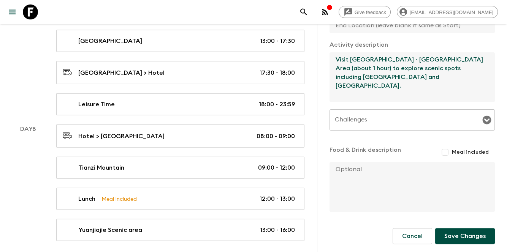
drag, startPoint x: 447, startPoint y: 61, endPoint x: 368, endPoint y: 68, distance: 79.0
click at [368, 68] on textarea "Visit [GEOGRAPHIC_DATA] - [GEOGRAPHIC_DATA] Area (about 1 hour) to explore scen…" at bounding box center [408, 77] width 159 height 50
paste textarea "Whip Stream"
drag, startPoint x: 448, startPoint y: 60, endPoint x: 406, endPoint y: 68, distance: 42.2
click at [406, 68] on textarea "Visit [GEOGRAPHIC_DATA] - Golden Whip Stream scenic area (about 1 hour) to expl…" at bounding box center [408, 77] width 159 height 50
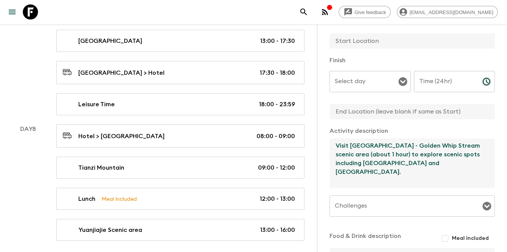
scroll to position [25, 0]
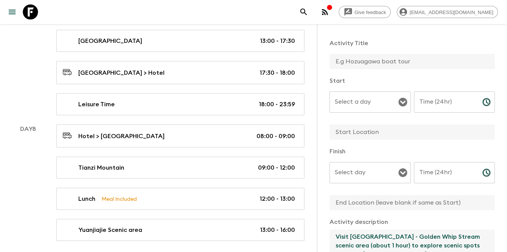
click at [389, 68] on input "text" at bounding box center [408, 61] width 159 height 15
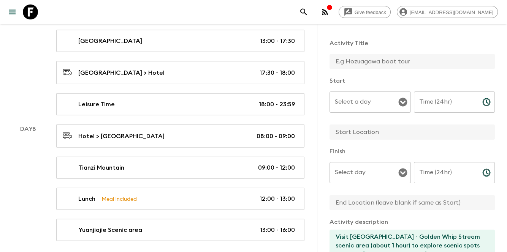
click at [391, 63] on input "text" at bounding box center [408, 61] width 159 height 15
paste input "Golden Whip Stream scenic area"
click at [355, 100] on div "Select a day Select a day ​" at bounding box center [369, 107] width 81 height 30
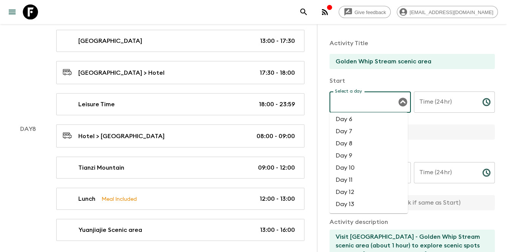
scroll to position [51, 0]
click at [358, 160] on li "Day 8" at bounding box center [368, 156] width 78 height 12
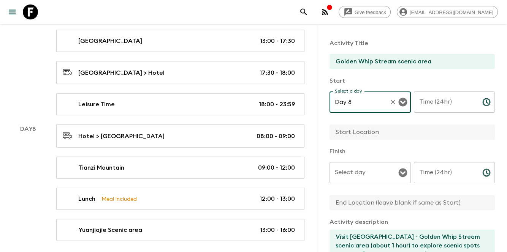
click at [360, 133] on input "text" at bounding box center [408, 132] width 159 height 15
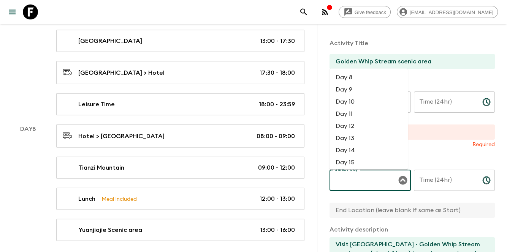
click at [341, 177] on div "Select day Select day ​" at bounding box center [369, 185] width 81 height 30
click at [361, 81] on li "Day 8" at bounding box center [368, 78] width 78 height 12
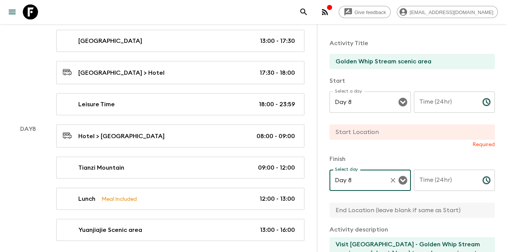
click at [437, 97] on div "Time (24hr) Time (24hr) ​" at bounding box center [454, 107] width 81 height 30
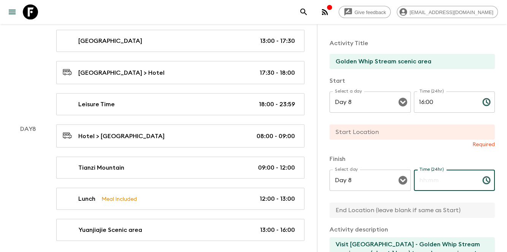
click at [437, 180] on input "Time (24hr)" at bounding box center [445, 180] width 62 height 21
click at [405, 136] on input "text" at bounding box center [408, 132] width 159 height 15
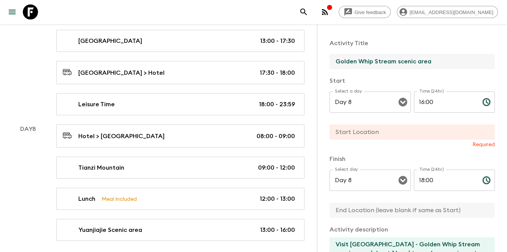
drag, startPoint x: 442, startPoint y: 57, endPoint x: 344, endPoint y: 65, distance: 98.7
click at [327, 47] on div "Activity Activity Title Golden Whip Stream scenic area Start Select a day Day 8…" at bounding box center [412, 150] width 190 height 252
click at [382, 137] on input "text" at bounding box center [408, 132] width 159 height 15
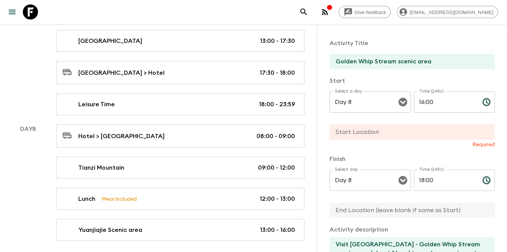
paste input "Golden Whip Stream scenic area"
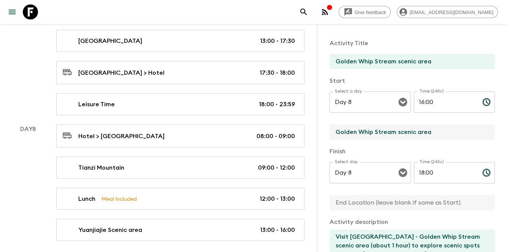
click at [343, 205] on input "text" at bounding box center [408, 202] width 159 height 15
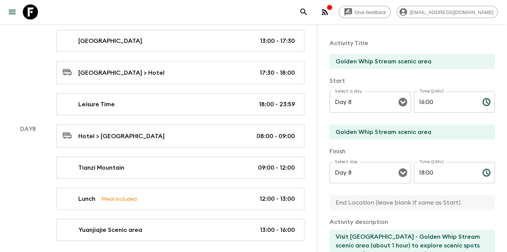
paste input "Golden Whip Stream scenic area"
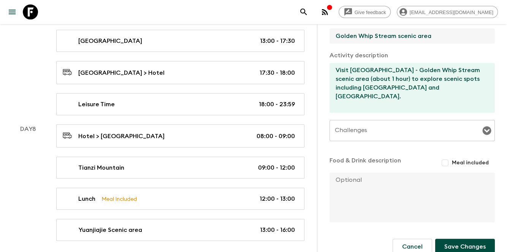
scroll to position [204, 0]
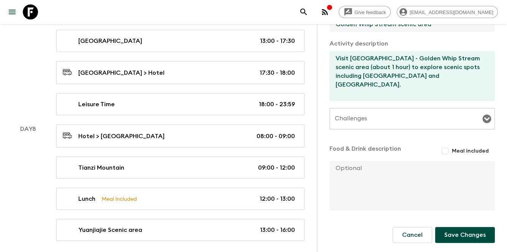
click at [454, 240] on button "Save Changes" at bounding box center [465, 235] width 60 height 16
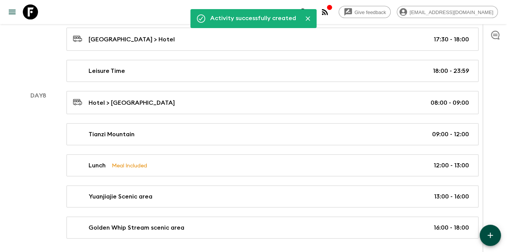
scroll to position [1732, 0]
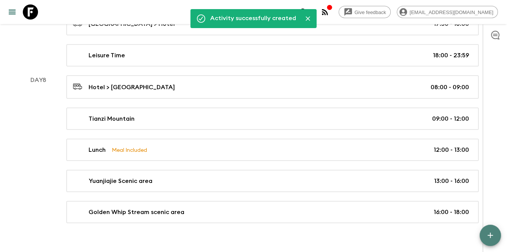
click at [485, 239] on button "button" at bounding box center [489, 235] width 21 height 21
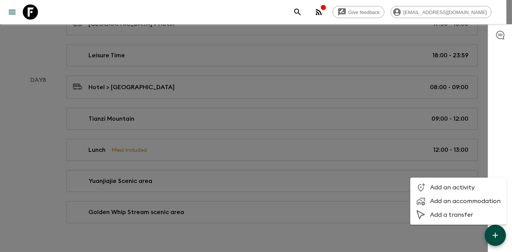
click at [452, 214] on span "Add a transfer" at bounding box center [465, 215] width 71 height 8
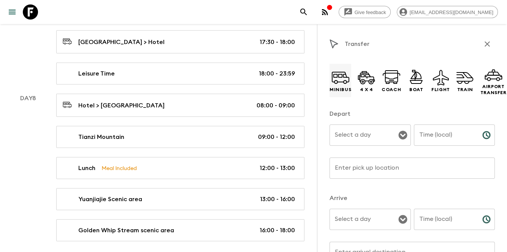
click at [339, 90] on p "Minibus" at bounding box center [340, 90] width 22 height 6
click at [398, 134] on icon "Open" at bounding box center [402, 135] width 9 height 9
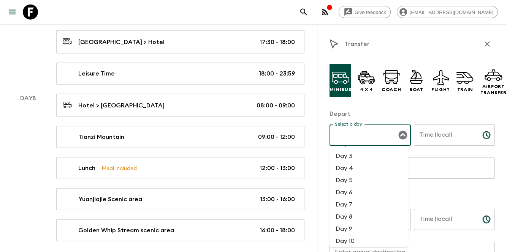
scroll to position [51, 0]
click at [366, 192] on li "Day 8" at bounding box center [368, 190] width 78 height 12
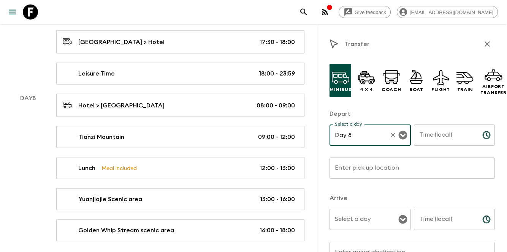
click at [363, 210] on div "Select a day" at bounding box center [369, 219] width 81 height 21
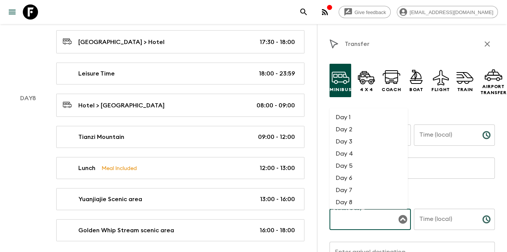
click at [351, 200] on li "Day 8" at bounding box center [368, 203] width 78 height 12
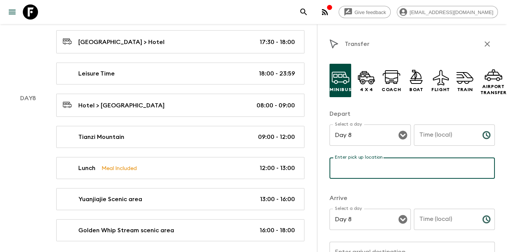
click at [405, 171] on input "Enter pick up location" at bounding box center [411, 168] width 165 height 21
paste input "Golden Whip Stream scenic area"
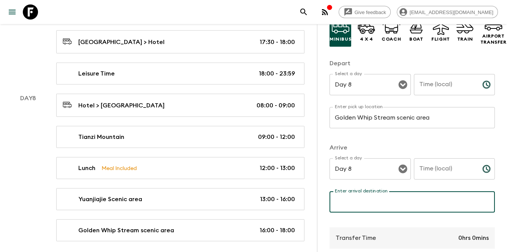
click at [372, 203] on input "Enter arrival destination" at bounding box center [411, 201] width 165 height 21
click at [443, 78] on input "Time (local)" at bounding box center [445, 84] width 62 height 21
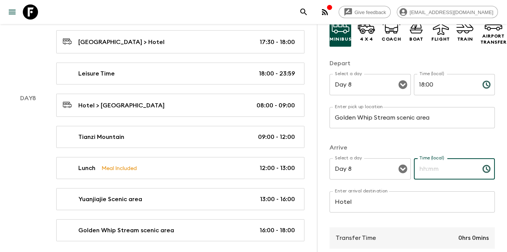
click at [464, 178] on input "Time (local)" at bounding box center [445, 168] width 62 height 21
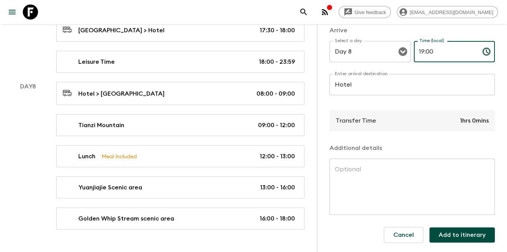
scroll to position [1750, 0]
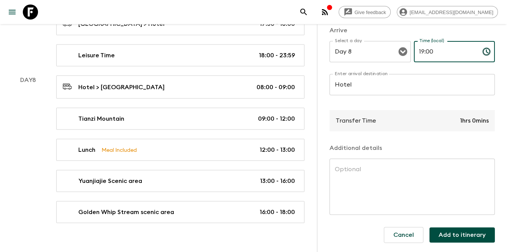
click at [451, 230] on button "Add to itinerary" at bounding box center [461, 235] width 65 height 15
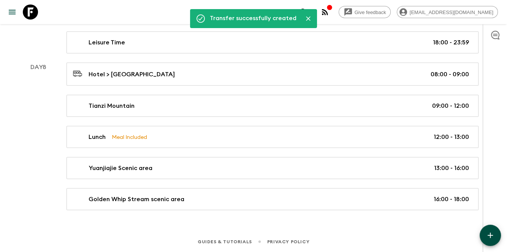
scroll to position [1732, 0]
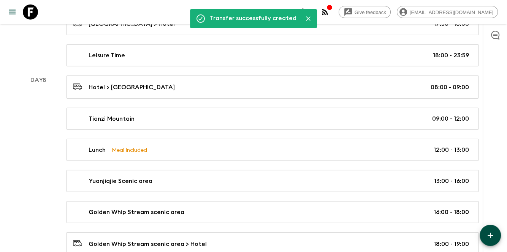
click at [486, 232] on icon "button" at bounding box center [489, 235] width 9 height 9
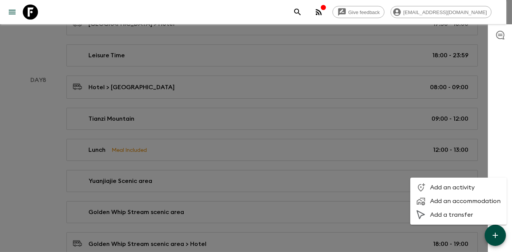
click at [439, 192] on li "Add an activity" at bounding box center [459, 188] width 96 height 14
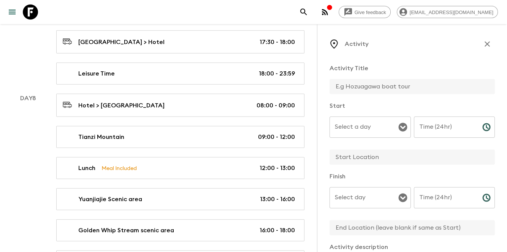
click at [422, 89] on input "text" at bounding box center [408, 86] width 159 height 15
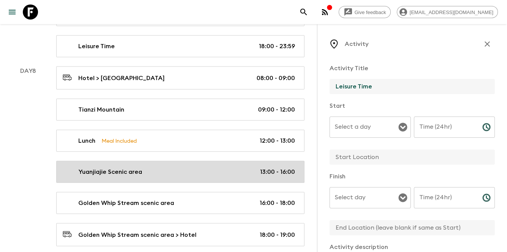
scroll to position [1783, 0]
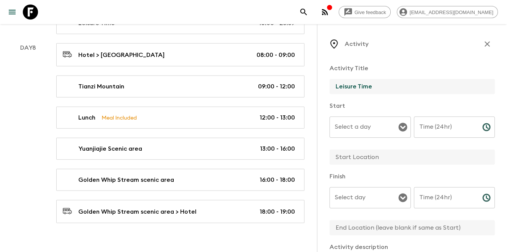
click at [358, 130] on input "Select a day" at bounding box center [364, 127] width 63 height 14
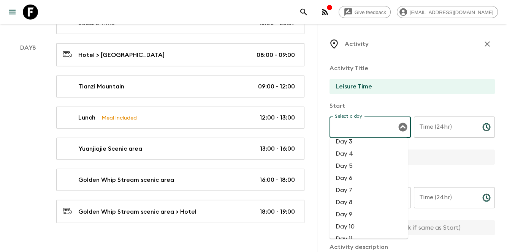
scroll to position [76, 0]
click at [360, 157] on li "Day 8" at bounding box center [368, 156] width 78 height 12
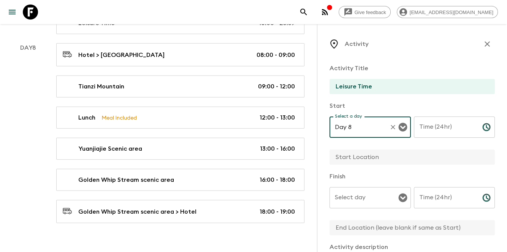
click at [370, 193] on input "Select day" at bounding box center [364, 198] width 63 height 14
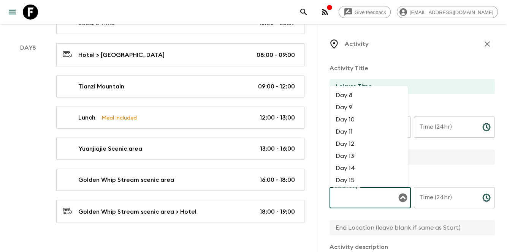
click at [368, 97] on li "Day 8" at bounding box center [368, 96] width 78 height 12
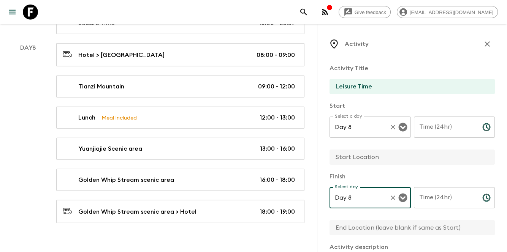
click at [368, 133] on input "Day 8" at bounding box center [359, 127] width 53 height 14
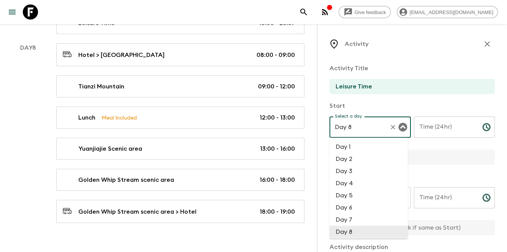
scroll to position [0, 0]
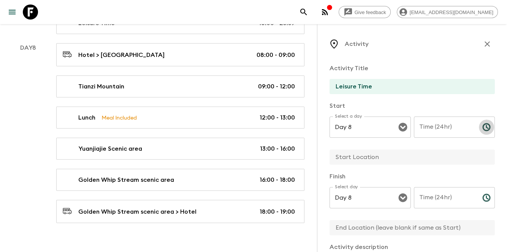
drag, startPoint x: 479, startPoint y: 134, endPoint x: 436, endPoint y: 122, distance: 44.6
click at [479, 134] on button "Choose time" at bounding box center [486, 127] width 15 height 15
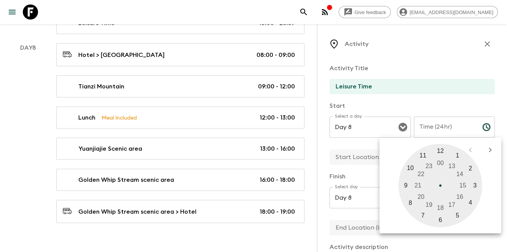
click at [435, 122] on div "Time (24hr) Time (24hr) ​" at bounding box center [454, 132] width 81 height 30
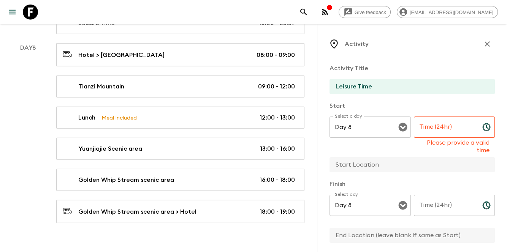
click at [438, 125] on input "Time (24hr)" at bounding box center [445, 127] width 62 height 21
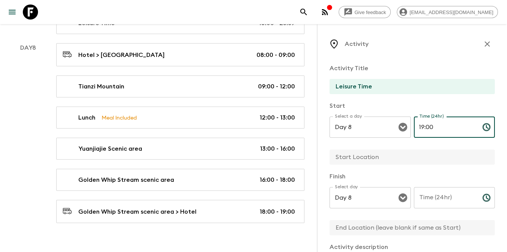
click at [440, 202] on input "Time (24hr)" at bounding box center [445, 197] width 62 height 21
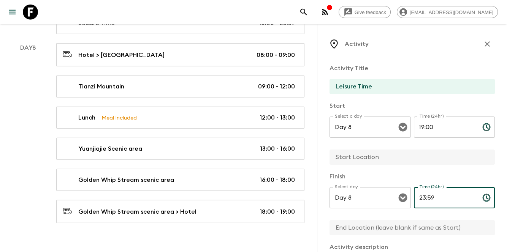
click at [395, 158] on input "text" at bounding box center [408, 157] width 159 height 15
drag, startPoint x: 384, startPoint y: 207, endPoint x: 379, endPoint y: 217, distance: 10.7
click at [384, 207] on div "Day 8 Select day" at bounding box center [369, 197] width 81 height 21
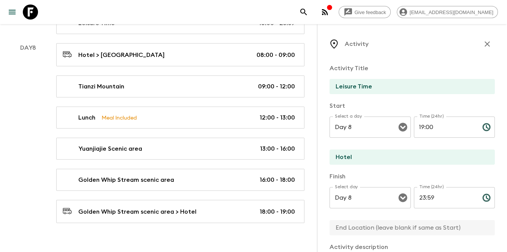
click at [366, 231] on input "text" at bounding box center [408, 227] width 159 height 15
paste input "Hotel"
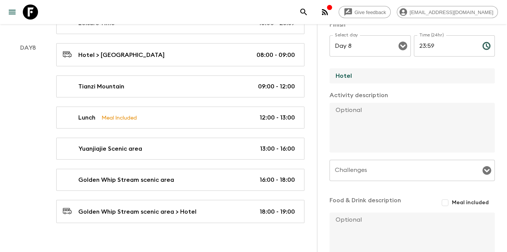
click at [412, 132] on textarea at bounding box center [408, 128] width 159 height 50
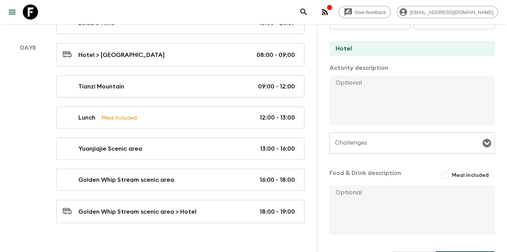
scroll to position [204, 0]
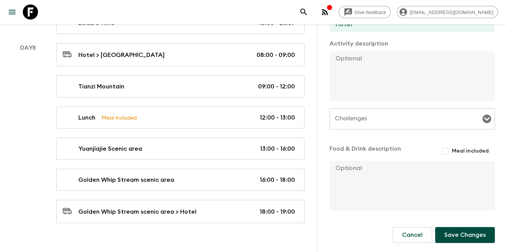
click at [461, 232] on button "Save Changes" at bounding box center [465, 235] width 60 height 16
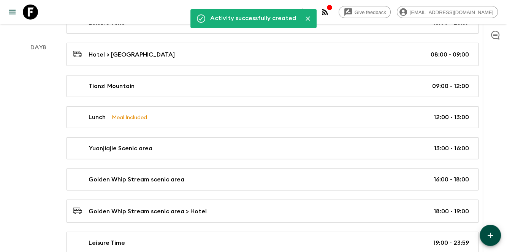
scroll to position [1795, 0]
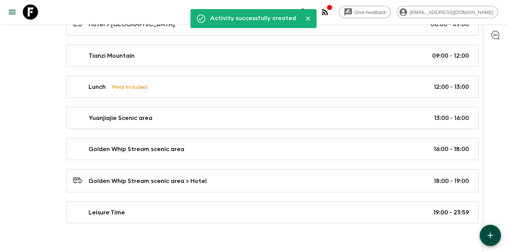
click at [499, 244] on div at bounding box center [494, 138] width 24 height 228
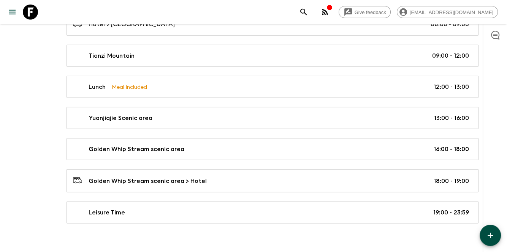
click at [495, 240] on button "button" at bounding box center [489, 235] width 21 height 21
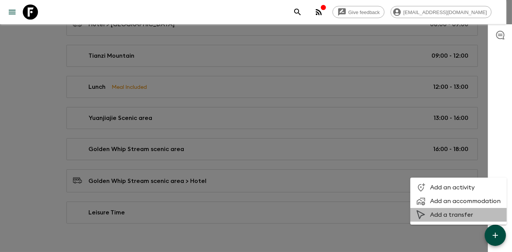
click at [465, 219] on li "Add a transfer" at bounding box center [459, 215] width 96 height 14
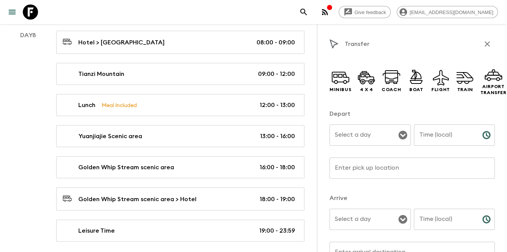
click at [369, 142] on input "Select a day" at bounding box center [364, 135] width 63 height 14
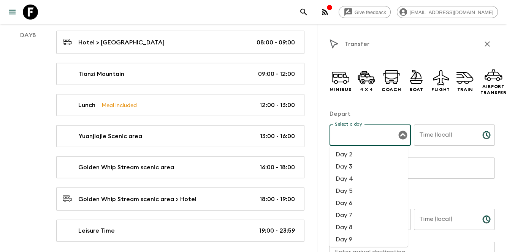
scroll to position [25, 0]
click at [356, 228] on li "Day 9" at bounding box center [368, 227] width 78 height 12
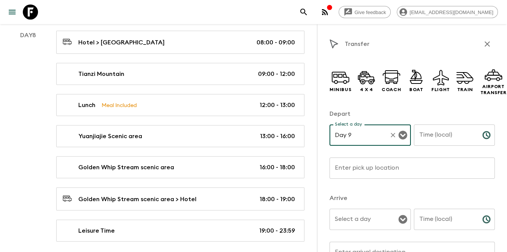
click at [355, 218] on div "Select a day Select a day ​" at bounding box center [369, 224] width 81 height 30
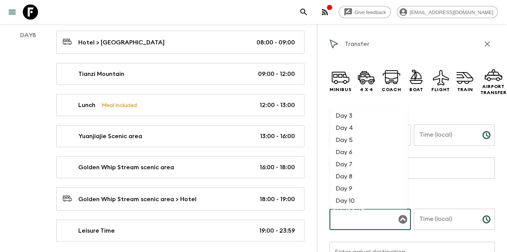
scroll to position [76, 0]
click at [351, 144] on li "Day 9" at bounding box center [368, 139] width 78 height 12
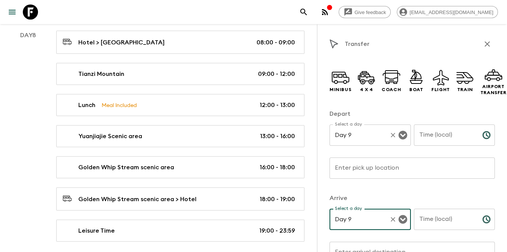
click at [355, 130] on input "Day 9" at bounding box center [359, 135] width 53 height 14
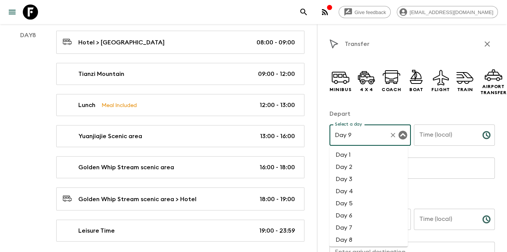
scroll to position [12, 0]
click at [348, 84] on icon at bounding box center [340, 77] width 18 height 18
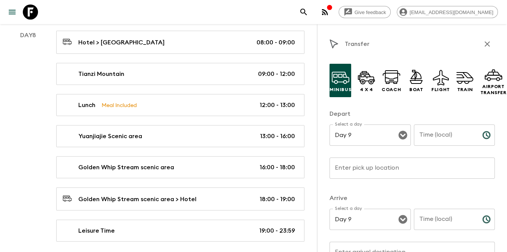
click at [454, 144] on input "Time (local)" at bounding box center [445, 135] width 62 height 21
click at [446, 224] on input "Time (local)" at bounding box center [445, 219] width 62 height 21
drag, startPoint x: 383, startPoint y: 171, endPoint x: 394, endPoint y: 174, distance: 11.3
click at [387, 172] on input "Enter pick up location" at bounding box center [411, 168] width 165 height 21
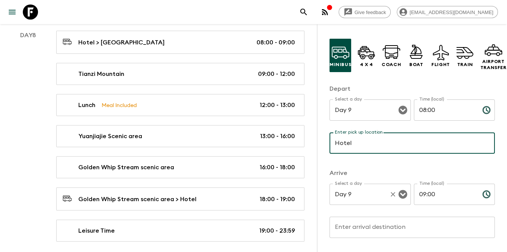
scroll to position [25, 0]
click at [376, 230] on input "Enter arrival destination" at bounding box center [411, 227] width 165 height 21
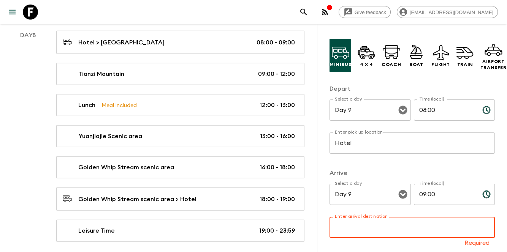
paste input "Wulingyuan"
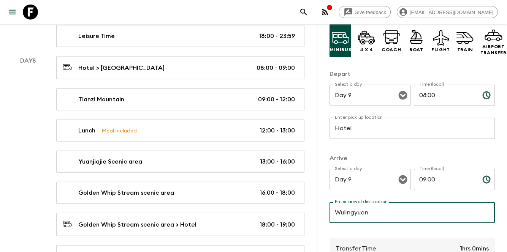
scroll to position [126, 0]
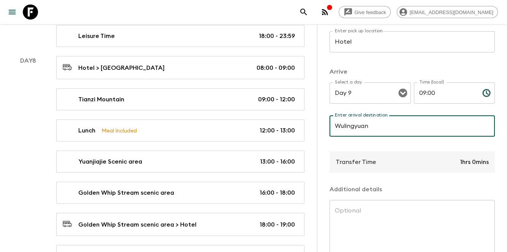
click at [383, 164] on div "Transfer Time 1hrs 0mins" at bounding box center [411, 162] width 165 height 21
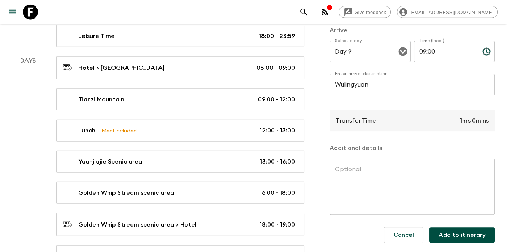
scroll to position [174, 0]
click at [468, 236] on button "Add to itinerary" at bounding box center [461, 235] width 65 height 15
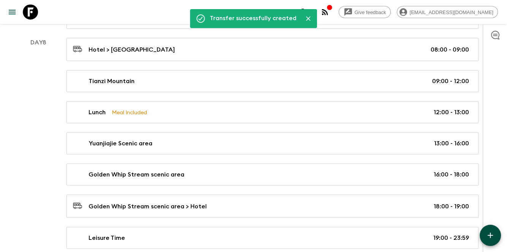
scroll to position [1795, 0]
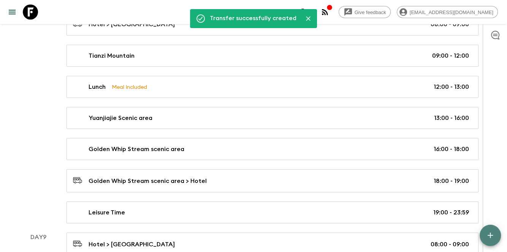
click at [492, 238] on icon "button" at bounding box center [489, 235] width 9 height 9
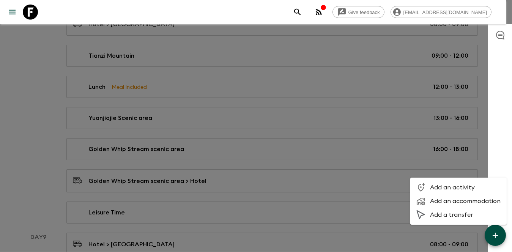
click at [461, 188] on span "Add an activity" at bounding box center [465, 188] width 71 height 8
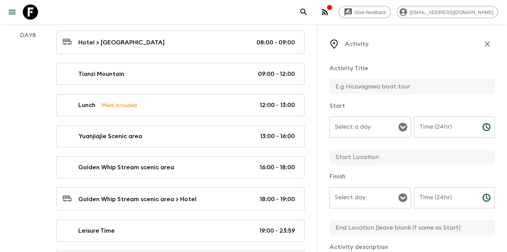
click at [364, 84] on input "text" at bounding box center [408, 86] width 159 height 15
paste input "tea picking, processing, and tasting"
drag, startPoint x: 340, startPoint y: 88, endPoint x: 333, endPoint y: 90, distance: 7.1
click at [333, 90] on input "tea picking, processing, and tasting" at bounding box center [408, 86] width 159 height 15
drag, startPoint x: 373, startPoint y: 87, endPoint x: 368, endPoint y: 89, distance: 5.3
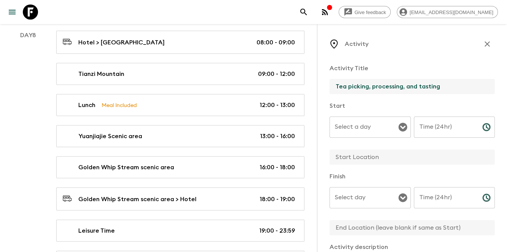
click at [368, 89] on input "Tea picking, processing, and tasting" at bounding box center [408, 86] width 159 height 15
click at [371, 86] on input "Tea picking, processing, and tasting" at bounding box center [408, 86] width 159 height 15
click at [440, 88] on input "Tea picking, processing, and tasting" at bounding box center [408, 86] width 159 height 15
drag, startPoint x: 406, startPoint y: 87, endPoint x: 422, endPoint y: 96, distance: 18.6
click at [419, 87] on input "Tea picking, processing, and tasting" at bounding box center [408, 86] width 159 height 15
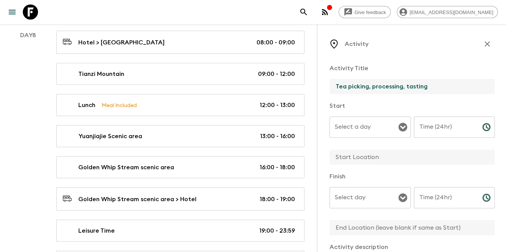
click at [436, 84] on input "Tea picking, processing, tasting" at bounding box center [408, 86] width 159 height 15
click at [372, 87] on input "Tea picking, processing, tasting" at bounding box center [408, 86] width 159 height 15
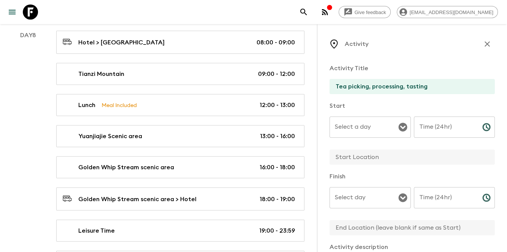
click at [426, 106] on p "Start" at bounding box center [411, 105] width 165 height 9
click at [419, 76] on div "Activity Title Tea picking, processing, tasting" at bounding box center [411, 80] width 165 height 32
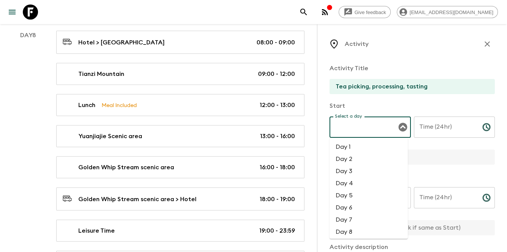
drag, startPoint x: 383, startPoint y: 129, endPoint x: 382, endPoint y: 139, distance: 10.3
click at [383, 129] on input "Select a day" at bounding box center [364, 127] width 63 height 14
click at [354, 219] on li "Day 9" at bounding box center [368, 219] width 78 height 12
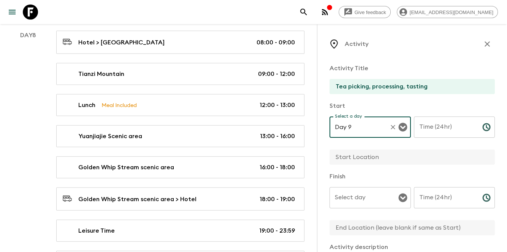
drag, startPoint x: 355, startPoint y: 207, endPoint x: 358, endPoint y: 204, distance: 4.0
click at [356, 205] on div "Select day" at bounding box center [369, 197] width 81 height 21
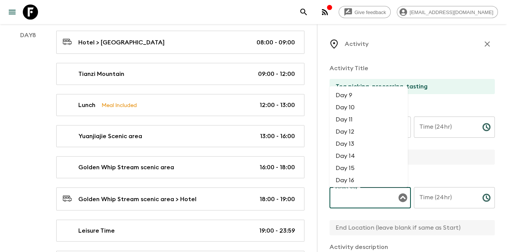
click at [361, 96] on li "Day 9" at bounding box center [368, 96] width 78 height 12
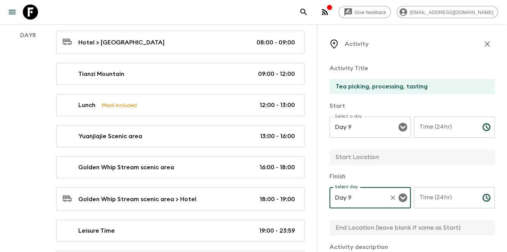
click at [428, 134] on input "Time (24hr)" at bounding box center [445, 127] width 62 height 21
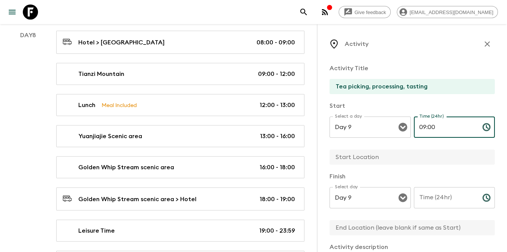
click at [461, 194] on input "Time (24hr)" at bounding box center [445, 197] width 62 height 21
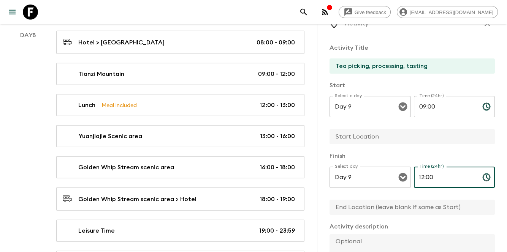
scroll to position [51, 0]
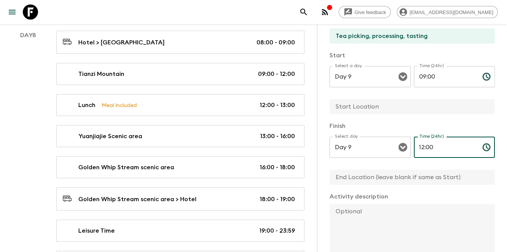
click at [397, 106] on input "text" at bounding box center [408, 106] width 159 height 15
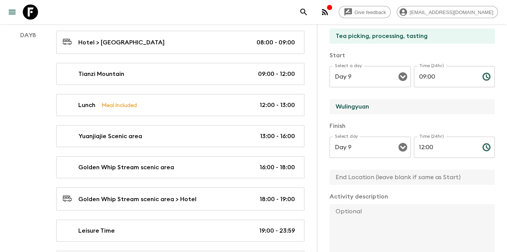
click at [401, 179] on input "text" at bounding box center [408, 177] width 159 height 15
paste input "Wulingyuan"
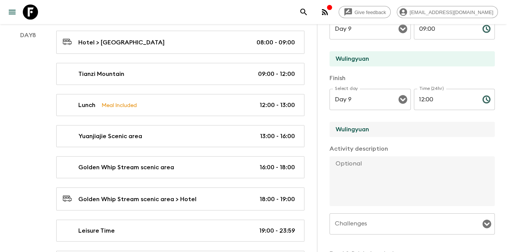
scroll to position [126, 0]
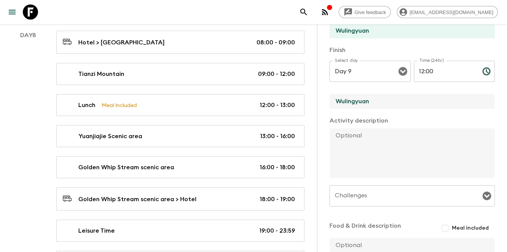
click at [392, 163] on textarea at bounding box center [408, 153] width 159 height 50
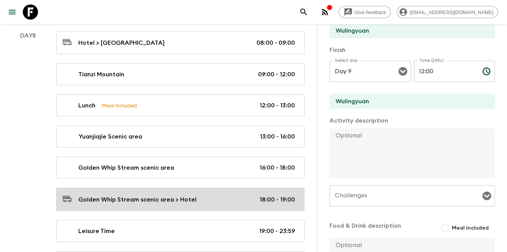
scroll to position [1845, 0]
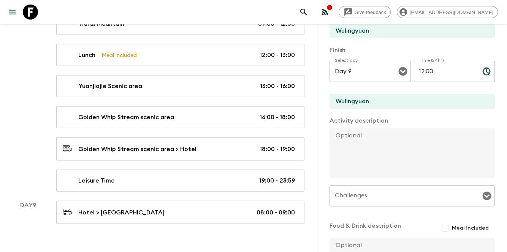
click at [435, 162] on textarea at bounding box center [408, 153] width 159 height 50
paste textarea "Wulingyuan for a hands-on experience of tea picking, processing, and tasting (a…"
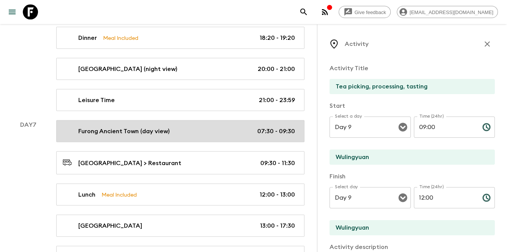
scroll to position [1643, 0]
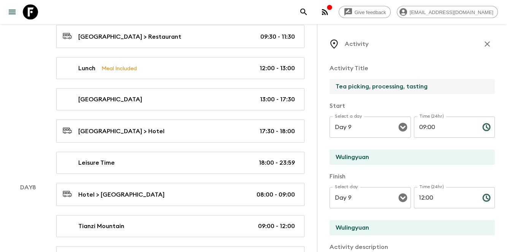
click at [461, 88] on input "Tea picking, processing, tasting" at bounding box center [408, 86] width 159 height 15
click at [444, 84] on input "Tea picking, processing, tasting" at bounding box center [408, 86] width 159 height 15
paste input "Xilankapu handicraft workshop"
click at [430, 60] on div "Activity Title Tea picking, processing, tasting / Xilankapu handicraft workshop…" at bounding box center [411, 237] width 165 height 358
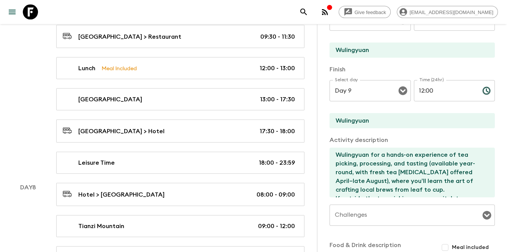
scroll to position [177, 0]
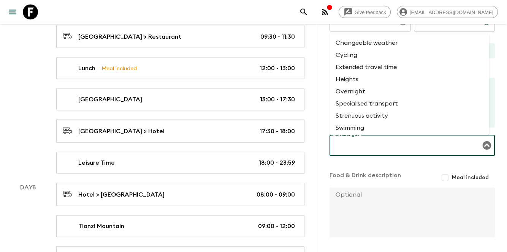
click at [415, 147] on input "Challenges" at bounding box center [406, 145] width 147 height 14
click at [386, 47] on li "Changeable weather" at bounding box center [409, 43] width 160 height 12
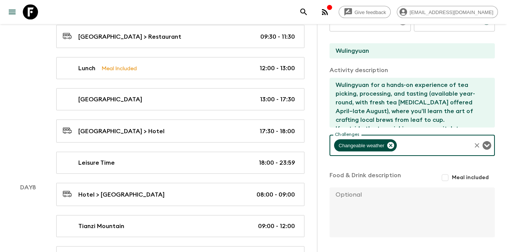
click at [421, 202] on textarea at bounding box center [408, 213] width 159 height 50
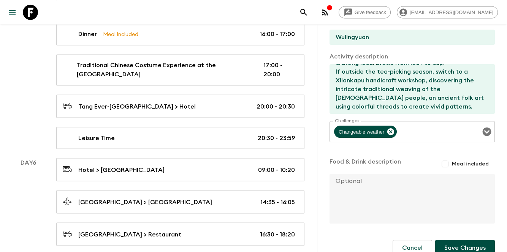
scroll to position [204, 0]
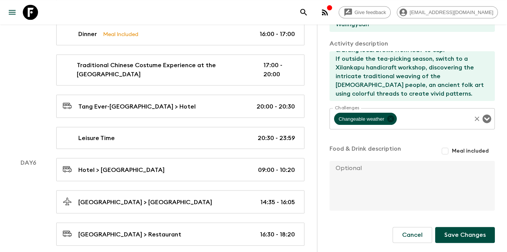
click at [391, 121] on icon at bounding box center [390, 118] width 7 height 7
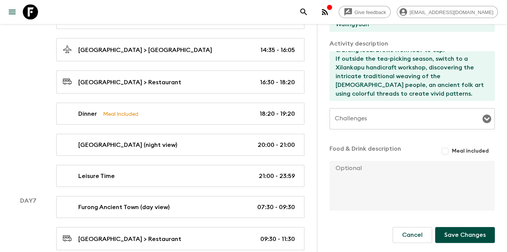
scroll to position [1465, 0]
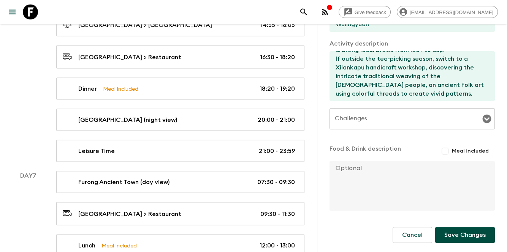
click at [448, 237] on button "Save Changes" at bounding box center [465, 235] width 60 height 16
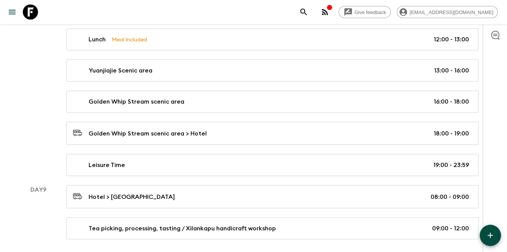
scroll to position [1858, 0]
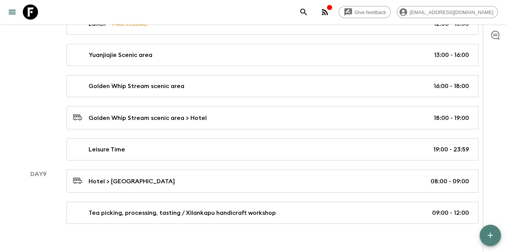
click at [482, 235] on button "button" at bounding box center [489, 235] width 21 height 21
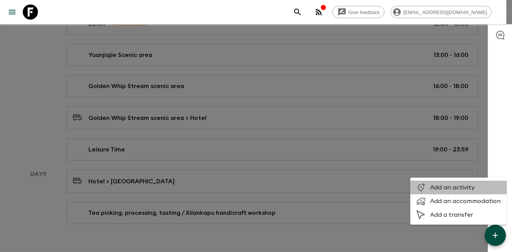
click at [467, 185] on span "Add an activity" at bounding box center [465, 188] width 71 height 8
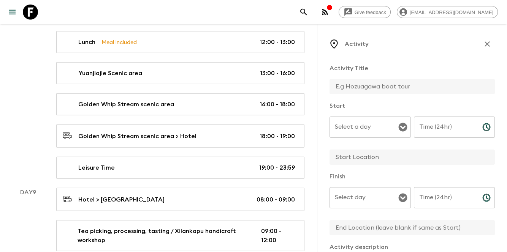
click at [400, 79] on input "text" at bounding box center [408, 86] width 159 height 15
click at [337, 134] on div "Select a day" at bounding box center [369, 127] width 81 height 21
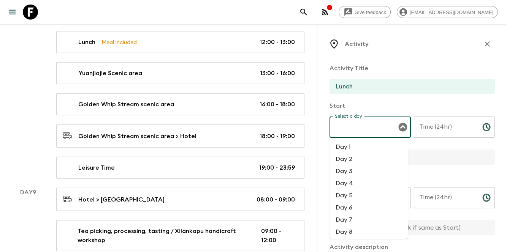
scroll to position [25, 0]
click at [360, 215] on li "Day 9" at bounding box center [368, 219] width 78 height 12
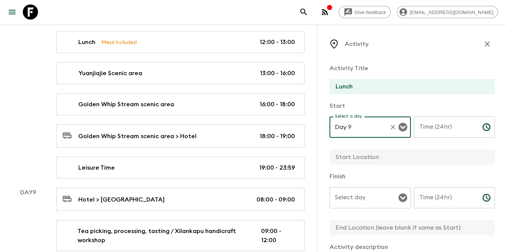
click at [370, 202] on input "Select day" at bounding box center [364, 198] width 63 height 14
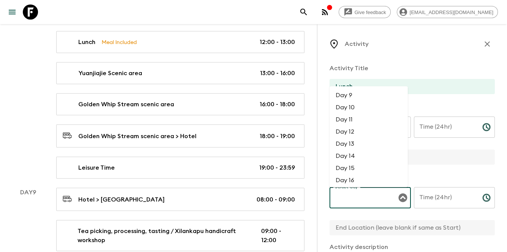
click at [372, 93] on li "Day 9" at bounding box center [368, 96] width 78 height 12
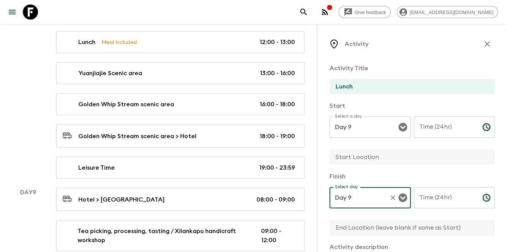
drag, startPoint x: 432, startPoint y: 114, endPoint x: 432, endPoint y: 126, distance: 11.4
click at [432, 114] on div "Start Select a day Day 9 Select a day ​ Time (24hr) Time (24hr) ​" at bounding box center [411, 133] width 165 height 65
click at [432, 126] on input "Time (24hr)" at bounding box center [445, 127] width 62 height 21
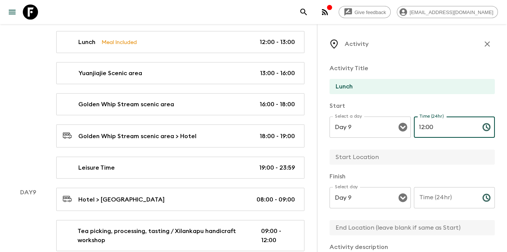
click at [440, 195] on div "Time (24hr) Time (24hr) ​" at bounding box center [454, 202] width 81 height 30
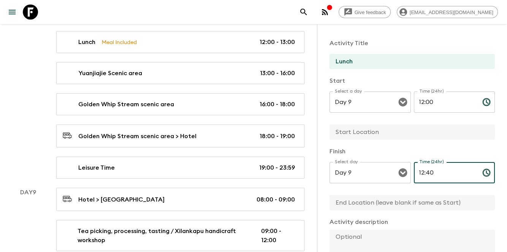
click at [391, 139] on div at bounding box center [411, 133] width 165 height 16
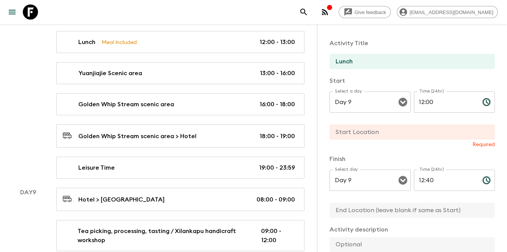
click at [393, 127] on input "text" at bounding box center [408, 132] width 159 height 15
paste input "Suoxi Cottage Restaurant"
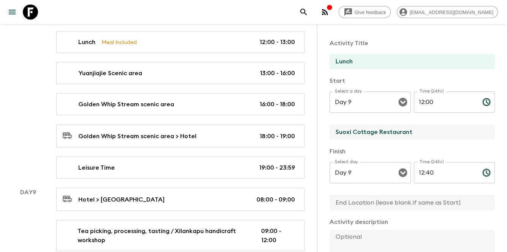
click at [379, 132] on input "Suoxi Cottage Restaurant" at bounding box center [408, 132] width 159 height 15
click at [423, 131] on input "Suoxi Cottage Restaurant" at bounding box center [408, 132] width 159 height 15
click at [378, 134] on input "Suoxi Cottage Restaurant" at bounding box center [408, 132] width 159 height 15
click at [422, 134] on input "Suoxi Cottage restaurant" at bounding box center [408, 132] width 159 height 15
click at [379, 130] on input "Suoxi Cottage restaurant" at bounding box center [408, 132] width 159 height 15
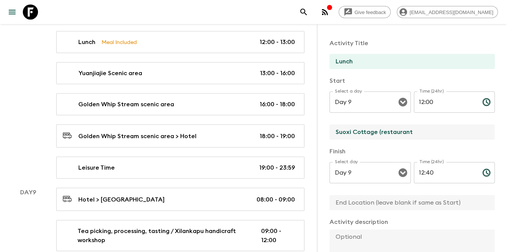
drag, startPoint x: 381, startPoint y: 132, endPoint x: 377, endPoint y: 134, distance: 4.2
click at [377, 134] on input "Suoxi Cottage (restaurant" at bounding box center [408, 132] width 159 height 15
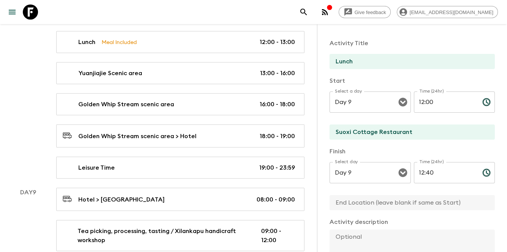
drag, startPoint x: 404, startPoint y: 213, endPoint x: 408, endPoint y: 210, distance: 4.9
click at [404, 213] on div "Activity Title Lunch Start Select a day Day 9 Select a day ​ Time (24hr) 12:00 …" at bounding box center [411, 212] width 165 height 358
click at [411, 205] on input "text" at bounding box center [408, 202] width 159 height 15
paste input "Suoxi Cottage Restaurant"
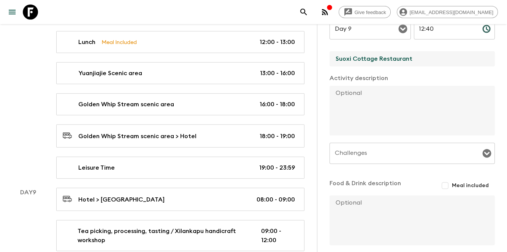
scroll to position [177, 0]
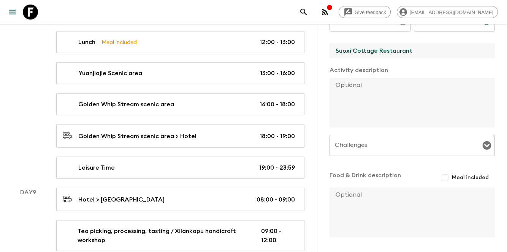
click at [440, 179] on input "Meal included" at bounding box center [445, 178] width 14 height 14
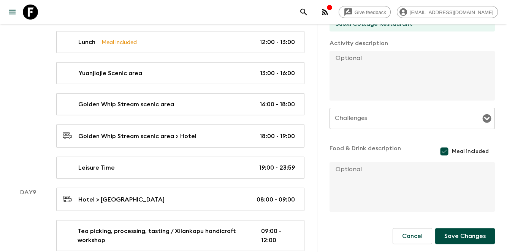
scroll to position [205, 0]
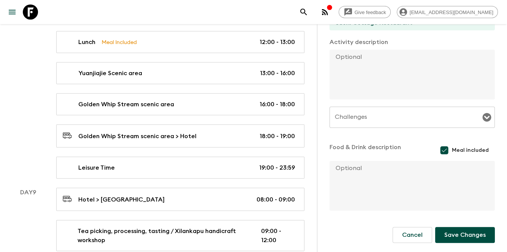
click at [466, 241] on button "Save Changes" at bounding box center [465, 235] width 60 height 16
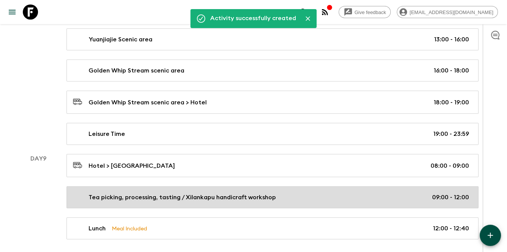
scroll to position [1889, 0]
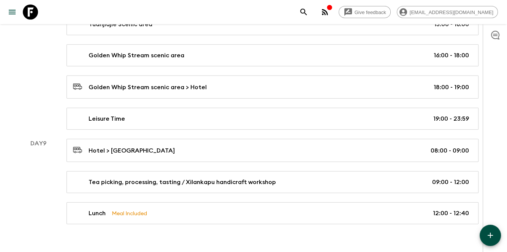
click at [500, 231] on div at bounding box center [494, 138] width 24 height 228
click at [495, 236] on button "button" at bounding box center [489, 235] width 21 height 21
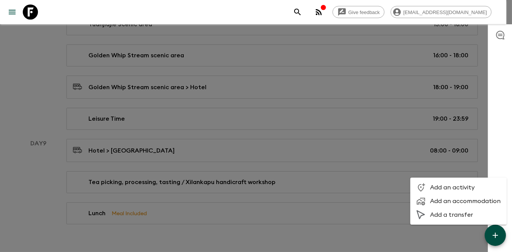
click at [432, 186] on span "Add an activity" at bounding box center [465, 188] width 71 height 8
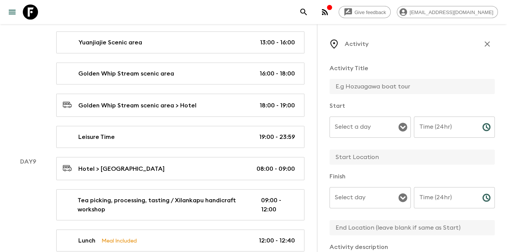
click at [364, 83] on input "text" at bounding box center [408, 86] width 159 height 15
paste input "Zhangjiajie [GEOGRAPHIC_DATA]"
click at [351, 128] on input "Select a day" at bounding box center [364, 127] width 63 height 14
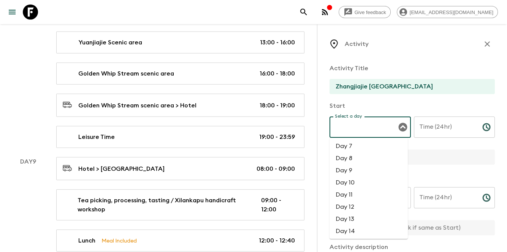
scroll to position [76, 0]
click at [345, 165] on li "Day 9" at bounding box center [368, 169] width 78 height 12
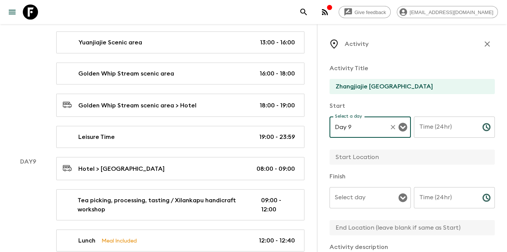
click at [366, 194] on input "Select day" at bounding box center [364, 198] width 63 height 14
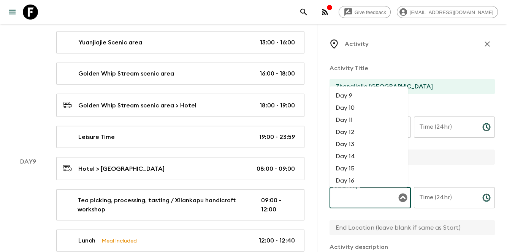
click at [377, 98] on li "Day 9" at bounding box center [368, 96] width 78 height 12
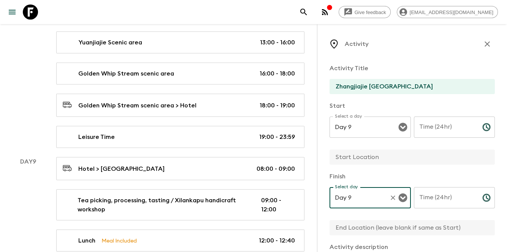
click at [427, 123] on div "Time (24hr) Time (24hr) ​" at bounding box center [454, 132] width 81 height 30
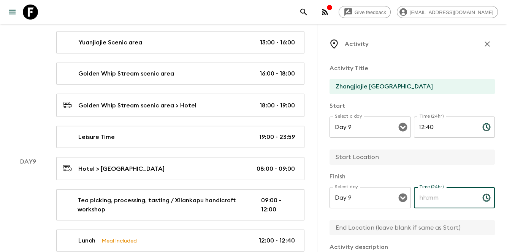
click at [447, 203] on input "Time (24hr)" at bounding box center [445, 197] width 62 height 21
click at [443, 168] on div "Activity Title Zhangjiajie [GEOGRAPHIC_DATA] Start Select a day Day 9 Select a …" at bounding box center [411, 237] width 165 height 358
click at [378, 161] on input "text" at bounding box center [408, 157] width 159 height 15
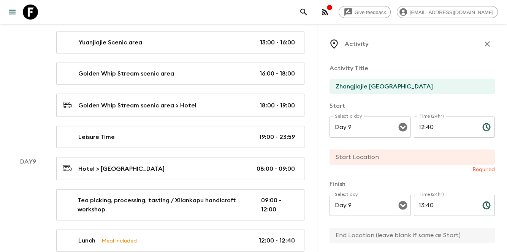
click at [365, 176] on div "Activity Title Zhangjiajie [GEOGRAPHIC_DATA] Start Select a day Day 9 Select a …" at bounding box center [411, 240] width 165 height 365
click at [373, 162] on input "text" at bounding box center [408, 157] width 159 height 15
paste input "Zhangjiajie [GEOGRAPHIC_DATA]"
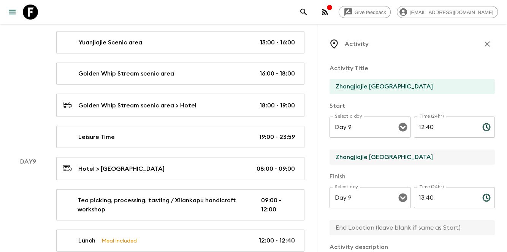
click at [350, 229] on input "text" at bounding box center [408, 227] width 159 height 15
paste input "Zhangjiajie [GEOGRAPHIC_DATA]"
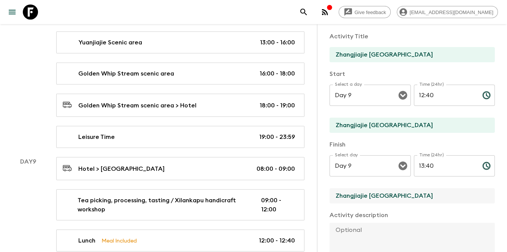
scroll to position [101, 0]
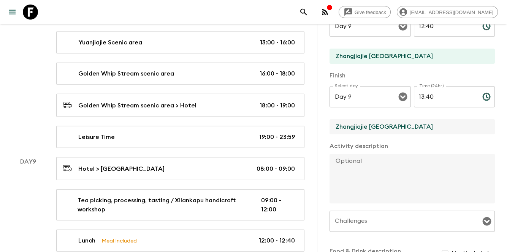
click at [390, 174] on textarea at bounding box center [408, 179] width 159 height 50
click at [411, 161] on textarea at bounding box center [408, 179] width 159 height 50
paste textarea "[GEOGRAPHIC_DATA]: visit the [GEOGRAPHIC_DATA] (a spectacular transparent glass…"
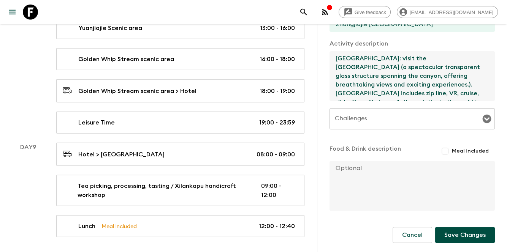
scroll to position [1916, 0]
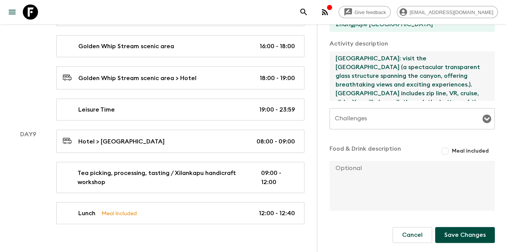
click at [464, 235] on button "Save Changes" at bounding box center [465, 235] width 60 height 16
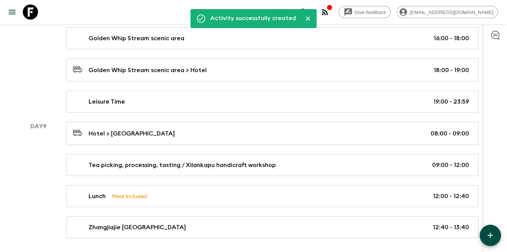
scroll to position [1920, 0]
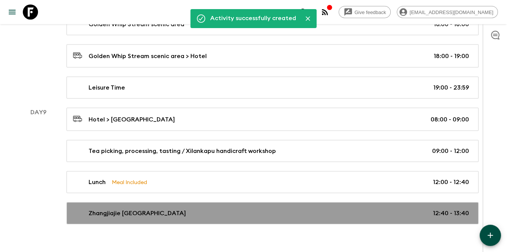
click at [186, 202] on link "[GEOGRAPHIC_DATA] 12:40 - 13:40" at bounding box center [272, 213] width 412 height 22
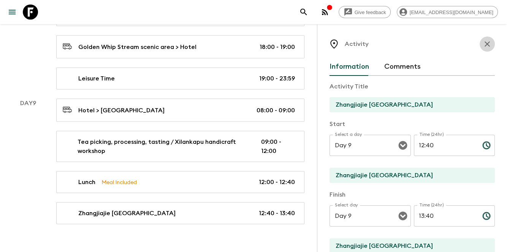
click at [484, 51] on button "button" at bounding box center [486, 43] width 15 height 15
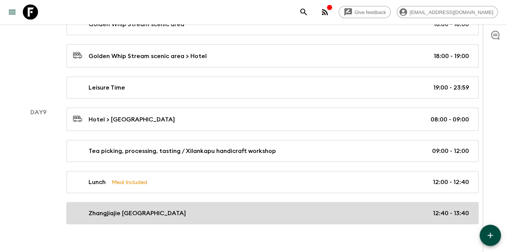
click at [371, 209] on div "[GEOGRAPHIC_DATA] 12:40 - 13:40" at bounding box center [271, 213] width 396 height 9
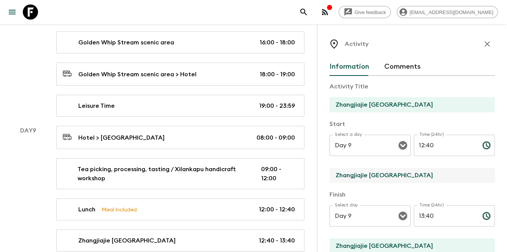
drag, startPoint x: 428, startPoint y: 175, endPoint x: 316, endPoint y: 163, distance: 112.7
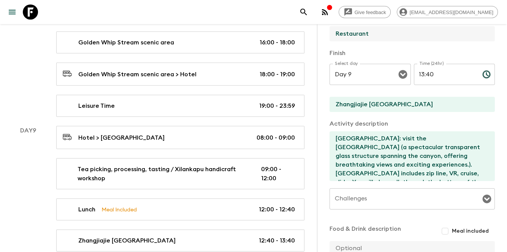
scroll to position [152, 0]
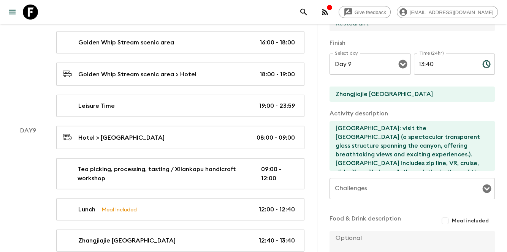
click at [458, 159] on textarea "[GEOGRAPHIC_DATA]: visit the [GEOGRAPHIC_DATA] (a spectacular transparent glass…" at bounding box center [408, 146] width 159 height 50
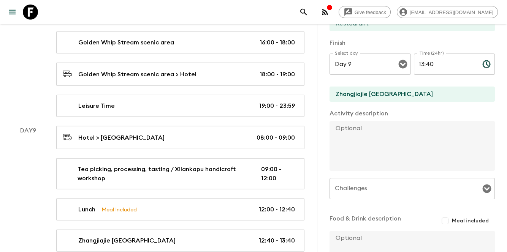
scroll to position [222, 0]
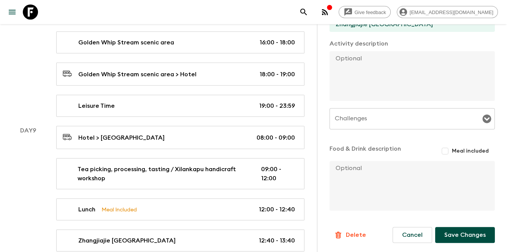
click at [460, 234] on button "Save Changes" at bounding box center [465, 235] width 60 height 16
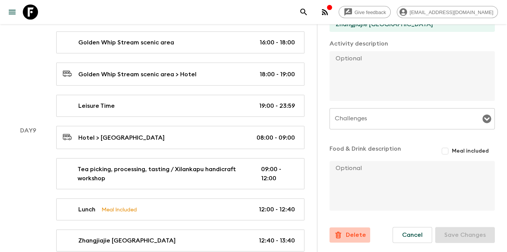
click at [350, 231] on p "Delete" at bounding box center [356, 235] width 20 height 9
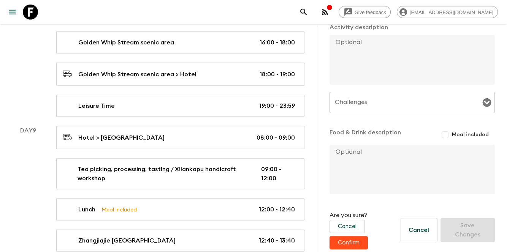
scroll to position [245, 0]
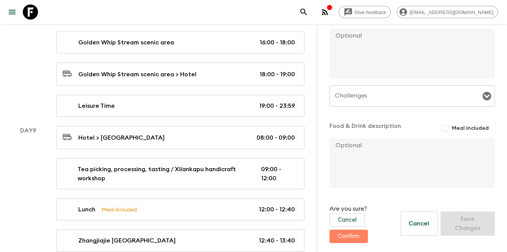
click at [350, 234] on button "Confirm" at bounding box center [348, 236] width 38 height 13
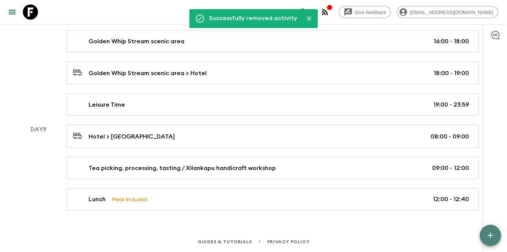
click at [485, 239] on icon "button" at bounding box center [489, 235] width 9 height 9
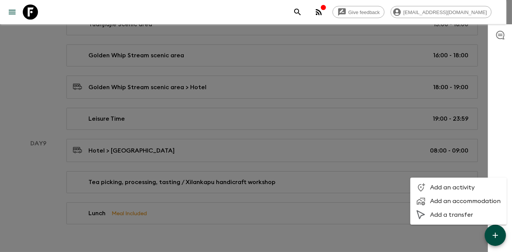
click at [420, 233] on div at bounding box center [256, 126] width 512 height 252
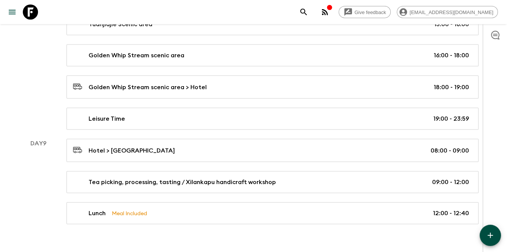
click at [493, 232] on icon "button" at bounding box center [489, 235] width 9 height 9
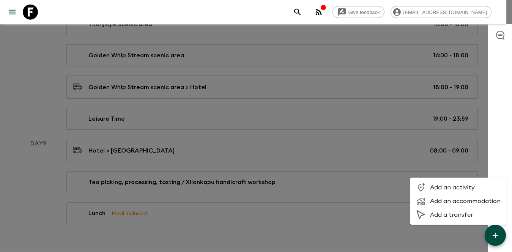
click at [440, 190] on span "Add an activity" at bounding box center [465, 188] width 71 height 8
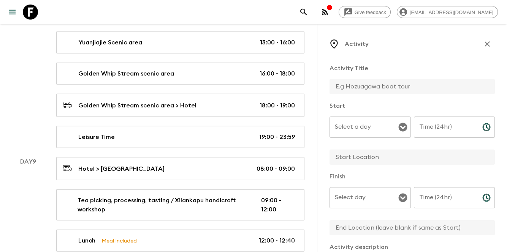
click at [379, 91] on input "text" at bounding box center [408, 86] width 159 height 15
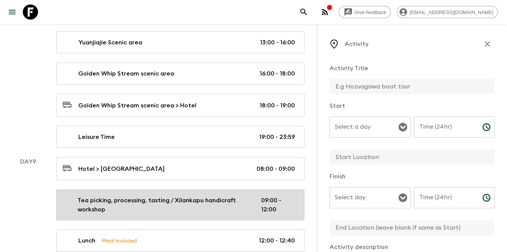
scroll to position [25, 0]
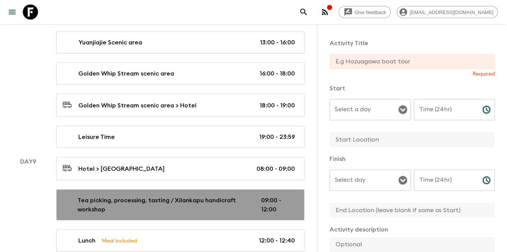
drag, startPoint x: 286, startPoint y: 201, endPoint x: 311, endPoint y: 209, distance: 25.6
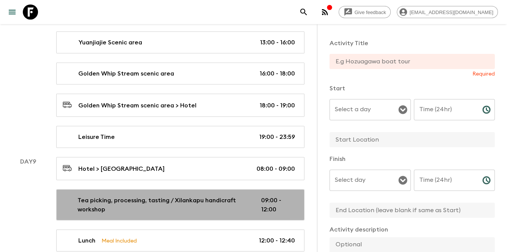
click at [286, 201] on link "Tea picking, processing, tasting / Xilankapu handicraft workshop 09:00 - 12:00" at bounding box center [180, 205] width 248 height 31
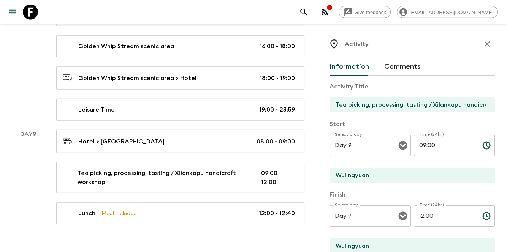
scroll to position [1916, 0]
drag, startPoint x: 484, startPoint y: 47, endPoint x: 478, endPoint y: 60, distance: 14.3
click at [482, 47] on icon "button" at bounding box center [486, 44] width 9 height 9
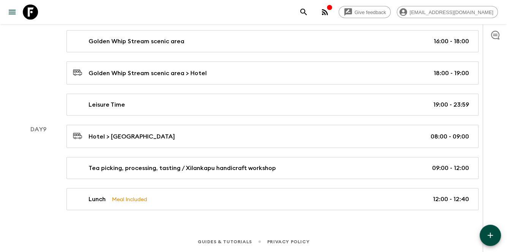
scroll to position [1889, 0]
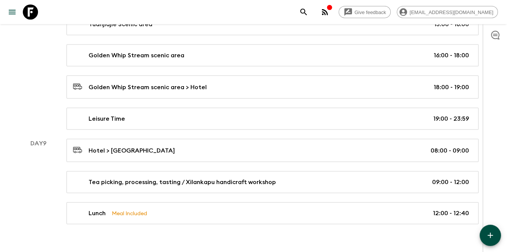
click at [494, 234] on icon "button" at bounding box center [489, 235] width 9 height 9
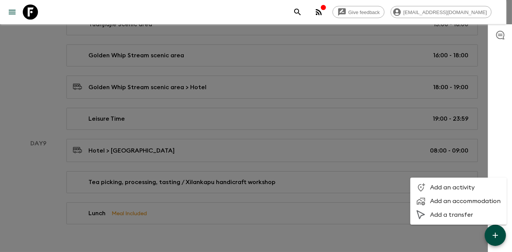
click at [440, 186] on span "Add an activity" at bounding box center [465, 188] width 71 height 8
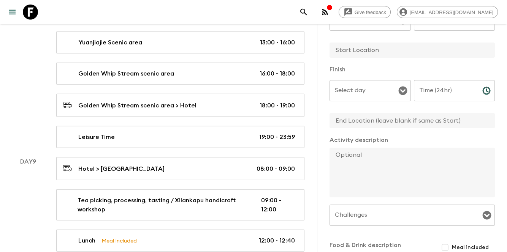
scroll to position [126, 0]
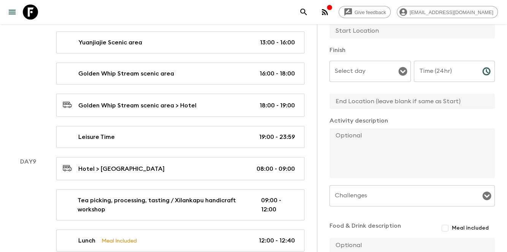
click at [400, 162] on textarea at bounding box center [408, 153] width 159 height 50
paste textarea "[GEOGRAPHIC_DATA]: visit the [GEOGRAPHIC_DATA] (a spectacular transparent glass…"
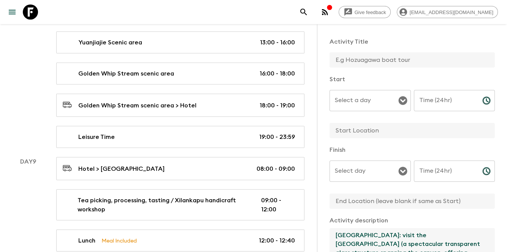
scroll to position [25, 0]
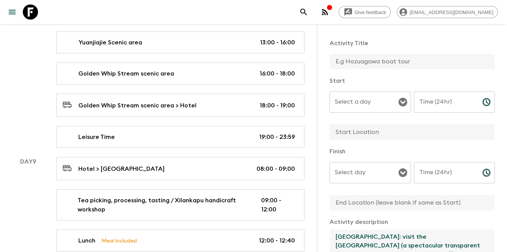
click at [427, 103] on input "Time (24hr)" at bounding box center [445, 102] width 62 height 21
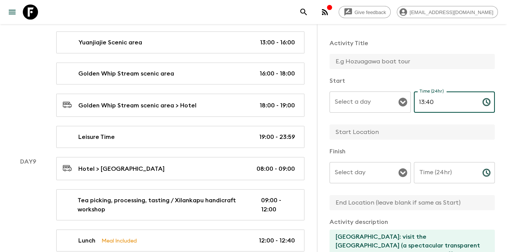
click at [434, 170] on input "Time (24hr)" at bounding box center [445, 172] width 62 height 21
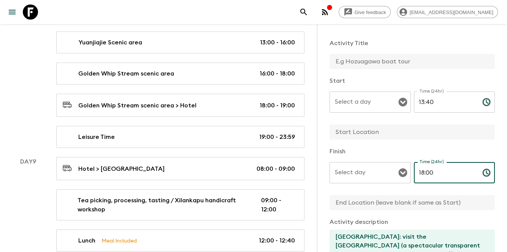
click at [373, 55] on input "text" at bounding box center [408, 61] width 159 height 15
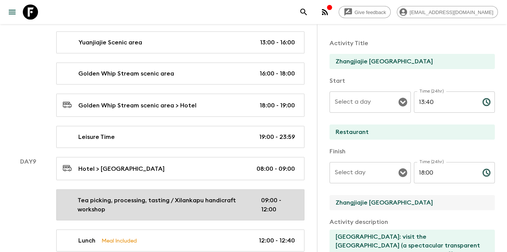
drag, startPoint x: 426, startPoint y: 204, endPoint x: 293, endPoint y: 193, distance: 133.0
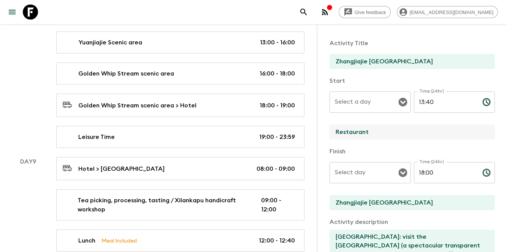
drag, startPoint x: 389, startPoint y: 125, endPoint x: 307, endPoint y: 129, distance: 81.8
paste input "Zhangjiajie [GEOGRAPHIC_DATA]"
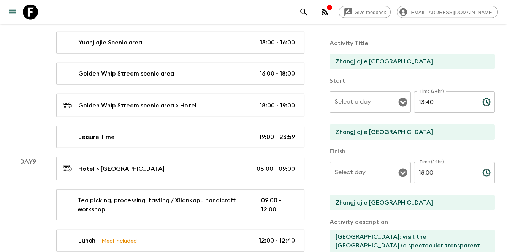
click at [393, 39] on p "Activity Title" at bounding box center [411, 43] width 165 height 9
click at [398, 58] on input "Zhangjiajie [GEOGRAPHIC_DATA]" at bounding box center [408, 61] width 159 height 15
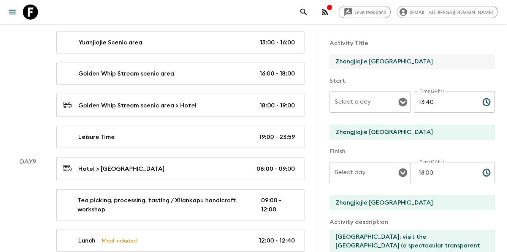
click at [452, 53] on div "Activity Title Zhangjiajie [GEOGRAPHIC_DATA]" at bounding box center [411, 55] width 165 height 32
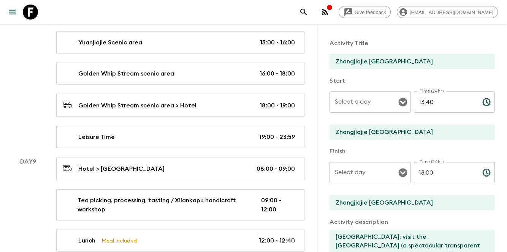
click at [452, 48] on div "Activity Title Zhangjiajie [GEOGRAPHIC_DATA]" at bounding box center [411, 55] width 165 height 32
click at [450, 60] on input "Zhangjiajie [GEOGRAPHIC_DATA]" at bounding box center [408, 61] width 159 height 15
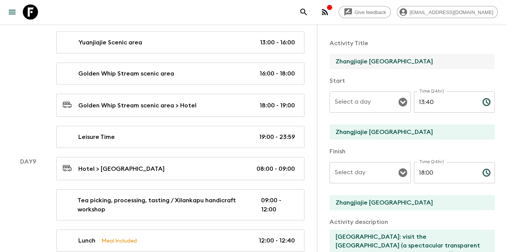
drag, startPoint x: 424, startPoint y: 61, endPoint x: 404, endPoint y: 64, distance: 19.9
click at [404, 64] on input "Zhangjiajie [GEOGRAPHIC_DATA]" at bounding box center [408, 61] width 159 height 15
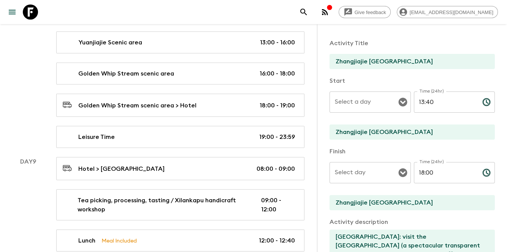
click at [439, 51] on div "Activity Title Zhangjiajie [GEOGRAPHIC_DATA]" at bounding box center [411, 55] width 165 height 32
click at [362, 99] on input "Select a day" at bounding box center [364, 102] width 63 height 14
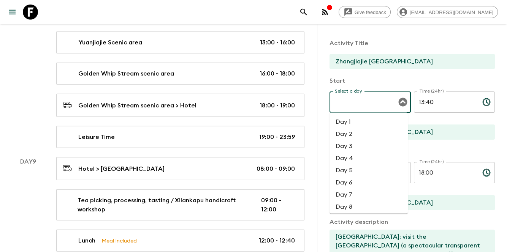
scroll to position [51, 0]
click at [364, 164] on li "Day 9" at bounding box center [368, 169] width 78 height 12
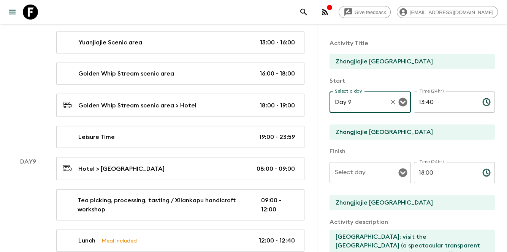
click at [362, 166] on div "Select day Select day ​" at bounding box center [369, 177] width 81 height 30
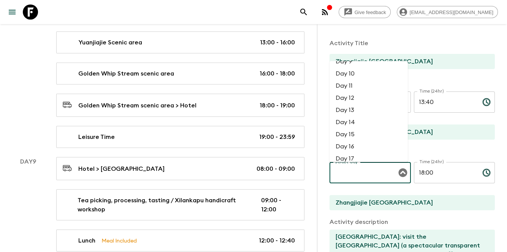
scroll to position [0, 0]
click at [356, 74] on li "Day 9" at bounding box center [368, 70] width 78 height 12
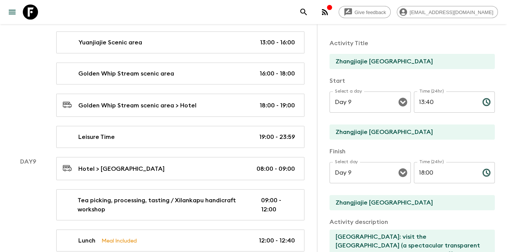
click at [427, 74] on div "Activity Title Zhangjiajie [GEOGRAPHIC_DATA] Start Select a day Day 9 Select a …" at bounding box center [411, 212] width 165 height 358
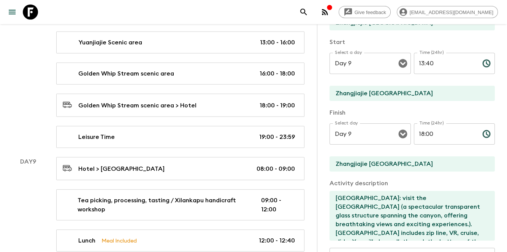
scroll to position [126, 0]
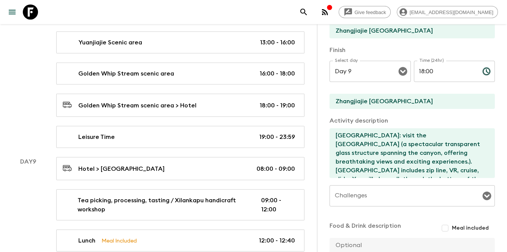
click at [430, 107] on input "Zhangjiajie [GEOGRAPHIC_DATA]" at bounding box center [408, 101] width 159 height 15
click at [382, 128] on div "Activity description [GEOGRAPHIC_DATA]: visit the [GEOGRAPHIC_DATA] (a spectacu…" at bounding box center [411, 147] width 165 height 63
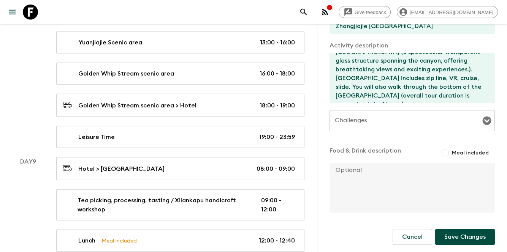
scroll to position [204, 0]
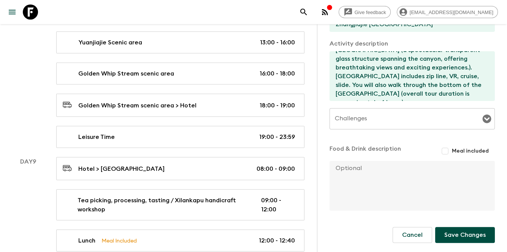
click at [477, 236] on button "Save Changes" at bounding box center [465, 235] width 60 height 16
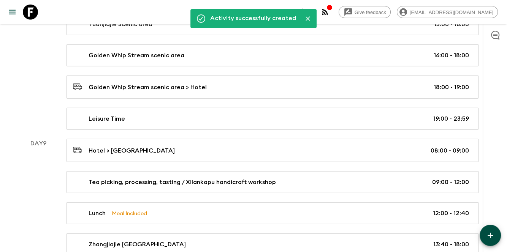
click at [242, 240] on div "[GEOGRAPHIC_DATA] 13:40 - 18:00" at bounding box center [271, 244] width 396 height 9
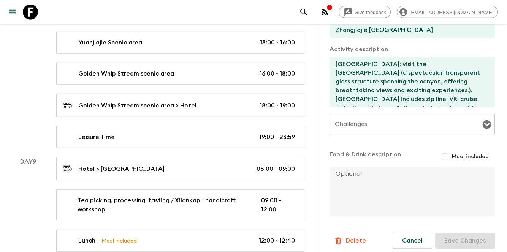
scroll to position [222, 0]
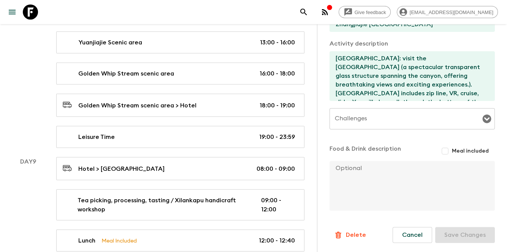
click at [385, 121] on input "Challenges" at bounding box center [406, 119] width 147 height 14
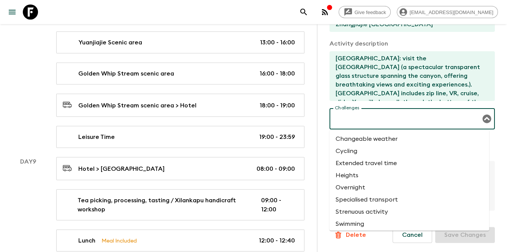
click at [384, 179] on li "Heights" at bounding box center [409, 175] width 160 height 12
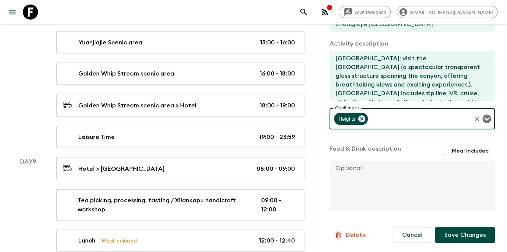
click at [451, 234] on button "Save Changes" at bounding box center [465, 235] width 60 height 16
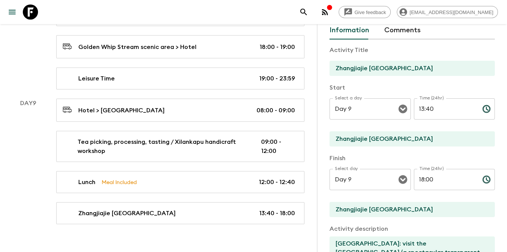
scroll to position [0, 0]
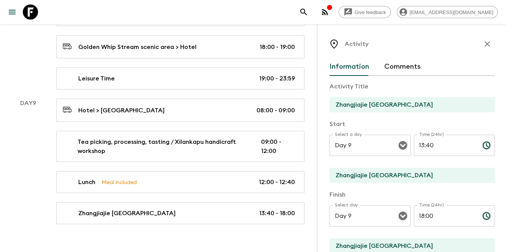
click at [483, 45] on icon "button" at bounding box center [486, 44] width 9 height 9
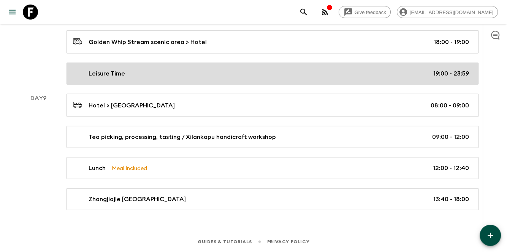
scroll to position [1920, 0]
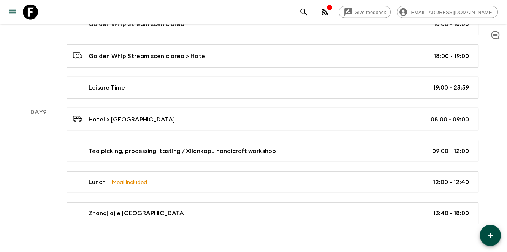
click at [482, 232] on button "button" at bounding box center [489, 235] width 21 height 21
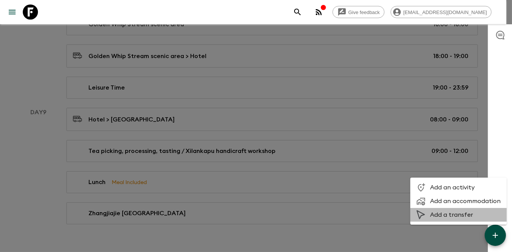
click at [465, 219] on li "Add a transfer" at bounding box center [459, 215] width 96 height 14
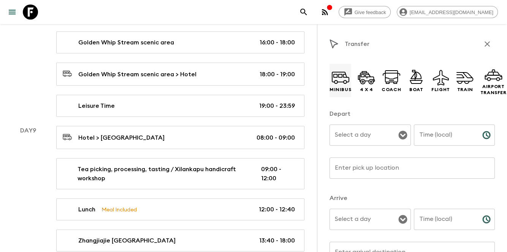
click at [341, 76] on icon at bounding box center [340, 77] width 18 height 18
click at [376, 142] on input "Select a day" at bounding box center [364, 135] width 63 height 14
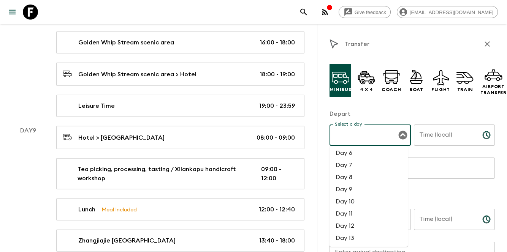
scroll to position [76, 0]
click at [357, 174] on li "Day 9" at bounding box center [368, 176] width 78 height 12
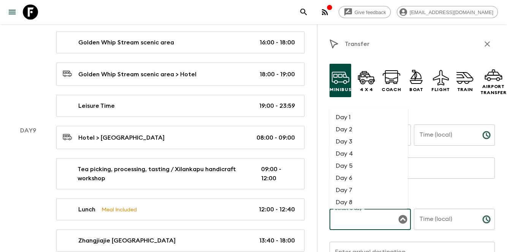
click at [362, 218] on input "Select a day" at bounding box center [364, 219] width 63 height 14
click at [355, 193] on li "Day 9" at bounding box center [368, 189] width 78 height 12
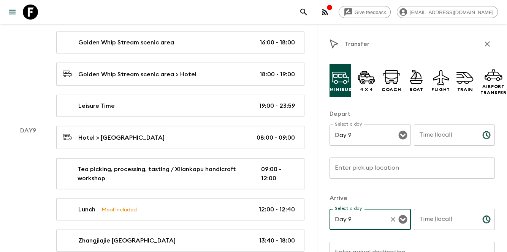
click at [438, 129] on div "Time (local) Time (local) ​" at bounding box center [454, 140] width 81 height 30
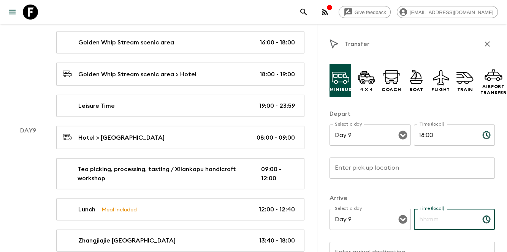
click at [432, 223] on input "Time (local)" at bounding box center [445, 219] width 62 height 21
click at [403, 180] on p "​" at bounding box center [412, 184] width 155 height 8
click at [401, 175] on input "Enter pick up location" at bounding box center [411, 168] width 165 height 21
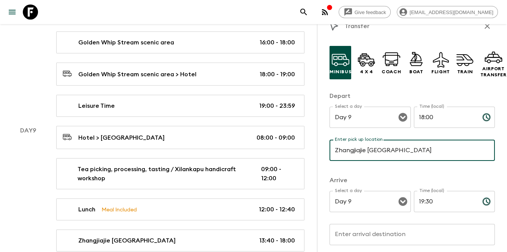
scroll to position [51, 0]
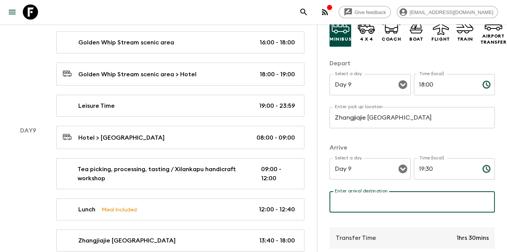
click at [406, 200] on input "Enter arrival destination" at bounding box center [411, 201] width 165 height 21
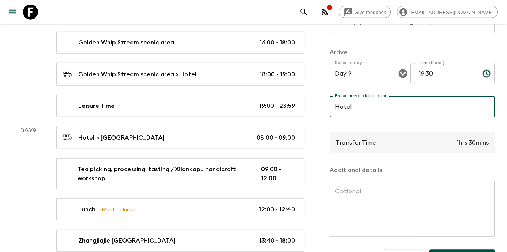
scroll to position [152, 0]
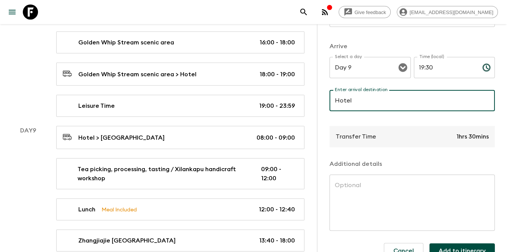
click at [448, 247] on button "Add to itinerary" at bounding box center [461, 250] width 65 height 15
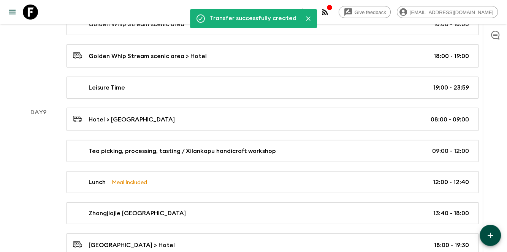
scroll to position [1952, 0]
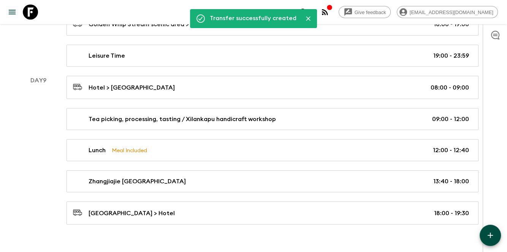
click at [492, 232] on icon "button" at bounding box center [489, 235] width 9 height 9
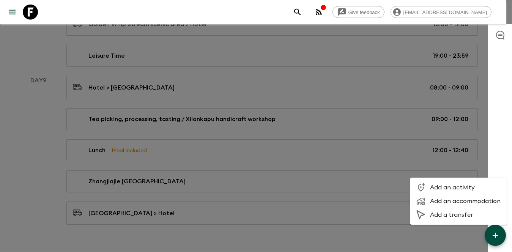
click at [460, 188] on span "Add an activity" at bounding box center [465, 188] width 71 height 8
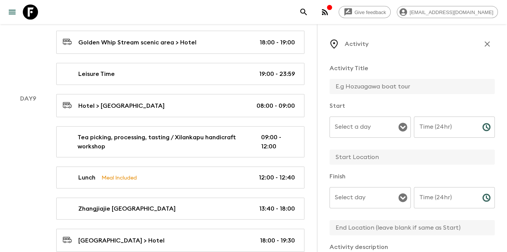
click at [353, 83] on input "text" at bounding box center [408, 86] width 159 height 15
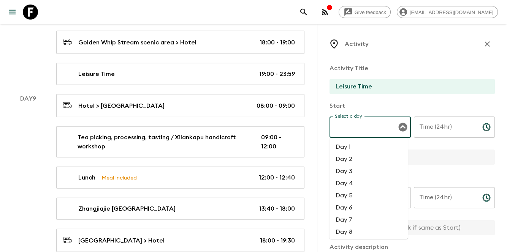
click at [371, 126] on input "Select a day" at bounding box center [364, 127] width 63 height 14
click at [359, 147] on li "Day 9" at bounding box center [368, 143] width 78 height 12
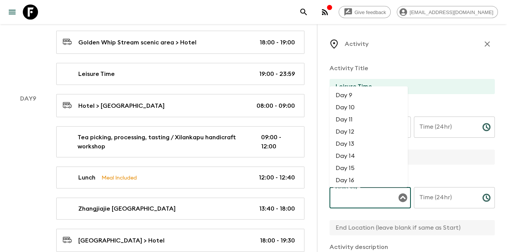
drag, startPoint x: 357, startPoint y: 194, endPoint x: 356, endPoint y: 161, distance: 33.1
click at [357, 194] on div "Select day Select day ​" at bounding box center [369, 202] width 81 height 30
click at [357, 96] on li "Day 9" at bounding box center [368, 96] width 78 height 12
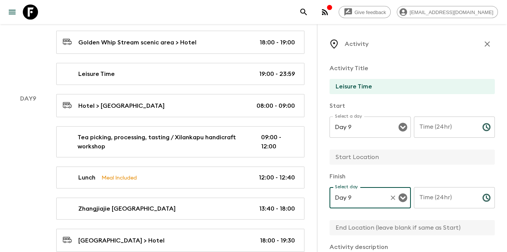
click at [437, 123] on div "Time (24hr) Time (24hr) ​" at bounding box center [454, 132] width 81 height 30
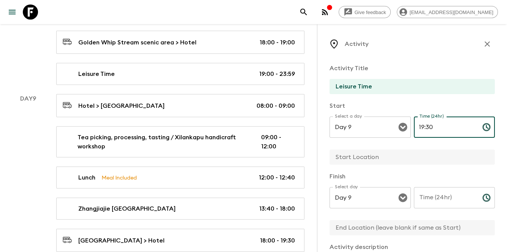
click at [425, 201] on input "Time (24hr)" at bounding box center [445, 197] width 62 height 21
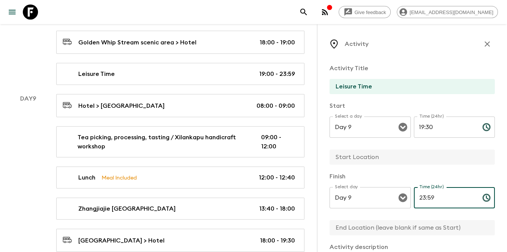
click at [421, 152] on input "text" at bounding box center [408, 157] width 159 height 15
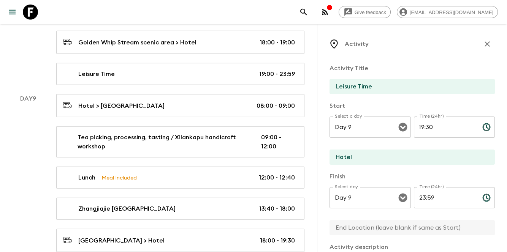
click at [395, 237] on div "Activity Title Leisure Time Start Select a day Day 9 Select a day ​ Time (24hr)…" at bounding box center [411, 237] width 165 height 358
click at [396, 235] on input "text" at bounding box center [408, 227] width 159 height 15
paste input "Hotel"
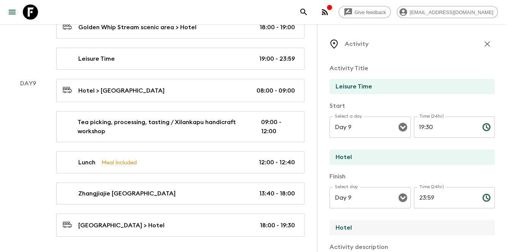
scroll to position [1979, 0]
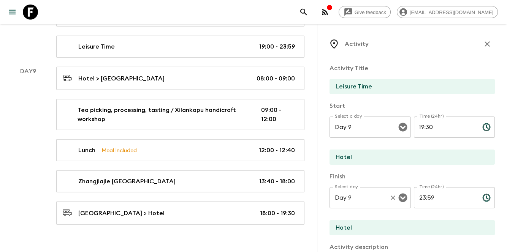
drag, startPoint x: 322, startPoint y: 201, endPoint x: 354, endPoint y: 198, distance: 32.0
click at [322, 201] on div "Activity Activity Title Leisure Time Start Select a day Day 9 Select a day ​ Ti…" at bounding box center [412, 150] width 190 height 252
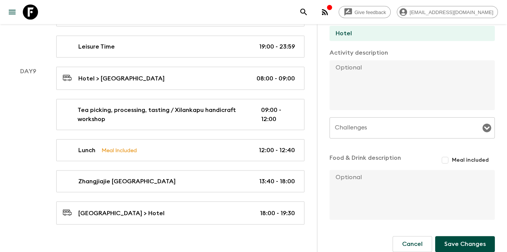
scroll to position [204, 0]
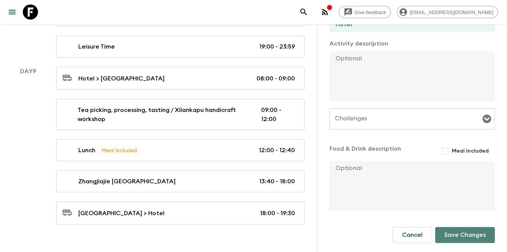
click at [466, 235] on button "Save Changes" at bounding box center [465, 235] width 60 height 16
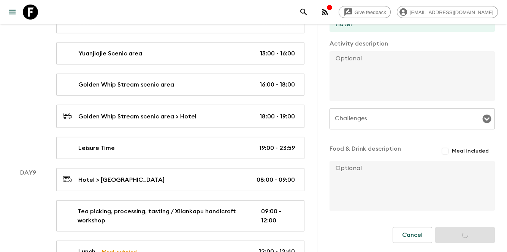
scroll to position [1979, 0]
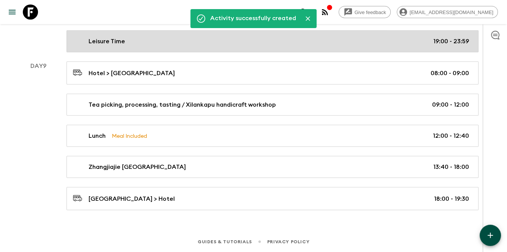
scroll to position [1952, 0]
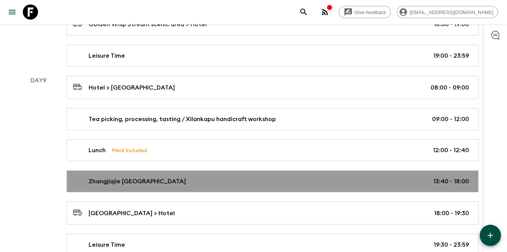
click at [364, 177] on div "[GEOGRAPHIC_DATA] 13:40 - 18:00" at bounding box center [271, 181] width 396 height 9
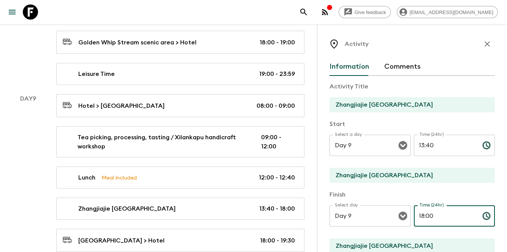
drag, startPoint x: 435, startPoint y: 221, endPoint x: 414, endPoint y: 218, distance: 21.5
click at [414, 218] on input "18:00" at bounding box center [445, 215] width 62 height 21
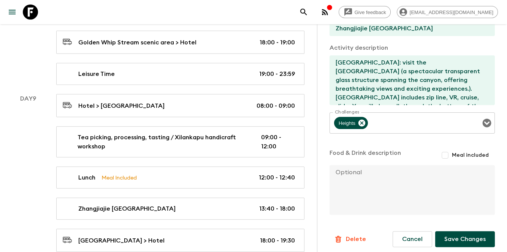
scroll to position [222, 0]
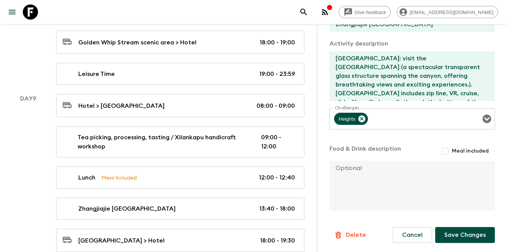
click at [453, 232] on button "Save Changes" at bounding box center [465, 235] width 60 height 16
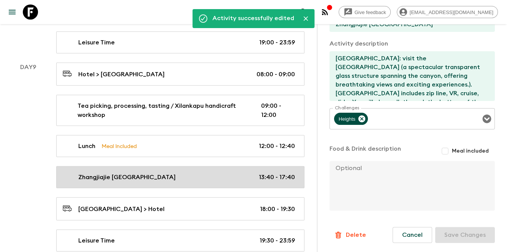
scroll to position [2010, 0]
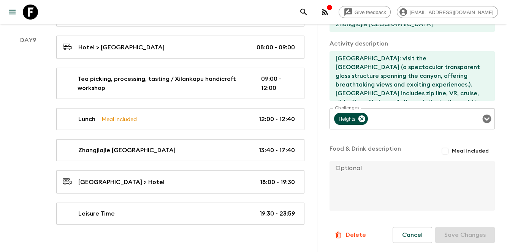
click at [262, 151] on div "Hotel > [GEOGRAPHIC_DATA] 08:00 - 09:00 Tea picking, processing, tasting / Xila…" at bounding box center [180, 130] width 266 height 189
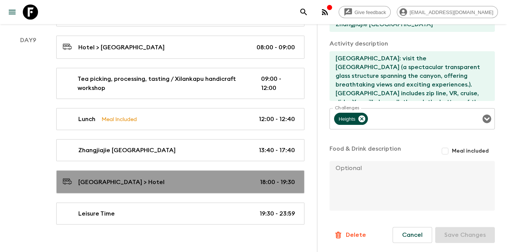
click at [268, 178] on p "18:00 - 19:30" at bounding box center [277, 182] width 35 height 9
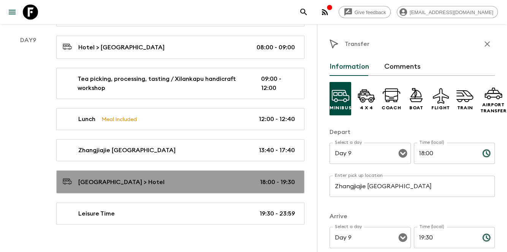
click at [269, 178] on p "18:00 - 19:30" at bounding box center [277, 182] width 35 height 9
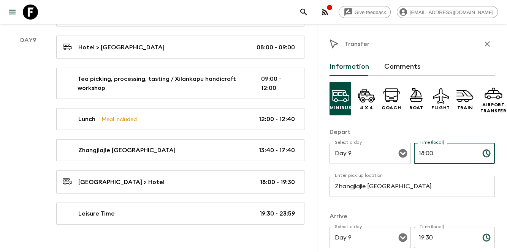
drag, startPoint x: 424, startPoint y: 154, endPoint x: 436, endPoint y: 153, distance: 12.2
click at [436, 153] on input "18:00" at bounding box center [445, 153] width 62 height 21
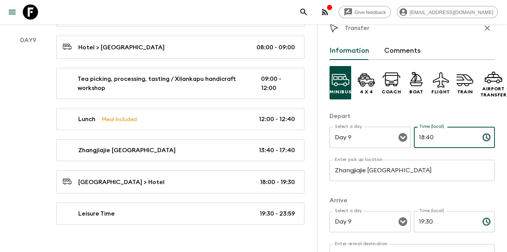
scroll to position [25, 0]
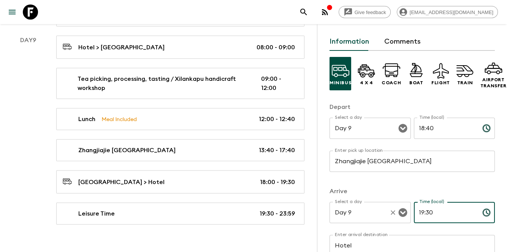
drag, startPoint x: 457, startPoint y: 208, endPoint x: 406, endPoint y: 215, distance: 51.0
click at [406, 215] on div "Select a day Day 9 Select a day ​ Time (local) 19:30 Time (local) ​" at bounding box center [411, 217] width 165 height 30
click at [447, 109] on p "Depart" at bounding box center [411, 107] width 165 height 9
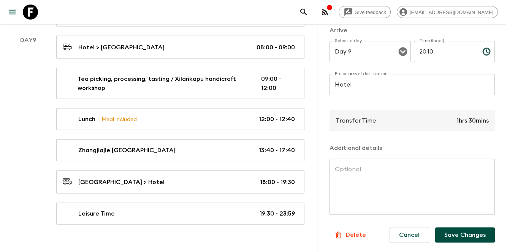
scroll to position [192, 0]
click at [458, 228] on button "Save Changes" at bounding box center [465, 235] width 60 height 15
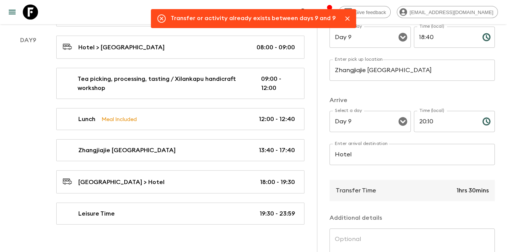
scroll to position [91, 0]
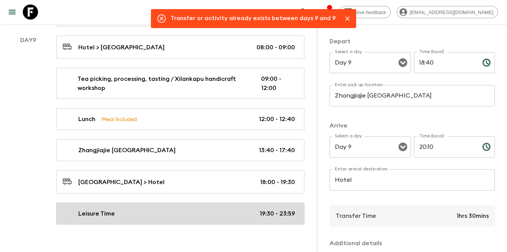
click at [276, 203] on link "Leisure Time 19:30 - 23:59" at bounding box center [180, 214] width 248 height 22
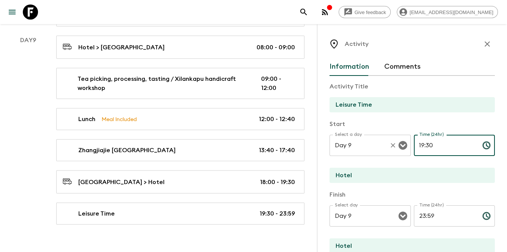
drag, startPoint x: 435, startPoint y: 143, endPoint x: 404, endPoint y: 145, distance: 31.2
click at [404, 145] on div "Select a day Day 9 Select a day ​ Time (24hr) 19:30 Time (24hr) ​" at bounding box center [411, 150] width 165 height 30
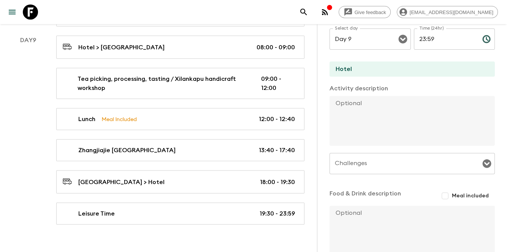
scroll to position [222, 0]
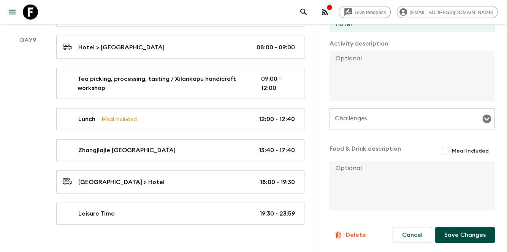
click at [458, 236] on button "Save Changes" at bounding box center [465, 235] width 60 height 16
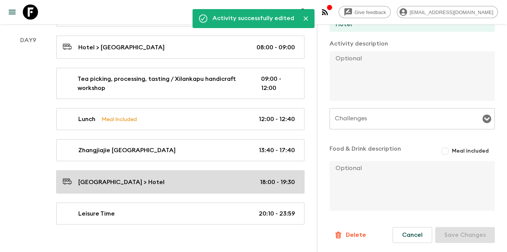
click at [250, 177] on div "[GEOGRAPHIC_DATA] > Hotel 18:00 - 19:30" at bounding box center [179, 182] width 232 height 10
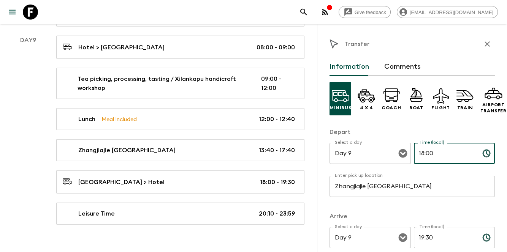
drag, startPoint x: 436, startPoint y: 153, endPoint x: 421, endPoint y: 153, distance: 14.8
click at [421, 153] on input "18:00" at bounding box center [445, 153] width 62 height 21
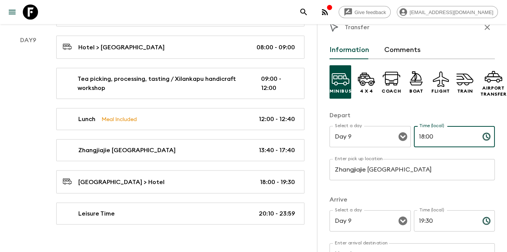
scroll to position [25, 0]
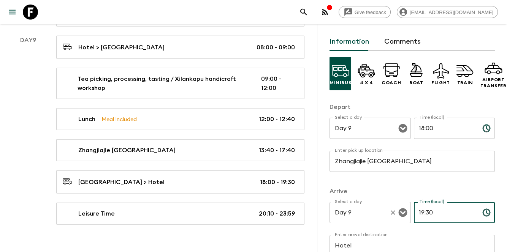
drag, startPoint x: 435, startPoint y: 216, endPoint x: 389, endPoint y: 209, distance: 46.5
click at [389, 209] on div "Select a day Day 9 Select a day ​ Time (local) 19:30 Time (local) ​" at bounding box center [411, 217] width 165 height 30
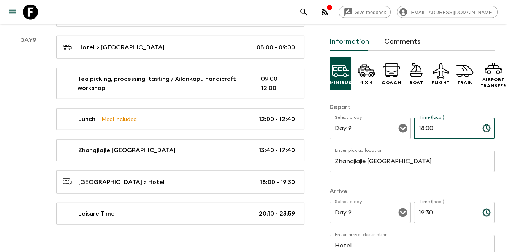
click at [422, 129] on input "18:00" at bounding box center [445, 128] width 62 height 21
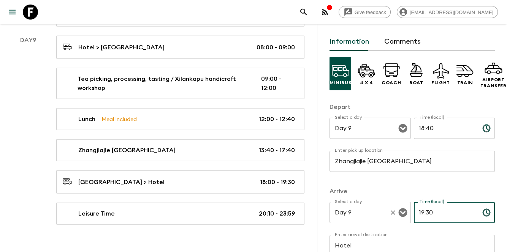
drag, startPoint x: 433, startPoint y: 213, endPoint x: 407, endPoint y: 213, distance: 26.2
click at [407, 213] on div "Select a day Day 9 Select a day ​ Time (local) 19:30 Time (local) ​" at bounding box center [411, 217] width 165 height 30
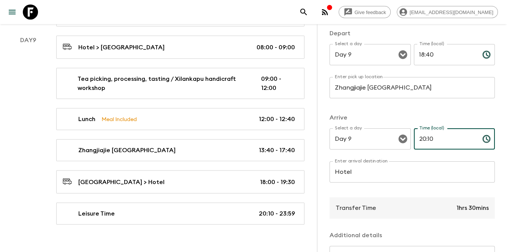
scroll to position [192, 0]
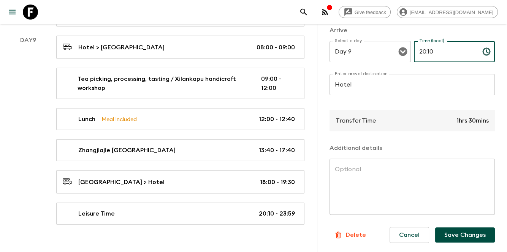
click at [458, 228] on button "Save Changes" at bounding box center [465, 235] width 60 height 15
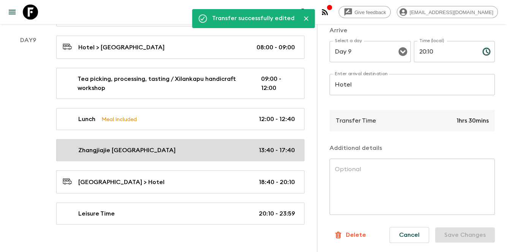
click at [288, 146] on p "13:40 - 17:40" at bounding box center [277, 150] width 36 height 9
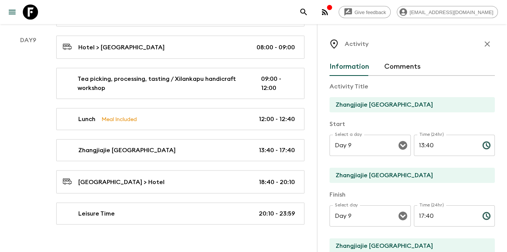
click at [479, 42] on button "button" at bounding box center [486, 43] width 15 height 15
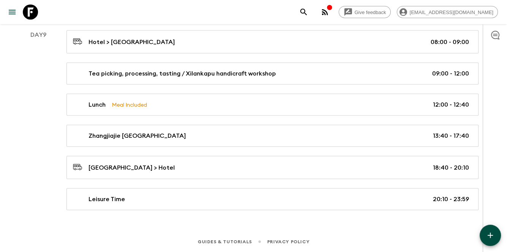
scroll to position [1983, 0]
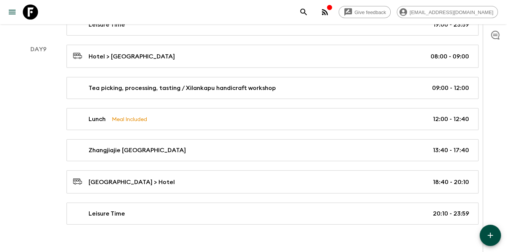
click at [485, 227] on button "button" at bounding box center [489, 235] width 21 height 21
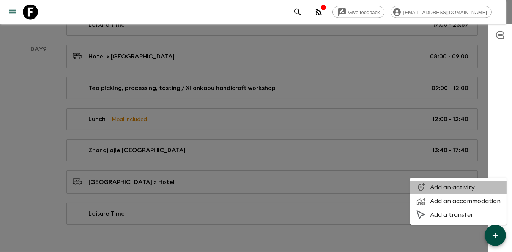
click at [460, 185] on span "Add an activity" at bounding box center [465, 188] width 71 height 8
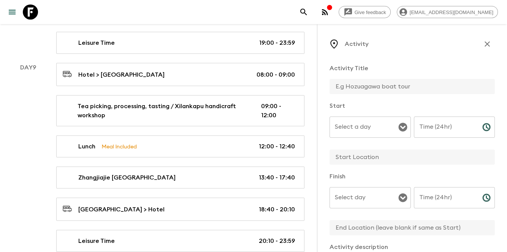
click at [394, 81] on input "text" at bounding box center [408, 86] width 159 height 15
click at [354, 122] on div "Select a day Select a day ​" at bounding box center [369, 132] width 81 height 30
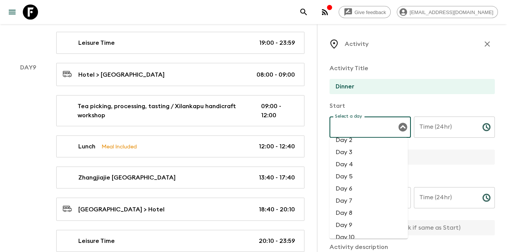
scroll to position [51, 0]
click at [362, 194] on li "Day 9" at bounding box center [368, 194] width 78 height 12
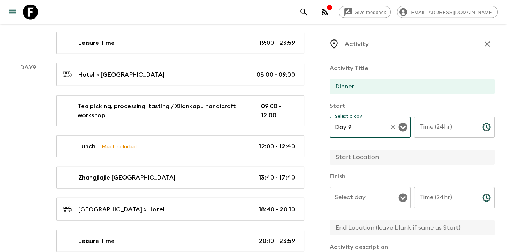
click at [364, 202] on input "Select day" at bounding box center [364, 198] width 63 height 14
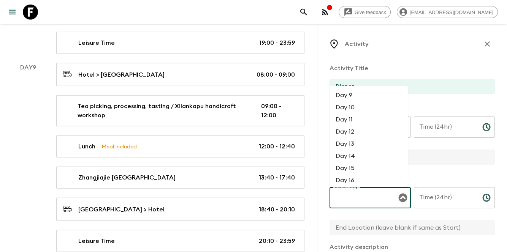
click at [363, 94] on li "Day 9" at bounding box center [368, 96] width 78 height 12
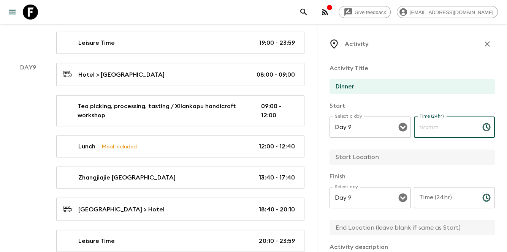
click at [430, 119] on div "Time (24hr) Time (24hr) ​" at bounding box center [454, 132] width 81 height 30
click at [439, 194] on input "Time (24hr)" at bounding box center [445, 197] width 62 height 21
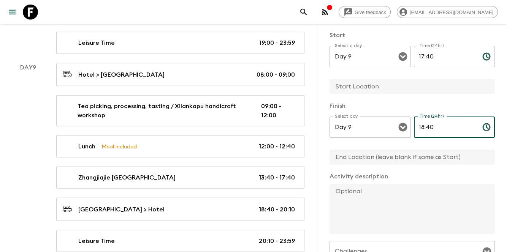
scroll to position [76, 0]
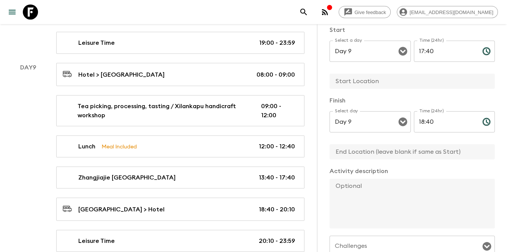
click at [376, 80] on input "text" at bounding box center [408, 81] width 159 height 15
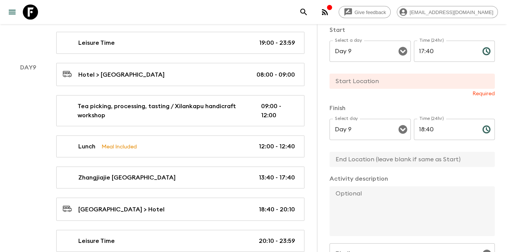
click at [360, 155] on input "text" at bounding box center [408, 159] width 159 height 15
click at [335, 82] on input "text" at bounding box center [408, 81] width 159 height 15
paste input "Dadui Old Fishing Village Restaurant"
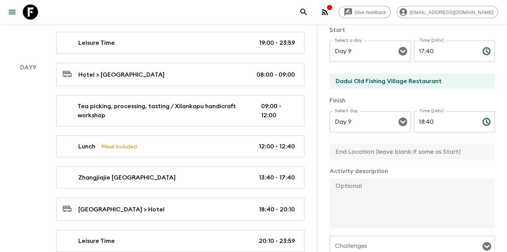
click at [355, 149] on input "text" at bounding box center [408, 151] width 159 height 15
paste input "Dadui Old Fishing Village Restaurant"
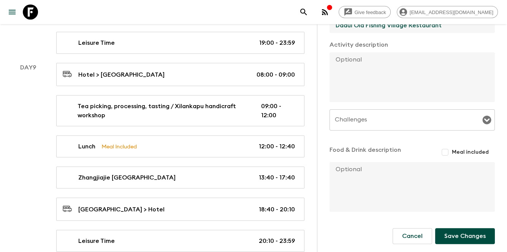
scroll to position [204, 0]
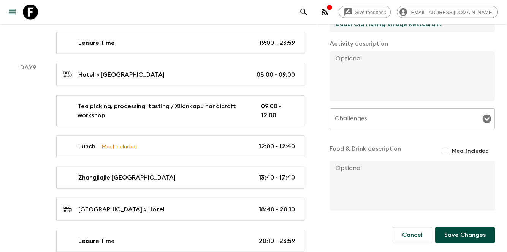
click at [441, 150] on input "Meal included" at bounding box center [445, 151] width 14 height 14
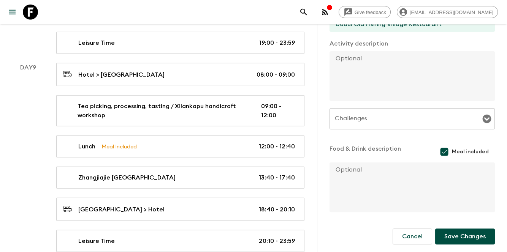
click at [436, 237] on button "Save Changes" at bounding box center [465, 237] width 60 height 16
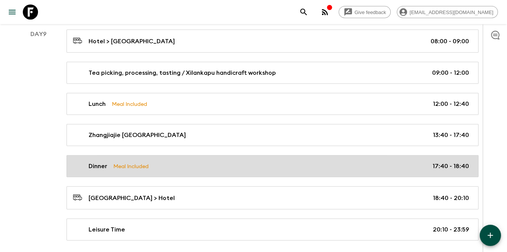
scroll to position [2014, 0]
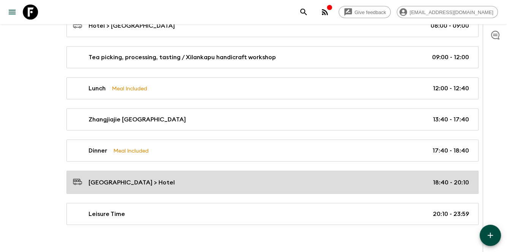
click at [226, 177] on div "[GEOGRAPHIC_DATA] > Hotel 18:40 - 20:10" at bounding box center [271, 182] width 396 height 10
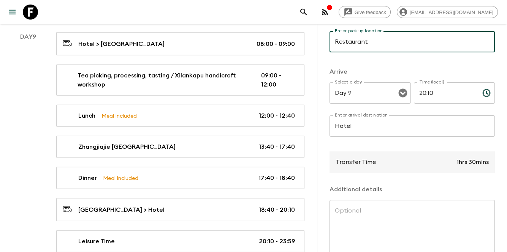
scroll to position [192, 0]
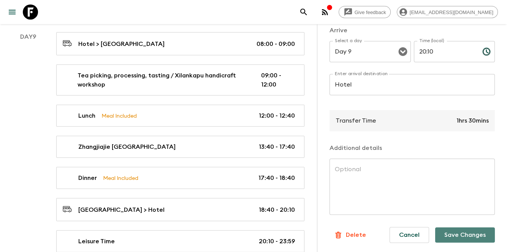
click at [454, 236] on button "Save Changes" at bounding box center [465, 235] width 60 height 15
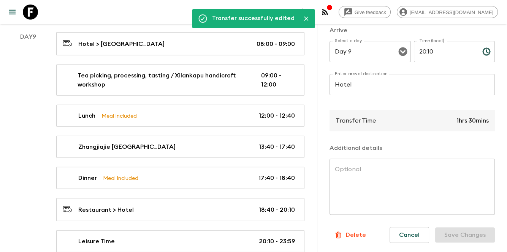
scroll to position [2039, 0]
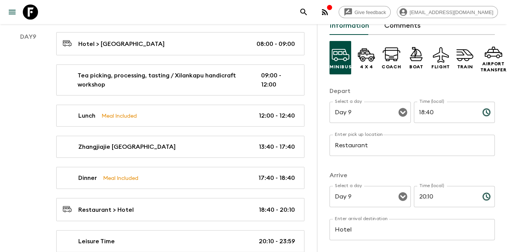
scroll to position [0, 0]
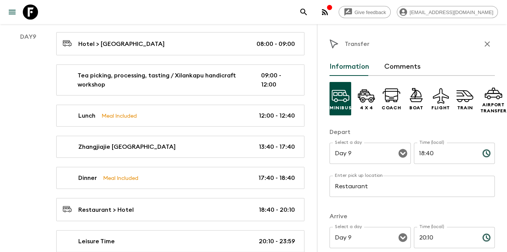
click at [485, 46] on icon "button" at bounding box center [486, 44] width 9 height 9
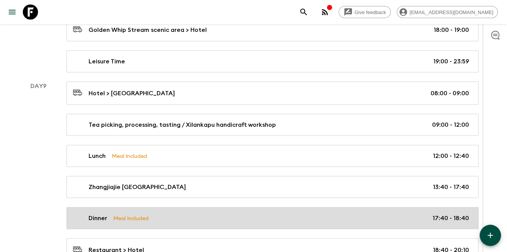
scroll to position [2014, 0]
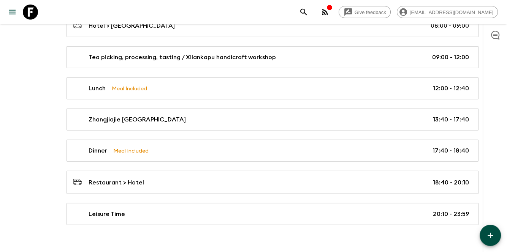
click at [497, 237] on button "button" at bounding box center [489, 235] width 21 height 21
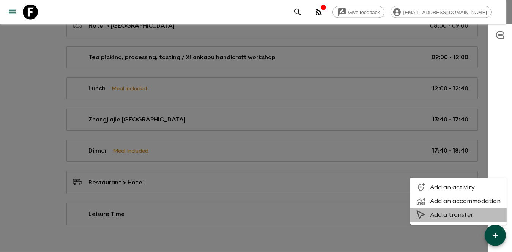
click at [469, 220] on li "Add a transfer" at bounding box center [459, 215] width 96 height 14
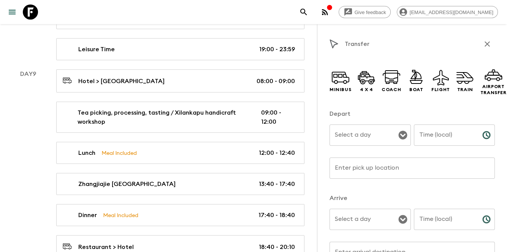
scroll to position [2041, 0]
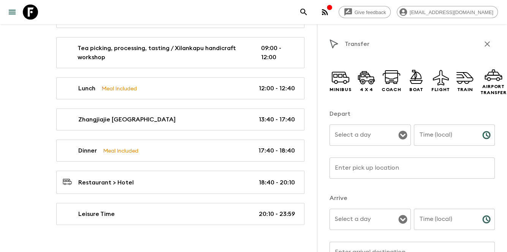
drag, startPoint x: 388, startPoint y: 133, endPoint x: 383, endPoint y: 142, distance: 10.9
click at [388, 133] on input "Select a day" at bounding box center [364, 135] width 63 height 14
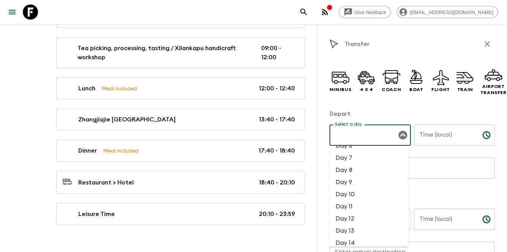
scroll to position [76, 0]
click at [360, 191] on li "Day 10" at bounding box center [368, 189] width 78 height 12
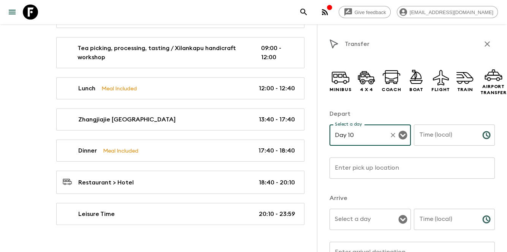
click at [356, 215] on div "Select a day Select a day ​" at bounding box center [369, 224] width 81 height 30
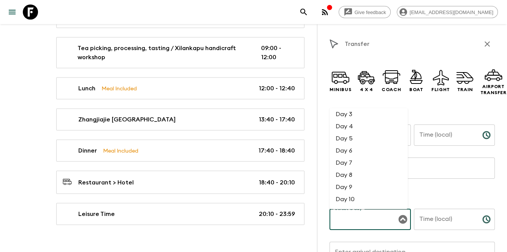
scroll to position [51, 0]
click at [360, 179] on li "Day 10" at bounding box center [368, 176] width 78 height 12
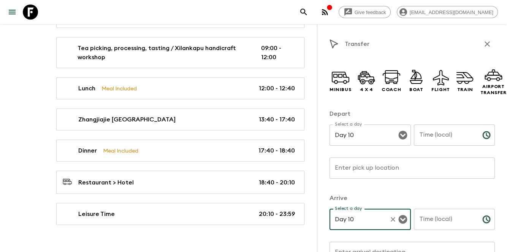
click at [441, 133] on div "Time (local) Time (local) ​" at bounding box center [454, 140] width 81 height 30
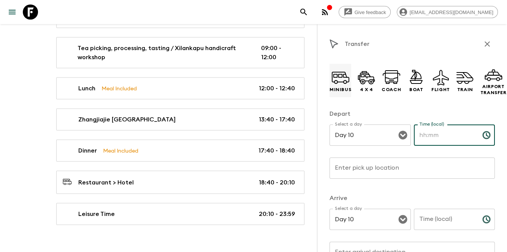
click at [330, 75] on div "Minibus" at bounding box center [340, 80] width 22 height 33
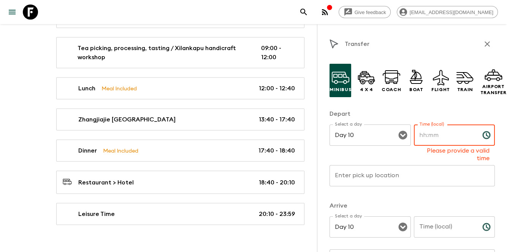
click at [454, 139] on input "Time (local)" at bounding box center [445, 135] width 62 height 21
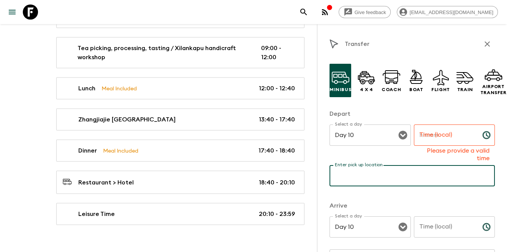
click at [390, 173] on input "Enter pick up location" at bounding box center [411, 175] width 165 height 21
click at [428, 131] on div "Time (local) Time (local) Please provide a valid time" at bounding box center [454, 144] width 81 height 38
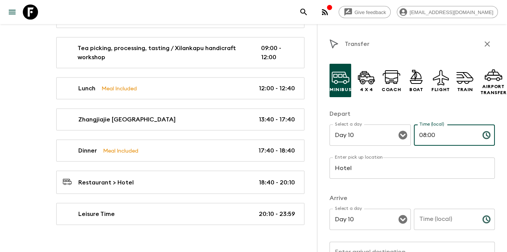
drag, startPoint x: 425, startPoint y: 133, endPoint x: 445, endPoint y: 131, distance: 20.2
click at [445, 131] on input "08:00" at bounding box center [445, 135] width 62 height 21
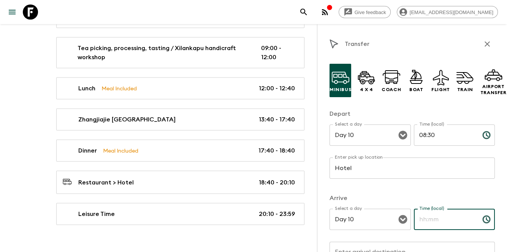
click at [429, 219] on input "Time (local)" at bounding box center [445, 219] width 62 height 21
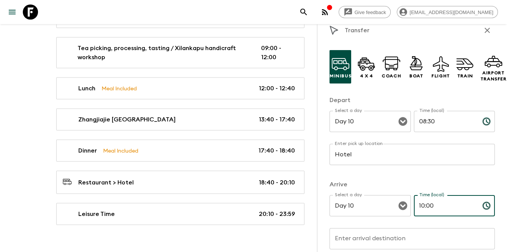
scroll to position [101, 0]
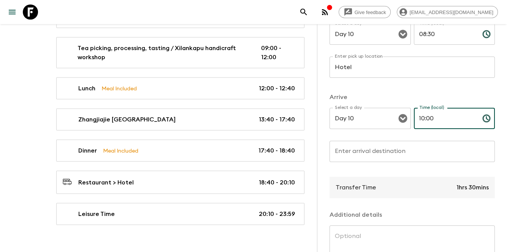
click at [380, 154] on input "Enter arrival destination" at bounding box center [411, 151] width 165 height 21
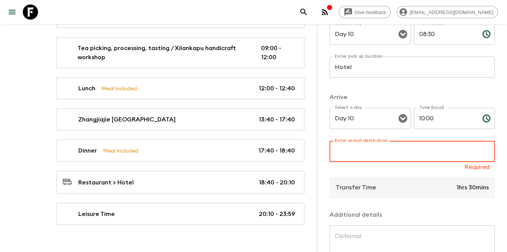
paste input "Zhangjiajie Binglang Valley - [GEOGRAPHIC_DATA] Gorge"
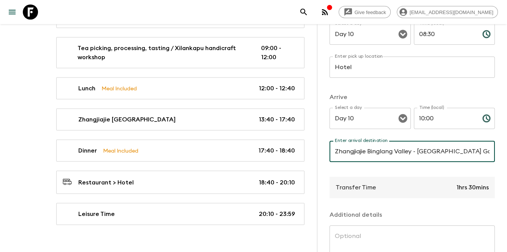
click at [394, 203] on p at bounding box center [411, 201] width 165 height 6
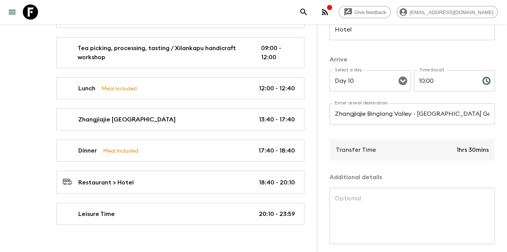
scroll to position [174, 0]
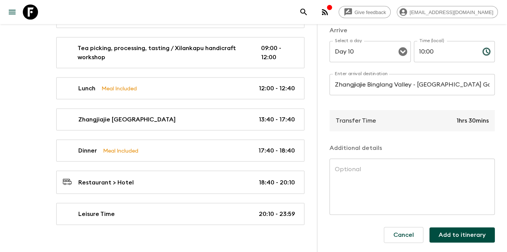
drag, startPoint x: 375, startPoint y: 162, endPoint x: 373, endPoint y: 176, distance: 14.2
click at [375, 165] on textarea at bounding box center [412, 187] width 155 height 44
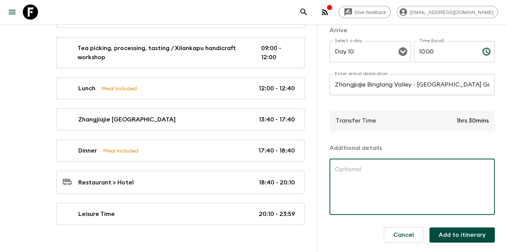
click at [441, 232] on button "Add to itinerary" at bounding box center [461, 235] width 65 height 15
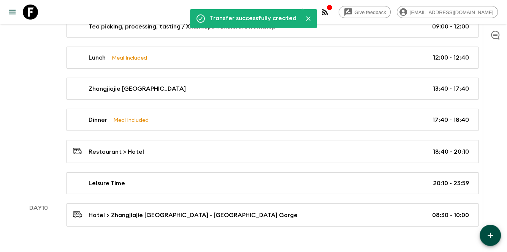
scroll to position [2046, 0]
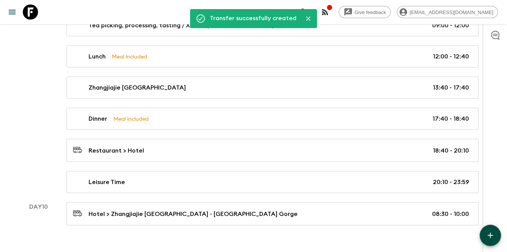
click at [495, 237] on button "button" at bounding box center [489, 235] width 21 height 21
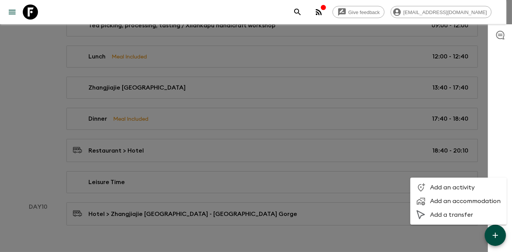
click at [473, 185] on span "Add an activity" at bounding box center [465, 188] width 71 height 8
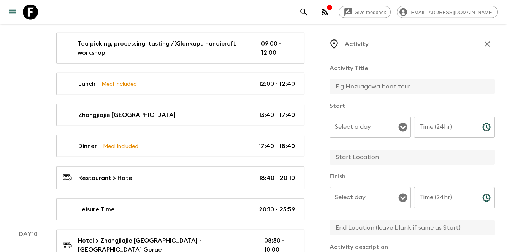
click at [405, 85] on input "text" at bounding box center [408, 86] width 159 height 15
paste input "Zhangjiajie Binglang Valley - [GEOGRAPHIC_DATA] Gorge"
drag, startPoint x: 363, startPoint y: 158, endPoint x: 361, endPoint y: 171, distance: 13.4
click at [363, 158] on input "text" at bounding box center [408, 157] width 159 height 15
paste input "Zhangjiajie Binglang Valley - [GEOGRAPHIC_DATA] Gorge"
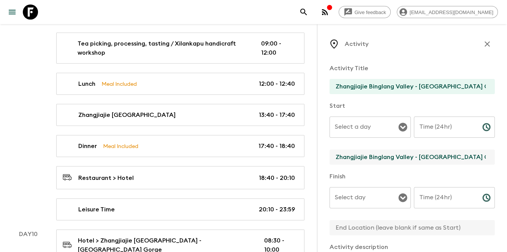
click at [348, 226] on input "text" at bounding box center [408, 227] width 159 height 15
paste input "Zhangjiajie Binglang Valley - [GEOGRAPHIC_DATA] Gorge"
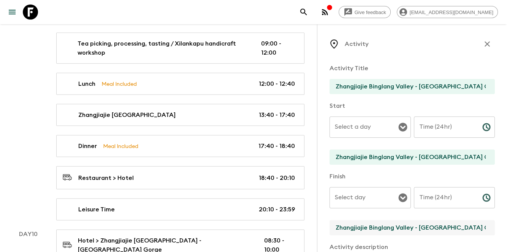
click at [345, 130] on input "Select a day" at bounding box center [364, 127] width 63 height 14
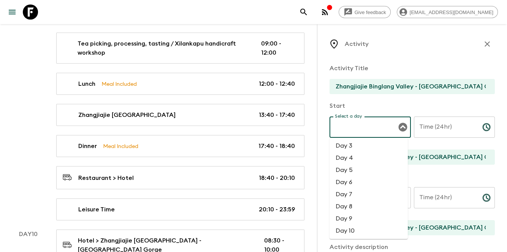
scroll to position [51, 0]
click at [348, 212] on li "Day 10" at bounding box center [368, 206] width 78 height 12
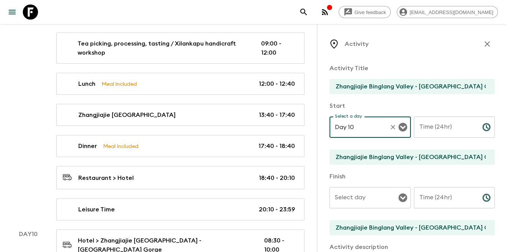
click at [355, 187] on div "Select day" at bounding box center [369, 197] width 81 height 21
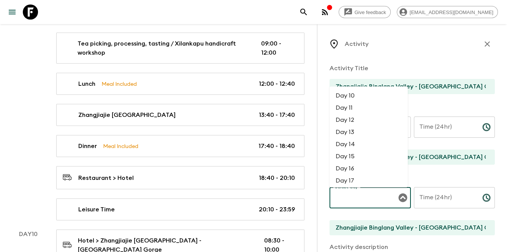
click at [367, 95] on li "Day 10" at bounding box center [368, 96] width 78 height 12
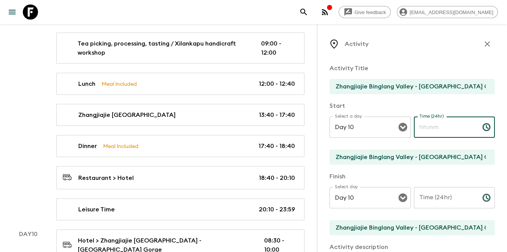
click at [445, 129] on input "Time (24hr)" at bounding box center [445, 127] width 62 height 21
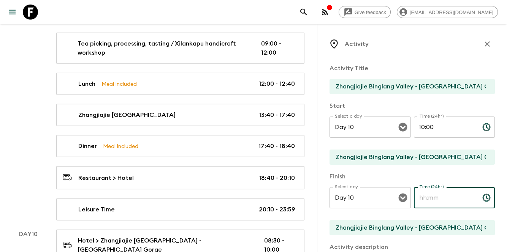
click at [447, 203] on input "Time (24hr)" at bounding box center [445, 197] width 62 height 21
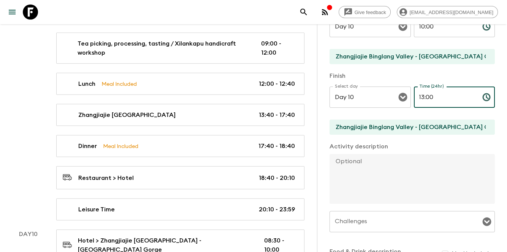
scroll to position [101, 0]
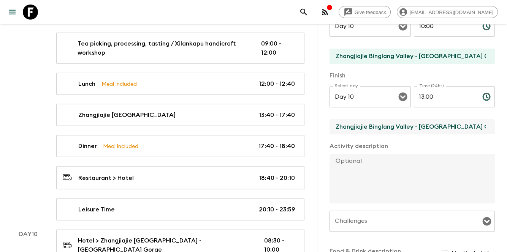
drag, startPoint x: 467, startPoint y: 126, endPoint x: 320, endPoint y: 117, distance: 147.3
click at [320, 117] on div "Activity Activity Title Zhangjiajie Binglang Valley - Jia’ergou Gorge Start Sel…" at bounding box center [412, 150] width 190 height 252
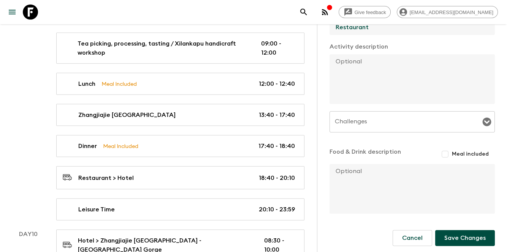
scroll to position [202, 0]
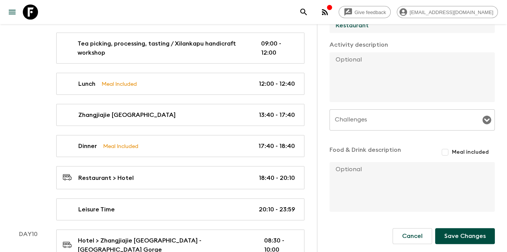
click at [394, 185] on textarea at bounding box center [408, 187] width 159 height 50
paste textarea "Zhangjiajie Binglang Valley - Jia’ergou Gorge The allure of Jia’ergou lies in i…"
click at [398, 89] on textarea at bounding box center [408, 77] width 159 height 50
paste textarea "Zhangjiajie Binglang Valley - Jia’ergou Gorge The allure of Jia’ergou lies in i…"
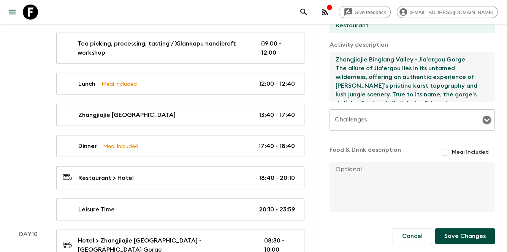
scroll to position [47, 0]
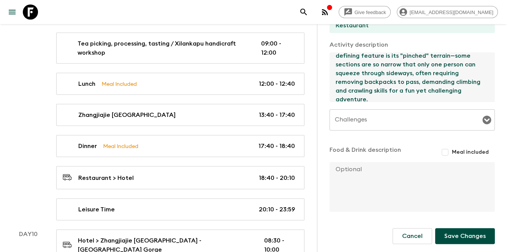
click at [451, 245] on form "Activity Title Zhangjiajie [GEOGRAPHIC_DATA] - Jia’ergou Gorge Start Select a d…" at bounding box center [411, 60] width 165 height 410
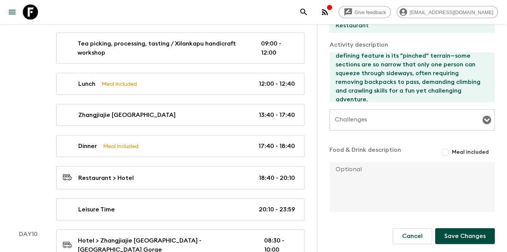
click at [451, 240] on button "Save Changes" at bounding box center [465, 236] width 60 height 16
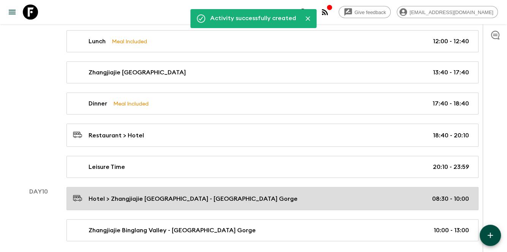
scroll to position [2077, 0]
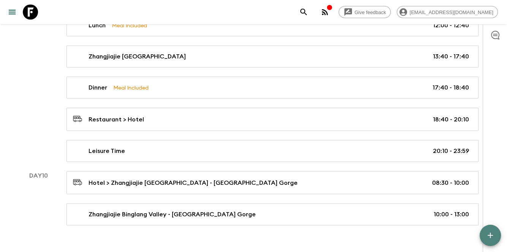
click at [488, 233] on icon "button" at bounding box center [489, 235] width 9 height 9
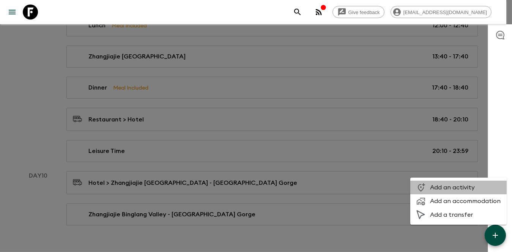
click at [467, 188] on span "Add an activity" at bounding box center [465, 188] width 71 height 8
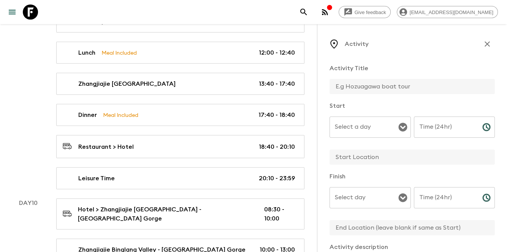
click at [408, 79] on input "text" at bounding box center [408, 86] width 159 height 15
click at [475, 135] on div "Time (24hr)" at bounding box center [454, 127] width 81 height 21
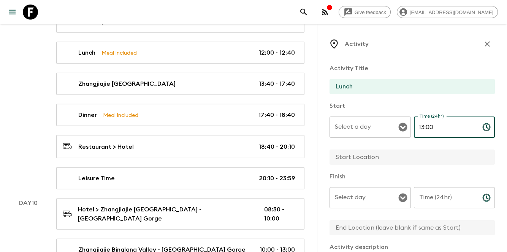
click at [451, 197] on input "Time (24hr)" at bounding box center [445, 197] width 62 height 21
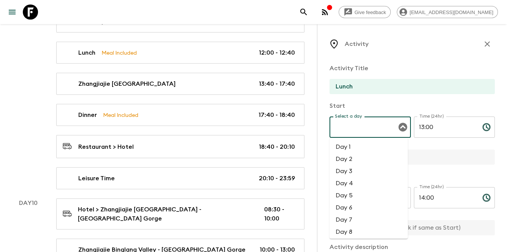
click at [374, 127] on input "Select a day" at bounding box center [364, 127] width 63 height 14
click at [350, 207] on li "Day 10" at bounding box center [368, 206] width 78 height 12
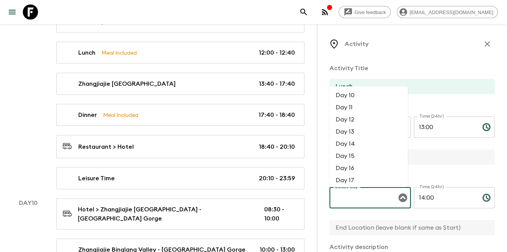
click at [355, 204] on input "Select day" at bounding box center [364, 198] width 63 height 14
click at [375, 101] on li "Day 10" at bounding box center [368, 96] width 78 height 12
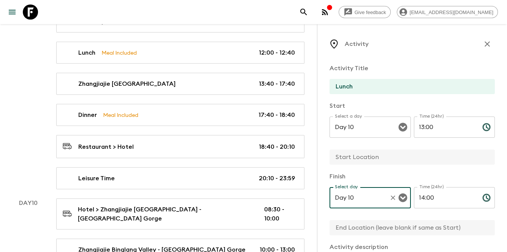
click at [398, 156] on input "text" at bounding box center [408, 157] width 159 height 15
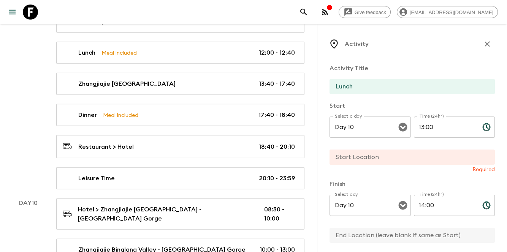
paste input "Farmhouse restaurant"
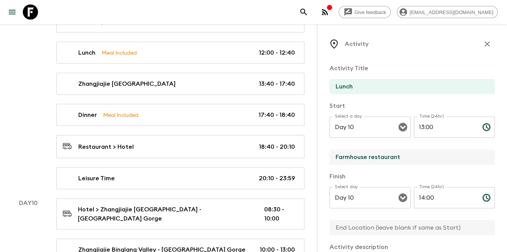
click at [369, 223] on input "text" at bounding box center [408, 227] width 159 height 15
paste input "Farmhouse restaurant"
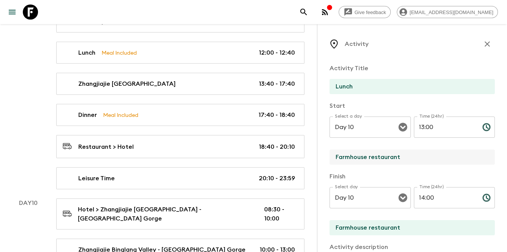
click at [368, 155] on input "Farmhouse restaurant" at bounding box center [408, 157] width 159 height 15
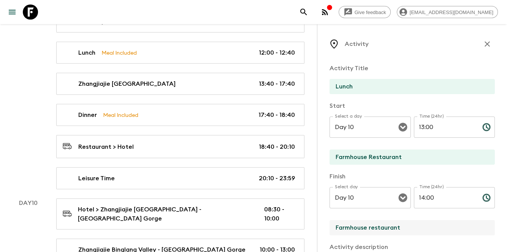
click at [371, 227] on input "Farmhouse restaurant" at bounding box center [408, 227] width 159 height 15
click at [413, 87] on input "Lunch" at bounding box center [408, 86] width 159 height 15
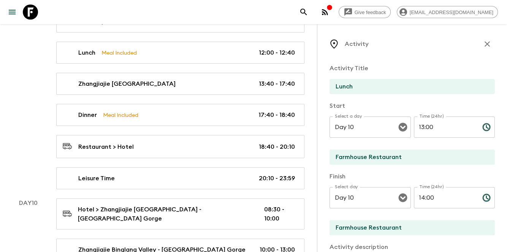
click at [425, 73] on div "Activity Title Lunch" at bounding box center [411, 80] width 165 height 32
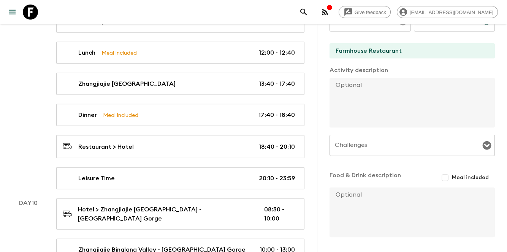
click at [441, 177] on input "Meal included" at bounding box center [445, 178] width 14 height 14
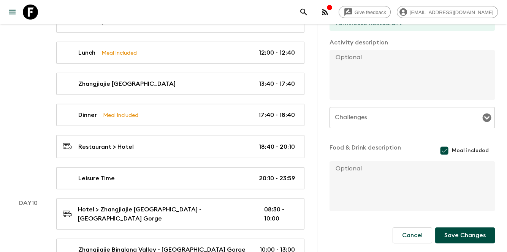
scroll to position [205, 0]
click at [460, 238] on button "Save Changes" at bounding box center [465, 235] width 60 height 16
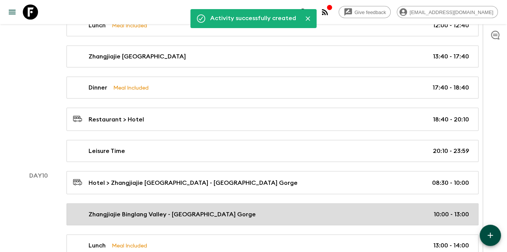
scroll to position [2108, 0]
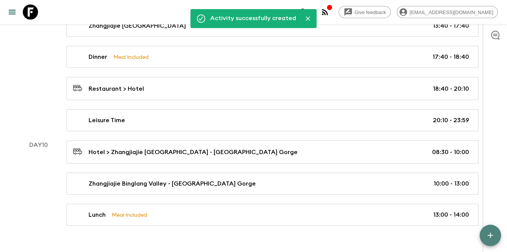
click at [484, 236] on button "button" at bounding box center [489, 235] width 21 height 21
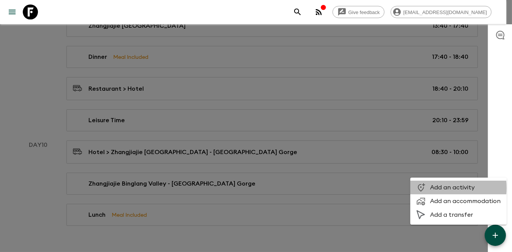
click at [446, 188] on span "Add an activity" at bounding box center [465, 188] width 71 height 8
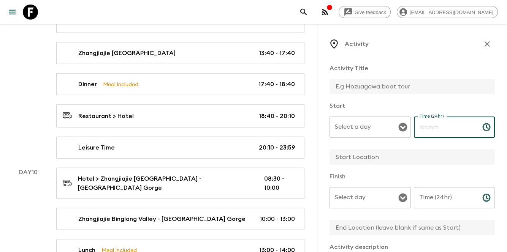
click at [442, 135] on input "Time (24hr)" at bounding box center [445, 127] width 62 height 21
drag, startPoint x: 433, startPoint y: 202, endPoint x: 430, endPoint y: 204, distance: 3.9
click at [433, 202] on input "Time (24hr)" at bounding box center [445, 197] width 62 height 21
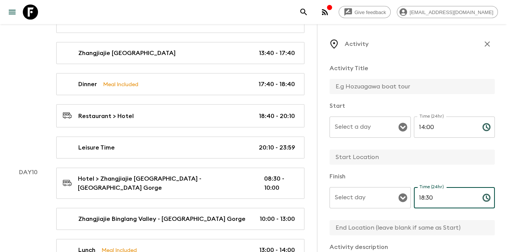
click at [379, 90] on input "text" at bounding box center [408, 86] width 159 height 15
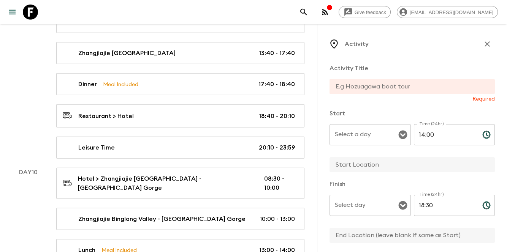
click at [388, 85] on input "text" at bounding box center [408, 86] width 159 height 15
paste input "Zhangjiajie Binglang Valley - [GEOGRAPHIC_DATA] Gorge"
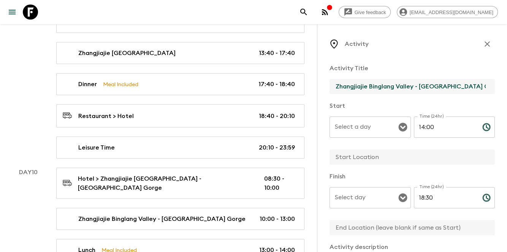
click at [361, 131] on input "Select a day" at bounding box center [364, 127] width 63 height 14
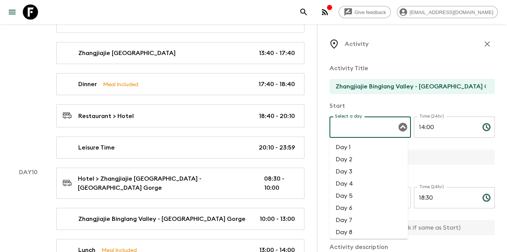
scroll to position [51, 0]
click at [353, 210] on li "Day 10" at bounding box center [368, 206] width 78 height 12
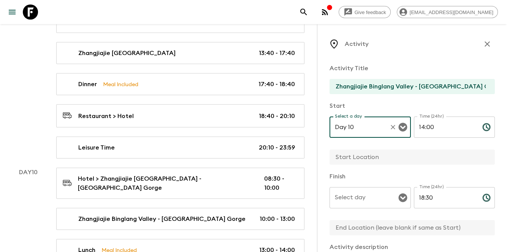
drag, startPoint x: 363, startPoint y: 200, endPoint x: 363, endPoint y: 194, distance: 5.3
click at [363, 200] on input "Select day" at bounding box center [364, 198] width 63 height 14
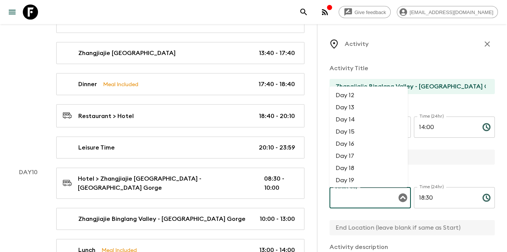
scroll to position [0, 0]
click at [363, 98] on li "Day 10" at bounding box center [368, 96] width 78 height 12
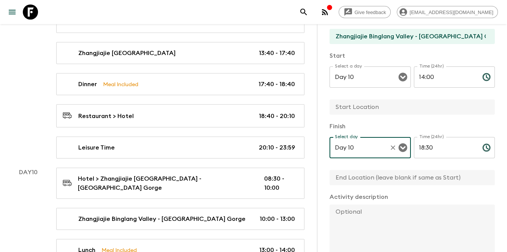
scroll to position [51, 0]
click at [377, 107] on input "text" at bounding box center [408, 106] width 159 height 15
paste input "Zhangjiajie Binglang Valley - [GEOGRAPHIC_DATA] Gorge"
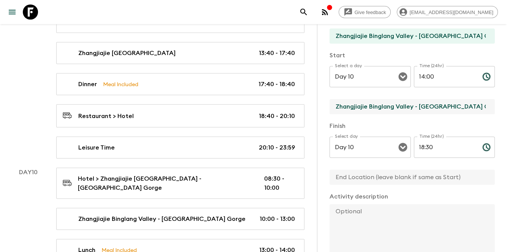
click at [348, 178] on input "text" at bounding box center [408, 177] width 159 height 15
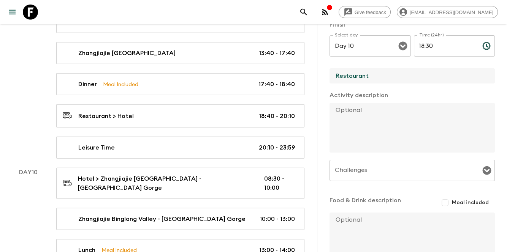
click at [425, 158] on div "Activity Title Zhangjiajie Binglang Valley - [GEOGRAPHIC_DATA] Gorge Start Sele…" at bounding box center [411, 85] width 165 height 358
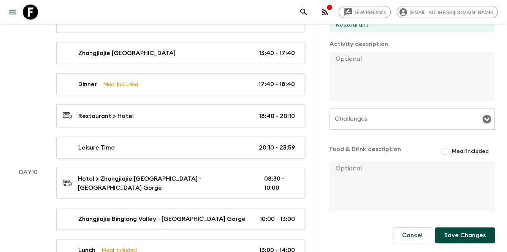
scroll to position [204, 0]
click at [473, 243] on form "Activity Title Zhangjiajie Binglang Valley - Jia’ergou Gorge Start Select a day…" at bounding box center [411, 59] width 165 height 410
click at [472, 239] on button "Save Changes" at bounding box center [465, 235] width 60 height 16
click at [472, 239] on div "Cancel Save Changes" at bounding box center [443, 235] width 102 height 16
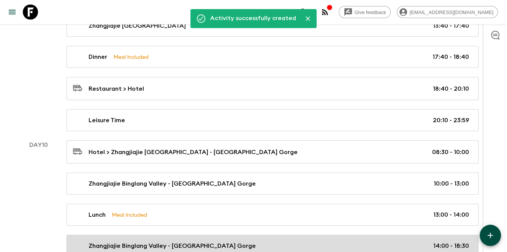
click at [188, 242] on p "Zhangjiajie Binglang Valley - [GEOGRAPHIC_DATA] Gorge" at bounding box center [172, 246] width 167 height 9
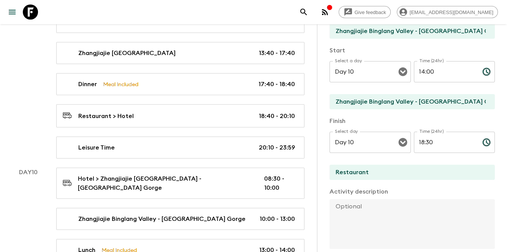
scroll to position [101, 0]
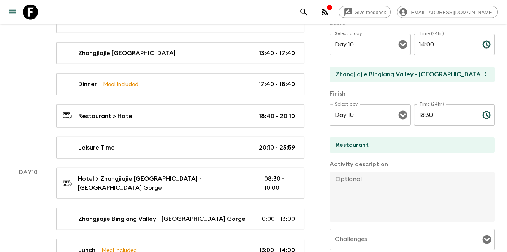
click at [393, 188] on textarea at bounding box center [408, 197] width 159 height 50
paste textarea "Zhangjiajie Binglang Valley - Jia’ergou Gorge The allure of Jia’ergou lies in i…"
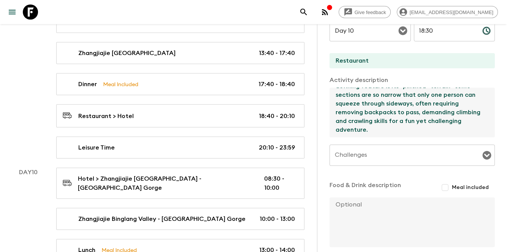
scroll to position [222, 0]
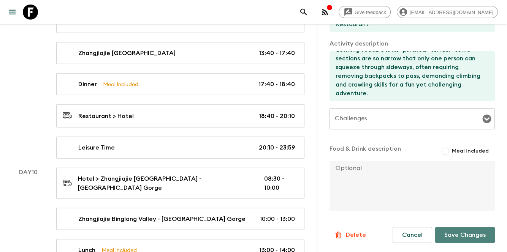
click at [444, 230] on button "Save Changes" at bounding box center [465, 235] width 60 height 16
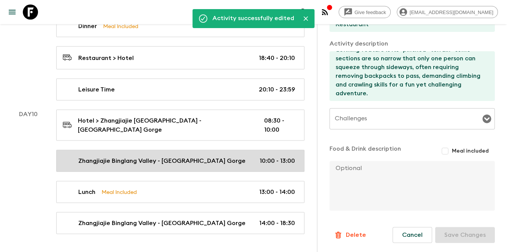
scroll to position [2166, 0]
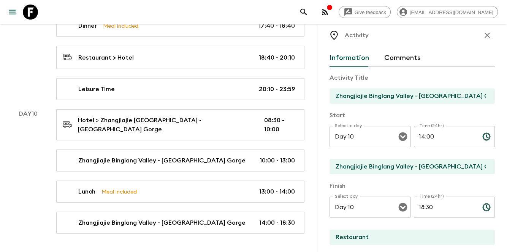
scroll to position [0, 0]
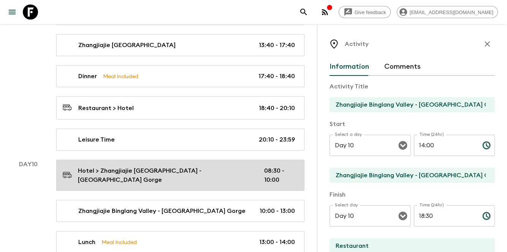
drag, startPoint x: 481, startPoint y: 46, endPoint x: 336, endPoint y: 140, distance: 173.3
click at [482, 46] on icon "button" at bounding box center [486, 44] width 9 height 9
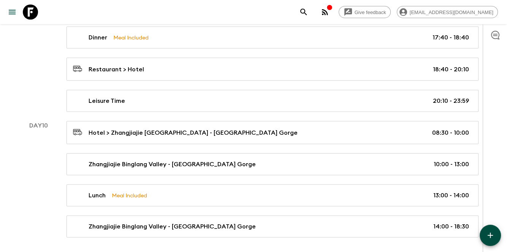
scroll to position [2139, 0]
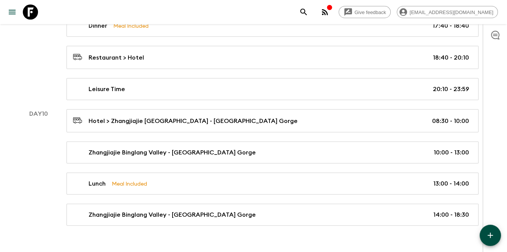
click at [502, 235] on div at bounding box center [494, 138] width 24 height 228
click at [491, 235] on icon "button" at bounding box center [489, 235] width 5 height 5
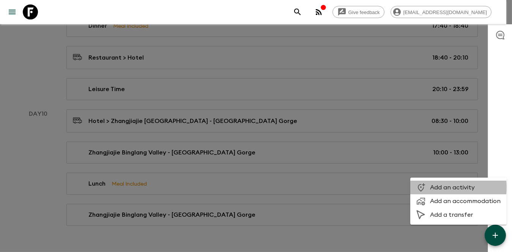
click at [442, 188] on span "Add an activity" at bounding box center [465, 188] width 71 height 8
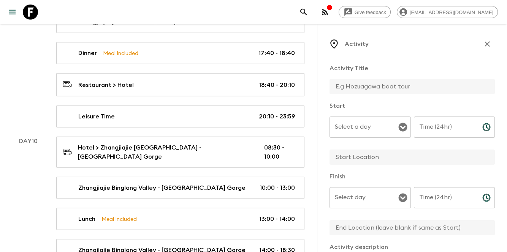
click at [431, 126] on input "Time (24hr)" at bounding box center [445, 127] width 62 height 21
click at [434, 203] on input "Time (24hr)" at bounding box center [445, 197] width 62 height 21
click at [381, 119] on div "Select a day" at bounding box center [369, 127] width 81 height 21
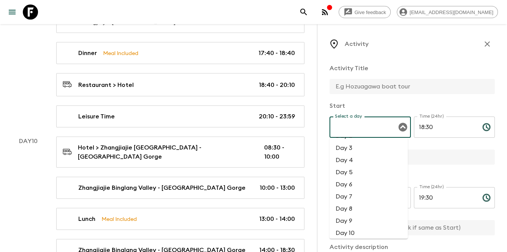
scroll to position [51, 0]
click at [364, 205] on li "Day 10" at bounding box center [368, 206] width 78 height 12
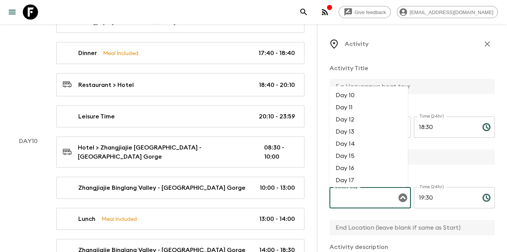
drag, startPoint x: 364, startPoint y: 205, endPoint x: 366, endPoint y: 178, distance: 27.0
click at [364, 205] on input "Select day" at bounding box center [364, 198] width 63 height 14
click at [373, 94] on li "Day 10" at bounding box center [368, 96] width 78 height 12
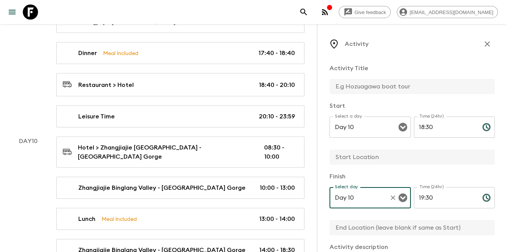
click at [394, 91] on input "text" at bounding box center [408, 86] width 159 height 15
click at [381, 153] on input "text" at bounding box center [408, 157] width 159 height 15
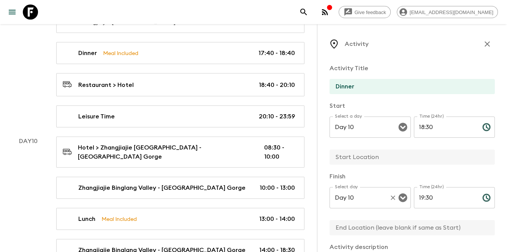
paste input "Ruyuan restaurant"
click at [352, 225] on input "text" at bounding box center [408, 227] width 159 height 15
paste input "Ruyuan restaurant"
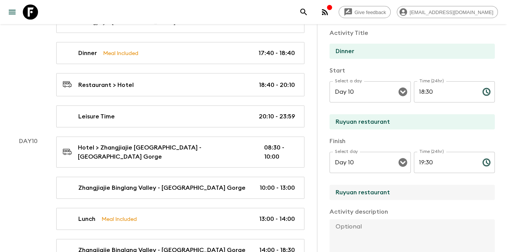
scroll to position [101, 0]
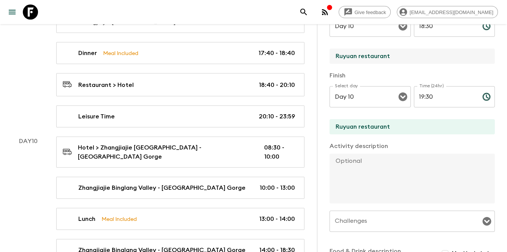
click at [365, 56] on input "Ruyuan restaurant" at bounding box center [408, 56] width 159 height 15
drag, startPoint x: 362, startPoint y: 56, endPoint x: 358, endPoint y: 55, distance: 4.2
click at [358, 55] on input "Ruyuan restaurant" at bounding box center [408, 56] width 159 height 15
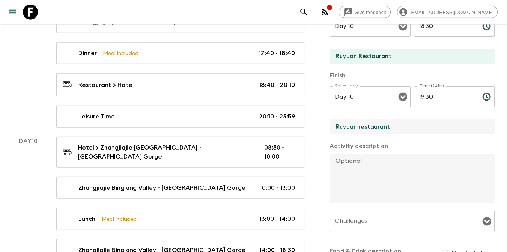
click at [359, 125] on input "Ruyuan restaurant" at bounding box center [408, 126] width 159 height 15
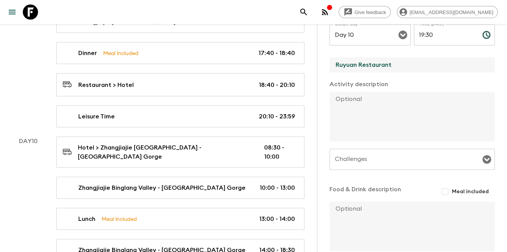
scroll to position [204, 0]
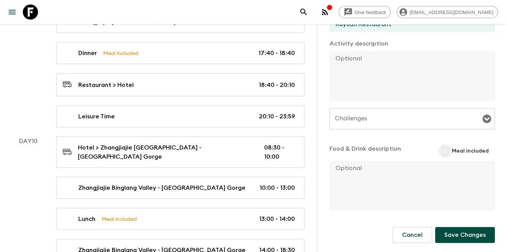
click at [439, 149] on input "Meal included" at bounding box center [445, 151] width 14 height 14
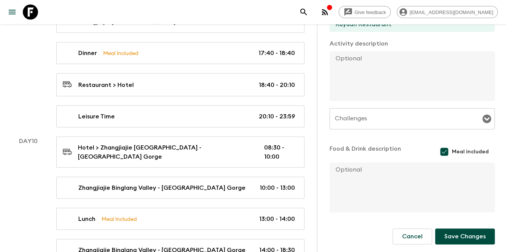
click at [469, 236] on button "Save Changes" at bounding box center [465, 237] width 60 height 16
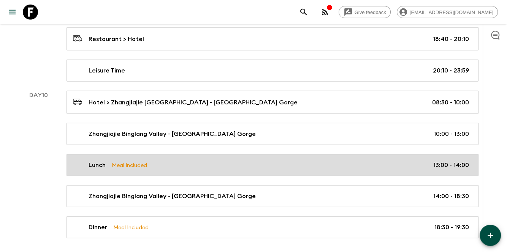
scroll to position [2170, 0]
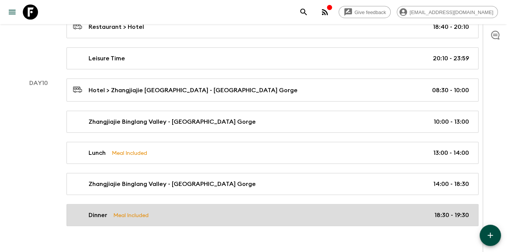
click at [443, 208] on link "Dinner Meal Included 18:30 - 19:30" at bounding box center [272, 215] width 412 height 22
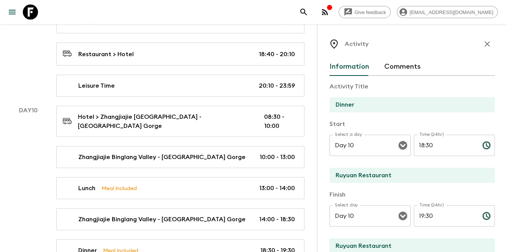
click at [306, 240] on div "Dinner Meal Included 18:30 - 19:30" at bounding box center [180, 251] width 266 height 22
click at [487, 46] on button "button" at bounding box center [486, 43] width 15 height 15
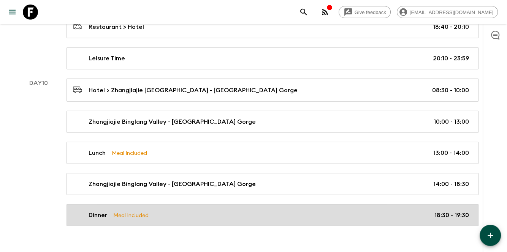
click at [421, 211] on div "Dinner Meal Included 18:30 - 19:30" at bounding box center [271, 215] width 396 height 9
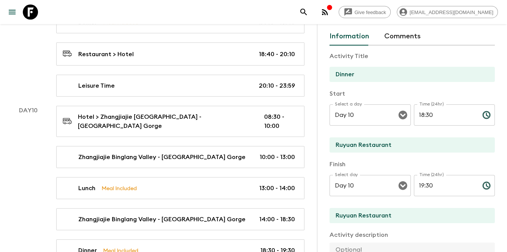
scroll to position [51, 0]
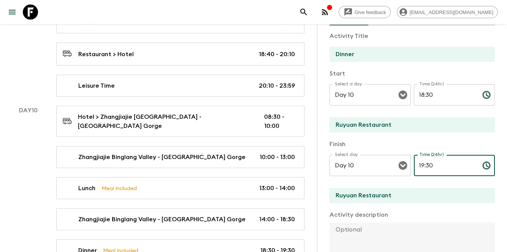
drag, startPoint x: 423, startPoint y: 165, endPoint x: 446, endPoint y: 164, distance: 23.2
click at [446, 164] on input "19:30" at bounding box center [445, 165] width 62 height 21
click at [443, 164] on input "19:30" at bounding box center [445, 165] width 62 height 21
click at [426, 164] on input "19:30" at bounding box center [445, 165] width 62 height 21
drag, startPoint x: 424, startPoint y: 164, endPoint x: 434, endPoint y: 164, distance: 9.5
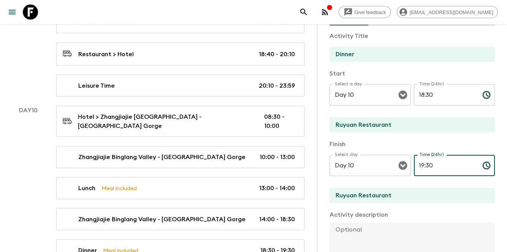
click at [434, 164] on input "19:30" at bounding box center [445, 165] width 62 height 21
click at [432, 164] on input "19:30" at bounding box center [445, 165] width 62 height 21
drag, startPoint x: 423, startPoint y: 164, endPoint x: 441, endPoint y: 164, distance: 18.6
click at [441, 164] on input "19:30" at bounding box center [445, 165] width 62 height 21
click at [448, 140] on p "Finish" at bounding box center [411, 144] width 165 height 9
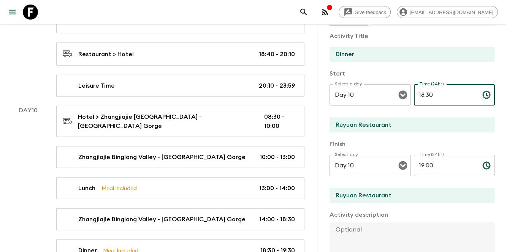
drag, startPoint x: 424, startPoint y: 95, endPoint x: 383, endPoint y: 158, distance: 75.7
click at [438, 93] on input "18:30" at bounding box center [445, 94] width 62 height 21
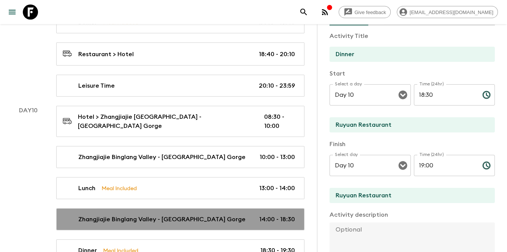
click at [275, 215] on p "14:00 - 18:30" at bounding box center [277, 219] width 36 height 9
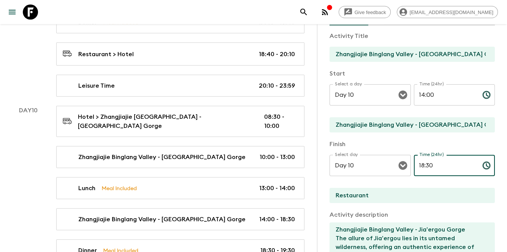
drag, startPoint x: 423, startPoint y: 165, endPoint x: 435, endPoint y: 164, distance: 11.8
click at [435, 164] on input "18:30" at bounding box center [445, 165] width 62 height 21
click at [447, 190] on input "Restaurant" at bounding box center [408, 195] width 159 height 15
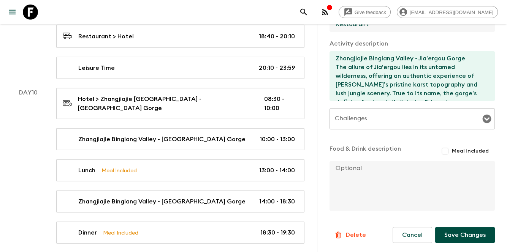
scroll to position [2197, 0]
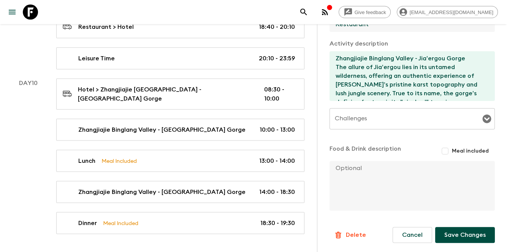
click at [455, 232] on button "Save Changes" at bounding box center [465, 235] width 60 height 16
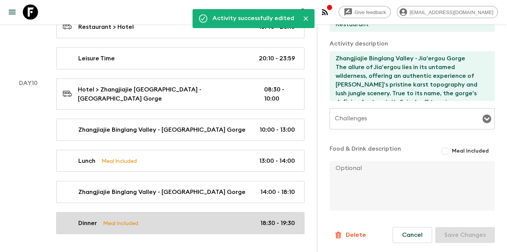
click at [267, 219] on p "18:30 - 19:30" at bounding box center [277, 223] width 35 height 9
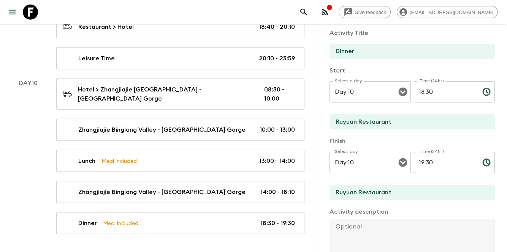
scroll to position [44, 0]
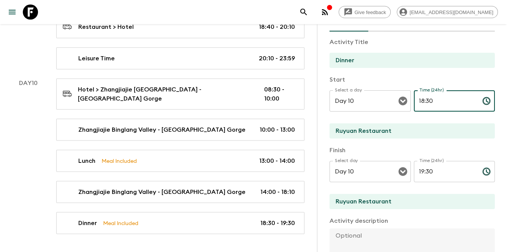
drag, startPoint x: 439, startPoint y: 98, endPoint x: 444, endPoint y: 96, distance: 4.3
click at [444, 96] on input "18:30" at bounding box center [445, 100] width 62 height 21
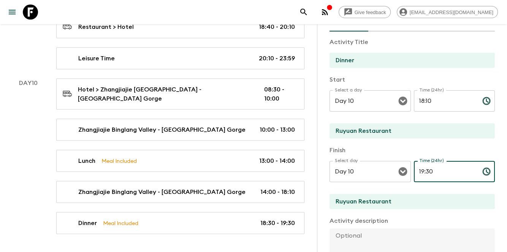
drag, startPoint x: 449, startPoint y: 175, endPoint x: 439, endPoint y: 172, distance: 10.2
click at [448, 174] on input "19:30" at bounding box center [445, 171] width 62 height 21
drag, startPoint x: 423, startPoint y: 170, endPoint x: 435, endPoint y: 169, distance: 12.2
click at [435, 169] on input "19:30" at bounding box center [445, 171] width 62 height 21
click at [440, 121] on div "Start Select a day Day 10 Select a day ​ Time (24hr) 18:10 Time (24hr) ​ Ruyuan…" at bounding box center [411, 107] width 165 height 65
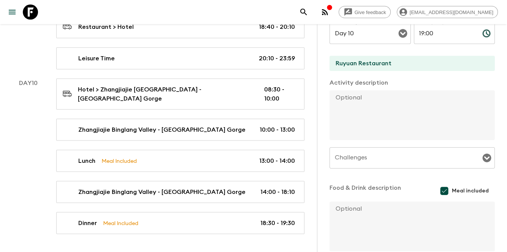
scroll to position [222, 0]
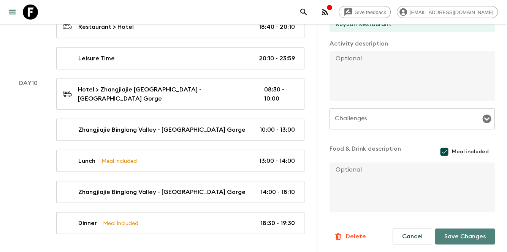
click at [458, 229] on button "Save Changes" at bounding box center [465, 237] width 60 height 16
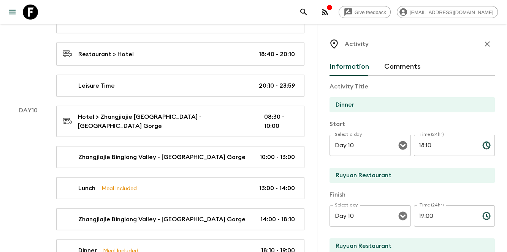
scroll to position [2146, 0]
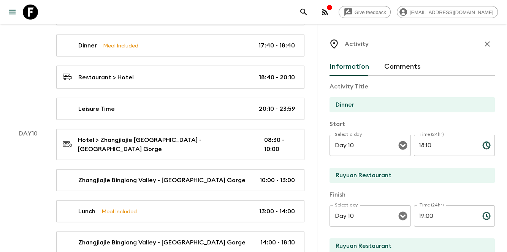
click at [485, 39] on button "button" at bounding box center [486, 43] width 15 height 15
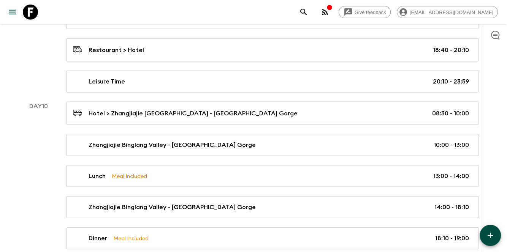
scroll to position [2170, 0]
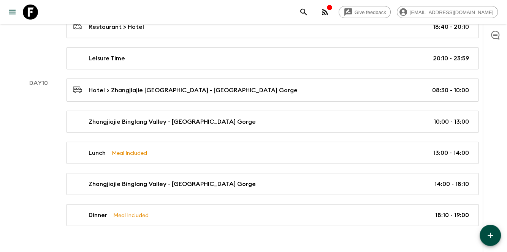
click at [321, 149] on div "Hotel > Zhangjiajie [GEOGRAPHIC_DATA] - [GEOGRAPHIC_DATA] Gorge 08:30 - 10:00 Z…" at bounding box center [272, 153] width 430 height 148
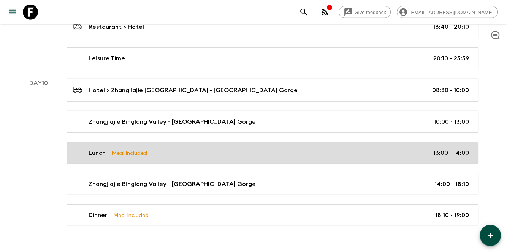
click at [327, 149] on div "Lunch Meal Included 13:00 - 14:00" at bounding box center [271, 153] width 396 height 9
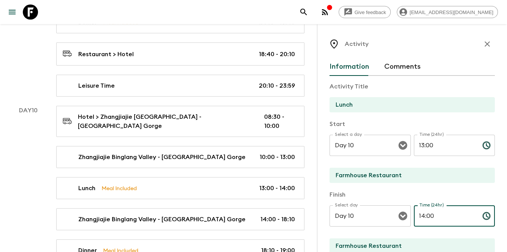
click at [418, 217] on input "14:00" at bounding box center [445, 215] width 62 height 21
drag, startPoint x: 424, startPoint y: 217, endPoint x: 441, endPoint y: 216, distance: 16.7
click at [441, 216] on input "13:00" at bounding box center [445, 215] width 62 height 21
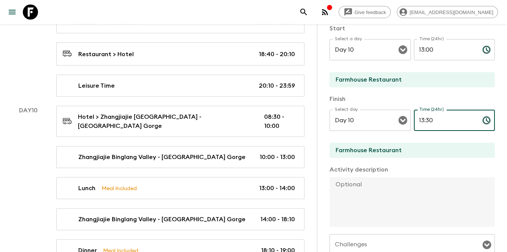
scroll to position [101, 0]
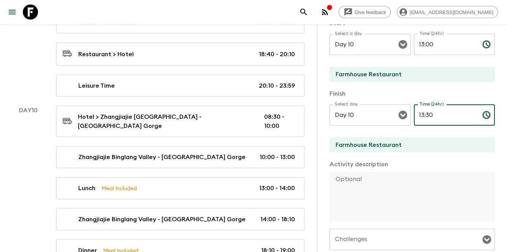
drag, startPoint x: 424, startPoint y: 115, endPoint x: 433, endPoint y: 114, distance: 9.3
click at [433, 114] on input "13:30" at bounding box center [445, 114] width 62 height 21
click at [457, 136] on div "Finish Select day Day 10 Select day ​ Time (24hr) 13:30 Time (24hr) ​ Farmhouse…" at bounding box center [411, 121] width 165 height 65
drag, startPoint x: 424, startPoint y: 112, endPoint x: 438, endPoint y: 112, distance: 13.7
click at [438, 112] on input "13:30" at bounding box center [445, 114] width 62 height 21
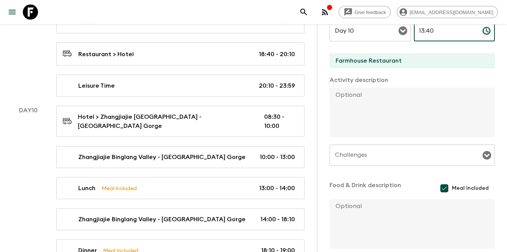
scroll to position [223, 0]
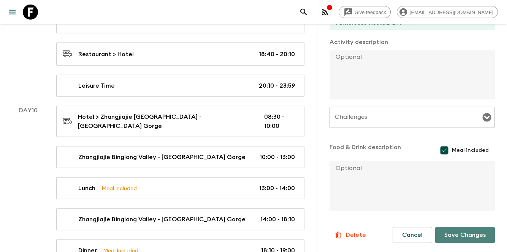
click at [444, 237] on button "Save Changes" at bounding box center [465, 235] width 60 height 16
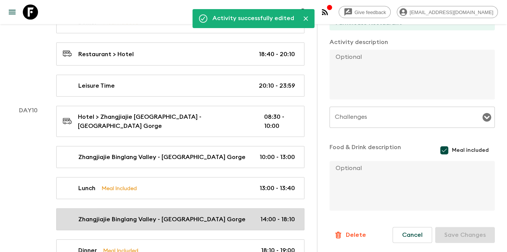
click at [248, 215] on div "Zhangjiajie Binglang Valley - Jia’ergou Gorge 14:00 - 18:10" at bounding box center [179, 219] width 232 height 9
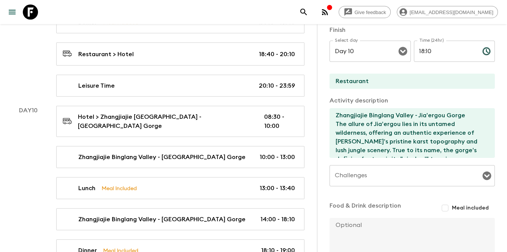
scroll to position [70, 0]
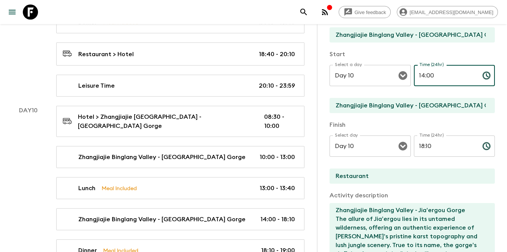
click at [420, 73] on input "14:00" at bounding box center [445, 75] width 62 height 21
drag, startPoint x: 425, startPoint y: 75, endPoint x: 439, endPoint y: 75, distance: 14.4
click at [439, 75] on input "13:00" at bounding box center [445, 75] width 62 height 21
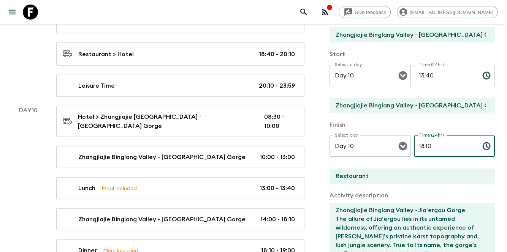
drag, startPoint x: 424, startPoint y: 145, endPoint x: 442, endPoint y: 145, distance: 17.5
click at [442, 145] on input "18:10" at bounding box center [445, 146] width 62 height 21
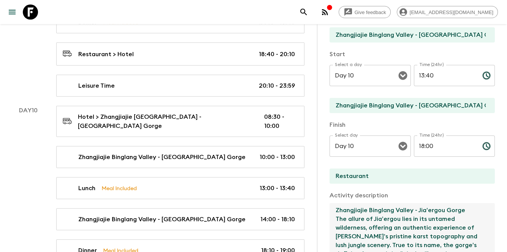
click at [452, 210] on textarea "Zhangjiajie Binglang Valley - Jia’ergou Gorge The allure of Jia’ergou lies in i…" at bounding box center [408, 228] width 159 height 50
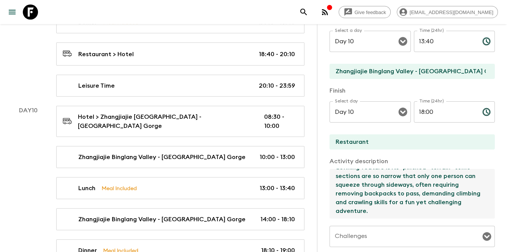
scroll to position [222, 0]
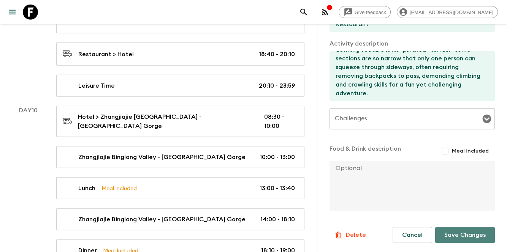
click at [452, 232] on button "Save Changes" at bounding box center [465, 235] width 60 height 16
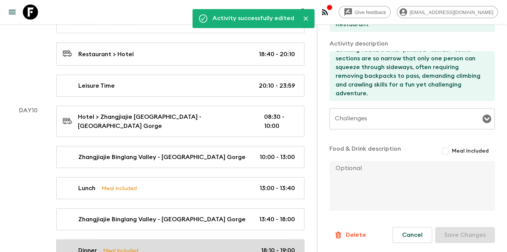
click at [247, 246] on div "Dinner Meal Included 18:10 - 19:00" at bounding box center [179, 250] width 232 height 9
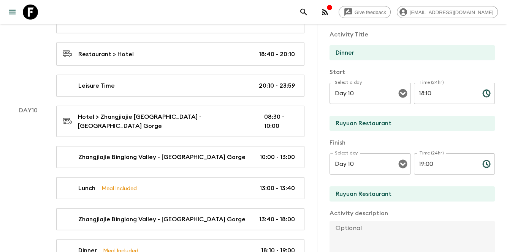
scroll to position [44, 0]
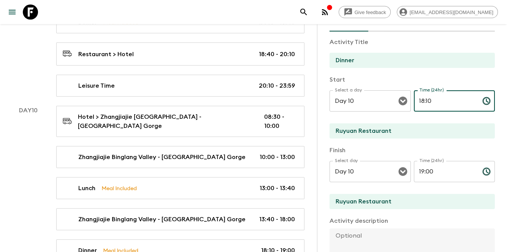
drag, startPoint x: 424, startPoint y: 100, endPoint x: 431, endPoint y: 100, distance: 7.6
click at [431, 100] on input "18:10" at bounding box center [445, 100] width 62 height 21
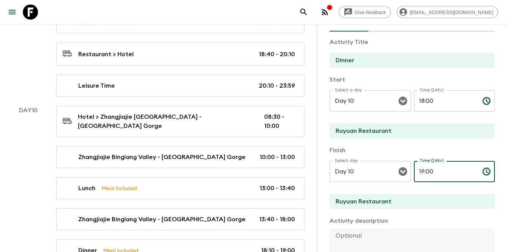
drag, startPoint x: 429, startPoint y: 170, endPoint x: 412, endPoint y: 174, distance: 17.5
click at [414, 174] on input "19:00" at bounding box center [445, 171] width 62 height 21
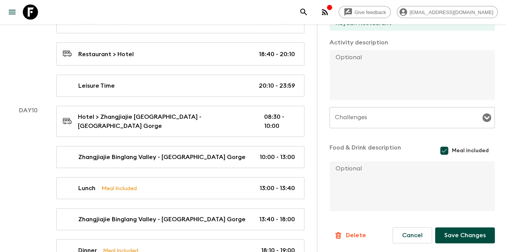
scroll to position [223, 0]
click at [457, 234] on button "Save Changes" at bounding box center [465, 235] width 60 height 16
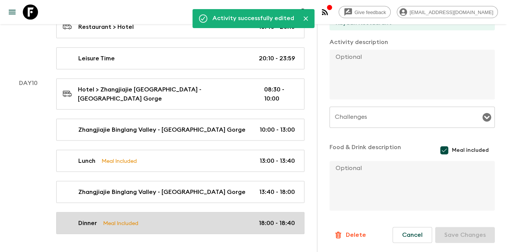
scroll to position [2197, 0]
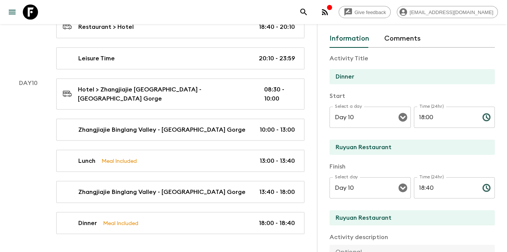
scroll to position [0, 0]
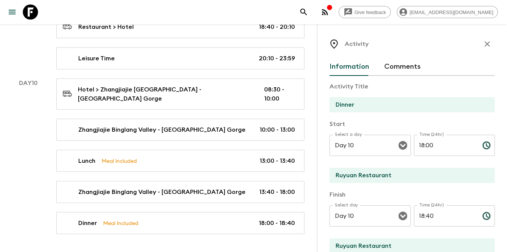
click at [482, 45] on icon "button" at bounding box center [486, 44] width 9 height 9
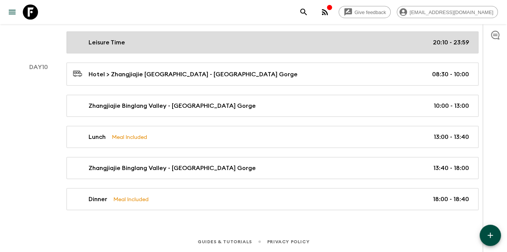
scroll to position [2170, 0]
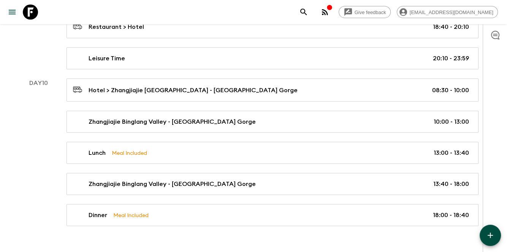
click at [492, 238] on icon "button" at bounding box center [489, 235] width 9 height 9
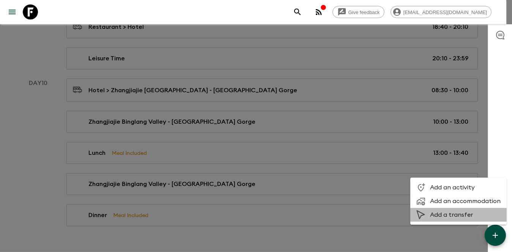
click at [464, 213] on span "Add a transfer" at bounding box center [465, 215] width 71 height 8
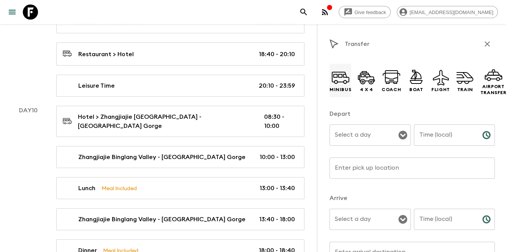
click at [342, 79] on icon at bounding box center [340, 77] width 18 height 18
click at [492, 94] on p "Airport Transfer" at bounding box center [493, 90] width 26 height 12
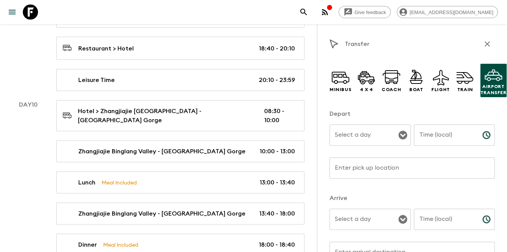
scroll to position [2197, 0]
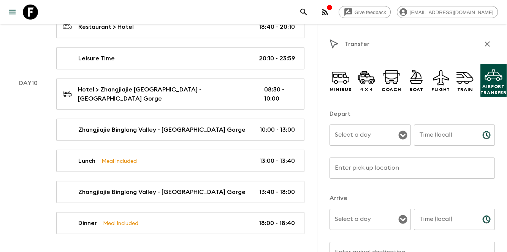
click at [424, 140] on input "Time (local)" at bounding box center [445, 135] width 62 height 21
click at [433, 212] on div "Time (local) Time (local) ​" at bounding box center [454, 224] width 81 height 30
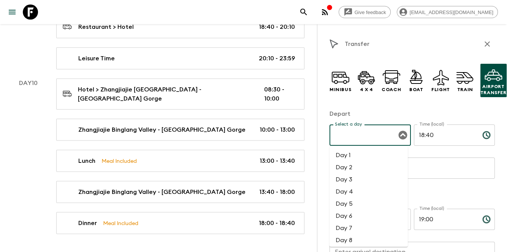
click at [355, 132] on input "Select a day" at bounding box center [364, 135] width 63 height 14
click at [367, 185] on li "Day 10" at bounding box center [368, 189] width 78 height 12
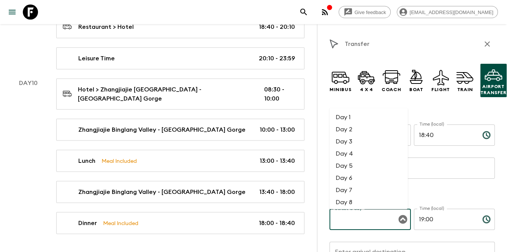
click at [362, 214] on div "Select a day Select a day ​" at bounding box center [369, 224] width 81 height 30
click at [366, 152] on li "Day 10" at bounding box center [368, 151] width 78 height 12
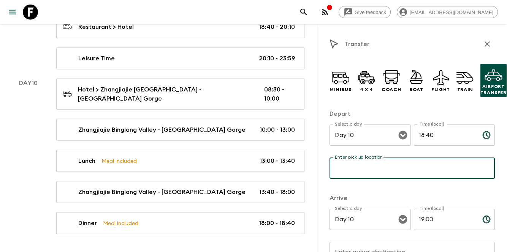
click at [401, 169] on input "Enter pick up location" at bounding box center [411, 168] width 165 height 21
click at [404, 169] on input "Re" at bounding box center [411, 168] width 165 height 21
paste input "uyuan restaurant"
click at [398, 168] on input "Ruyuan restaurant" at bounding box center [411, 168] width 165 height 21
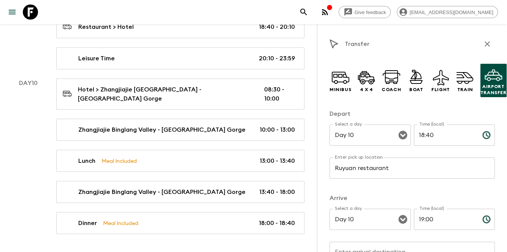
scroll to position [25, 0]
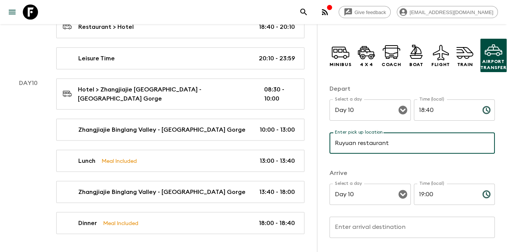
click at [360, 141] on input "Ruyuan restaurant" at bounding box center [411, 143] width 165 height 21
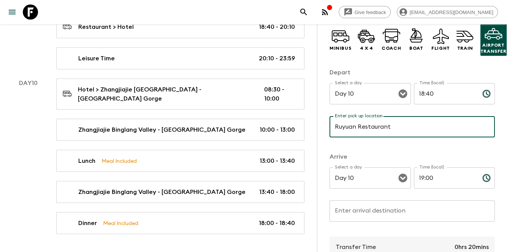
scroll to position [51, 0]
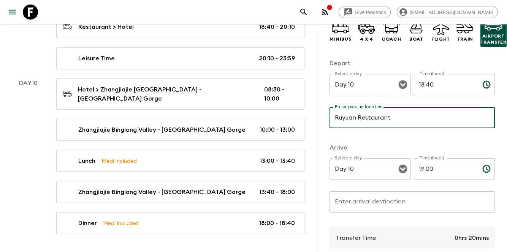
click at [403, 203] on input "Enter arrival destination" at bounding box center [411, 201] width 165 height 21
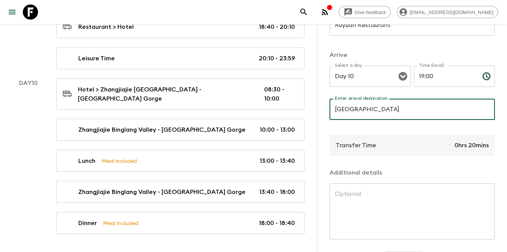
scroll to position [174, 0]
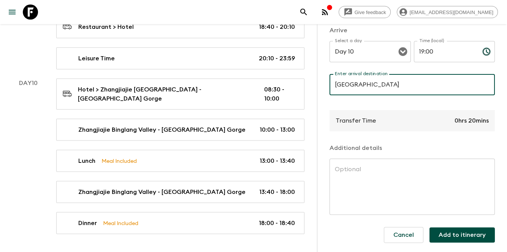
click at [461, 230] on button "Add to itinerary" at bounding box center [461, 235] width 65 height 15
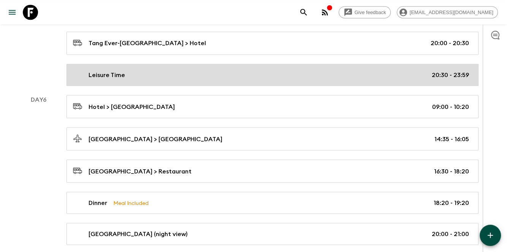
scroll to position [1367, 0]
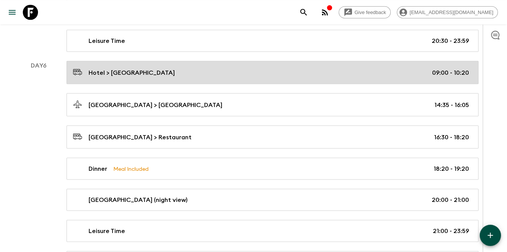
click at [161, 67] on div "Hotel > [GEOGRAPHIC_DATA] 09:00 - 10:20" at bounding box center [271, 72] width 396 height 10
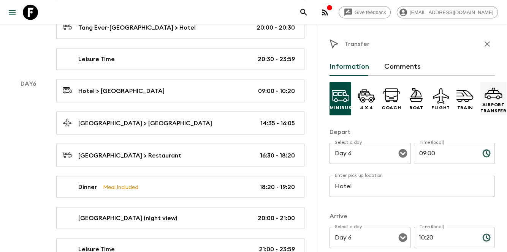
click at [480, 107] on p "Airport Transfer" at bounding box center [493, 108] width 26 height 12
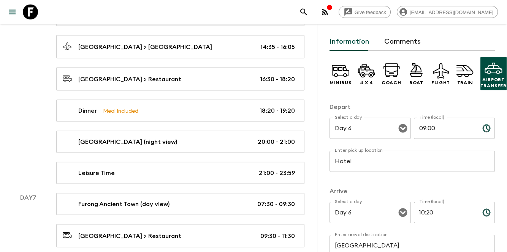
scroll to position [1570, 0]
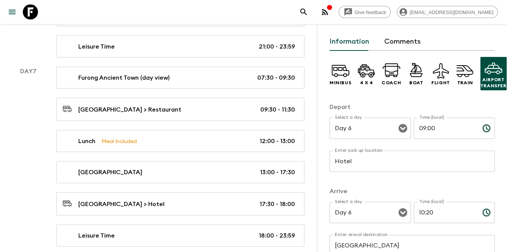
click at [409, 172] on div "Enter pick up location Hotel Enter pick up location ​" at bounding box center [411, 166] width 165 height 30
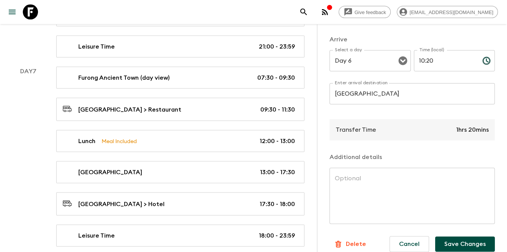
scroll to position [177, 0]
click at [451, 243] on button "Save Changes" at bounding box center [465, 244] width 60 height 15
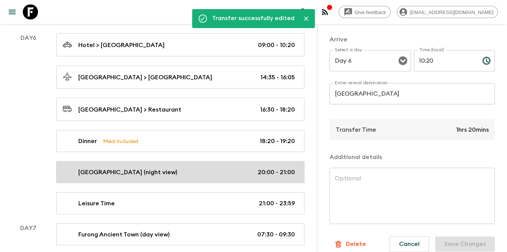
scroll to position [1291, 0]
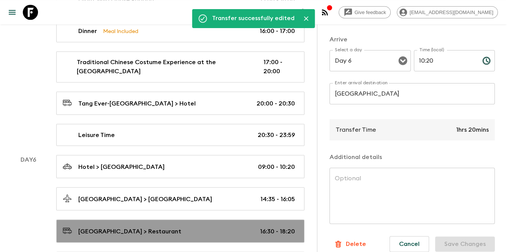
click at [168, 227] on p "[GEOGRAPHIC_DATA] > Restaurant" at bounding box center [129, 231] width 103 height 9
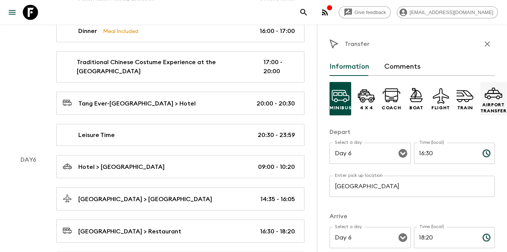
click at [492, 95] on icon at bounding box center [493, 93] width 18 height 18
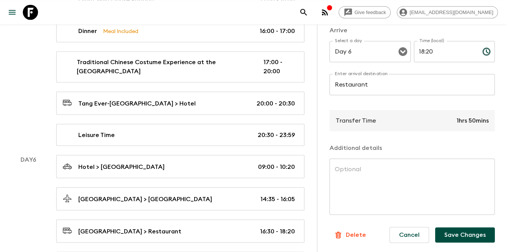
scroll to position [192, 0]
click at [456, 234] on button "Save Changes" at bounding box center [465, 235] width 60 height 15
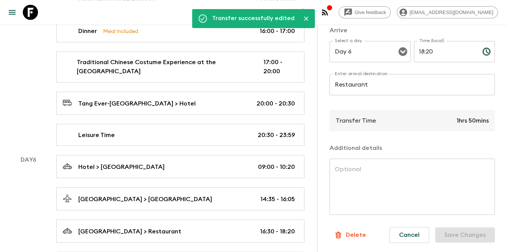
click at [40, 202] on div "Day 6" at bounding box center [28, 245] width 38 height 181
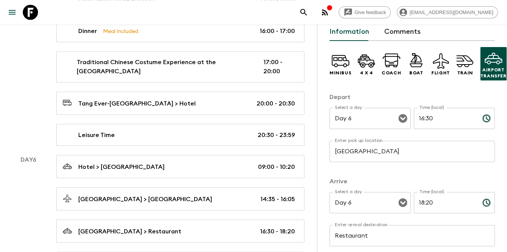
scroll to position [0, 0]
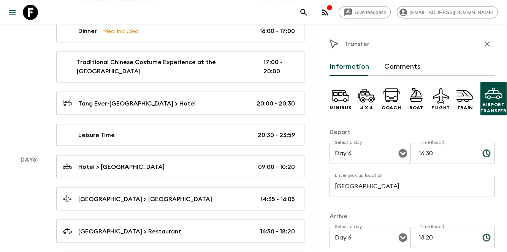
click at [482, 43] on icon "button" at bounding box center [486, 44] width 9 height 9
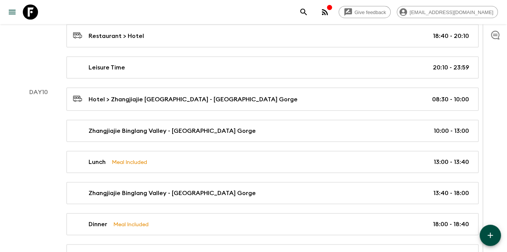
scroll to position [2202, 0]
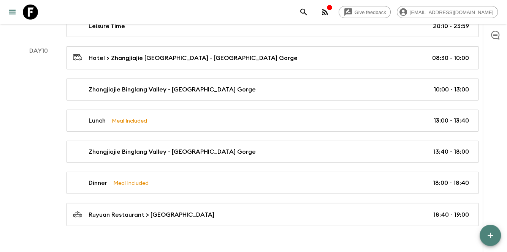
click at [490, 233] on icon "button" at bounding box center [489, 235] width 9 height 9
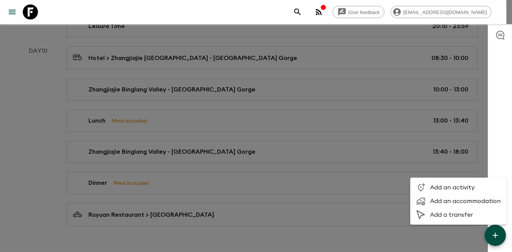
click at [452, 215] on span "Add a transfer" at bounding box center [465, 215] width 71 height 8
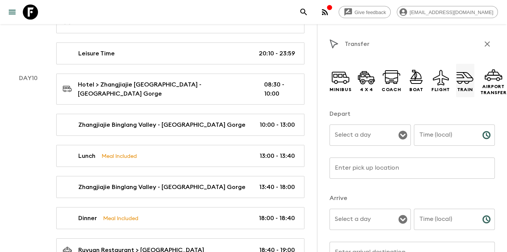
click at [456, 84] on icon at bounding box center [465, 77] width 18 height 18
click at [441, 85] on icon at bounding box center [440, 77] width 18 height 18
click at [438, 138] on input "Time (local)" at bounding box center [445, 135] width 62 height 21
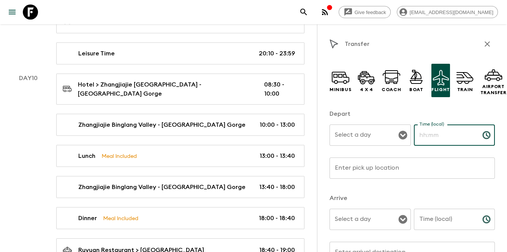
click at [428, 143] on input "Time (local)" at bounding box center [445, 135] width 62 height 21
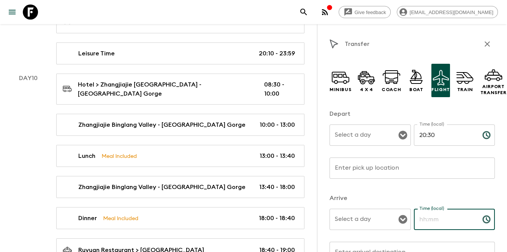
click at [433, 226] on input "Time (local)" at bounding box center [445, 219] width 62 height 21
drag, startPoint x: 403, startPoint y: 129, endPoint x: 395, endPoint y: 131, distance: 8.1
click at [403, 129] on div "Select a day" at bounding box center [369, 135] width 81 height 21
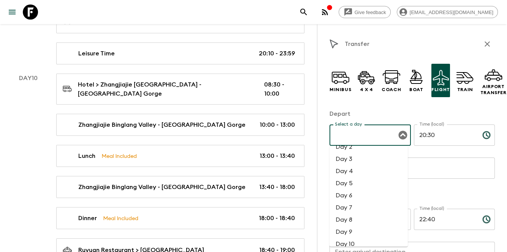
scroll to position [51, 0]
click at [354, 216] on li "Day 10" at bounding box center [368, 214] width 78 height 12
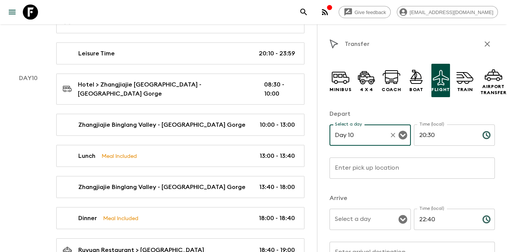
click at [356, 217] on div "Select a day Select a day ​" at bounding box center [369, 224] width 81 height 30
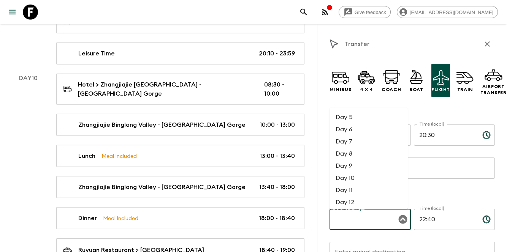
scroll to position [101, 0]
click at [366, 125] on li "Day 10" at bounding box center [368, 126] width 78 height 12
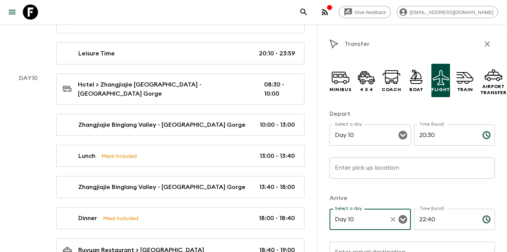
drag, startPoint x: 370, startPoint y: 107, endPoint x: 381, endPoint y: 107, distance: 11.4
click at [370, 107] on div "Minibus 4 x 4 Coach Boat Flight Train Airport Transfer Depart Select a day Day …" at bounding box center [411, 245] width 165 height 375
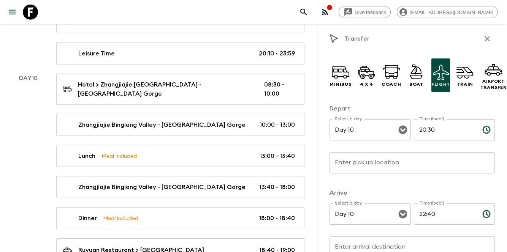
scroll to position [0, 0]
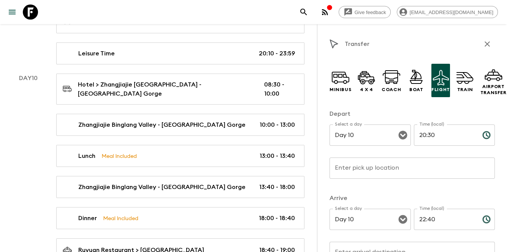
click at [372, 176] on input "Enter pick up location" at bounding box center [411, 168] width 165 height 21
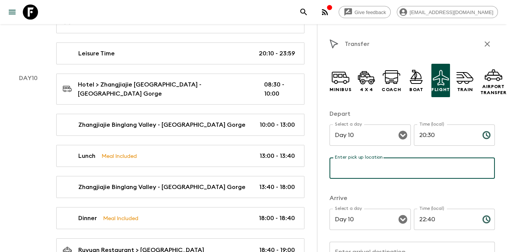
click at [381, 181] on p "​" at bounding box center [412, 184] width 155 height 8
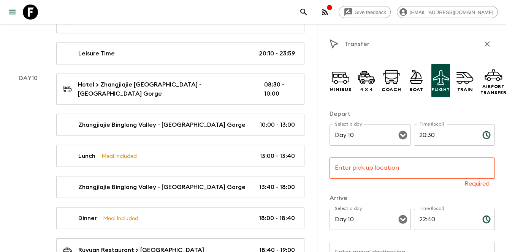
click at [379, 174] on input "Enter pick up location" at bounding box center [411, 168] width 165 height 21
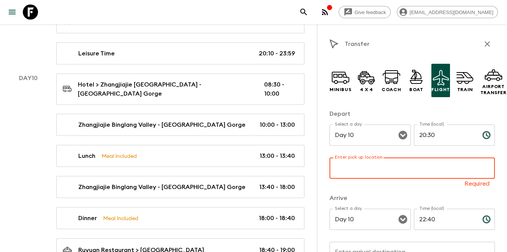
click at [378, 186] on p "Required" at bounding box center [412, 184] width 155 height 8
click at [414, 163] on input "Enter pick up location" at bounding box center [411, 168] width 165 height 21
click at [416, 190] on div "Minibus 4 x 4 Coach Boat Flight Train Airport Transfer Depart Select a day Day …" at bounding box center [411, 245] width 165 height 375
drag, startPoint x: 416, startPoint y: 190, endPoint x: 369, endPoint y: 160, distance: 55.4
click at [369, 160] on div "Enter pick up location Enter pick up location Required" at bounding box center [411, 173] width 165 height 30
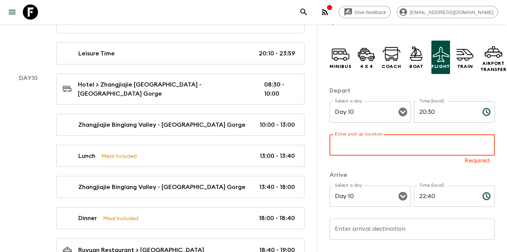
scroll to position [51, 0]
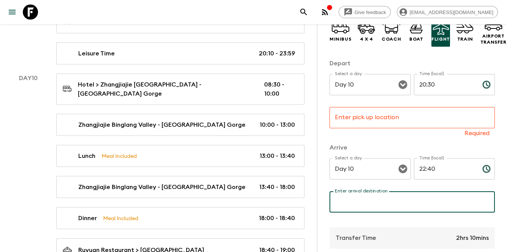
click at [368, 199] on input "Enter arrival destination" at bounding box center [411, 201] width 165 height 21
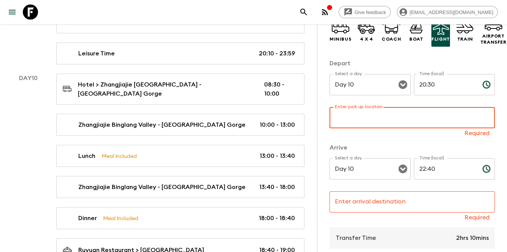
click at [339, 112] on div "Enter pick up location Enter pick up location Required" at bounding box center [411, 122] width 165 height 30
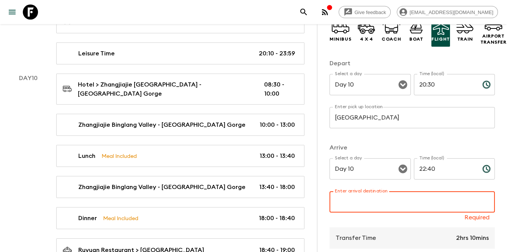
click at [401, 206] on input "Enter arrival destination" at bounding box center [411, 201] width 165 height 21
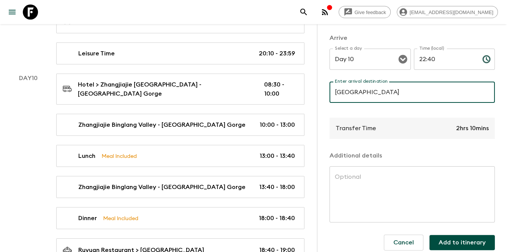
scroll to position [174, 0]
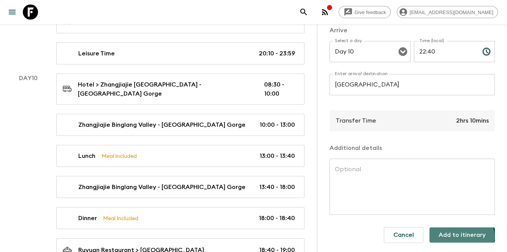
click at [452, 231] on button "Add to itinerary" at bounding box center [461, 235] width 65 height 15
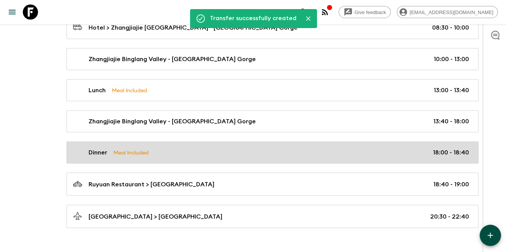
scroll to position [2234, 0]
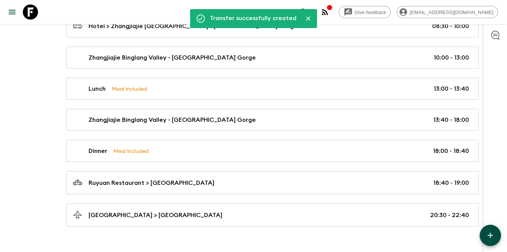
click at [493, 237] on icon "button" at bounding box center [489, 235] width 9 height 9
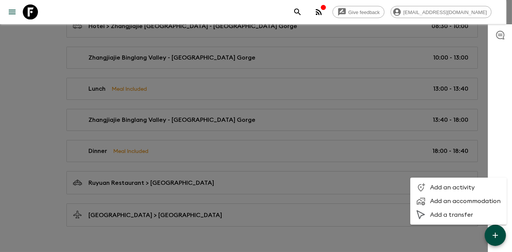
click at [476, 218] on span "Add a transfer" at bounding box center [465, 215] width 71 height 8
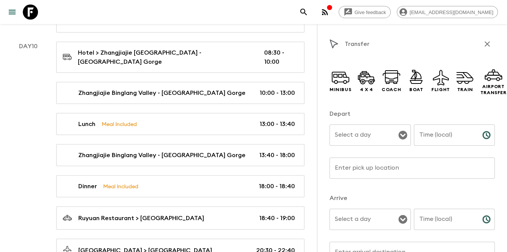
click at [389, 161] on input "Enter pick up location" at bounding box center [411, 168] width 165 height 21
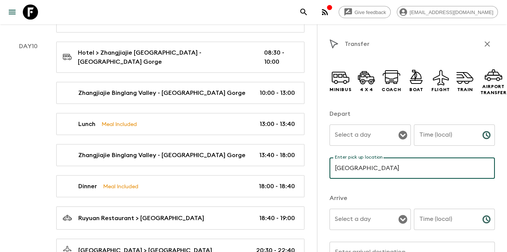
drag, startPoint x: 500, startPoint y: 76, endPoint x: 473, endPoint y: 101, distance: 36.8
click at [500, 76] on div "Airport Transfer" at bounding box center [493, 80] width 26 height 33
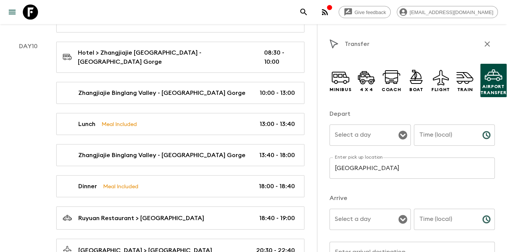
click at [390, 147] on p "​" at bounding box center [370, 151] width 71 height 8
click at [388, 141] on input "Select a day" at bounding box center [364, 135] width 63 height 14
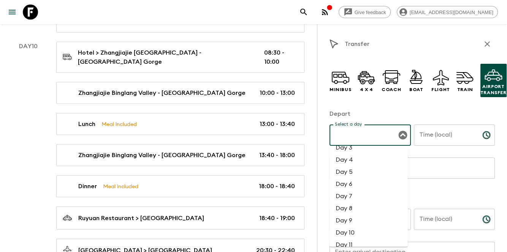
scroll to position [76, 0]
click at [365, 193] on li "Day 10" at bounding box center [368, 188] width 78 height 12
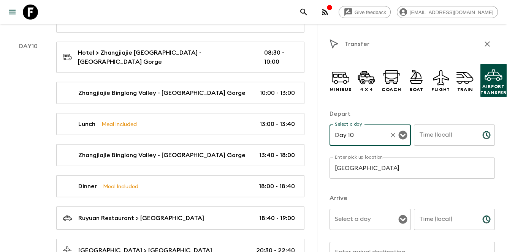
click at [368, 210] on div "Select a day" at bounding box center [369, 219] width 81 height 21
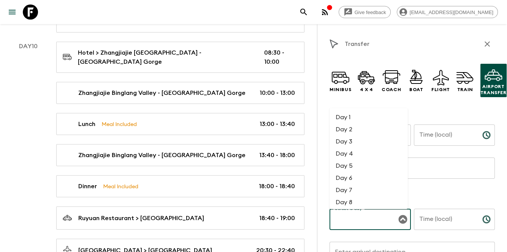
scroll to position [51, 0]
click at [358, 178] on li "Day 10" at bounding box center [368, 176] width 78 height 12
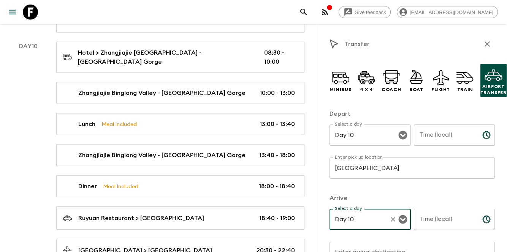
click at [424, 134] on input "Time (local)" at bounding box center [445, 135] width 62 height 21
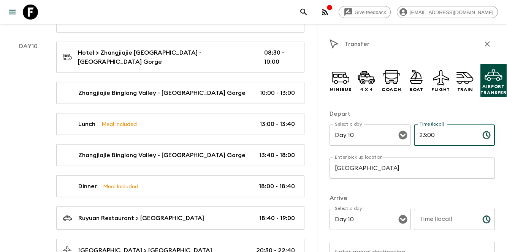
click at [419, 223] on input "Time (local)" at bounding box center [445, 219] width 62 height 21
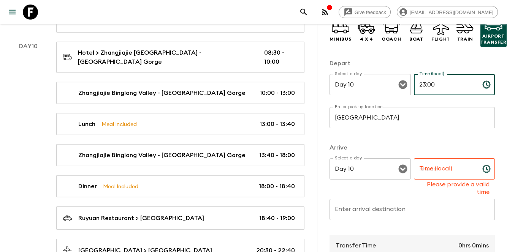
drag, startPoint x: 416, startPoint y: 82, endPoint x: 409, endPoint y: 82, distance: 6.8
click at [409, 82] on div "Select a day Day 10 Select a day ​ Time (local) 23:00 Time (local) ​" at bounding box center [411, 89] width 165 height 30
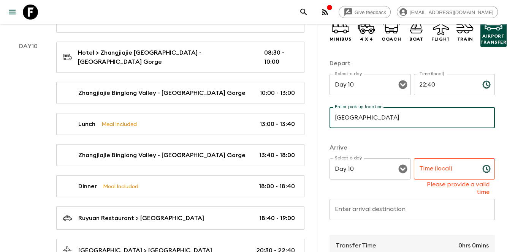
click at [406, 125] on input "[GEOGRAPHIC_DATA]" at bounding box center [411, 117] width 165 height 21
click at [404, 124] on input "[GEOGRAPHIC_DATA]" at bounding box center [411, 117] width 165 height 21
click at [376, 213] on input "Enter arrival destination" at bounding box center [411, 209] width 165 height 21
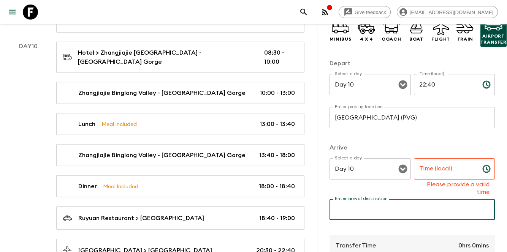
click at [330, 125] on input "[GEOGRAPHIC_DATA] (PVG)" at bounding box center [411, 117] width 165 height 21
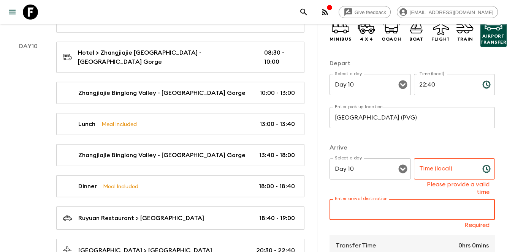
click at [365, 202] on div "Enter arrival destination Enter arrival destination Required" at bounding box center [411, 214] width 165 height 30
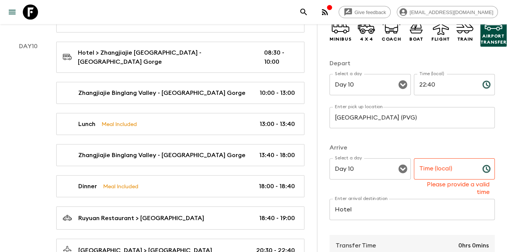
click at [447, 102] on p "​" at bounding box center [454, 100] width 71 height 8
click at [450, 170] on input "Time (local)" at bounding box center [445, 168] width 62 height 21
click at [446, 133] on p "​" at bounding box center [412, 134] width 155 height 8
drag, startPoint x: 446, startPoint y: 170, endPoint x: 413, endPoint y: 170, distance: 33.0
click at [414, 170] on input "24:00" at bounding box center [445, 168] width 62 height 21
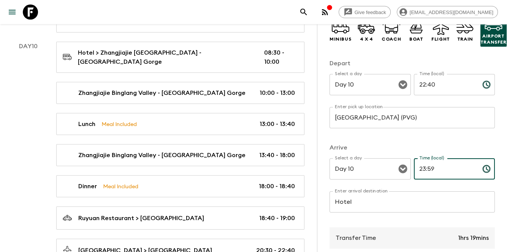
click at [436, 141] on div "Minibus 4 x 4 Coach Boat Flight Train Airport Transfer Depart Select a day Day …" at bounding box center [411, 194] width 165 height 375
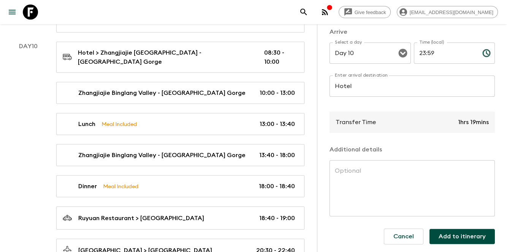
scroll to position [174, 0]
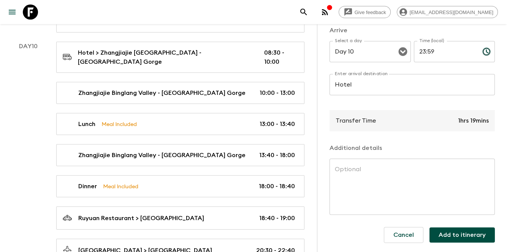
click at [441, 231] on button "Add to itinerary" at bounding box center [461, 235] width 65 height 15
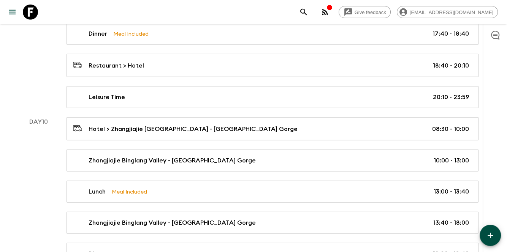
scroll to position [2266, 0]
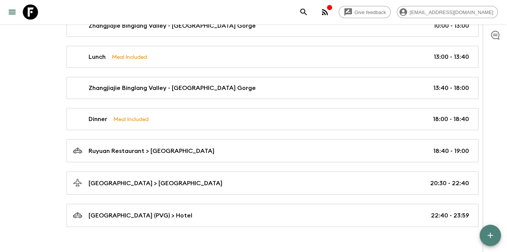
click at [488, 237] on icon "button" at bounding box center [489, 235] width 9 height 9
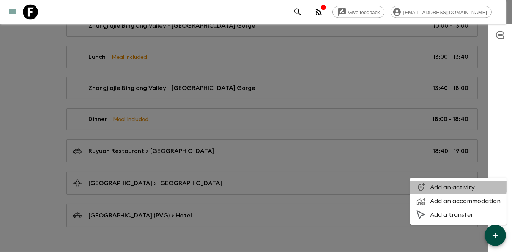
click at [450, 185] on span "Add an activity" at bounding box center [465, 188] width 71 height 8
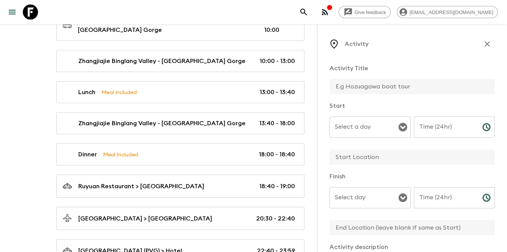
click at [364, 78] on div "Activity Title" at bounding box center [411, 80] width 165 height 32
click at [363, 90] on input "text" at bounding box center [408, 86] width 159 height 15
click at [381, 128] on input "Select a day" at bounding box center [364, 127] width 63 height 14
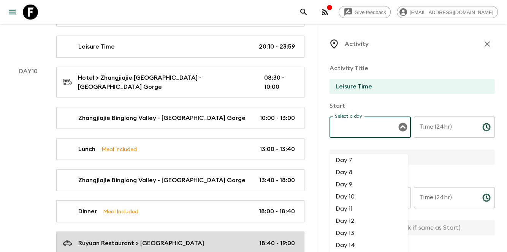
scroll to position [2266, 0]
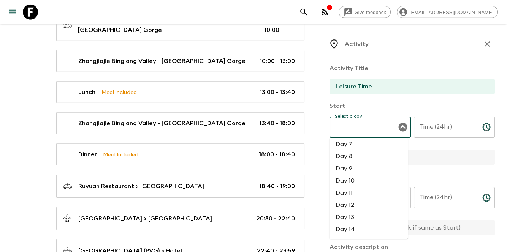
click at [365, 196] on li "Day 11" at bounding box center [368, 193] width 78 height 12
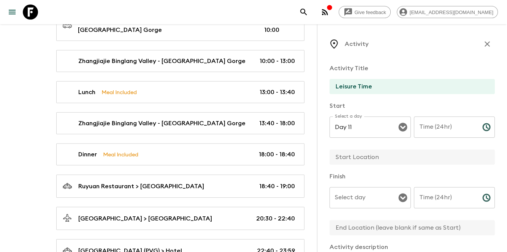
click at [369, 159] on input "text" at bounding box center [408, 157] width 159 height 15
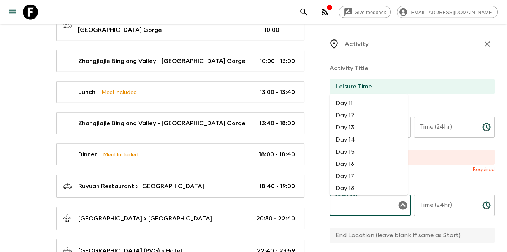
click at [373, 202] on input "Select day" at bounding box center [364, 205] width 63 height 14
click at [365, 102] on li "Day 11" at bounding box center [368, 104] width 78 height 12
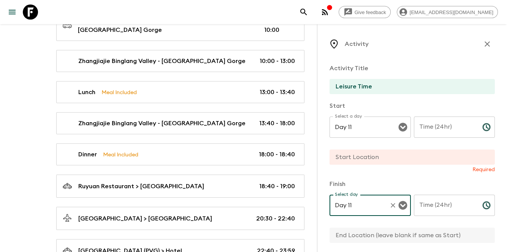
click at [429, 118] on div "Time (24hr) Time (24hr) ​" at bounding box center [454, 132] width 81 height 30
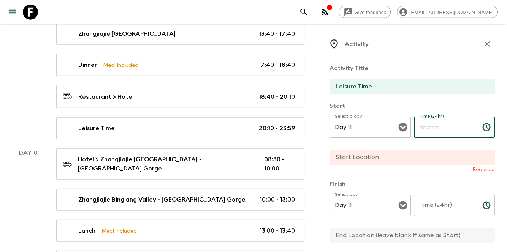
scroll to position [2293, 0]
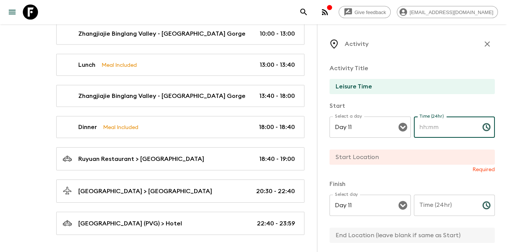
click at [435, 125] on input "Time (24hr)" at bounding box center [445, 127] width 62 height 21
click at [424, 128] on input "Time (24hr)" at bounding box center [445, 127] width 62 height 21
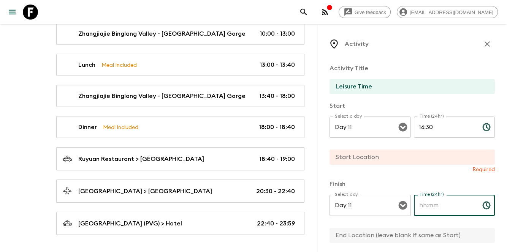
click at [447, 201] on input "Time (24hr)" at bounding box center [445, 205] width 62 height 21
click at [422, 161] on input "text" at bounding box center [408, 157] width 159 height 15
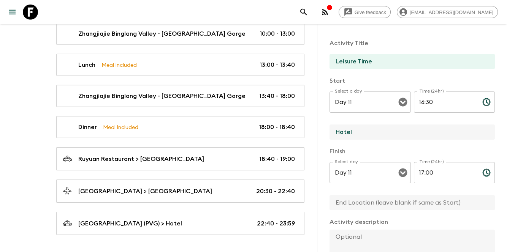
scroll to position [51, 0]
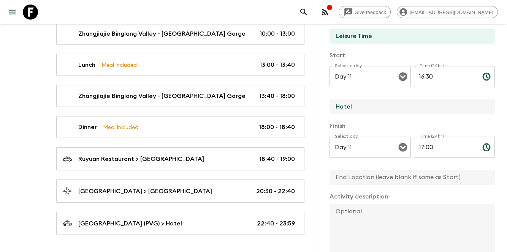
click at [380, 181] on input "text" at bounding box center [408, 177] width 159 height 15
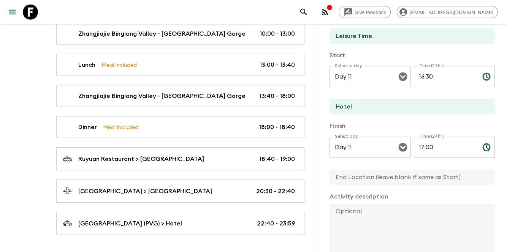
paste
click at [379, 177] on input "LOST HEAVEN restaurant" at bounding box center [408, 177] width 159 height 15
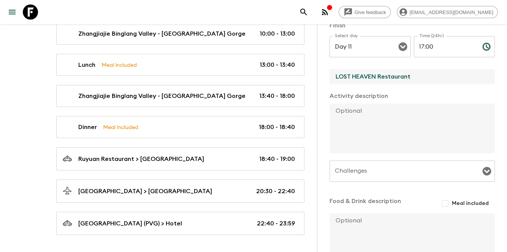
scroll to position [152, 0]
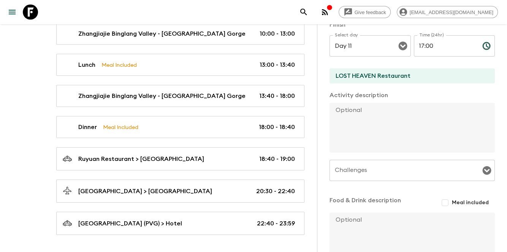
click at [414, 127] on textarea at bounding box center [408, 128] width 159 height 50
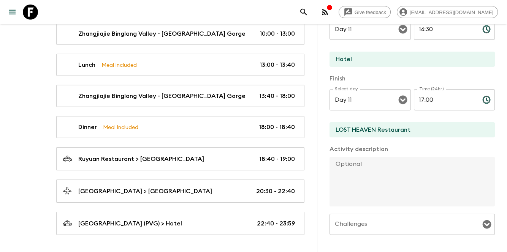
scroll to position [202, 0]
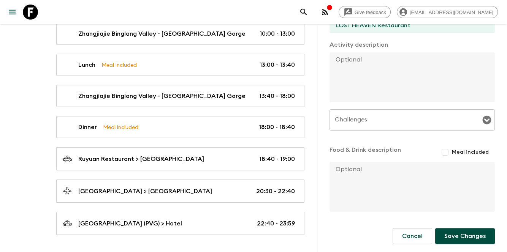
click at [460, 238] on button "Save Changes" at bounding box center [465, 236] width 60 height 16
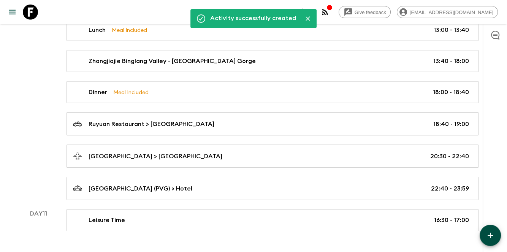
scroll to position [2297, 0]
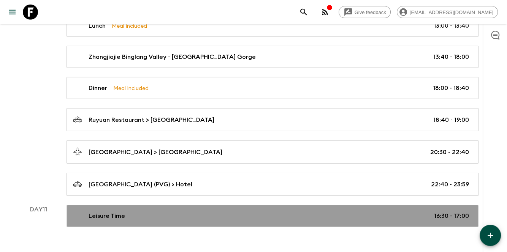
click at [416, 212] on div "Leisure Time 16:30 - 17:00" at bounding box center [271, 216] width 396 height 9
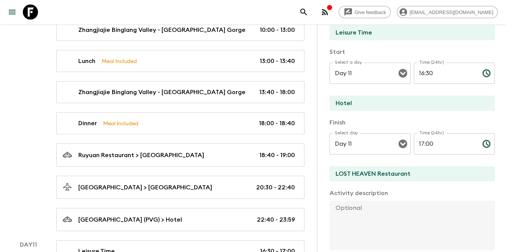
scroll to position [76, 0]
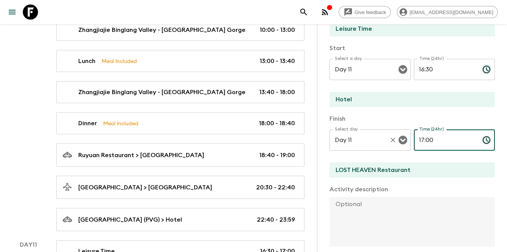
drag, startPoint x: 441, startPoint y: 145, endPoint x: 382, endPoint y: 137, distance: 59.5
click at [382, 137] on div "Select day Day 11 Select day ​ Time (24hr) 17:00 Time (24hr) ​" at bounding box center [411, 145] width 165 height 30
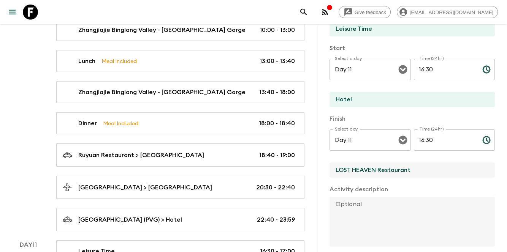
drag, startPoint x: 420, startPoint y: 171, endPoint x: 313, endPoint y: 161, distance: 107.9
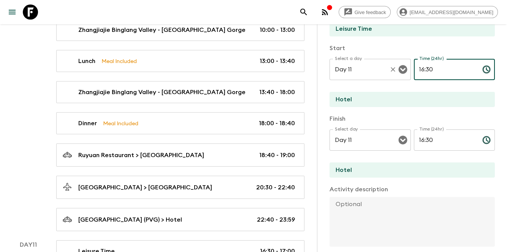
drag, startPoint x: 442, startPoint y: 62, endPoint x: 402, endPoint y: 62, distance: 39.9
click at [402, 62] on div "Select a day Day 11 Select a day ​ Time (24hr) 16:30 Time (24hr) ​" at bounding box center [411, 74] width 165 height 30
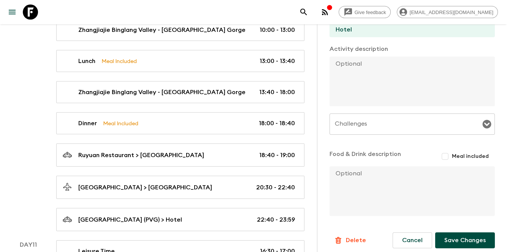
scroll to position [222, 0]
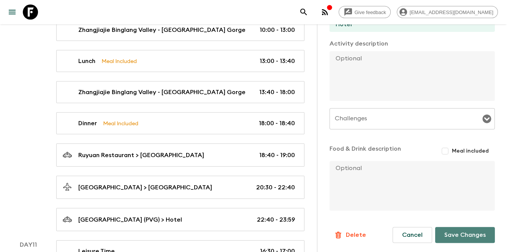
click at [464, 231] on button "Save Changes" at bounding box center [465, 235] width 60 height 16
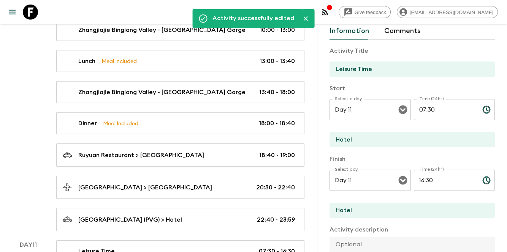
scroll to position [0, 0]
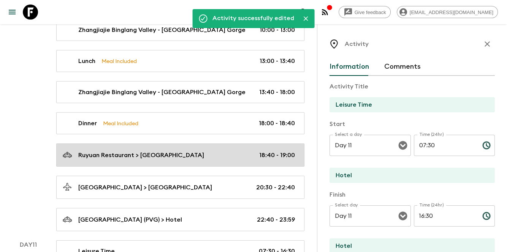
drag, startPoint x: 478, startPoint y: 48, endPoint x: 403, endPoint y: 98, distance: 89.8
click at [482, 48] on icon "button" at bounding box center [486, 44] width 9 height 9
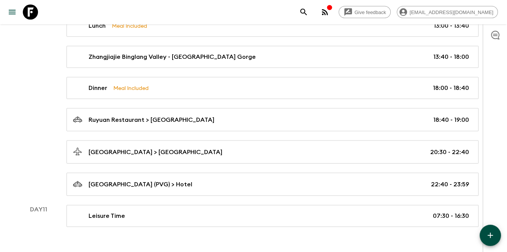
click at [487, 229] on button "button" at bounding box center [489, 235] width 21 height 21
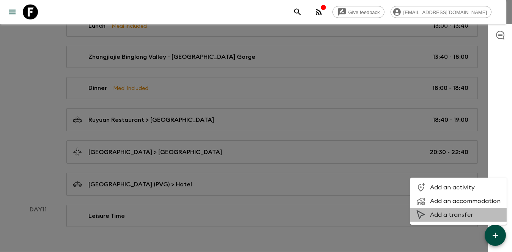
click at [459, 218] on span "Add a transfer" at bounding box center [465, 215] width 71 height 8
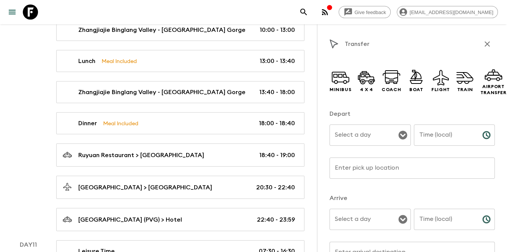
click at [438, 134] on input "Time (local)" at bounding box center [445, 135] width 62 height 21
click at [436, 224] on input "Time (local)" at bounding box center [445, 219] width 62 height 21
drag, startPoint x: 347, startPoint y: 76, endPoint x: 364, endPoint y: 159, distance: 84.9
click at [347, 76] on icon at bounding box center [340, 77] width 18 height 18
click at [367, 164] on div "Enter pick up location Enter pick up location ​" at bounding box center [411, 173] width 165 height 30
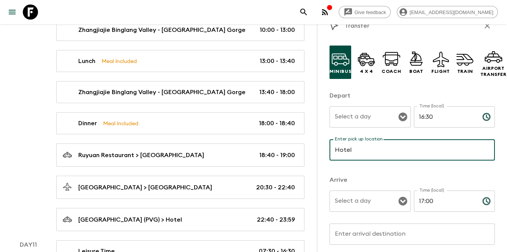
scroll to position [51, 0]
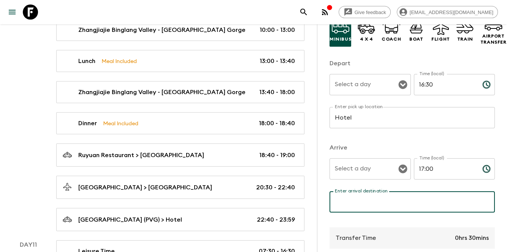
click at [367, 209] on input "Enter arrival destination" at bounding box center [411, 201] width 165 height 21
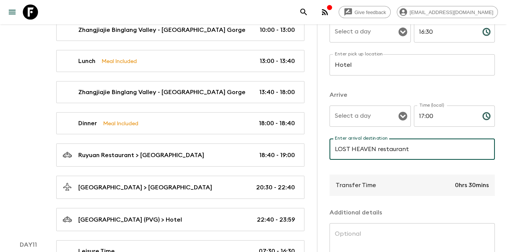
scroll to position [174, 0]
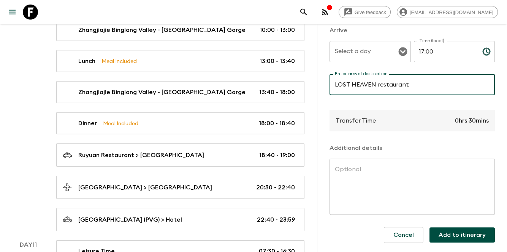
click at [378, 79] on input "LOST HEAVEN restaurant" at bounding box center [411, 84] width 165 height 21
click at [469, 228] on button "Add to itinerary" at bounding box center [461, 235] width 65 height 15
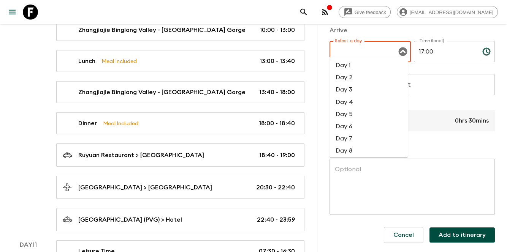
click at [360, 41] on div "Select a day Select a day Required" at bounding box center [369, 56] width 81 height 30
click at [359, 109] on li "Day 11" at bounding box center [368, 111] width 78 height 12
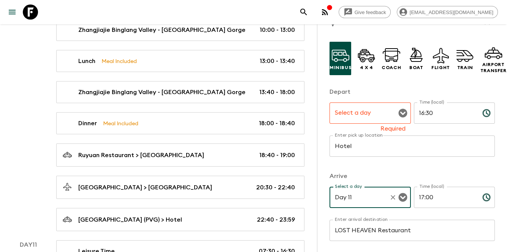
drag, startPoint x: 354, startPoint y: 114, endPoint x: 359, endPoint y: 116, distance: 5.1
click at [354, 114] on input "Select a day" at bounding box center [364, 113] width 63 height 14
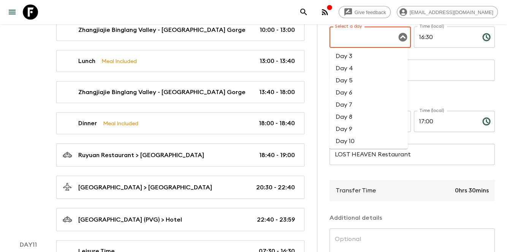
scroll to position [51, 0]
click at [354, 131] on li "Day 11" at bounding box center [368, 128] width 78 height 12
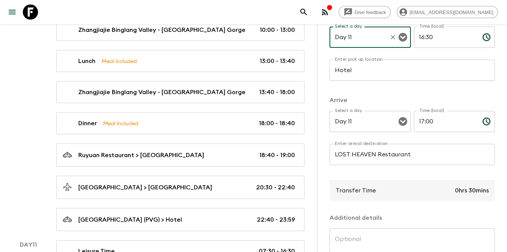
click at [379, 199] on div "Transfer Time 0hrs 30mins" at bounding box center [411, 190] width 165 height 21
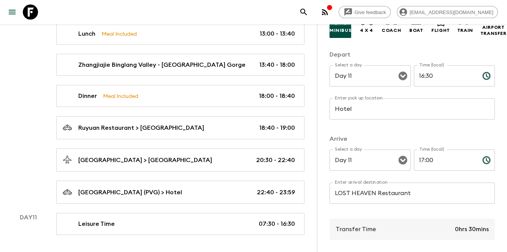
scroll to position [174, 0]
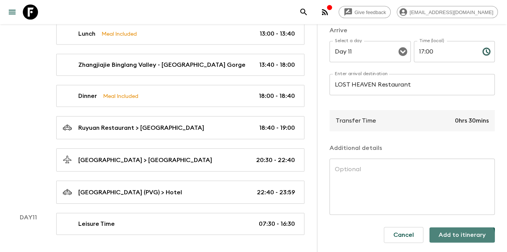
click at [449, 235] on button "Add to itinerary" at bounding box center [461, 235] width 65 height 15
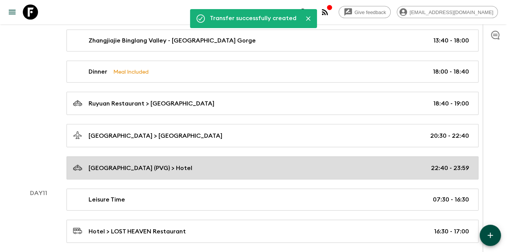
scroll to position [2329, 0]
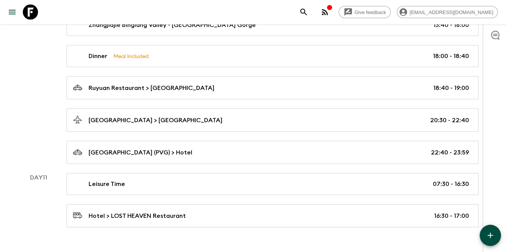
click at [487, 231] on icon "button" at bounding box center [489, 235] width 9 height 9
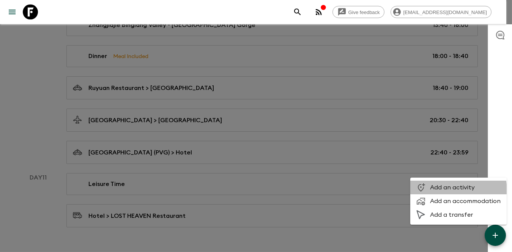
click at [447, 191] on span "Add an activity" at bounding box center [465, 188] width 71 height 8
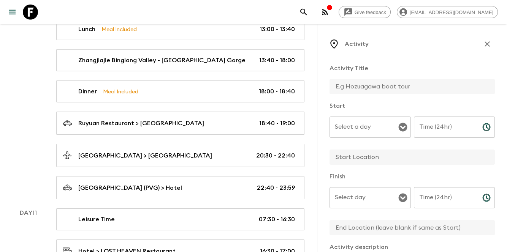
click at [406, 90] on input "text" at bounding box center [408, 86] width 159 height 15
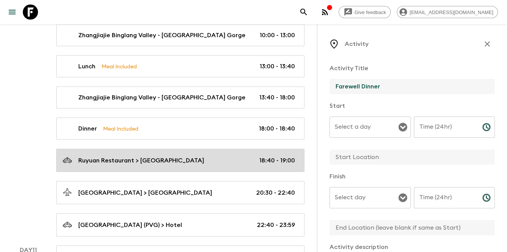
scroll to position [2356, 0]
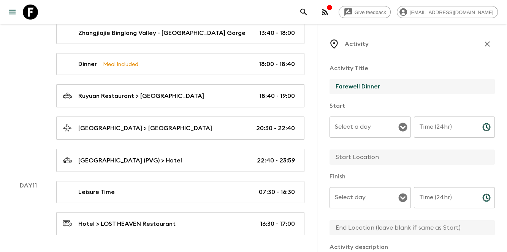
click at [374, 126] on input "Select a day" at bounding box center [364, 127] width 63 height 14
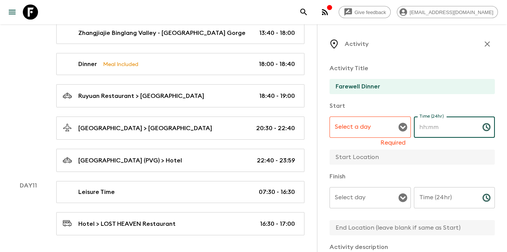
click at [439, 127] on input "Time (24hr)" at bounding box center [445, 127] width 62 height 21
click at [436, 177] on p "Finish" at bounding box center [411, 176] width 165 height 9
drag, startPoint x: 448, startPoint y: 204, endPoint x: 437, endPoint y: 210, distance: 12.4
click at [447, 205] on input "Time (24hr)" at bounding box center [445, 197] width 62 height 21
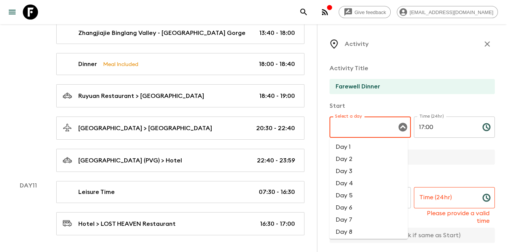
click at [354, 132] on input "Select a day" at bounding box center [364, 127] width 63 height 14
click at [355, 145] on li "Day 11" at bounding box center [368, 142] width 78 height 12
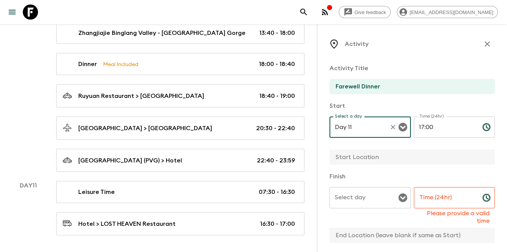
click at [345, 197] on input "Select day" at bounding box center [364, 198] width 63 height 14
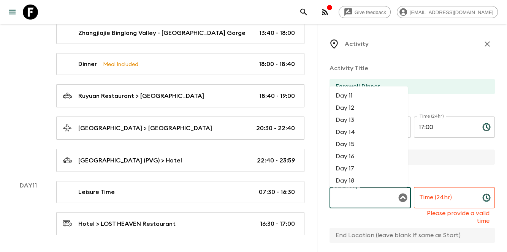
click at [357, 98] on li "Day 11" at bounding box center [368, 96] width 78 height 12
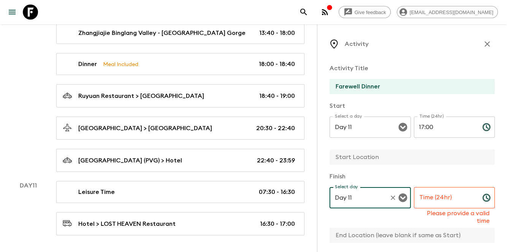
click at [420, 197] on div "Time (24hr) Time (24hr) Please provide a valid time" at bounding box center [454, 206] width 81 height 38
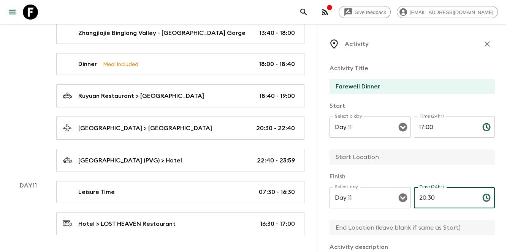
click at [446, 71] on p "Activity Title" at bounding box center [411, 68] width 165 height 9
click at [427, 162] on input "text" at bounding box center [408, 157] width 159 height 15
click at [369, 176] on div "Activity Title Farewell Dinner Start Select a day Day 11 Select a day ​ Time (2…" at bounding box center [411, 237] width 165 height 358
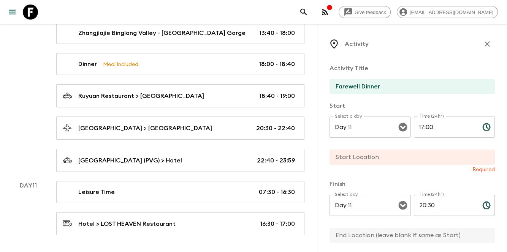
click at [396, 150] on input "text" at bounding box center [408, 157] width 159 height 15
click at [381, 182] on p "Finish" at bounding box center [411, 184] width 165 height 9
click at [395, 159] on input "text" at bounding box center [408, 157] width 159 height 15
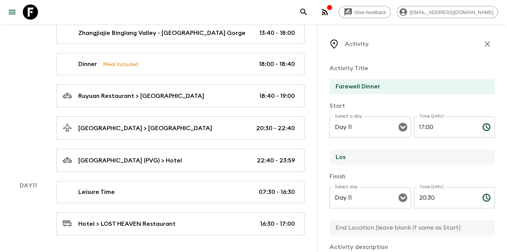
drag, startPoint x: 371, startPoint y: 161, endPoint x: 319, endPoint y: 159, distance: 52.1
click at [319, 159] on div "Activity Activity Title Farewell Dinner Start Select a day Day 11 Select a day …" at bounding box center [412, 150] width 190 height 252
click at [378, 155] on input "LOST HEAVEN restaurant" at bounding box center [408, 157] width 159 height 15
drag, startPoint x: 421, startPoint y: 157, endPoint x: 330, endPoint y: 155, distance: 91.2
click at [330, 155] on input "LOST HEAVEN Restaurant" at bounding box center [408, 157] width 159 height 15
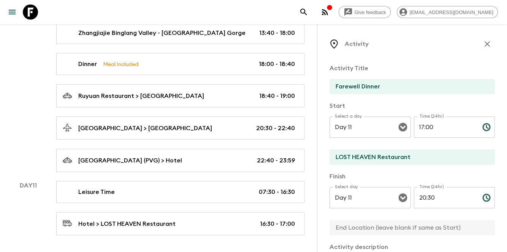
click at [352, 224] on input "text" at bounding box center [408, 227] width 159 height 15
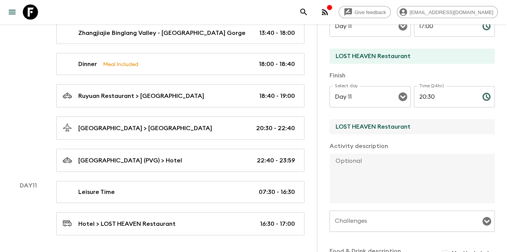
click at [390, 172] on textarea at bounding box center [408, 179] width 159 height 50
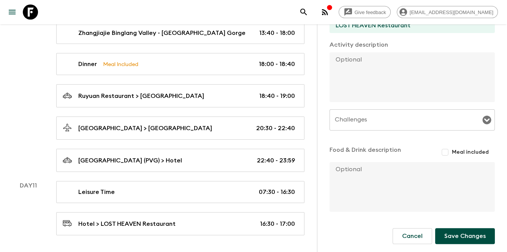
click at [393, 74] on textarea at bounding box center [408, 77] width 159 height 50
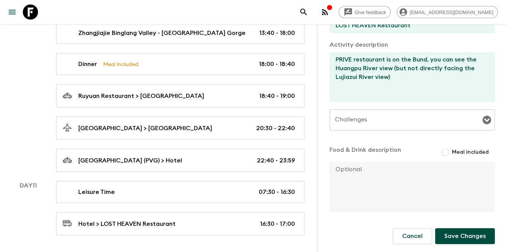
click at [351, 186] on textarea at bounding box center [408, 187] width 159 height 50
click at [443, 153] on input "Meal included" at bounding box center [445, 152] width 14 height 14
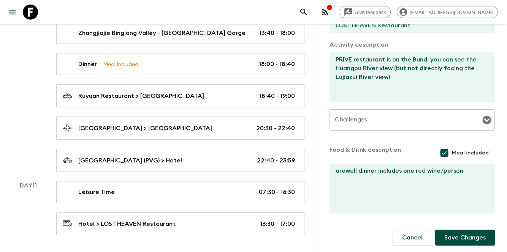
click at [456, 243] on button "Save Changes" at bounding box center [465, 238] width 60 height 16
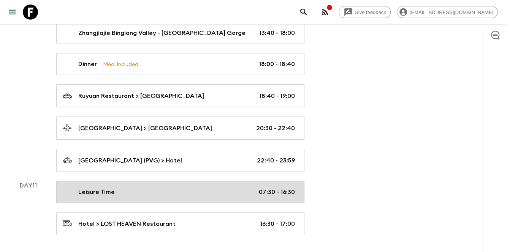
scroll to position [2329, 0]
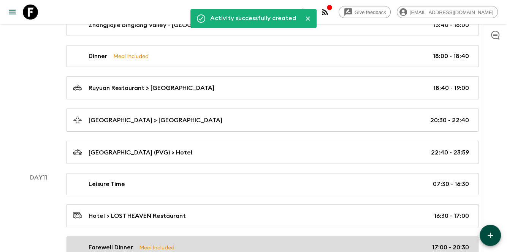
drag, startPoint x: 123, startPoint y: 225, endPoint x: 133, endPoint y: 224, distance: 9.6
click at [123, 237] on link "Farewell Dinner Meal Included 17:00 - 20:30" at bounding box center [272, 248] width 412 height 22
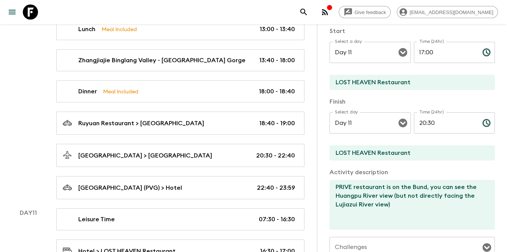
scroll to position [101, 0]
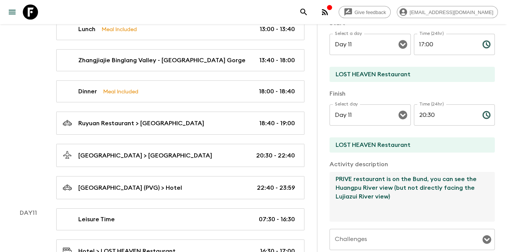
drag, startPoint x: 345, startPoint y: 190, endPoint x: 340, endPoint y: 188, distance: 5.3
click at [345, 190] on textarea "PRIVE restaurant is on the Bund, you can see the Huangpu River view (but not di…" at bounding box center [408, 197] width 159 height 50
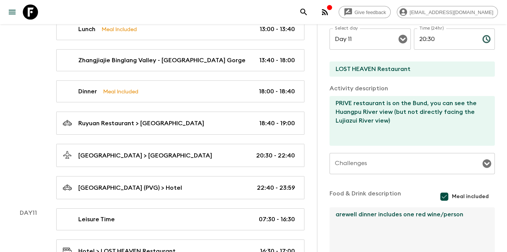
click at [338, 216] on textarea "arewell dinner includes one red wine/person" at bounding box center [408, 232] width 159 height 50
click at [367, 219] on textarea "farewell dinner includes one red wine/person" at bounding box center [408, 232] width 159 height 50
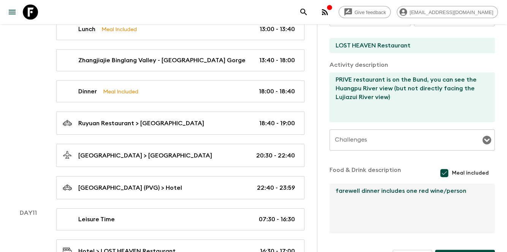
scroll to position [223, 0]
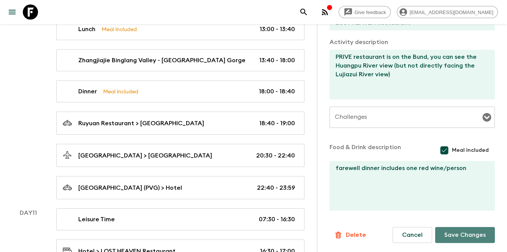
click at [449, 237] on button "Save Changes" at bounding box center [465, 235] width 60 height 16
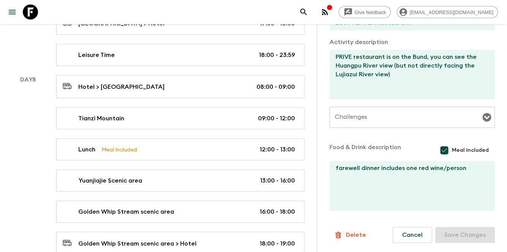
scroll to position [2387, 0]
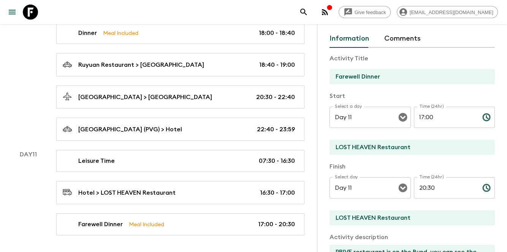
scroll to position [0, 0]
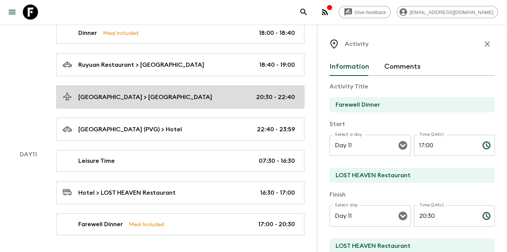
click at [484, 44] on icon "button" at bounding box center [486, 43] width 5 height 5
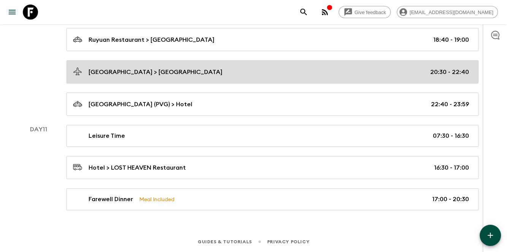
scroll to position [2360, 0]
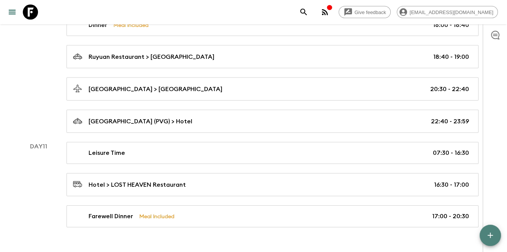
click at [497, 235] on button "button" at bounding box center [489, 235] width 21 height 21
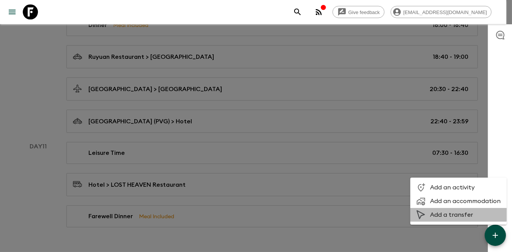
click at [455, 212] on span "Add a transfer" at bounding box center [465, 215] width 71 height 8
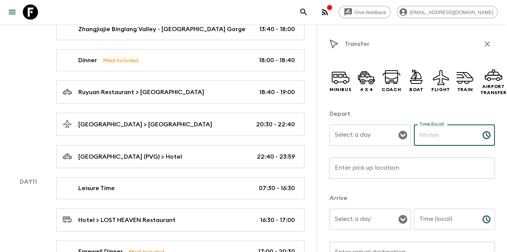
click at [446, 139] on input "Time (local)" at bounding box center [445, 135] width 62 height 21
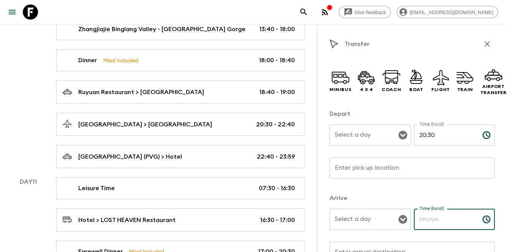
click at [435, 219] on input "Time (local)" at bounding box center [445, 219] width 62 height 21
click at [366, 142] on input "Select a day" at bounding box center [364, 135] width 63 height 14
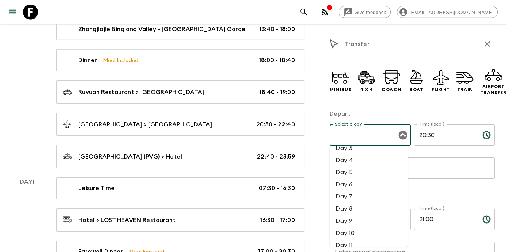
scroll to position [101, 0]
click at [369, 180] on li "Day 11" at bounding box center [368, 175] width 78 height 12
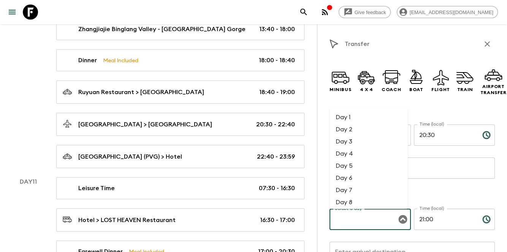
click at [362, 214] on div "Select a day Select a day ​" at bounding box center [369, 224] width 81 height 30
click at [368, 163] on li "Day 11" at bounding box center [368, 163] width 78 height 12
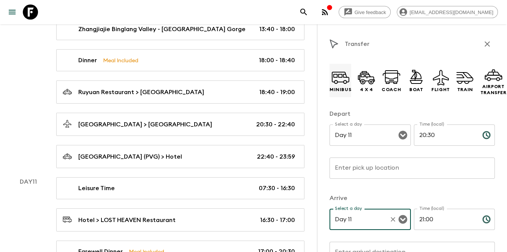
click at [340, 77] on icon at bounding box center [340, 76] width 14 height 4
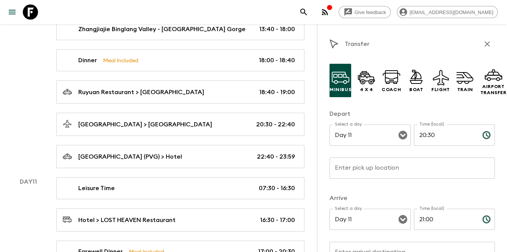
click at [386, 170] on input "Enter pick up location" at bounding box center [411, 168] width 165 height 21
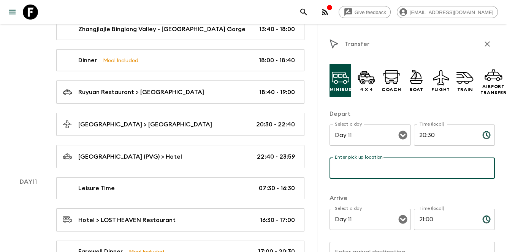
click at [372, 175] on input "Enter pick up location" at bounding box center [411, 168] width 165 height 21
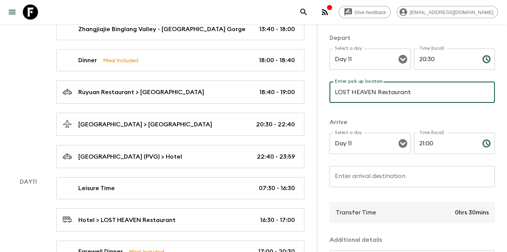
click at [378, 177] on input "Enter arrival destination" at bounding box center [411, 176] width 165 height 21
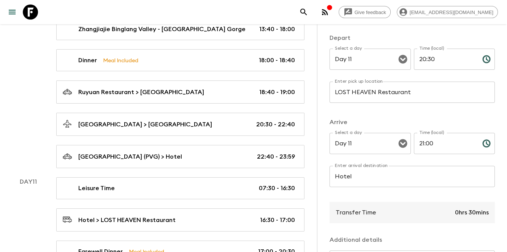
click at [408, 160] on div "Select a day Day 11 Select a day ​ Time (local) 21:00 Time (local) ​" at bounding box center [411, 148] width 165 height 30
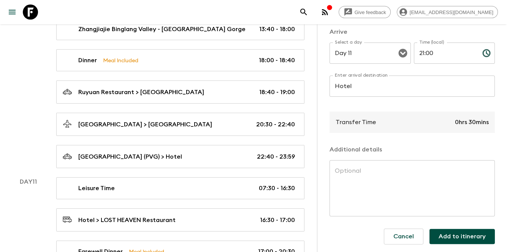
scroll to position [174, 0]
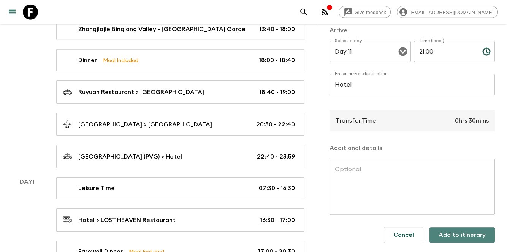
click at [475, 237] on button "Add to itinerary" at bounding box center [461, 235] width 65 height 15
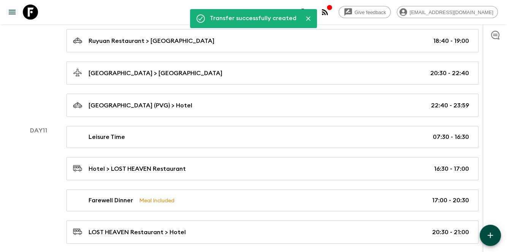
scroll to position [2392, 0]
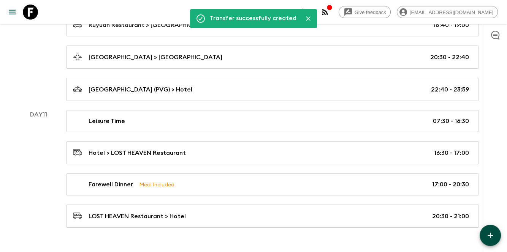
click at [494, 246] on div at bounding box center [494, 138] width 24 height 228
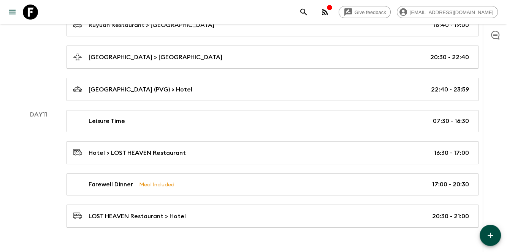
click at [493, 239] on icon "button" at bounding box center [489, 235] width 9 height 9
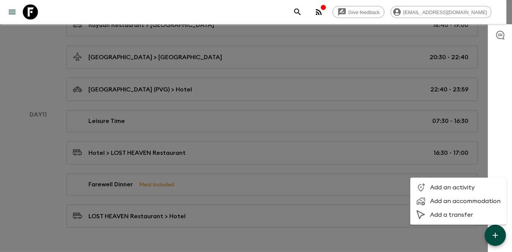
click at [462, 183] on li "Add an activity" at bounding box center [459, 188] width 96 height 14
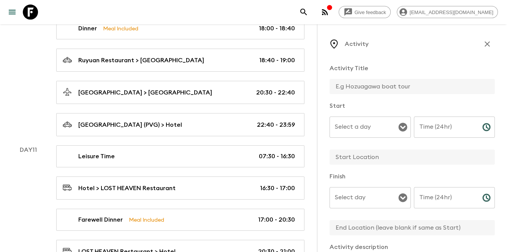
click at [356, 80] on input "text" at bounding box center [408, 86] width 159 height 15
click at [349, 133] on input "Select a day" at bounding box center [364, 127] width 63 height 14
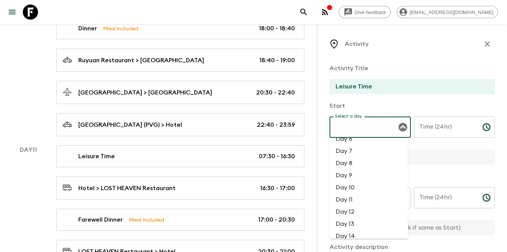
scroll to position [76, 0]
click at [360, 191] on li "Day 11" at bounding box center [368, 192] width 78 height 12
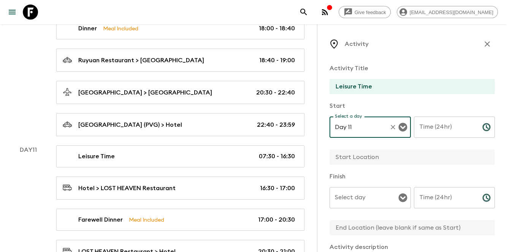
click at [360, 203] on input "Select day" at bounding box center [364, 198] width 63 height 14
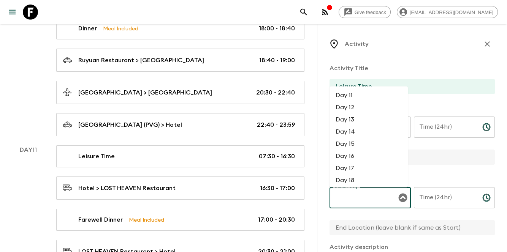
click at [367, 97] on li "Day 11" at bounding box center [368, 96] width 78 height 12
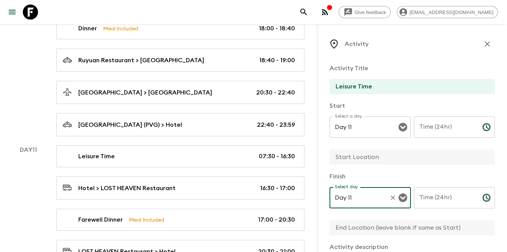
click at [437, 121] on input "Time (24hr)" at bounding box center [445, 127] width 62 height 21
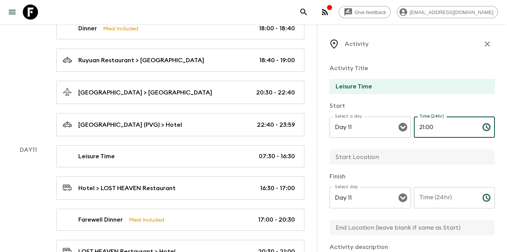
click at [429, 204] on input "Time (24hr)" at bounding box center [445, 197] width 62 height 21
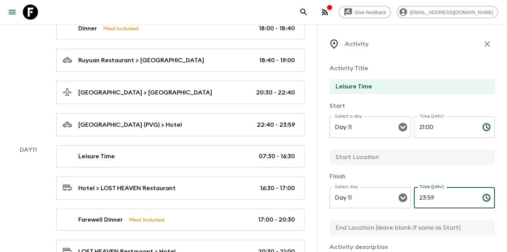
click at [413, 159] on input "text" at bounding box center [408, 157] width 159 height 15
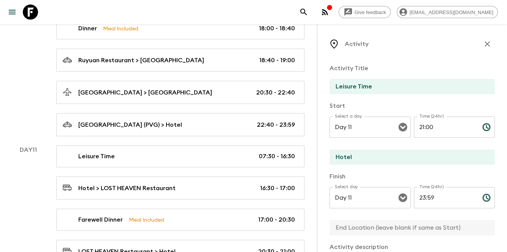
click at [357, 232] on input "text" at bounding box center [408, 227] width 159 height 15
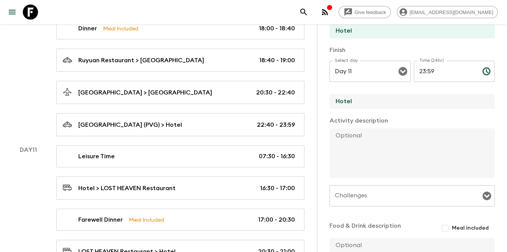
click at [385, 146] on textarea at bounding box center [408, 153] width 159 height 50
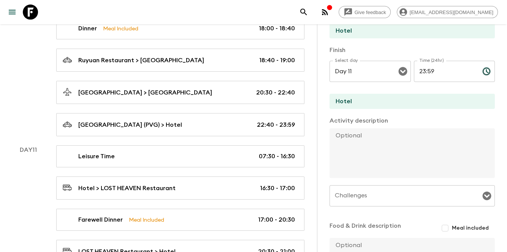
scroll to position [204, 0]
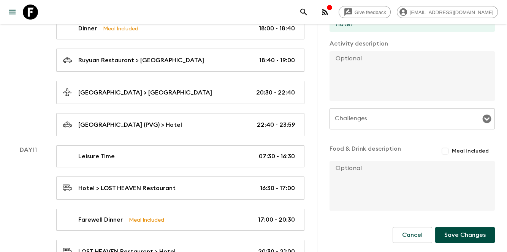
drag, startPoint x: 451, startPoint y: 246, endPoint x: 455, endPoint y: 242, distance: 5.1
click at [451, 246] on form "Activity Title Leisure Time Start Select a day Day 11 Select a day ​ Time (24hr…" at bounding box center [411, 59] width 165 height 410
click at [456, 240] on button "Save Changes" at bounding box center [465, 235] width 60 height 16
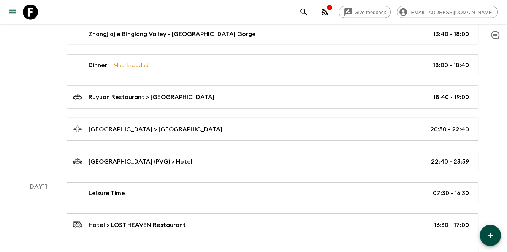
scroll to position [2423, 0]
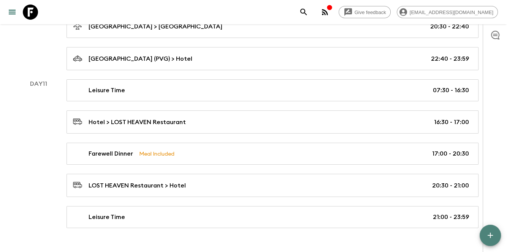
click at [487, 238] on icon "button" at bounding box center [489, 235] width 9 height 9
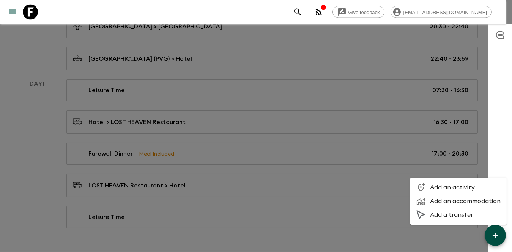
click at [460, 217] on span "Add a transfer" at bounding box center [465, 215] width 71 height 8
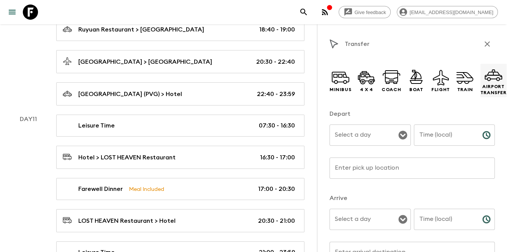
click at [484, 81] on icon at bounding box center [493, 74] width 18 height 18
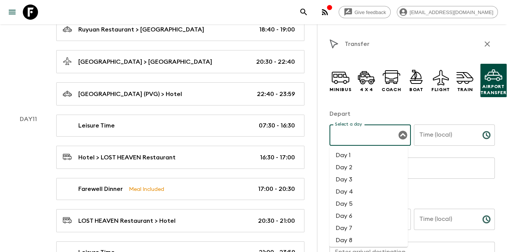
click at [379, 135] on input "Select a day" at bounding box center [364, 135] width 63 height 14
click at [351, 212] on li "Day 12" at bounding box center [368, 213] width 78 height 12
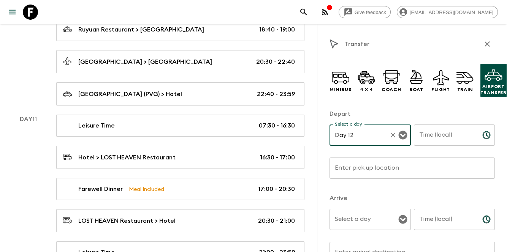
click at [350, 224] on input "Select a day" at bounding box center [364, 219] width 63 height 14
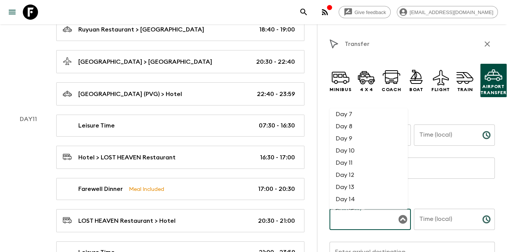
click at [363, 177] on li "Day 12" at bounding box center [368, 175] width 78 height 12
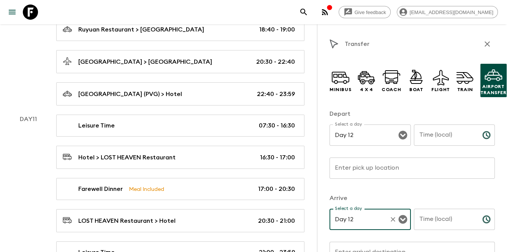
click at [434, 139] on input "Time (local)" at bounding box center [445, 135] width 62 height 21
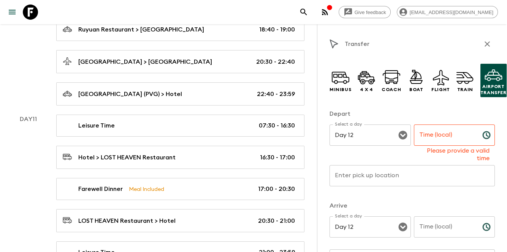
click at [426, 97] on div "Minibus 4 x 4 Coach Boat Flight Train Airport Transfer" at bounding box center [411, 81] width 165 height 46
click at [448, 135] on input "Time (local)" at bounding box center [445, 135] width 62 height 21
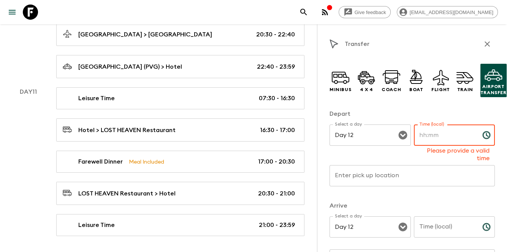
click at [431, 141] on input "Time (local)" at bounding box center [445, 135] width 62 height 21
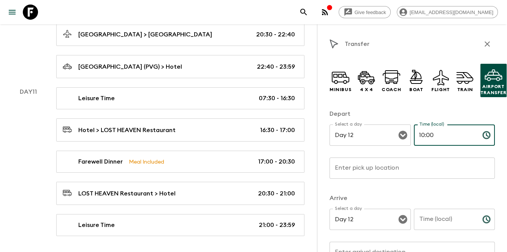
click at [441, 221] on input "Time (local)" at bounding box center [445, 219] width 62 height 21
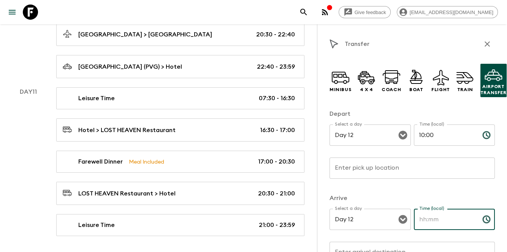
click at [345, 169] on input "Enter pick up location" at bounding box center [411, 168] width 165 height 21
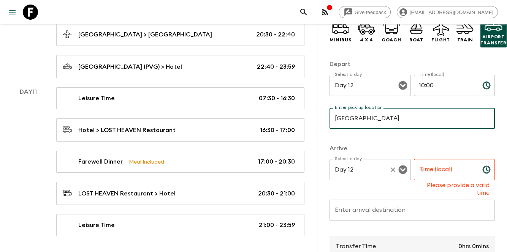
scroll to position [51, 0]
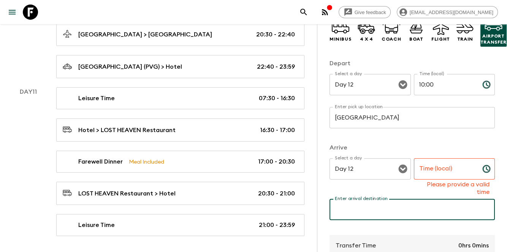
click at [346, 214] on input "Enter arrival destination" at bounding box center [411, 209] width 165 height 21
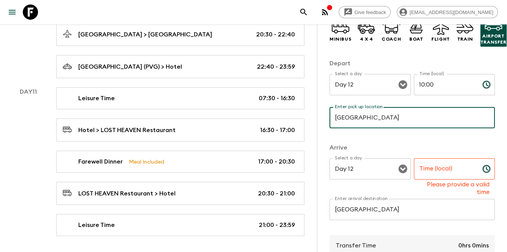
click at [363, 124] on input "[GEOGRAPHIC_DATA]" at bounding box center [411, 117] width 165 height 21
click at [409, 120] on input "[GEOGRAPHIC_DATA]" at bounding box center [411, 117] width 165 height 21
drag, startPoint x: 414, startPoint y: 120, endPoint x: 313, endPoint y: 105, distance: 101.3
click at [338, 116] on input "[GEOGRAPHIC_DATA]" at bounding box center [411, 117] width 165 height 21
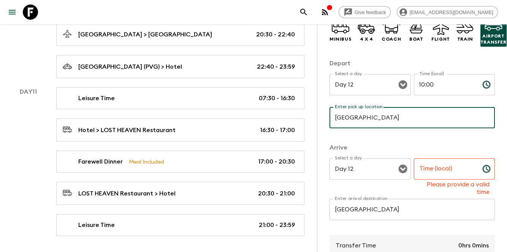
click at [354, 117] on input "[GEOGRAPHIC_DATA]" at bounding box center [411, 117] width 165 height 21
click at [421, 119] on input "[GEOGRAPHIC_DATA]" at bounding box center [411, 117] width 165 height 21
drag, startPoint x: 401, startPoint y: 121, endPoint x: 315, endPoint y: 113, distance: 87.0
click at [466, 176] on input "Time (local)" at bounding box center [445, 168] width 62 height 21
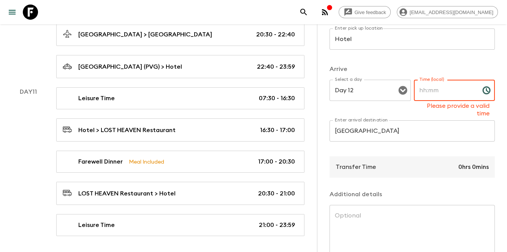
scroll to position [152, 0]
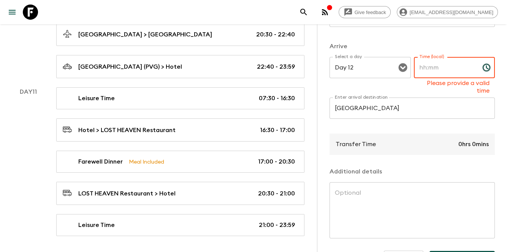
click at [386, 198] on textarea at bounding box center [412, 211] width 155 height 44
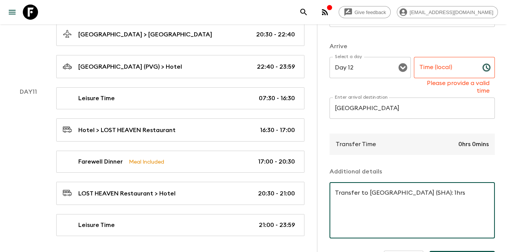
click at [436, 192] on textarea "Transfer to [GEOGRAPHIC_DATA] (SHA): 1hrs" at bounding box center [412, 211] width 155 height 44
click at [450, 194] on textarea "Transfer to [GEOGRAPHIC_DATA] (SHA): 1hrs" at bounding box center [412, 211] width 155 height 44
click at [359, 189] on textarea "Transfer to [GEOGRAPHIC_DATA] (SHA): 1hrs" at bounding box center [412, 211] width 155 height 44
drag, startPoint x: 471, startPoint y: 199, endPoint x: 323, endPoint y: 186, distance: 149.1
click at [323, 186] on div "Transfer Minibus 4 x 4 Coach Boat Flight Train Airport Transfer Depart Select a…" at bounding box center [412, 150] width 190 height 252
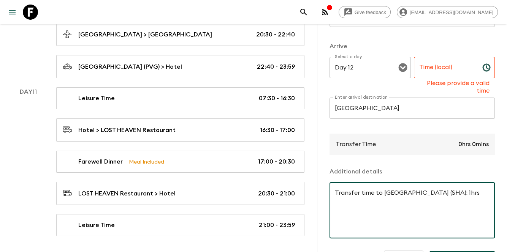
click at [350, 199] on textarea "Transfer time to [GEOGRAPHIC_DATA] (SHA): 1hrs" at bounding box center [412, 211] width 155 height 44
drag, startPoint x: 382, startPoint y: 201, endPoint x: 415, endPoint y: 204, distance: 32.7
click at [409, 201] on textarea "Transfer time to [GEOGRAPHIC_DATA] (SHA): 1hrs Transfer time to [GEOGRAPHIC_DAT…" at bounding box center [412, 211] width 155 height 44
drag, startPoint x: 428, startPoint y: 203, endPoint x: 439, endPoint y: 201, distance: 11.6
click at [439, 201] on textarea "Transfer time to [GEOGRAPHIC_DATA] (SHA): 1hrs Transfer time to [GEOGRAPHIC_DAT…" at bounding box center [412, 211] width 155 height 44
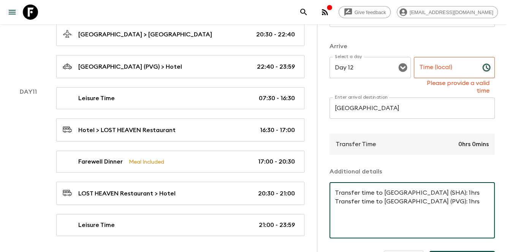
click at [474, 203] on textarea "Transfer time to [GEOGRAPHIC_DATA] (SHA): 1hrs Transfer time to [GEOGRAPHIC_DAT…" at bounding box center [412, 211] width 155 height 44
click at [450, 190] on textarea "Transfer time to [GEOGRAPHIC_DATA] (SHA): 1hrs Transfer time to [GEOGRAPHIC_DAT…" at bounding box center [412, 211] width 155 height 44
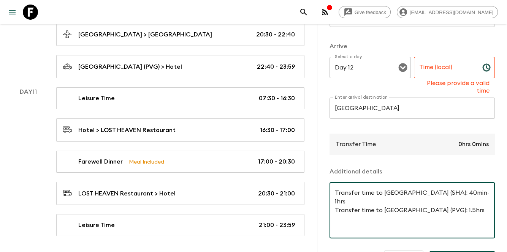
click at [444, 201] on textarea "Transfer time to [GEOGRAPHIC_DATA] (SHA): 40min-1hrs Transfer time to [GEOGRAPH…" at bounding box center [412, 211] width 155 height 44
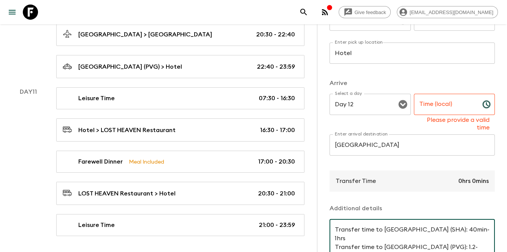
scroll to position [76, 0]
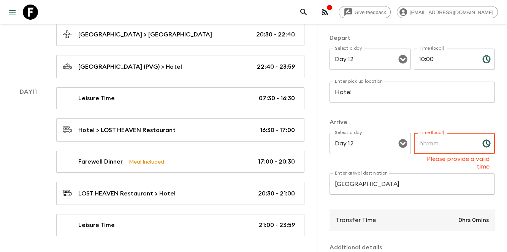
click at [444, 138] on input "Time (local)" at bounding box center [445, 143] width 62 height 21
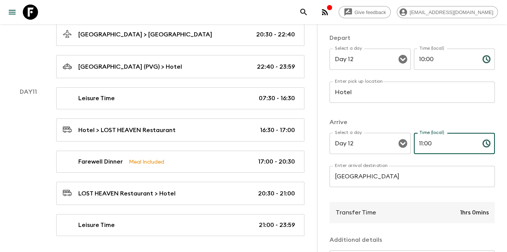
click at [436, 123] on p "Arrive" at bounding box center [411, 122] width 165 height 9
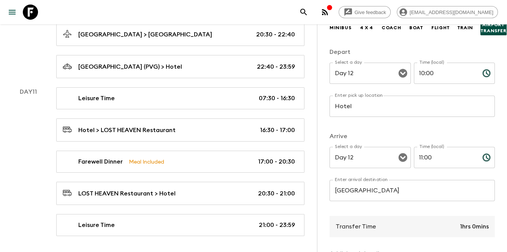
scroll to position [174, 0]
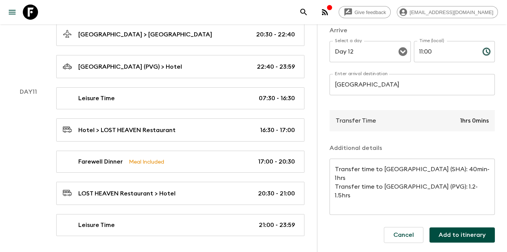
click at [452, 241] on div "Cancel Add to itinerary" at bounding box center [436, 235] width 117 height 28
click at [453, 235] on button "Add to itinerary" at bounding box center [461, 235] width 65 height 15
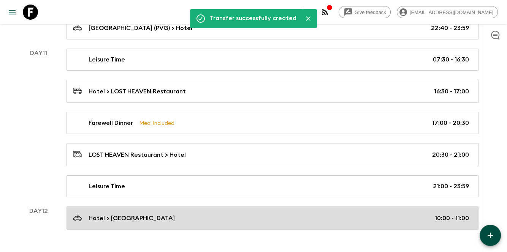
scroll to position [2455, 0]
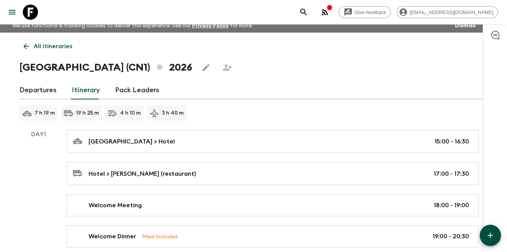
scroll to position [0, 0]
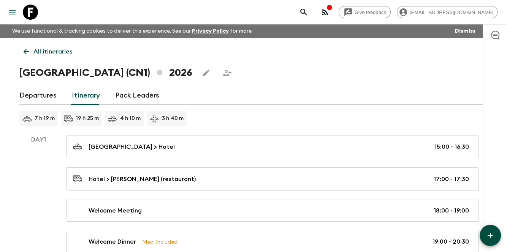
click at [261, 92] on div "Departures Itinerary Pack Leaders" at bounding box center [253, 96] width 468 height 18
click at [244, 119] on div "7 h 19 m 19 h 25 m 4 h 10 m 3 h 40 m" at bounding box center [253, 118] width 468 height 15
click at [172, 70] on div "[GEOGRAPHIC_DATA] (CN1) 2026" at bounding box center [253, 72] width 468 height 15
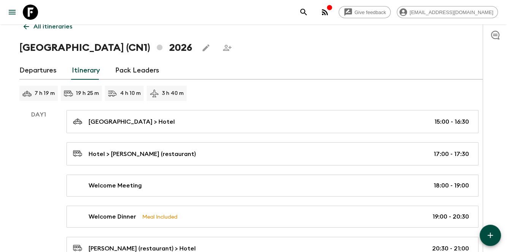
scroll to position [51, 0]
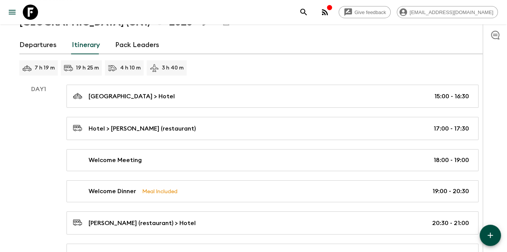
click at [296, 69] on div "7 h 19 m 19 h 25 m 4 h 10 m 3 h 40 m" at bounding box center [253, 67] width 468 height 15
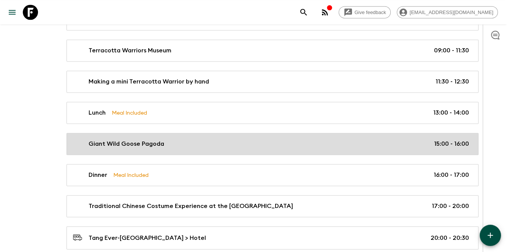
scroll to position [1139, 0]
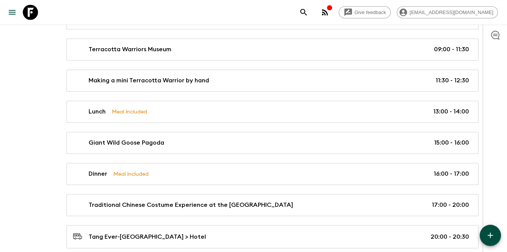
click at [184, 122] on div "Hotel > [GEOGRAPHIC_DATA] 08:00 - 09:00 Terracotta Warriors Museum 09:00 - 11:3…" at bounding box center [272, 142] width 430 height 273
click at [179, 120] on div "Hotel > [GEOGRAPHIC_DATA] 08:00 - 09:00 Terracotta Warriors Museum 09:00 - 11:3…" at bounding box center [272, 142] width 430 height 273
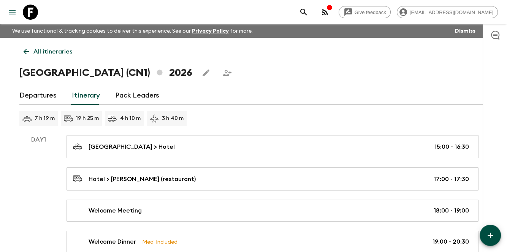
scroll to position [0, 0]
